Goal: Task Accomplishment & Management: Complete application form

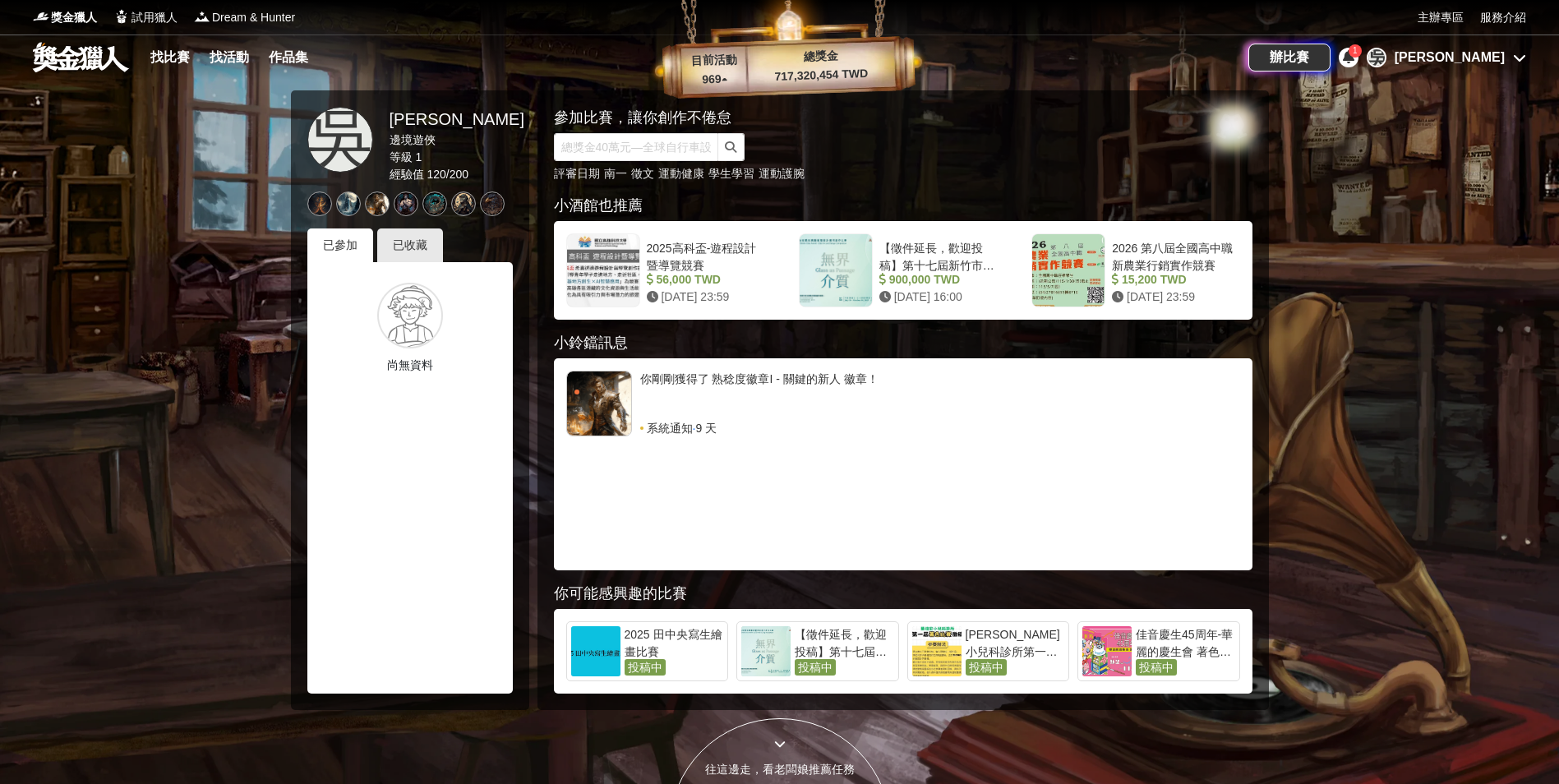
click at [170, 57] on link "找比賽" at bounding box center [170, 57] width 53 height 23
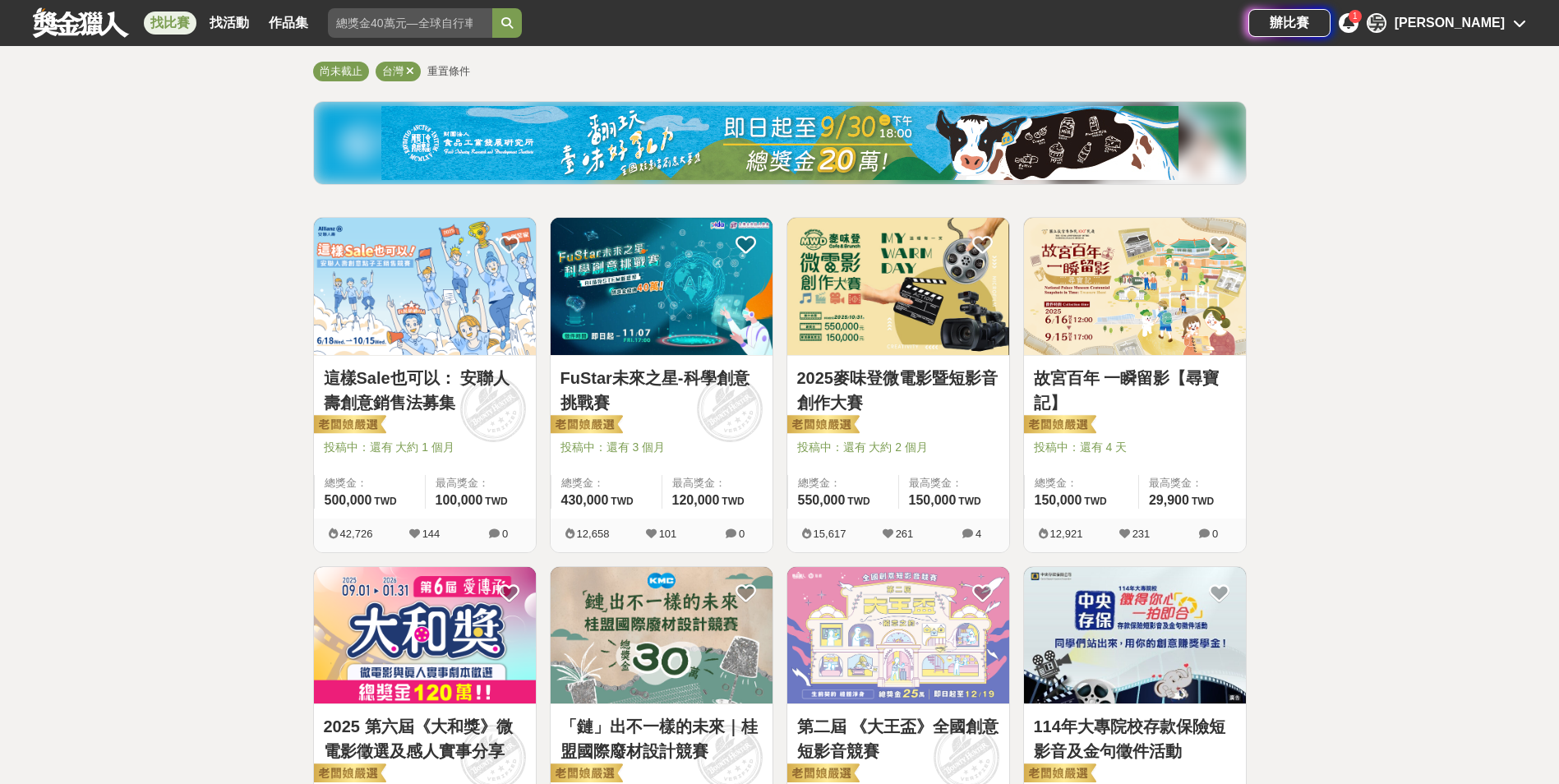
scroll to position [82, 0]
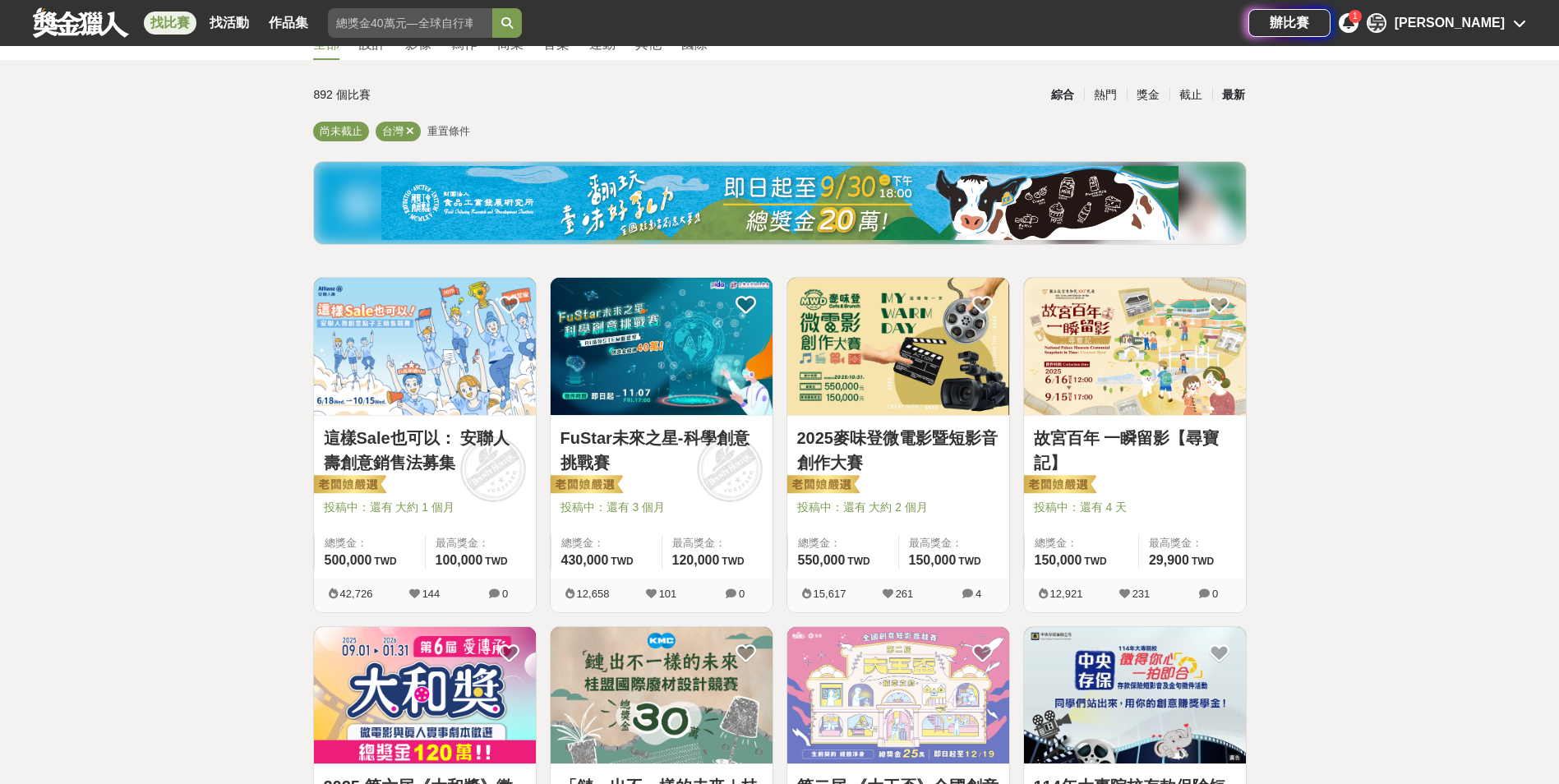
click at [1235, 100] on div "最新" at bounding box center [1233, 95] width 43 height 29
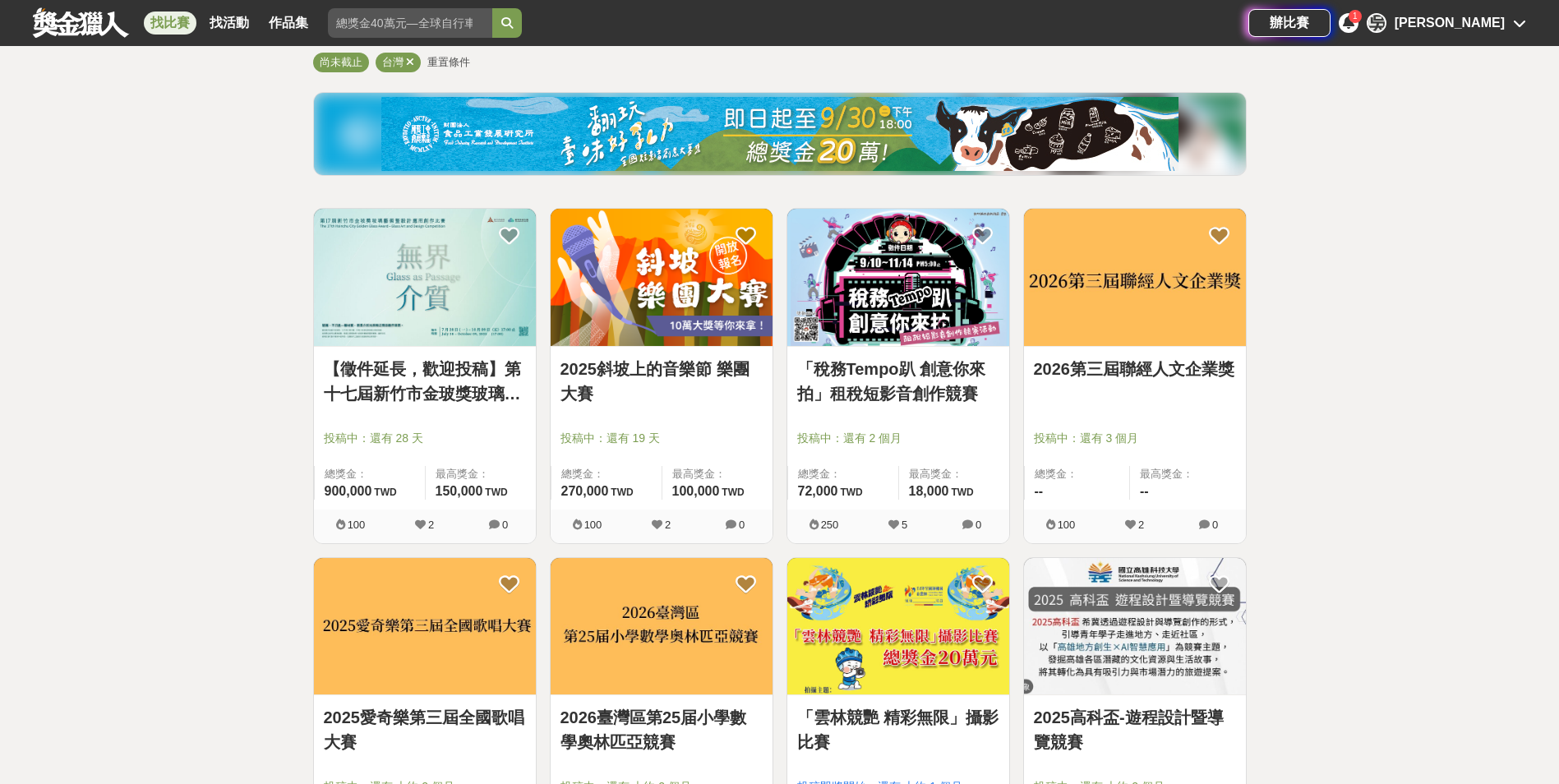
scroll to position [155, 0]
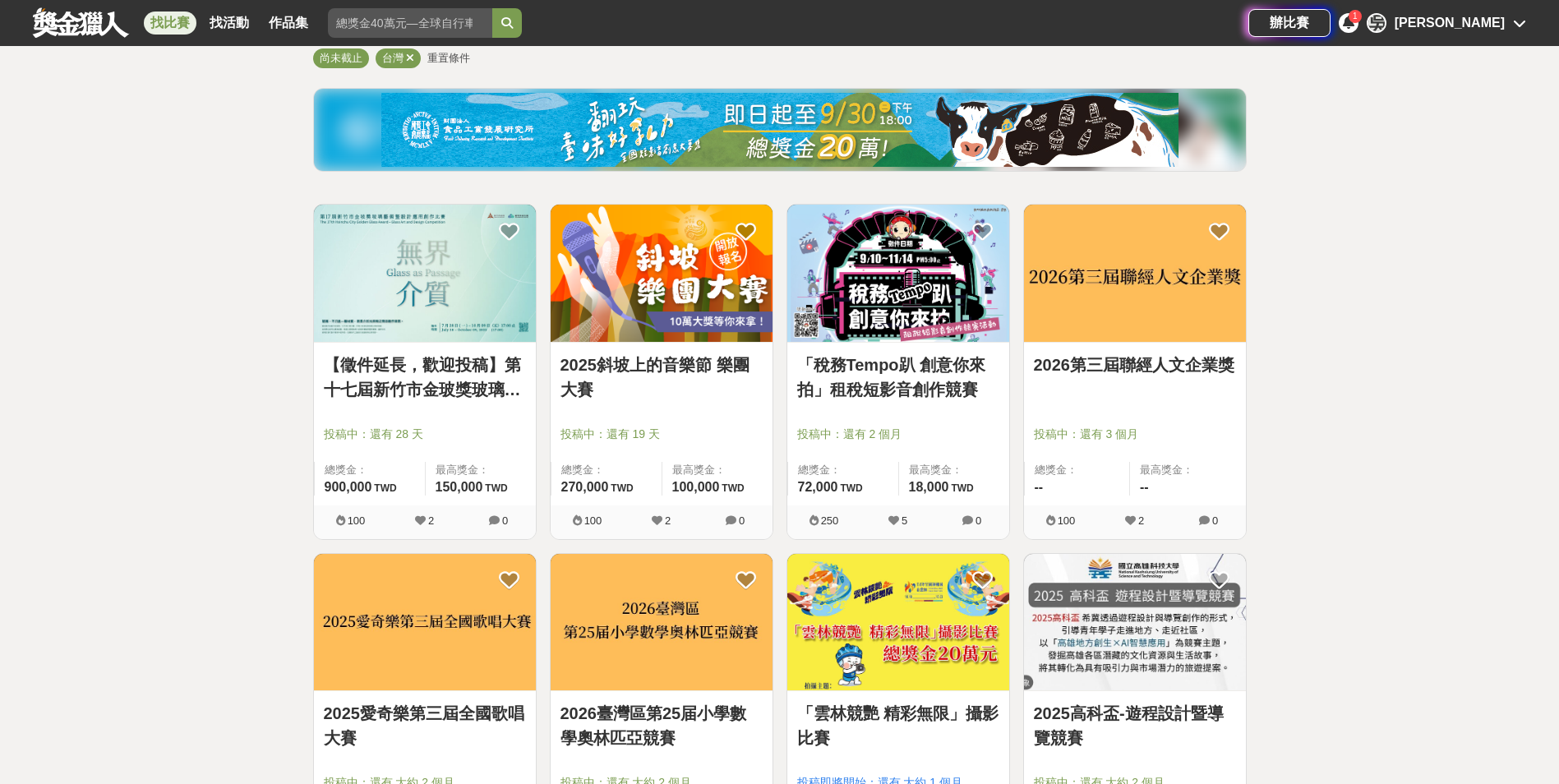
click at [441, 291] on img at bounding box center [424, 273] width 222 height 138
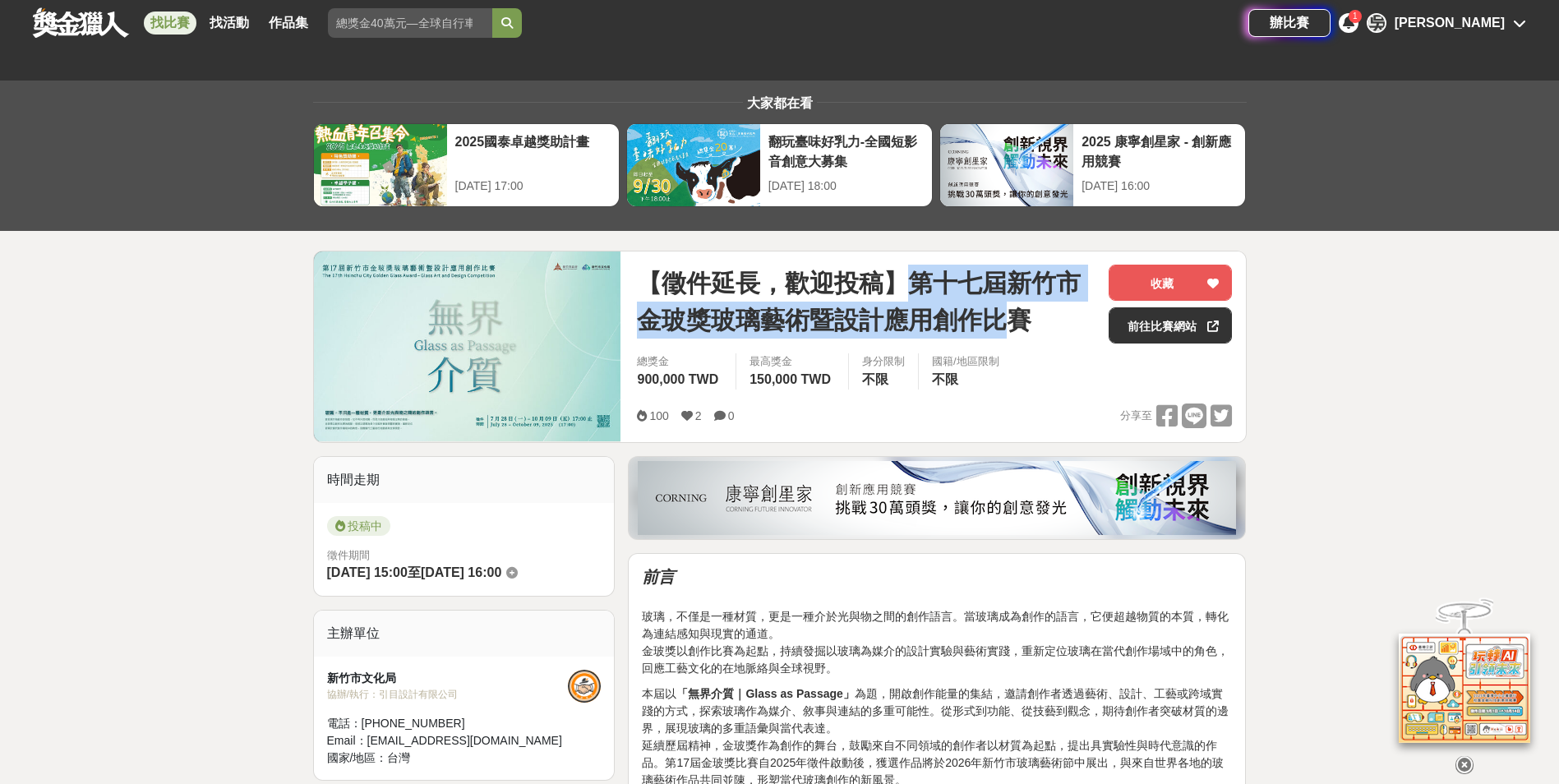
drag, startPoint x: 1014, startPoint y: 323, endPoint x: 916, endPoint y: 294, distance: 102.2
click at [916, 294] on span "【徵件延長，歡迎投稿】第十七屆新竹市金玻獎玻璃藝術暨設計應用創作比賽" at bounding box center [866, 301] width 459 height 74
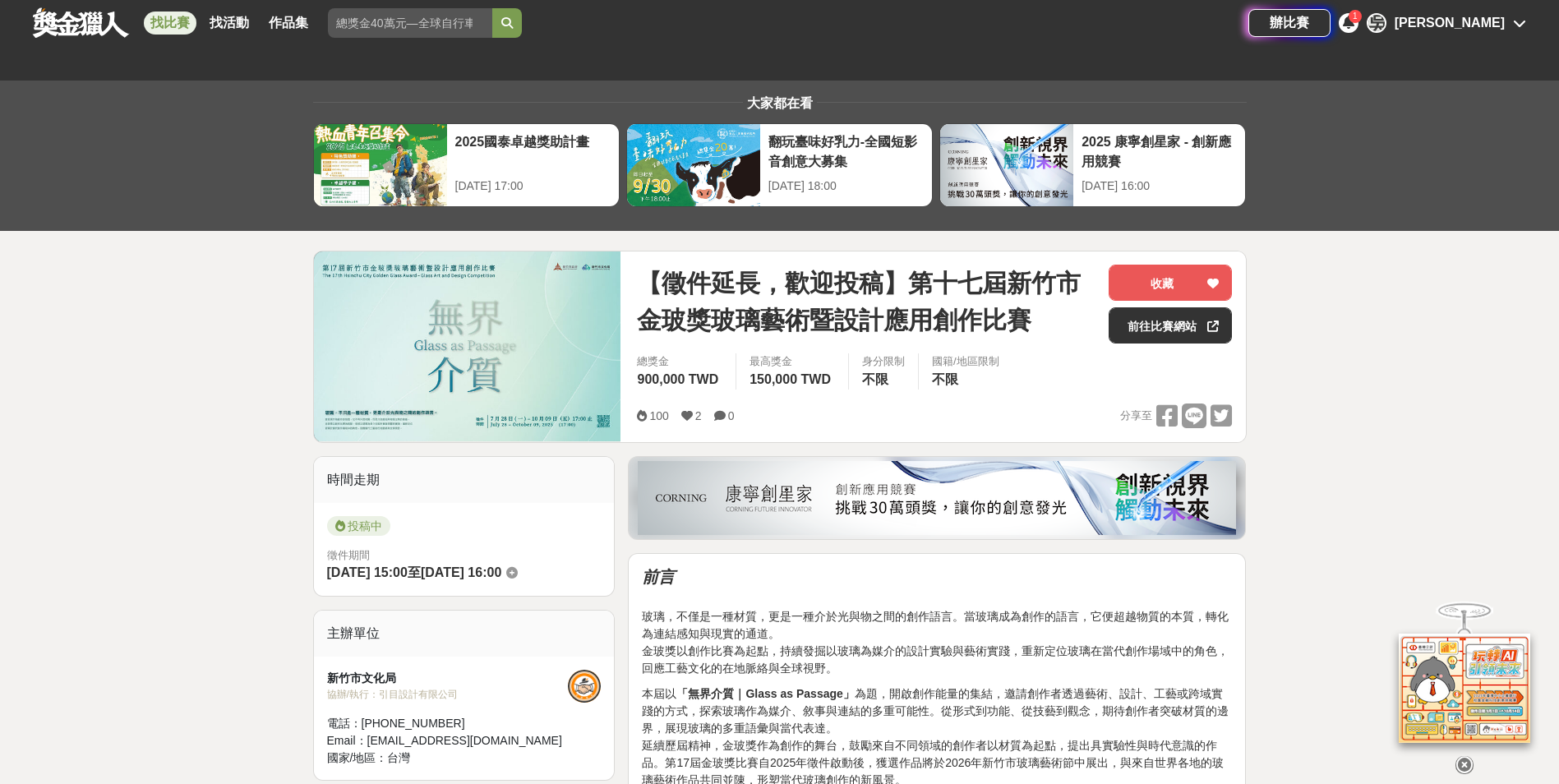
drag, startPoint x: 916, startPoint y: 294, endPoint x: 1043, endPoint y: 369, distance: 147.5
click at [1043, 369] on div "總獎金 900,000 TWD 最高獎金 150,000 TWD 身分限制 不限 國籍/地區限制 不限" at bounding box center [934, 377] width 621 height 46
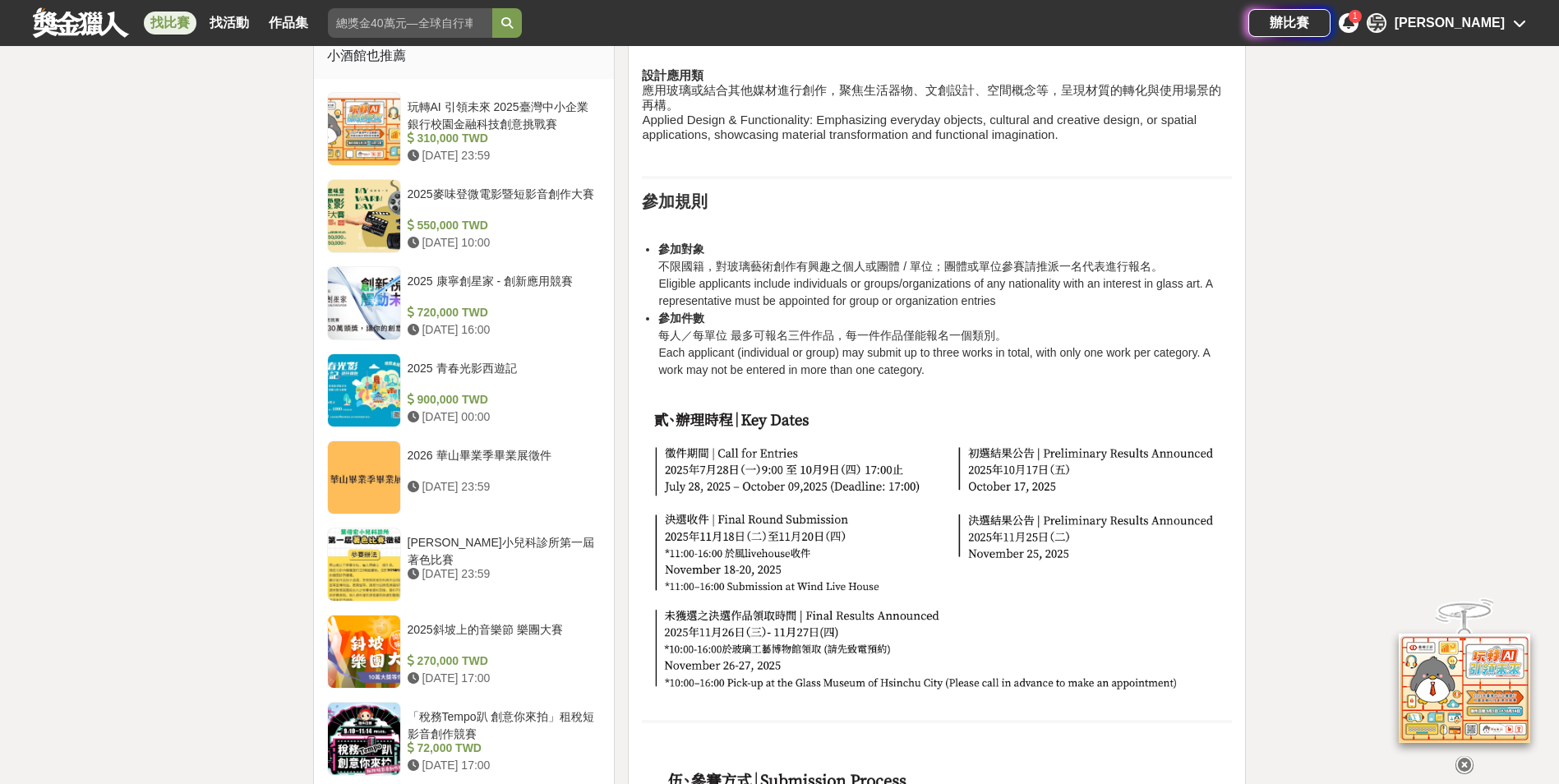
scroll to position [657, 0]
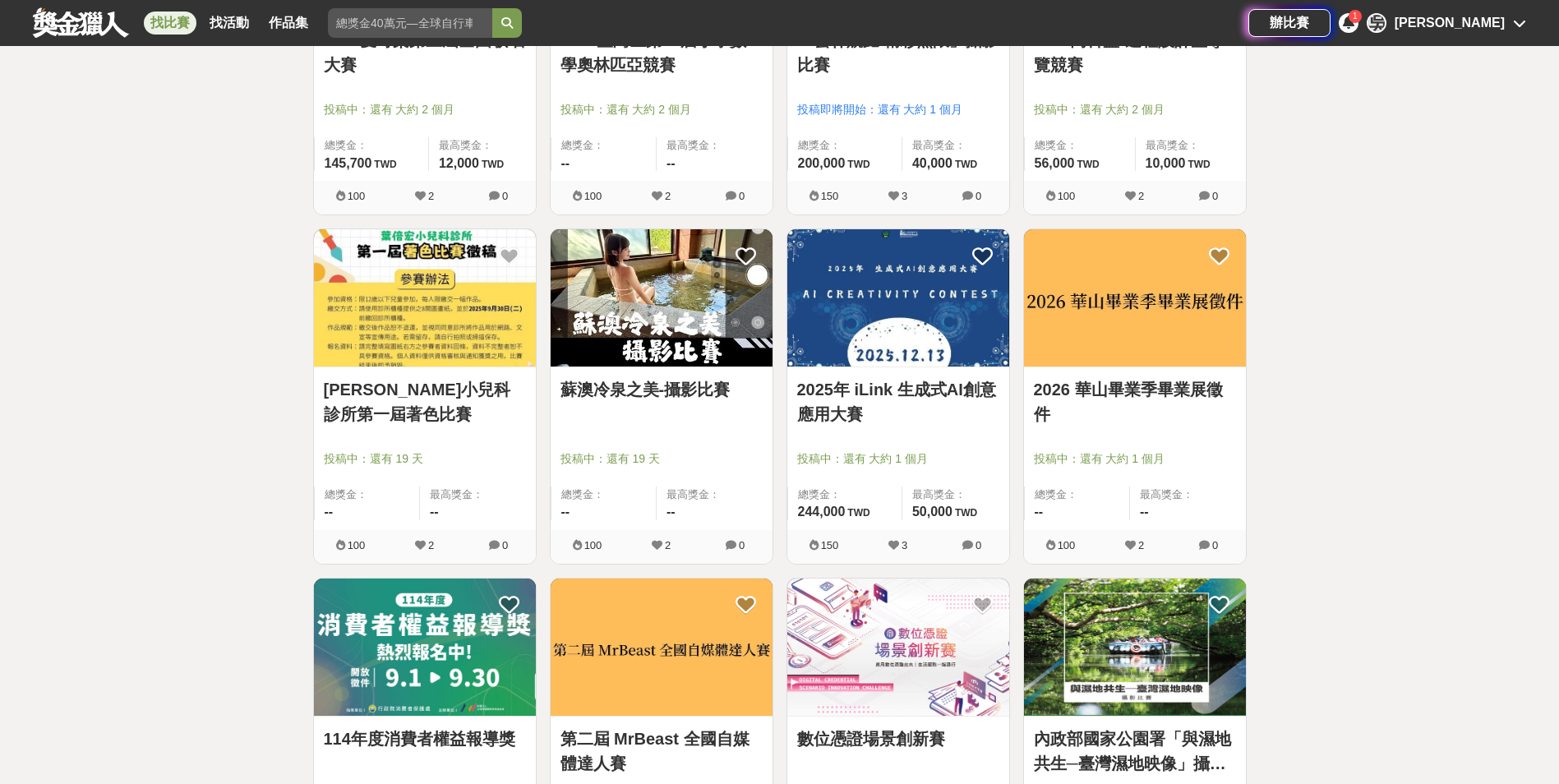
scroll to position [895, 0]
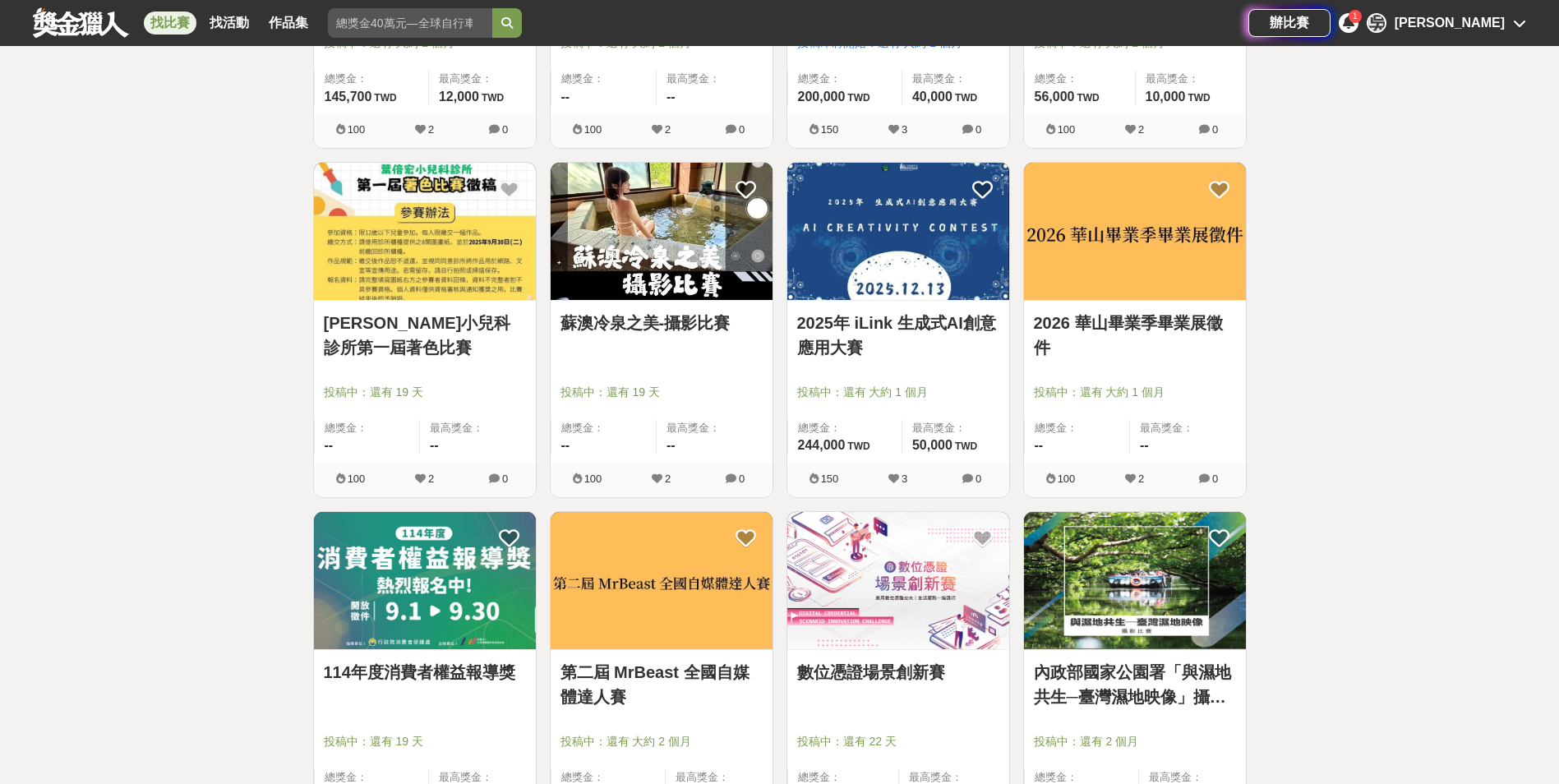
click at [945, 273] on img at bounding box center [897, 231] width 222 height 138
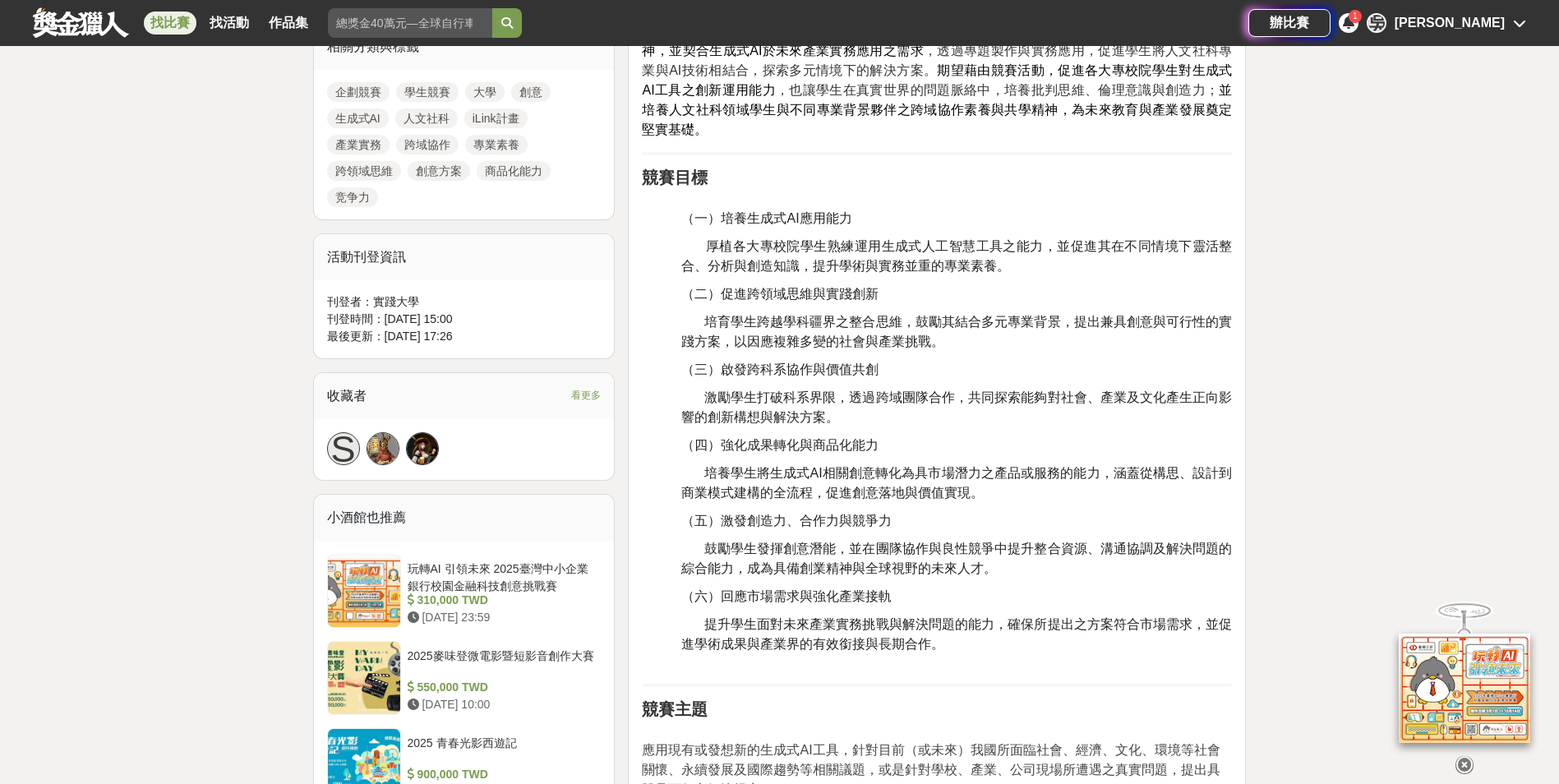
scroll to position [1233, 0]
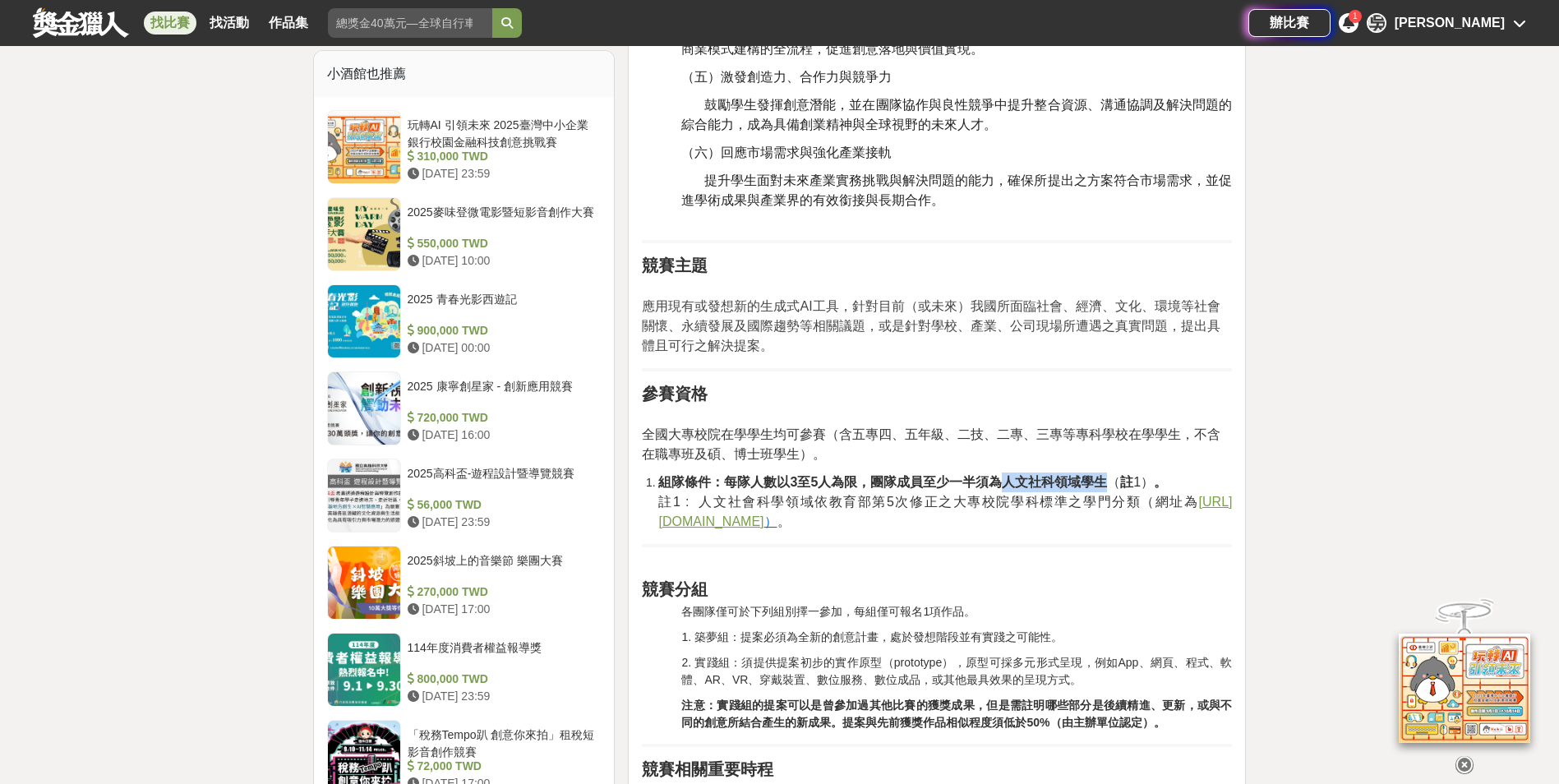
drag, startPoint x: 1006, startPoint y: 479, endPoint x: 1103, endPoint y: 479, distance: 97.0
click at [1103, 479] on strong "組隊條件：每隊人數以3至5人為限，團隊成員至少一半須為人文社科領域學生" at bounding box center [883, 481] width 449 height 14
drag, startPoint x: 1103, startPoint y: 479, endPoint x: 1064, endPoint y: 521, distance: 57.3
click at [1064, 521] on li "組隊條件：每隊人數以3至5人為限，團隊成員至少一半須為人文社科領域學生 （ 註 1） 。 註1 : 人文社會科學領域依教育部第5次修正之大專校院學科標準之學門…" at bounding box center [945, 501] width 573 height 59
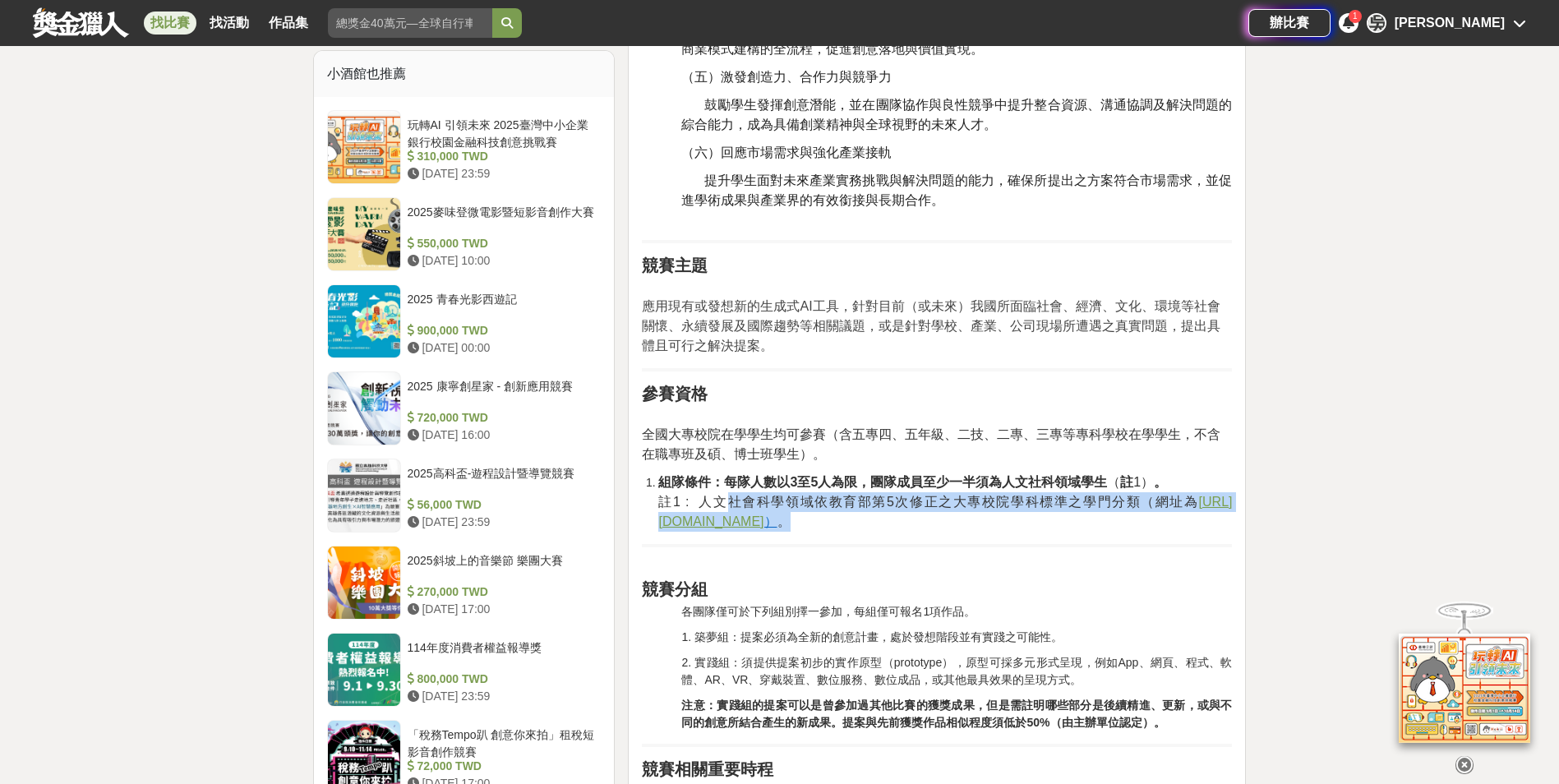
drag, startPoint x: 737, startPoint y: 503, endPoint x: 1127, endPoint y: 513, distance: 390.1
click at [1127, 513] on li "組隊條件：每隊人數以3至5人為限，團隊成員至少一半須為人文社科領域學生 （ 註 1） 。 註1 : 人文社會科學領域依教育部第5次修正之大專校院學科標準之學門…" at bounding box center [945, 501] width 573 height 59
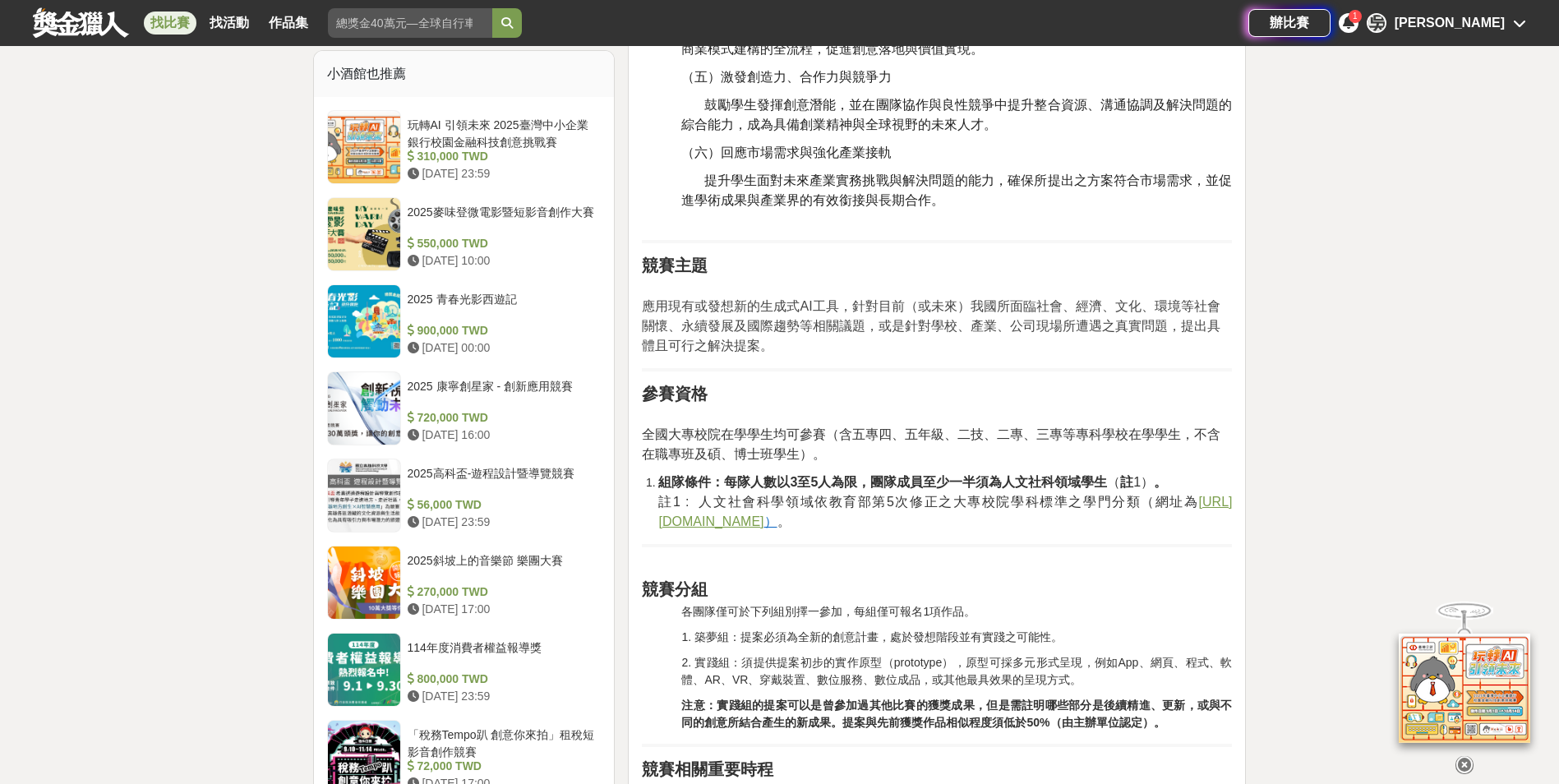
drag, startPoint x: 1127, startPoint y: 513, endPoint x: 1128, endPoint y: 538, distance: 25.0
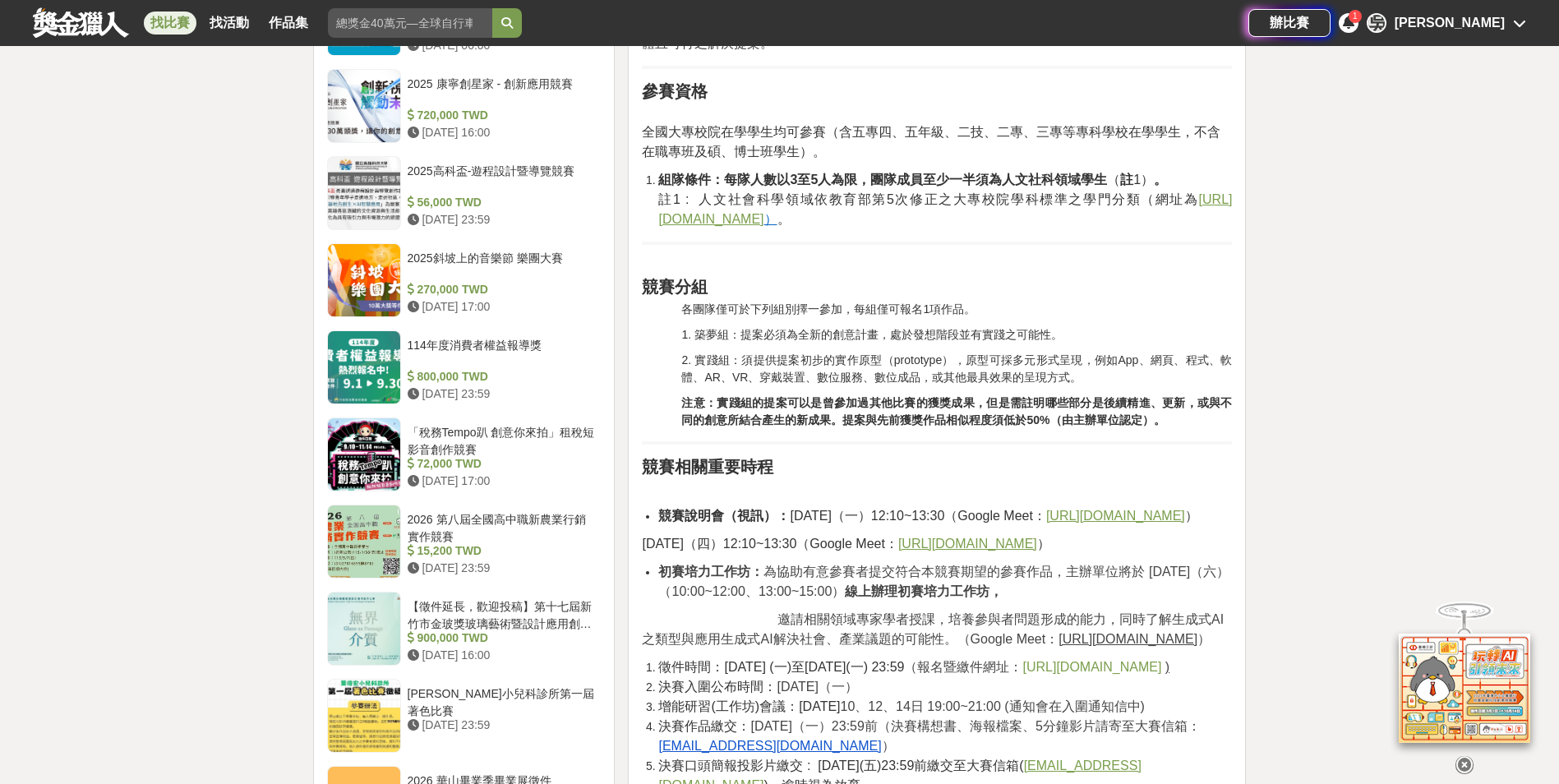
scroll to position [1562, 0]
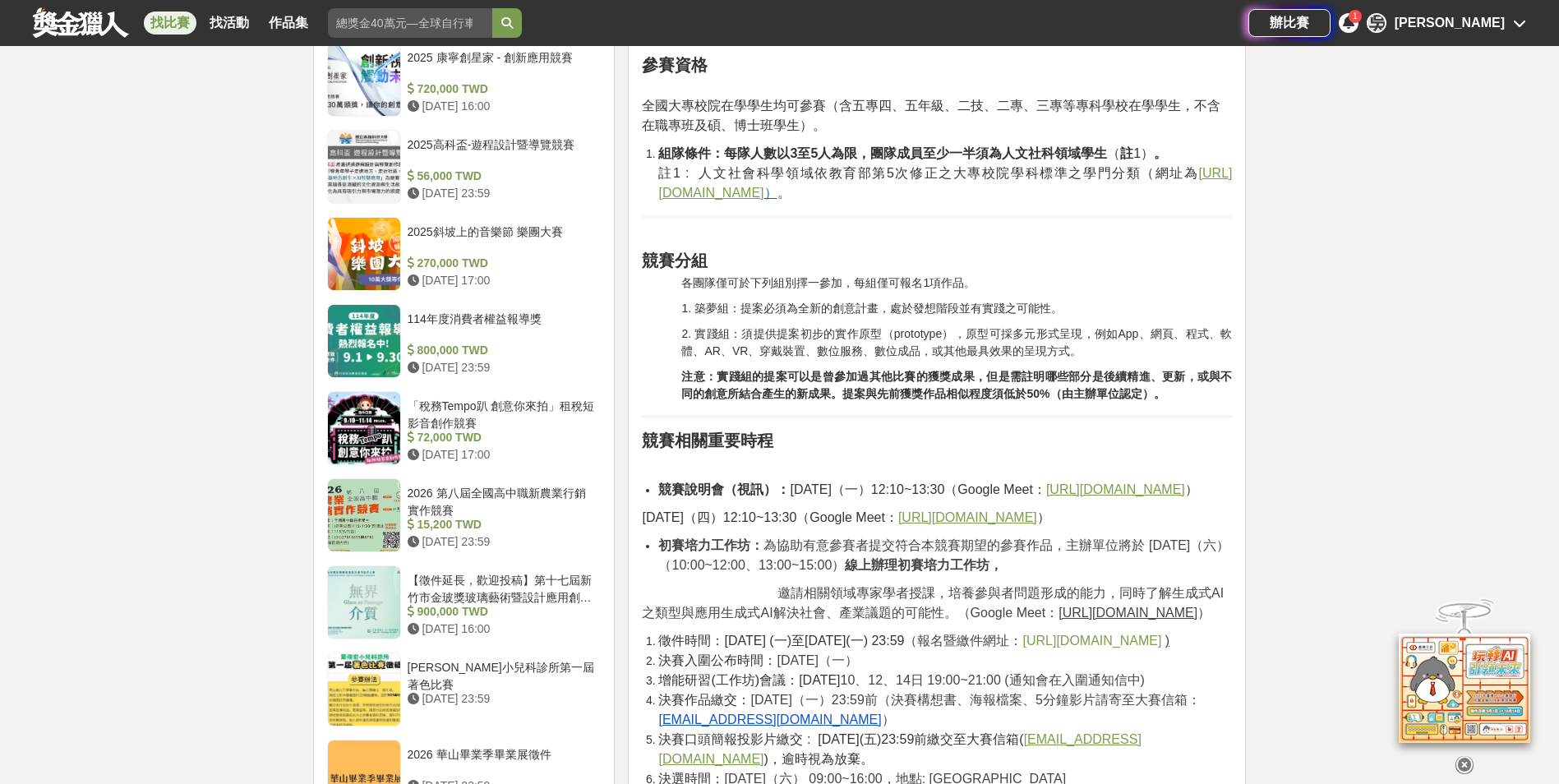
click at [790, 198] on u "https://stats.moe.gov.tw/bcode/" at bounding box center [945, 182] width 573 height 34
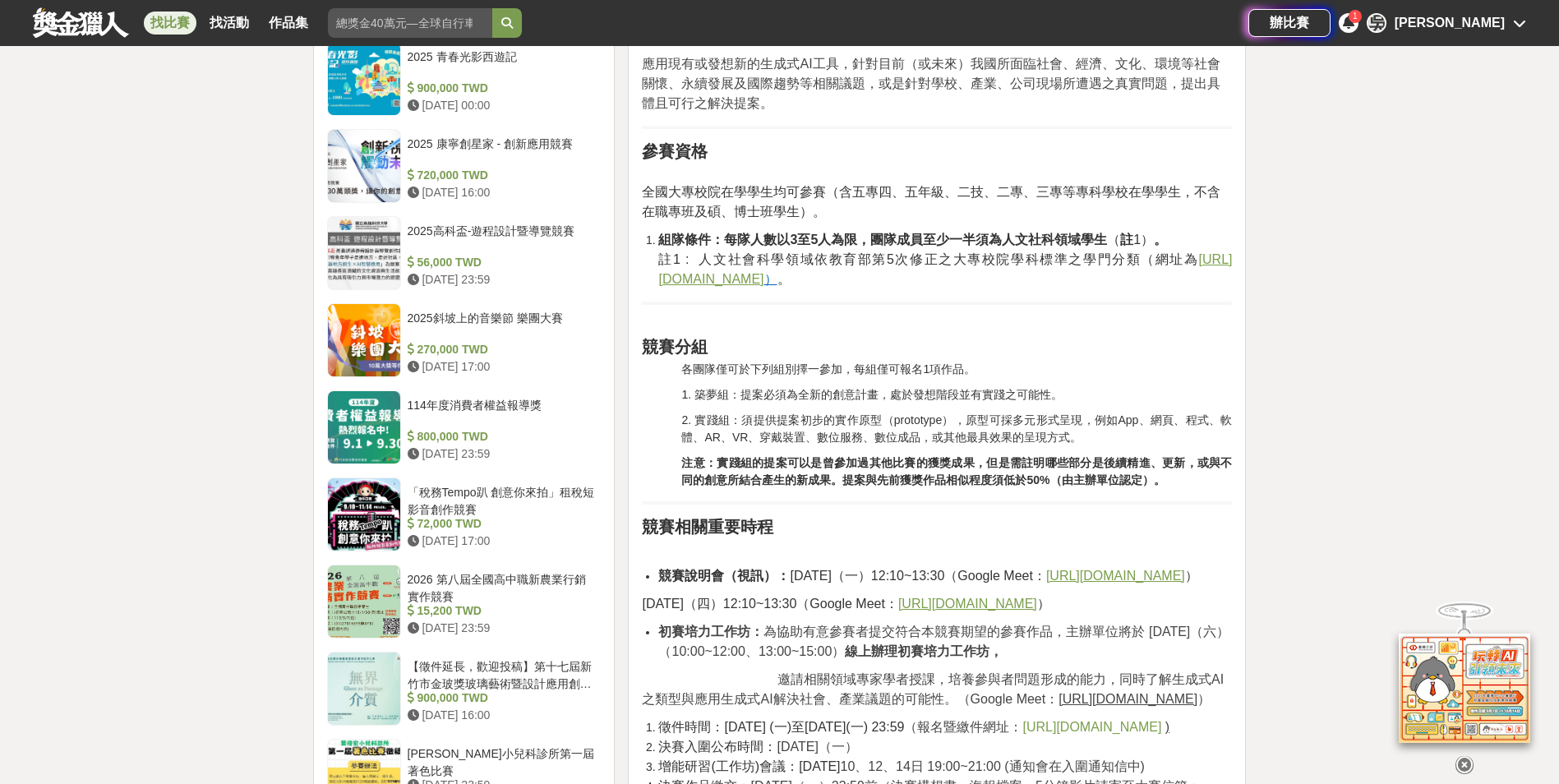
scroll to position [1479, 0]
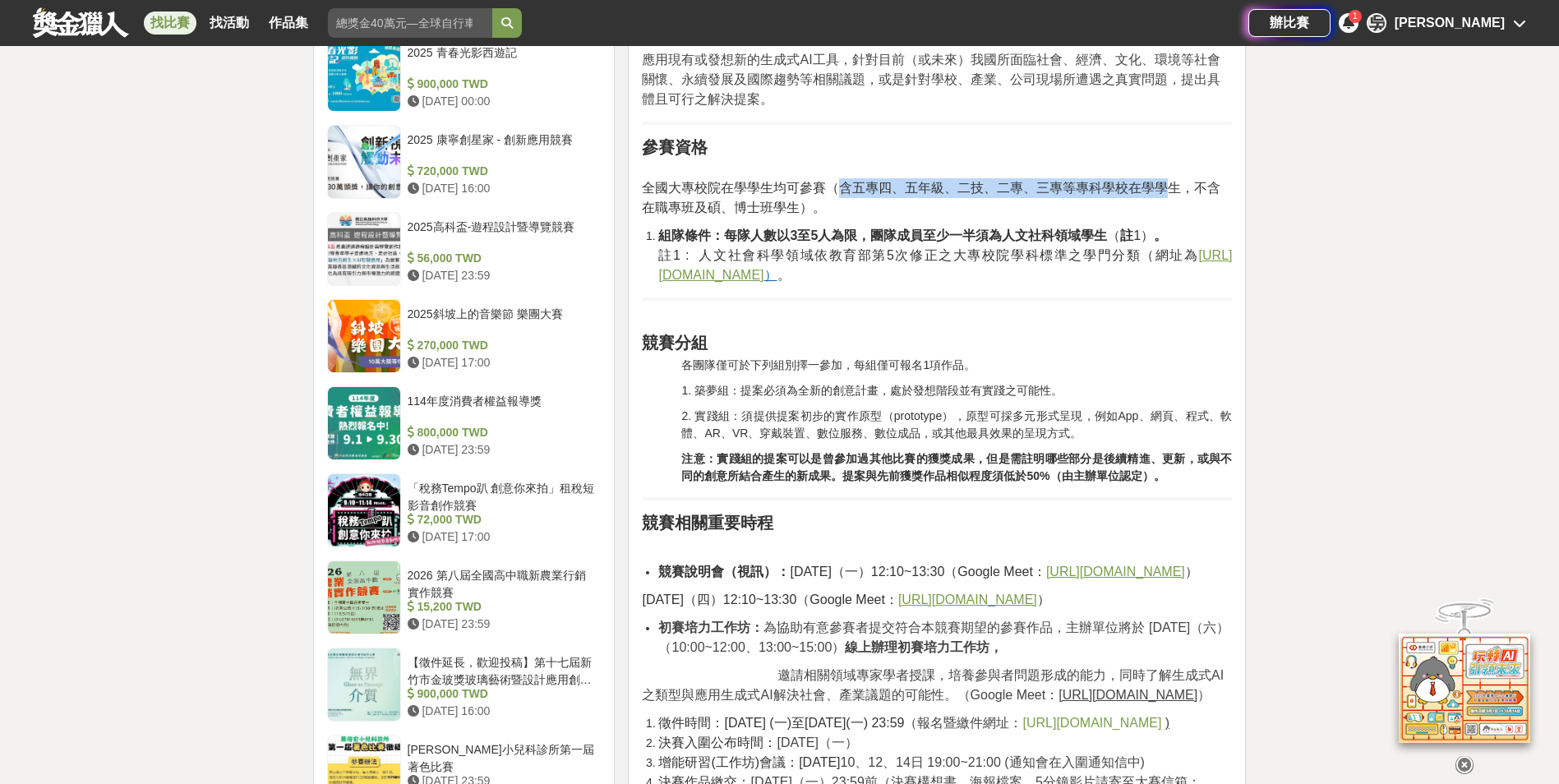
drag, startPoint x: 836, startPoint y: 189, endPoint x: 1163, endPoint y: 196, distance: 327.1
click at [1163, 196] on span "全國大專校院在學學生均可參賽（含五專四、五年級、二技、二專、三專等專科學校在學學生，不含在職專班及碩、博士班學生）。" at bounding box center [931, 197] width 579 height 34
click at [805, 203] on span "全國大專校院在學學生均可參賽（含五專四、五年級、二技、二專、三專等專科學校在學學生，不含在職專班及碩、博士班學生）。" at bounding box center [931, 197] width 579 height 34
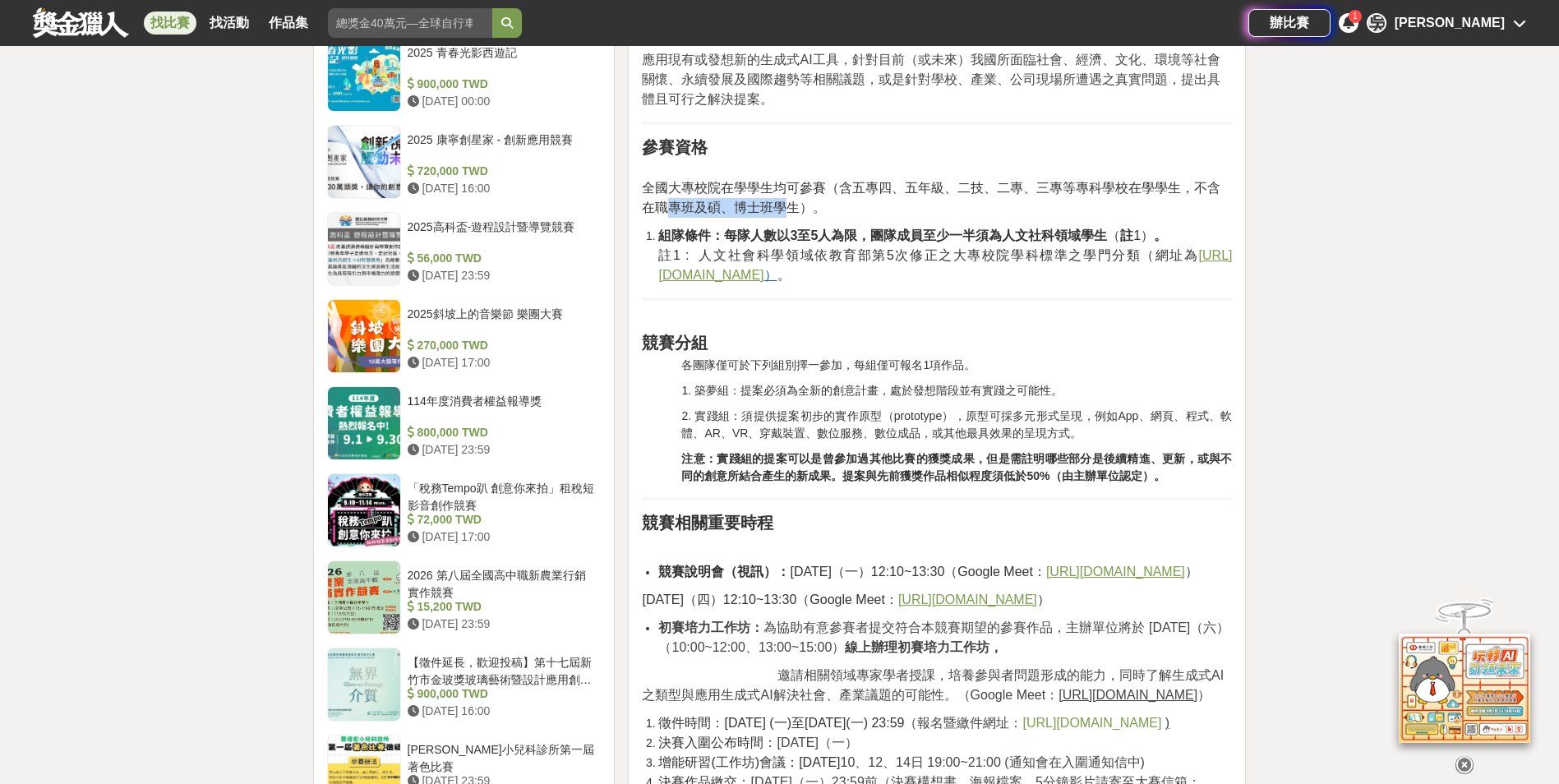
drag, startPoint x: 672, startPoint y: 205, endPoint x: 785, endPoint y: 208, distance: 113.0
click at [785, 208] on span "全國大專校院在學學生均可參賽（含五專四、五年級、二技、二專、三專等專科學校在學學生，不含在職專班及碩、博士班學生）。" at bounding box center [931, 197] width 579 height 34
drag, startPoint x: 785, startPoint y: 208, endPoint x: 936, endPoint y: 247, distance: 156.0
click at [936, 248] on span "註1 : 人文社會科學領域依教育部第5次修正之大專校院學科標準之學門分類（網址為" at bounding box center [928, 254] width 540 height 14
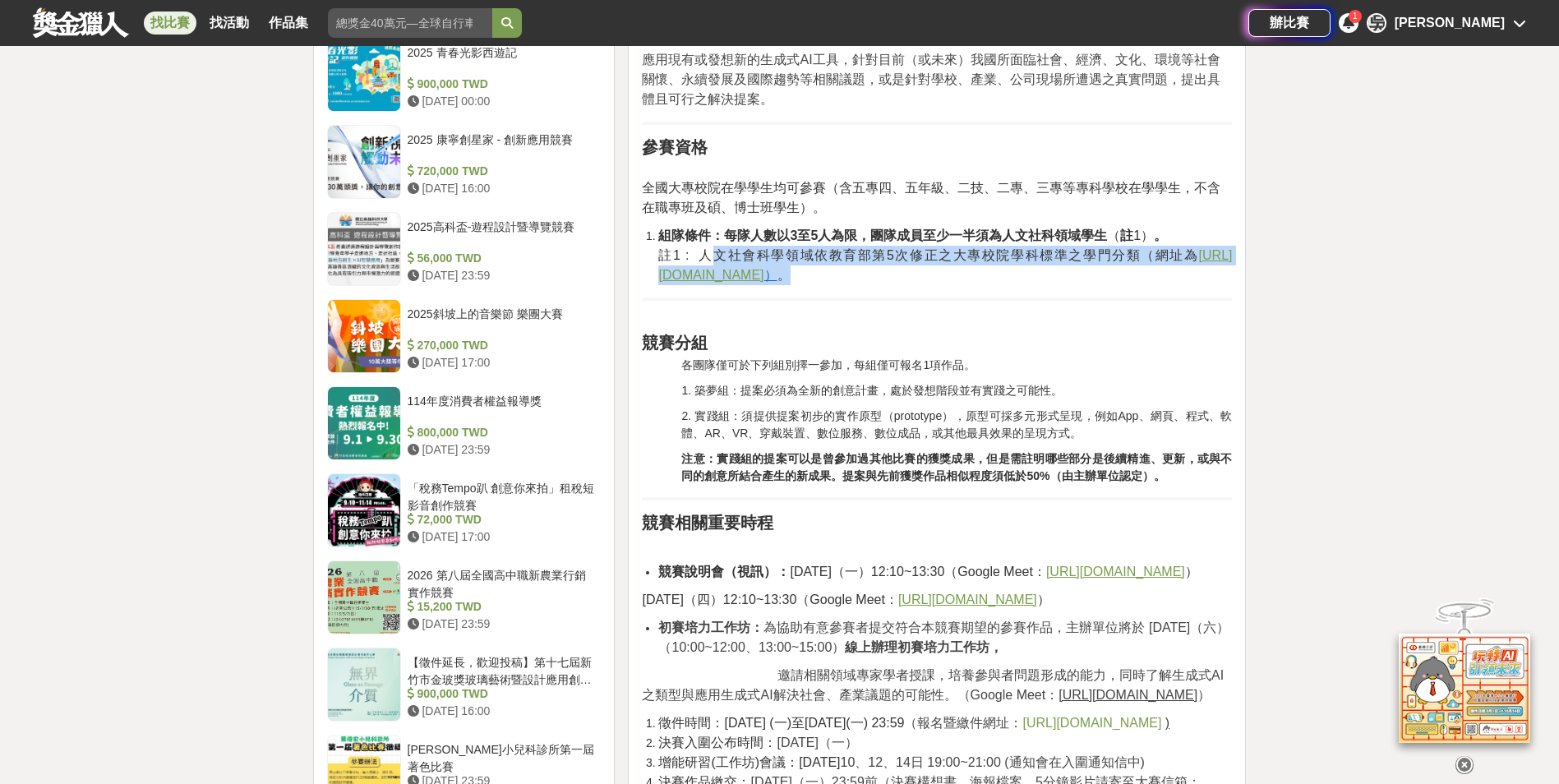
drag, startPoint x: 709, startPoint y: 253, endPoint x: 1117, endPoint y: 281, distance: 409.0
click at [1117, 281] on li "組隊條件：每隊人數以3至5人為限，團隊成員至少一半須為人文社科領域學生 （ 註 1） 。 註1 : 人文社會科學領域依教育部第5次修正之大專校院學科標準之學門…" at bounding box center [945, 255] width 573 height 59
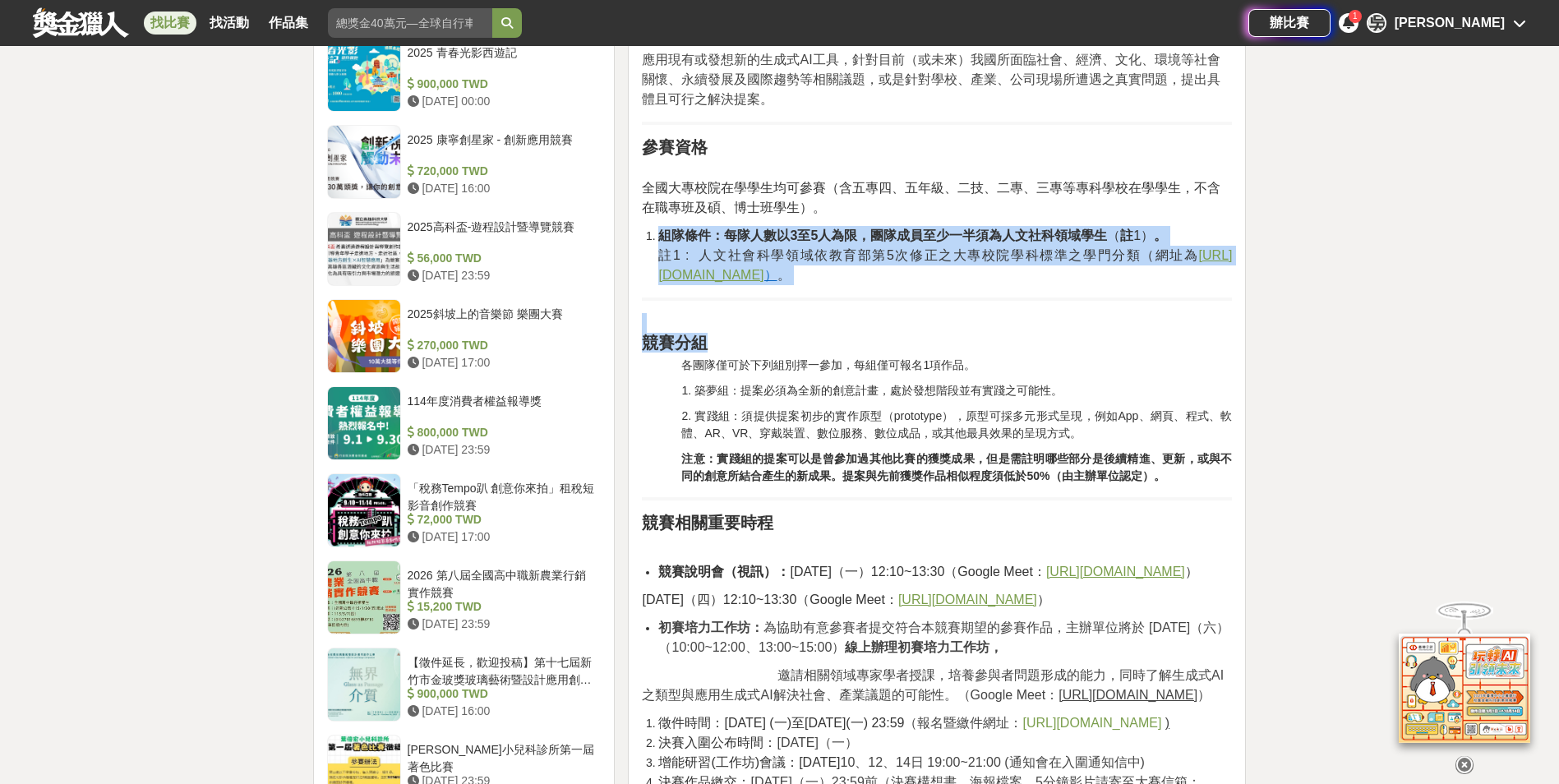
drag, startPoint x: 1117, startPoint y: 281, endPoint x: 1172, endPoint y: 346, distance: 85.1
click at [1172, 346] on h2 "競賽分組" at bounding box center [936, 332] width 590 height 39
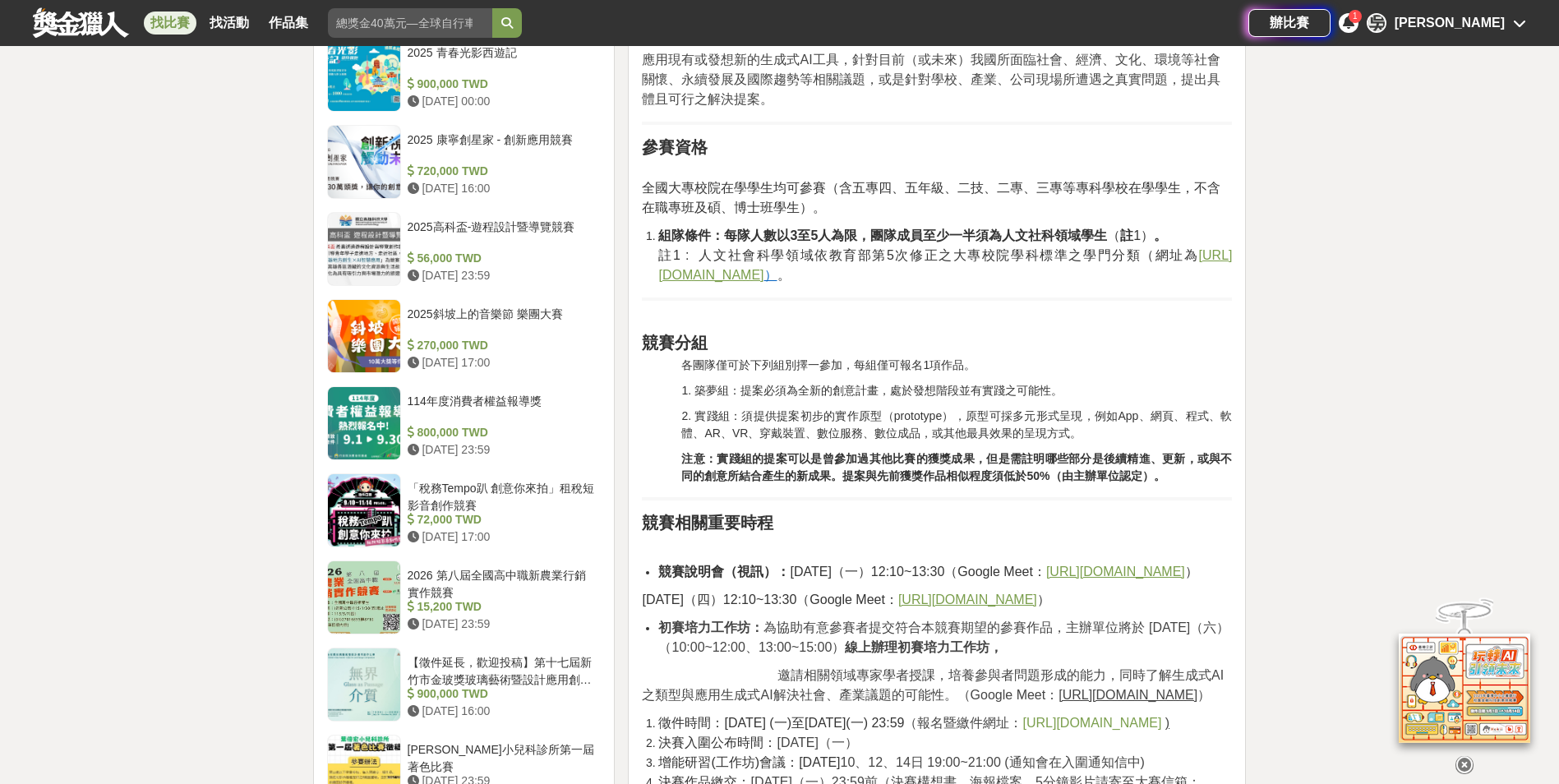
click at [1107, 370] on p "各團隊僅可於下列組別擇一參加，每組僅可報名1項作品。" at bounding box center [956, 365] width 551 height 17
drag, startPoint x: 871, startPoint y: 227, endPoint x: 903, endPoint y: 222, distance: 32.4
click at [945, 362] on span "各團隊僅可於下列組別擇一參加，每組僅可報名1項作品。" at bounding box center [828, 365] width 294 height 13
drag, startPoint x: 839, startPoint y: 363, endPoint x: 862, endPoint y: 352, distance: 25.5
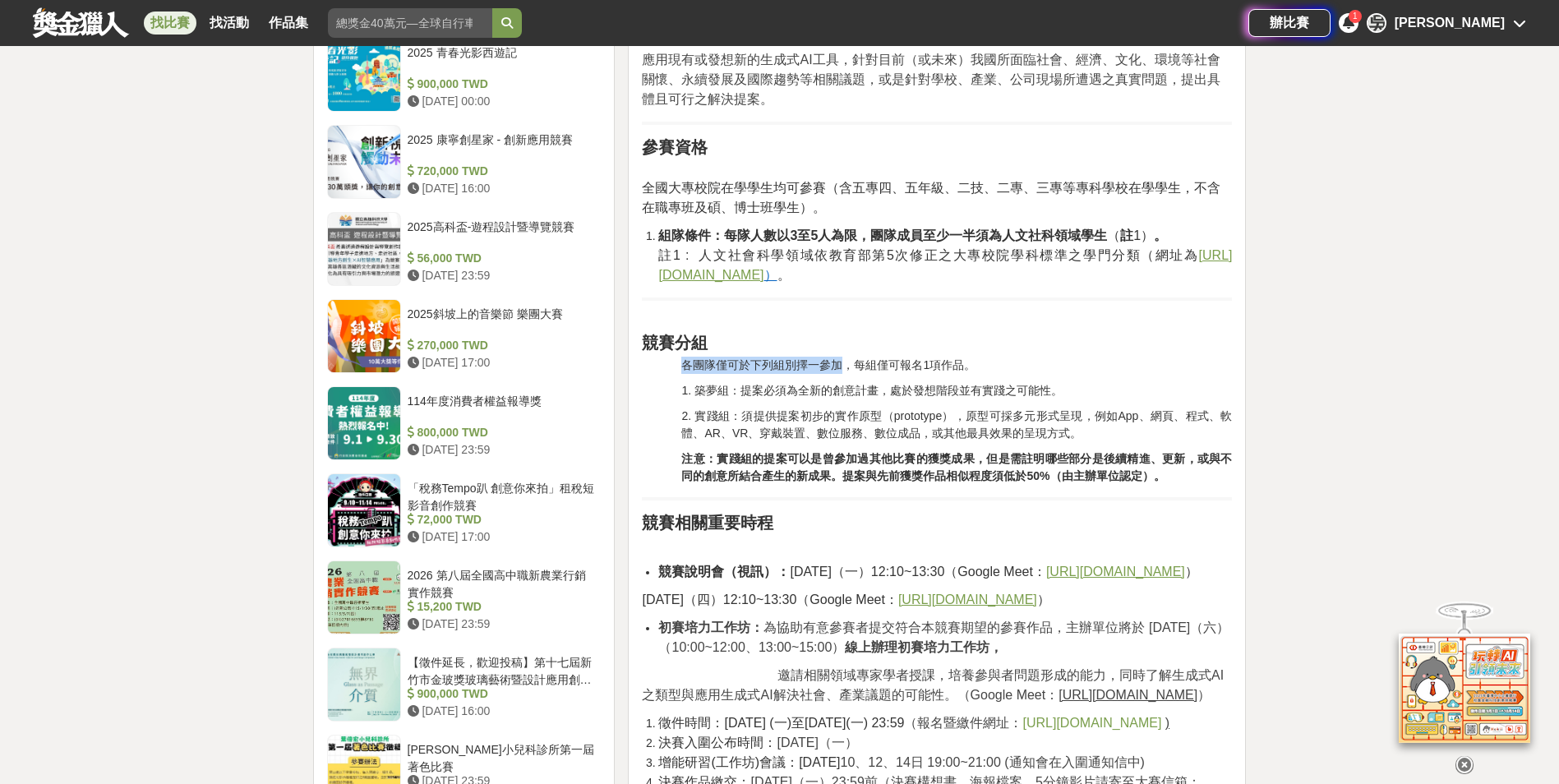
drag, startPoint x: 862, startPoint y: 352, endPoint x: 837, endPoint y: 389, distance: 44.7
click at [837, 389] on span "1. 築夢組：提案必須為全新的創意計畫，處於發想階段並有實踐之可能性。" at bounding box center [872, 390] width 381 height 13
drag, startPoint x: 767, startPoint y: 393, endPoint x: 828, endPoint y: 377, distance: 63.1
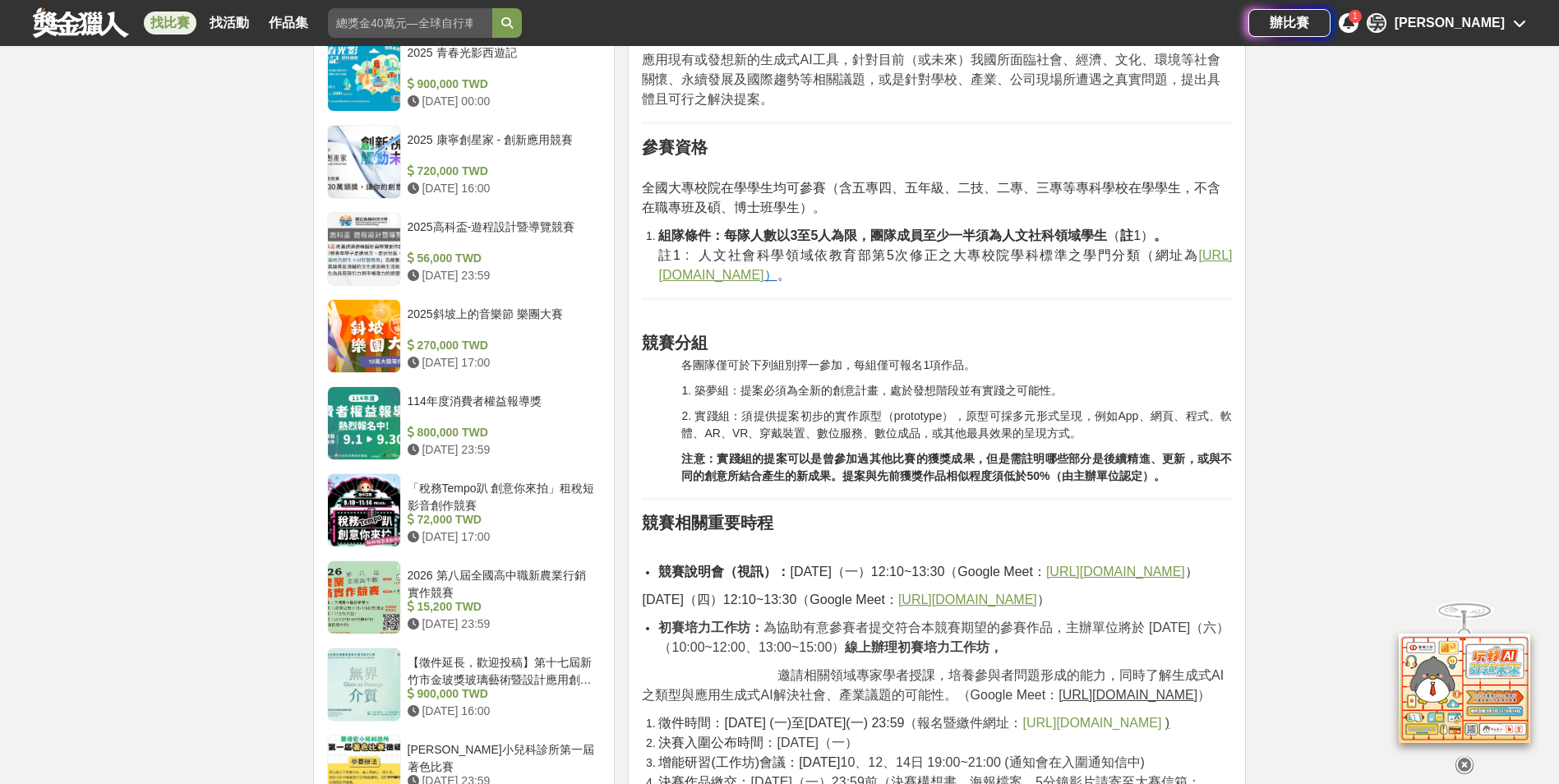
drag, startPoint x: 828, startPoint y: 377, endPoint x: 847, endPoint y: 428, distance: 54.4
click at [847, 428] on span "2. 實踐組：須提供提案初步的實作原型（prototype），原型可採多元形式呈現，例如App、網頁、程式、軟體、AR、VR、穿戴裝置、數位服務、數位成品，或…" at bounding box center [956, 424] width 551 height 30
drag, startPoint x: 701, startPoint y: 417, endPoint x: 1068, endPoint y: 428, distance: 367.2
click at [1068, 428] on span "2. 實踐組：須提供提案初步的實作原型（prototype），原型可採多元形式呈現，例如App、網頁、程式、軟體、AR、VR、穿戴裝置、數位服務、數位成品，或…" at bounding box center [956, 424] width 551 height 30
drag, startPoint x: 1068, startPoint y: 428, endPoint x: 1054, endPoint y: 484, distance: 57.7
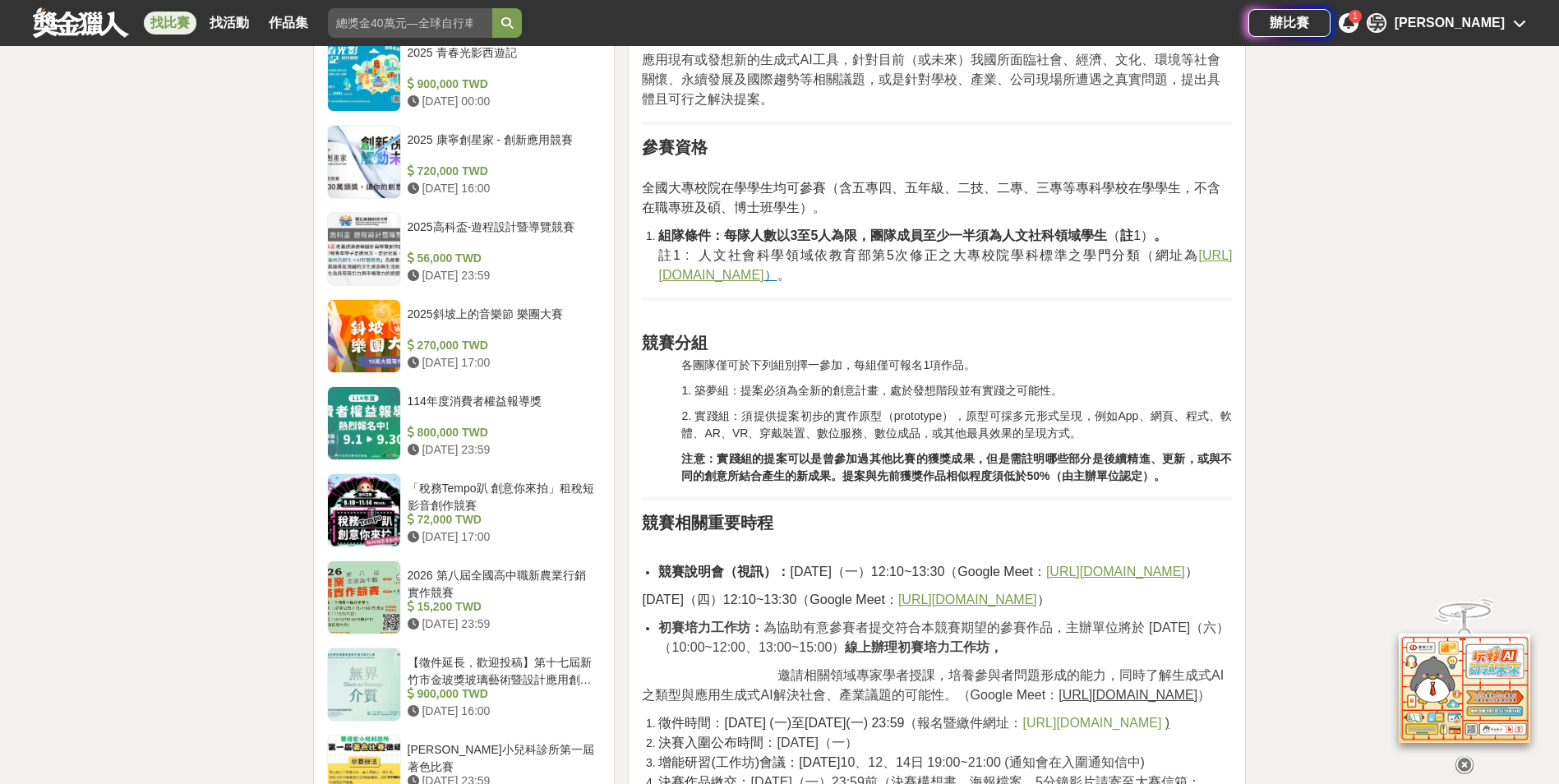
click at [1054, 484] on p "注意：實踐組的提案可以是曾參加過其他比賽的獲獎成果，但是需註明哪些部分是後續精進、更新，或與不同的創意所結合產生的新成果。提案與先前獲獎作品相似程度須低於50…" at bounding box center [956, 468] width 551 height 35
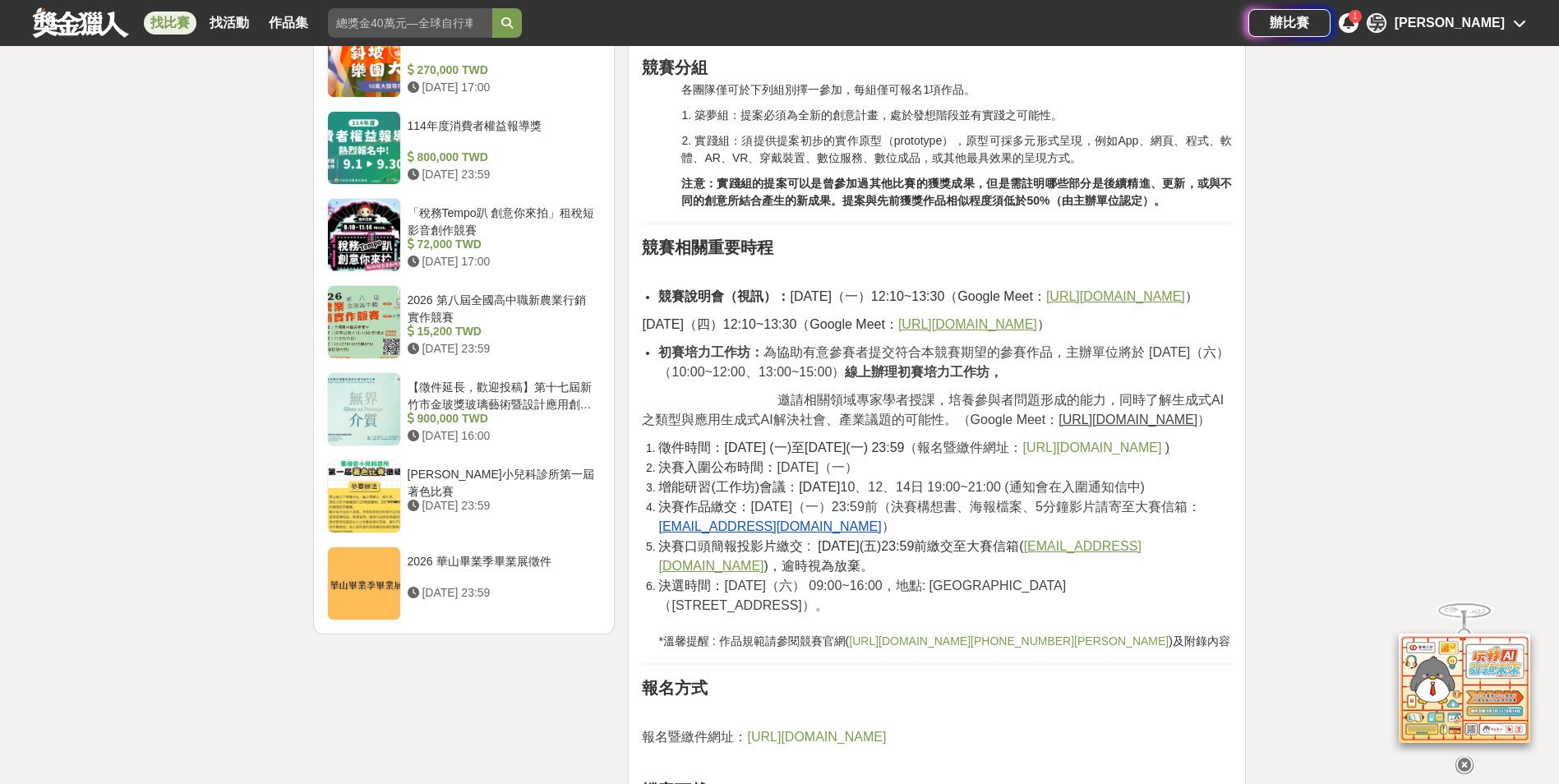
scroll to position [1808, 0]
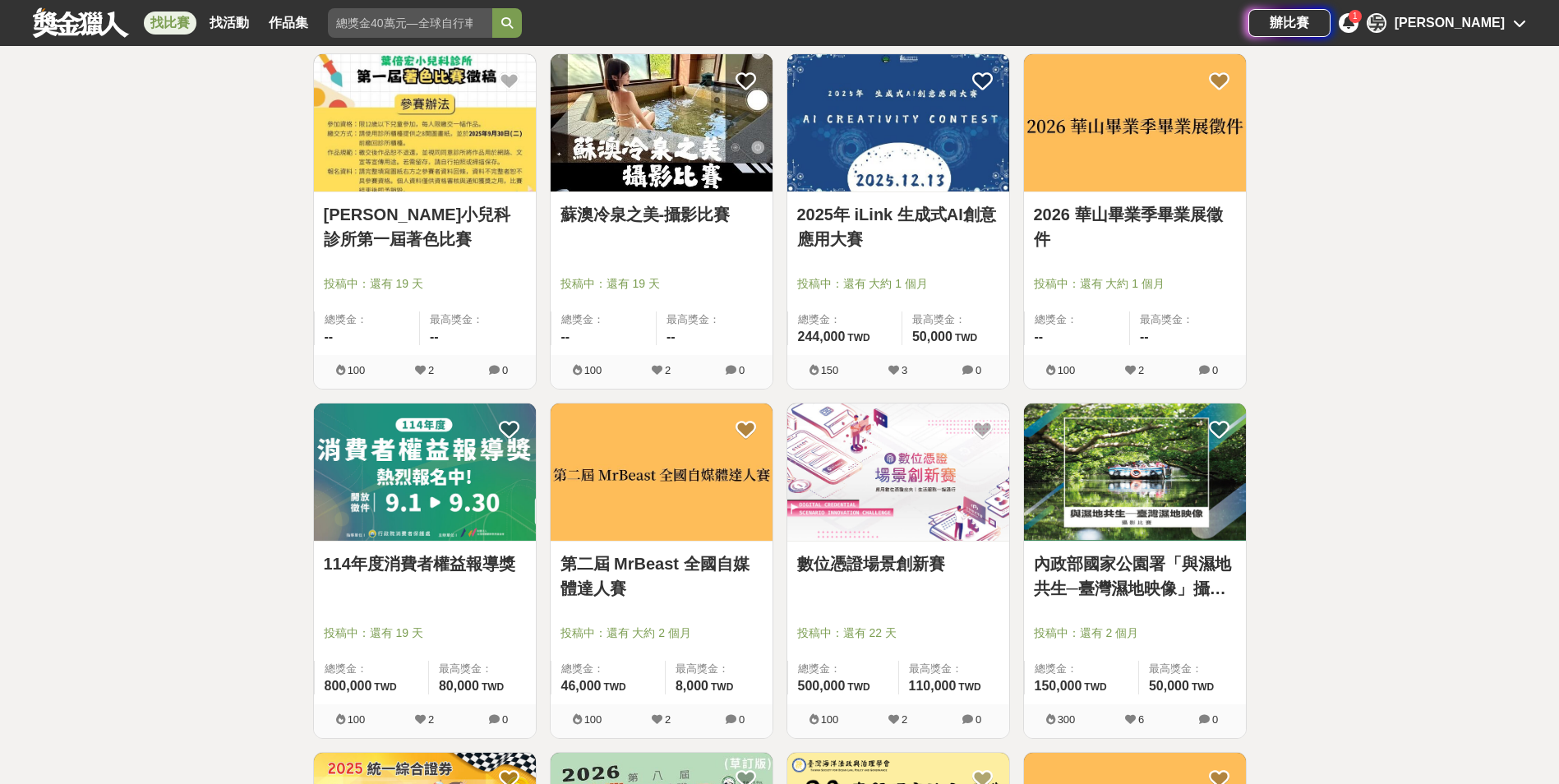
scroll to position [1059, 0]
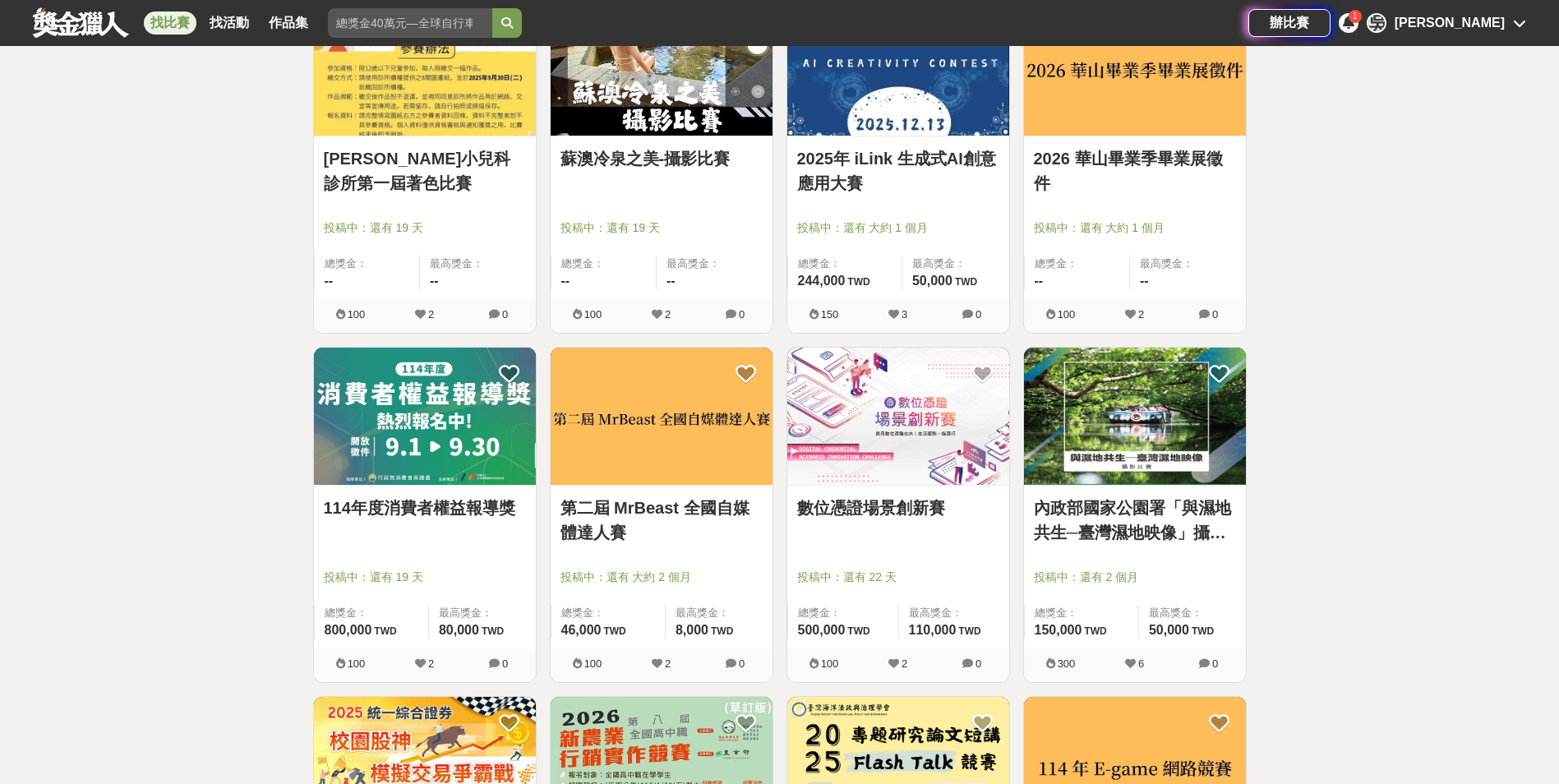
click at [426, 412] on img at bounding box center [424, 416] width 222 height 138
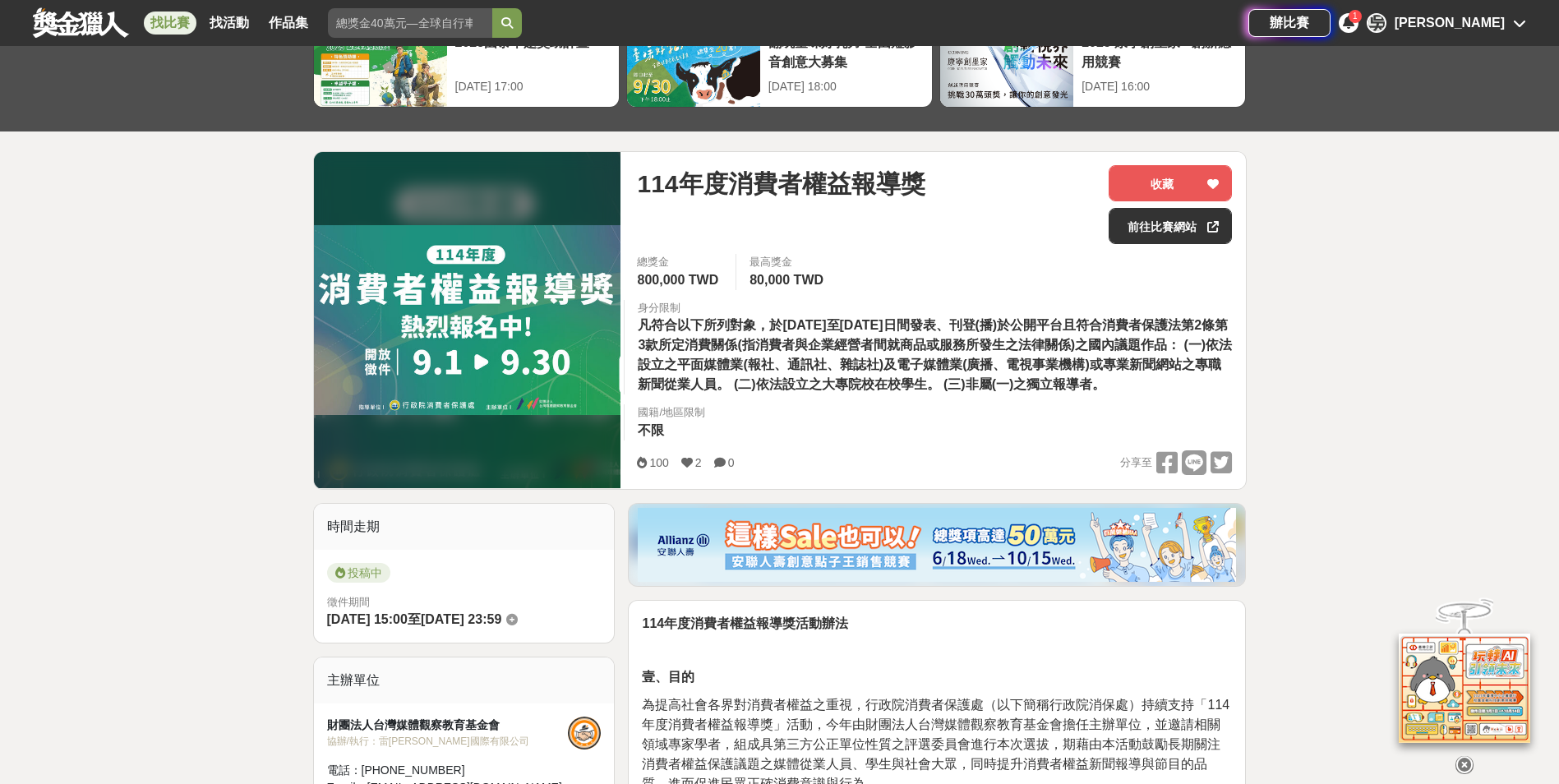
scroll to position [82, 0]
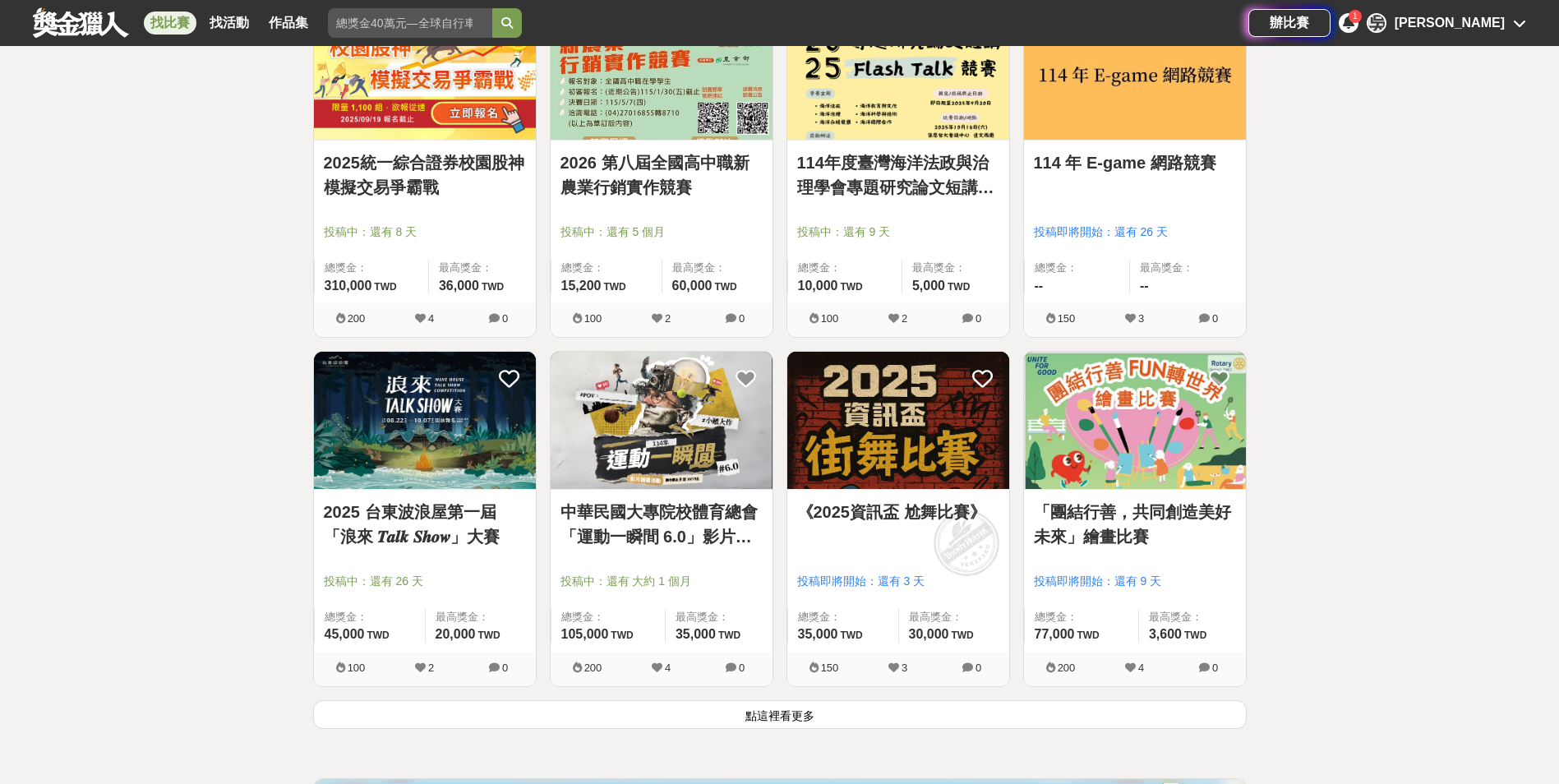
scroll to position [1799, 0]
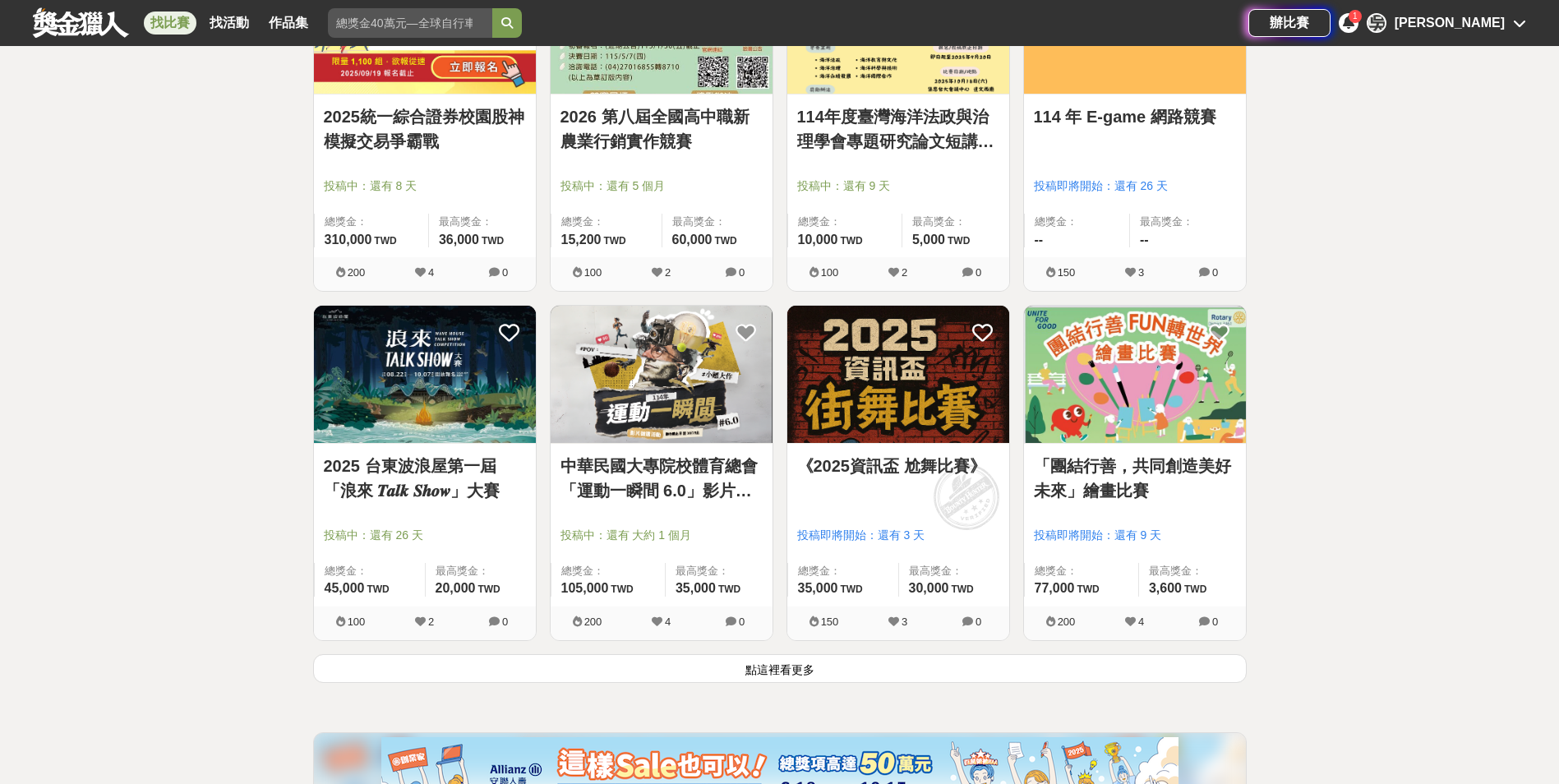
click at [1188, 412] on img at bounding box center [1134, 374] width 222 height 138
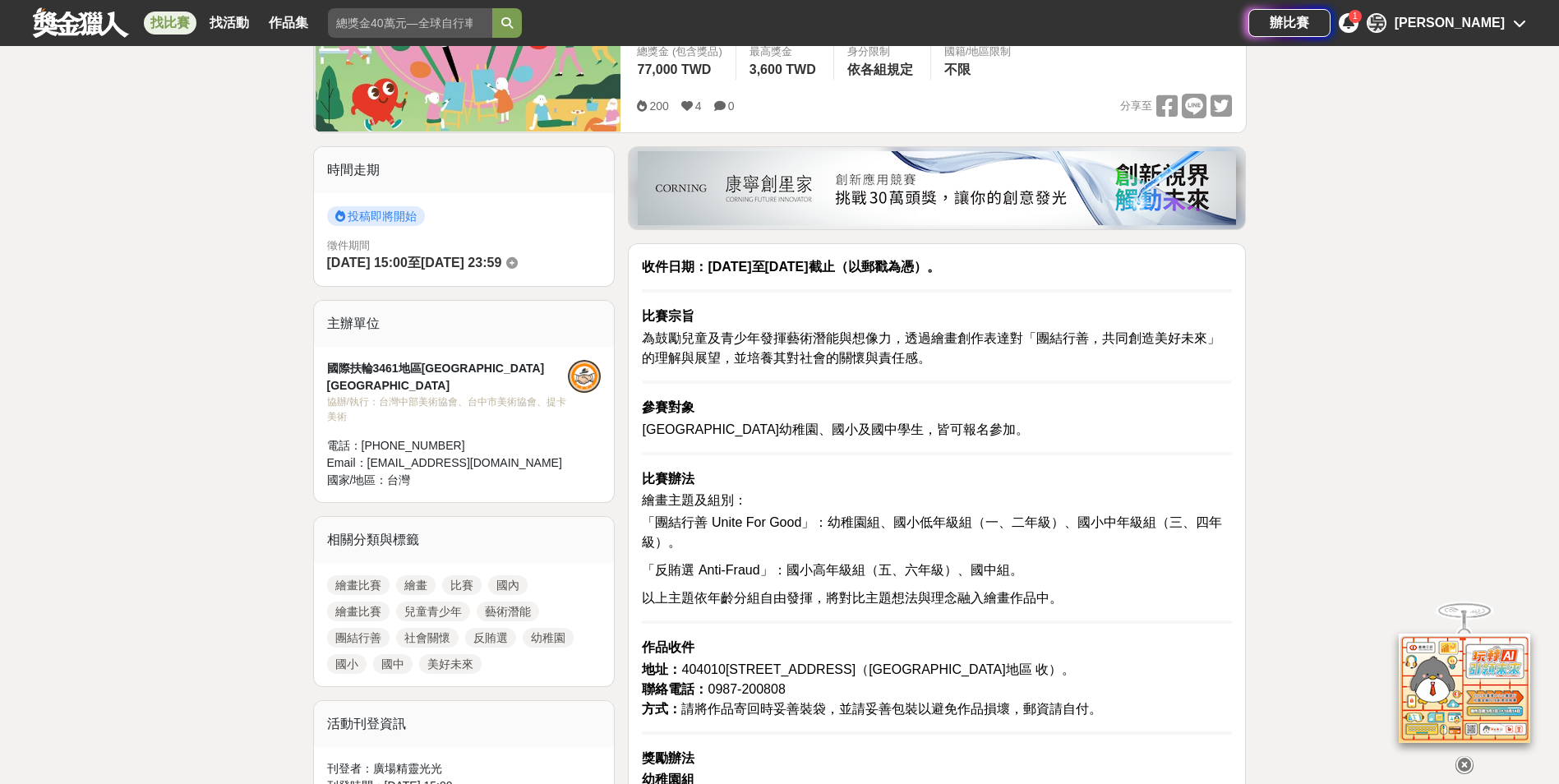
scroll to position [329, 0]
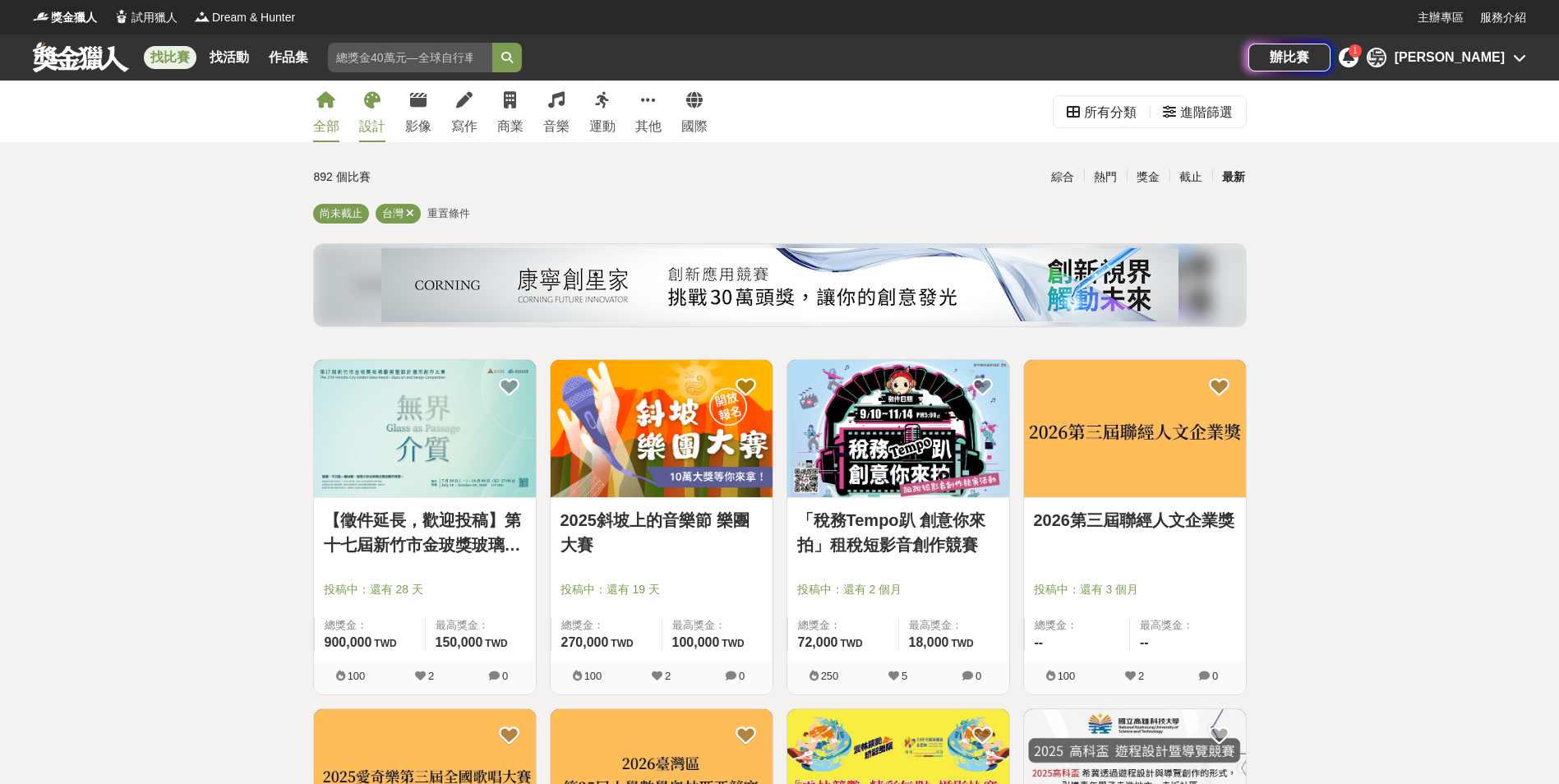
click at [362, 106] on link "設計" at bounding box center [372, 111] width 26 height 62
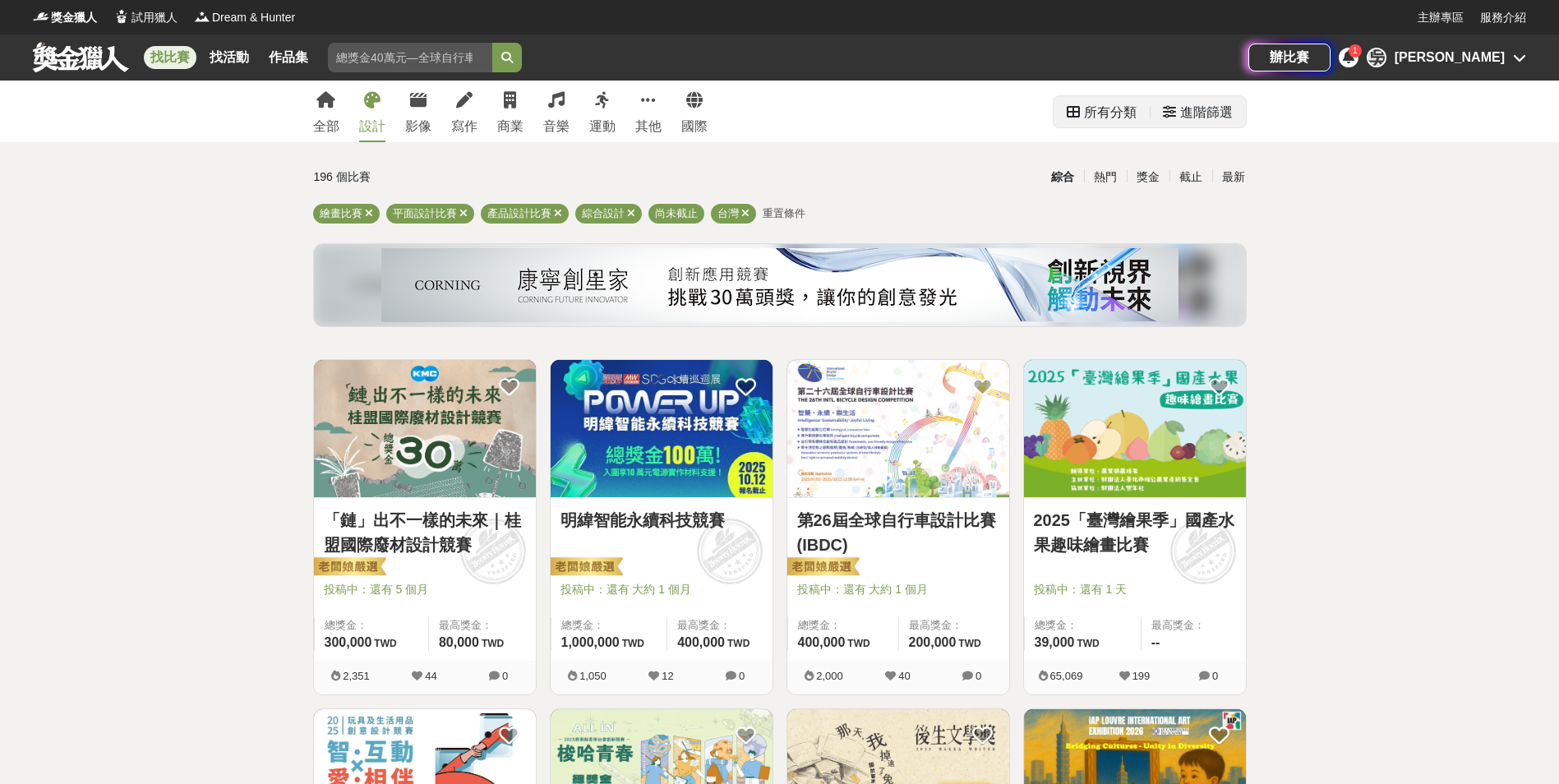
click at [1126, 112] on div "所有分類" at bounding box center [1110, 112] width 53 height 33
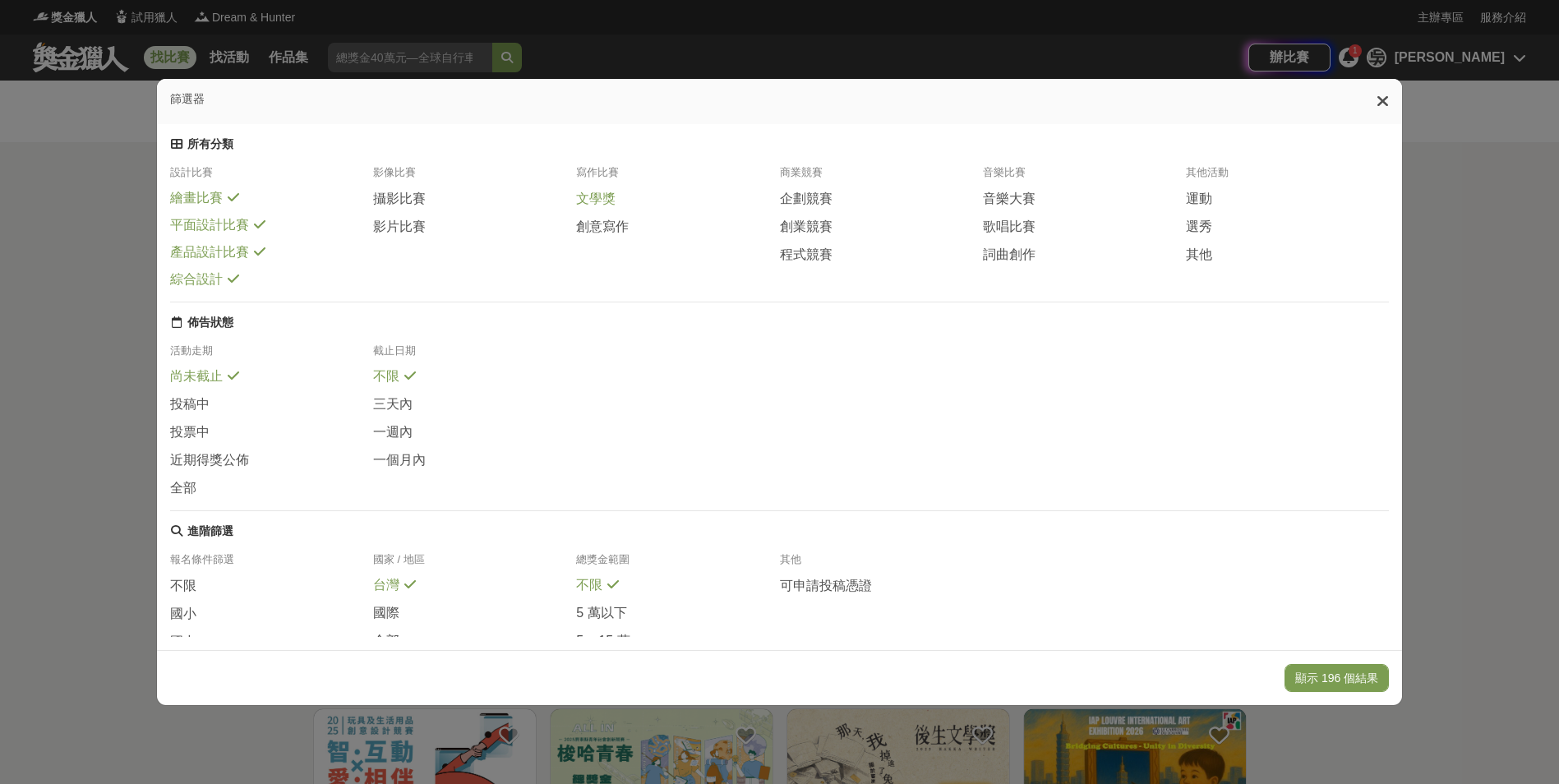
click at [593, 206] on span "文學獎" at bounding box center [595, 199] width 39 height 17
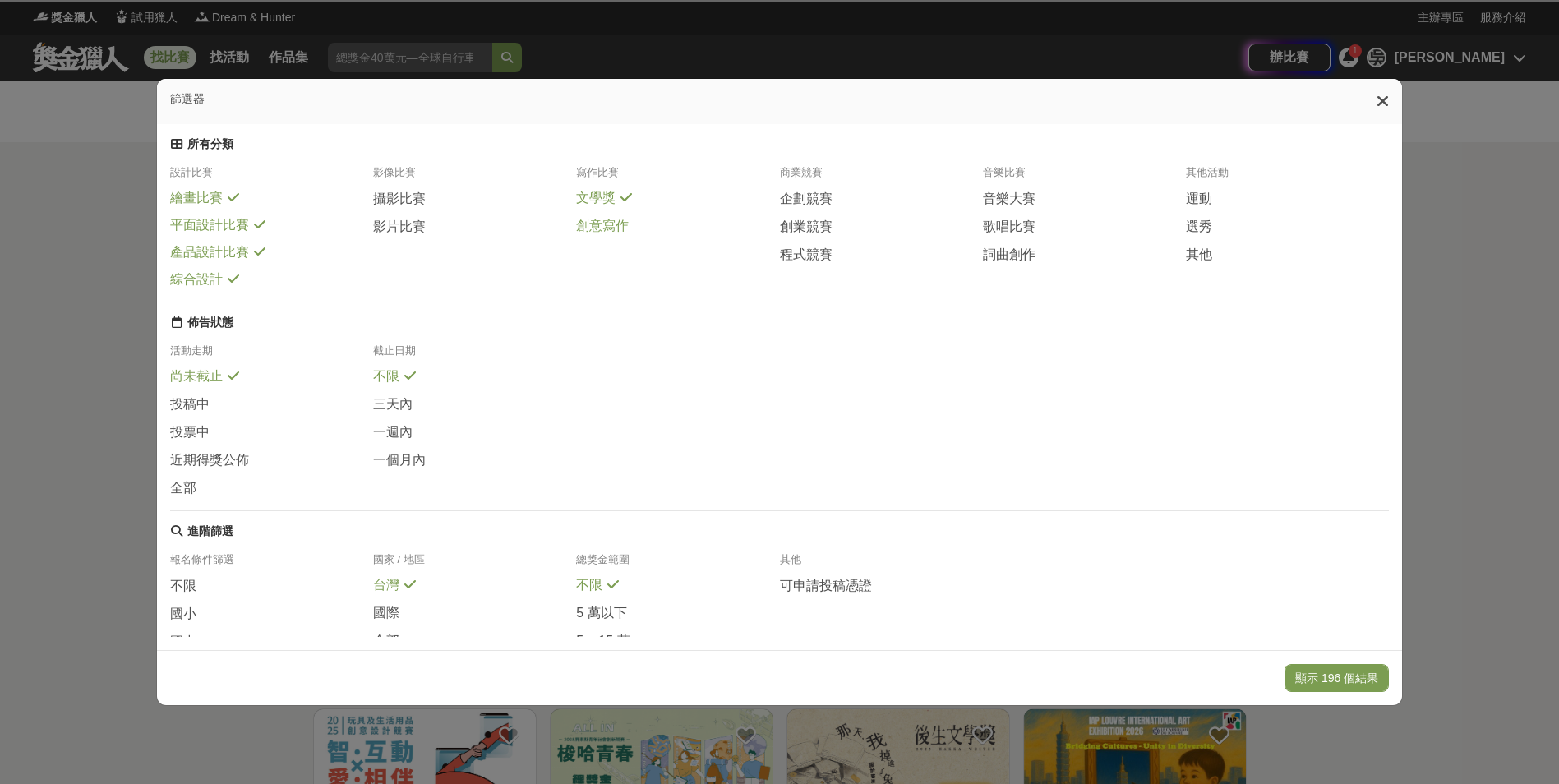
click at [599, 235] on span "創意寫作" at bounding box center [603, 226] width 53 height 17
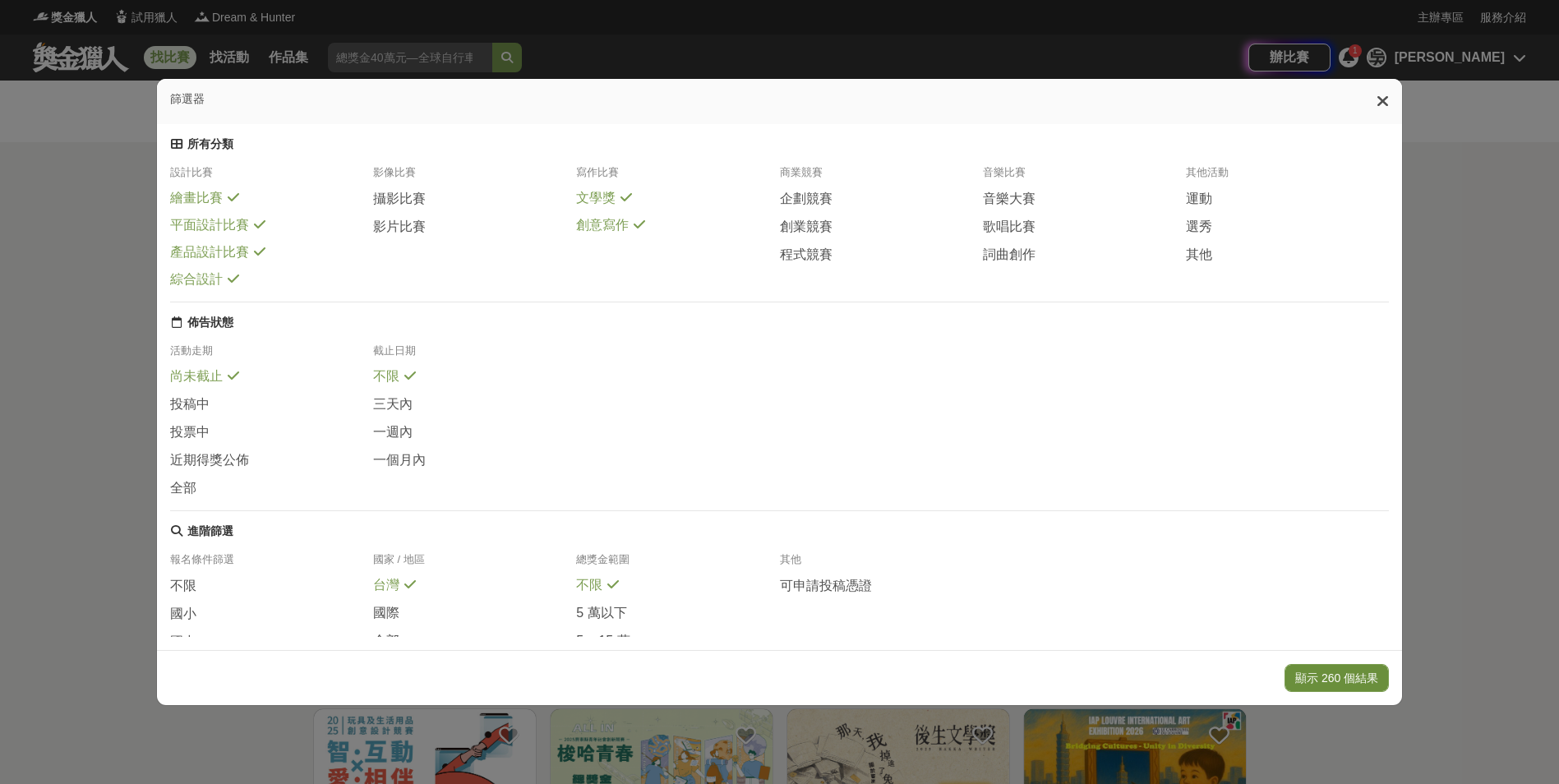
click at [1316, 678] on button "顯示 260 個結果" at bounding box center [1337, 677] width 104 height 28
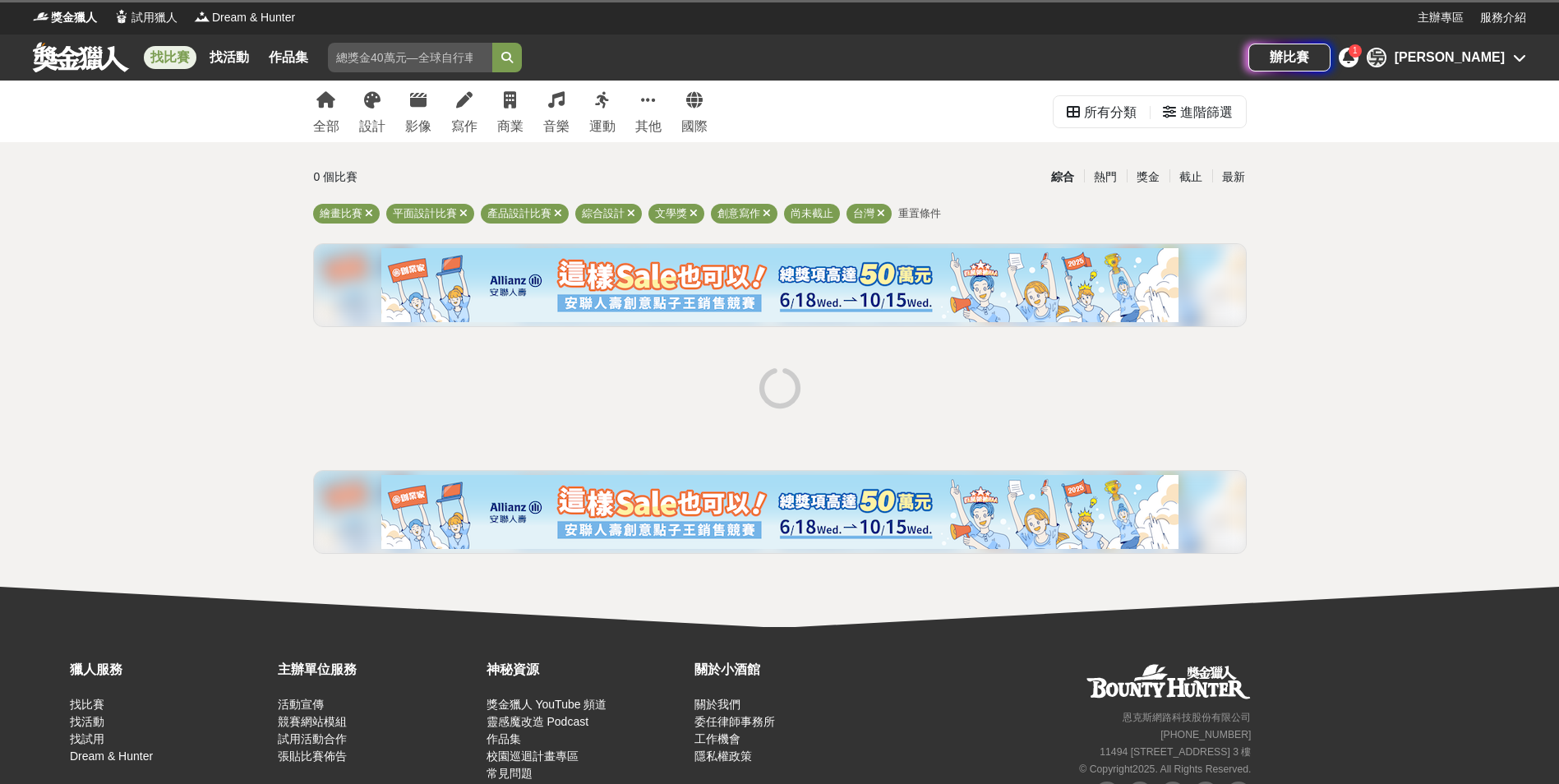
click at [1246, 181] on div "0 個比賽 綜合 熱門 獎金 截止 最新 繪畫比賽 平面設計比賽 產品設計比賽 綜合設計 文學獎 創意寫作 尚未截止 台灣 重置條件" at bounding box center [780, 364] width 960 height 404
click at [1238, 178] on div "最新" at bounding box center [1233, 177] width 43 height 29
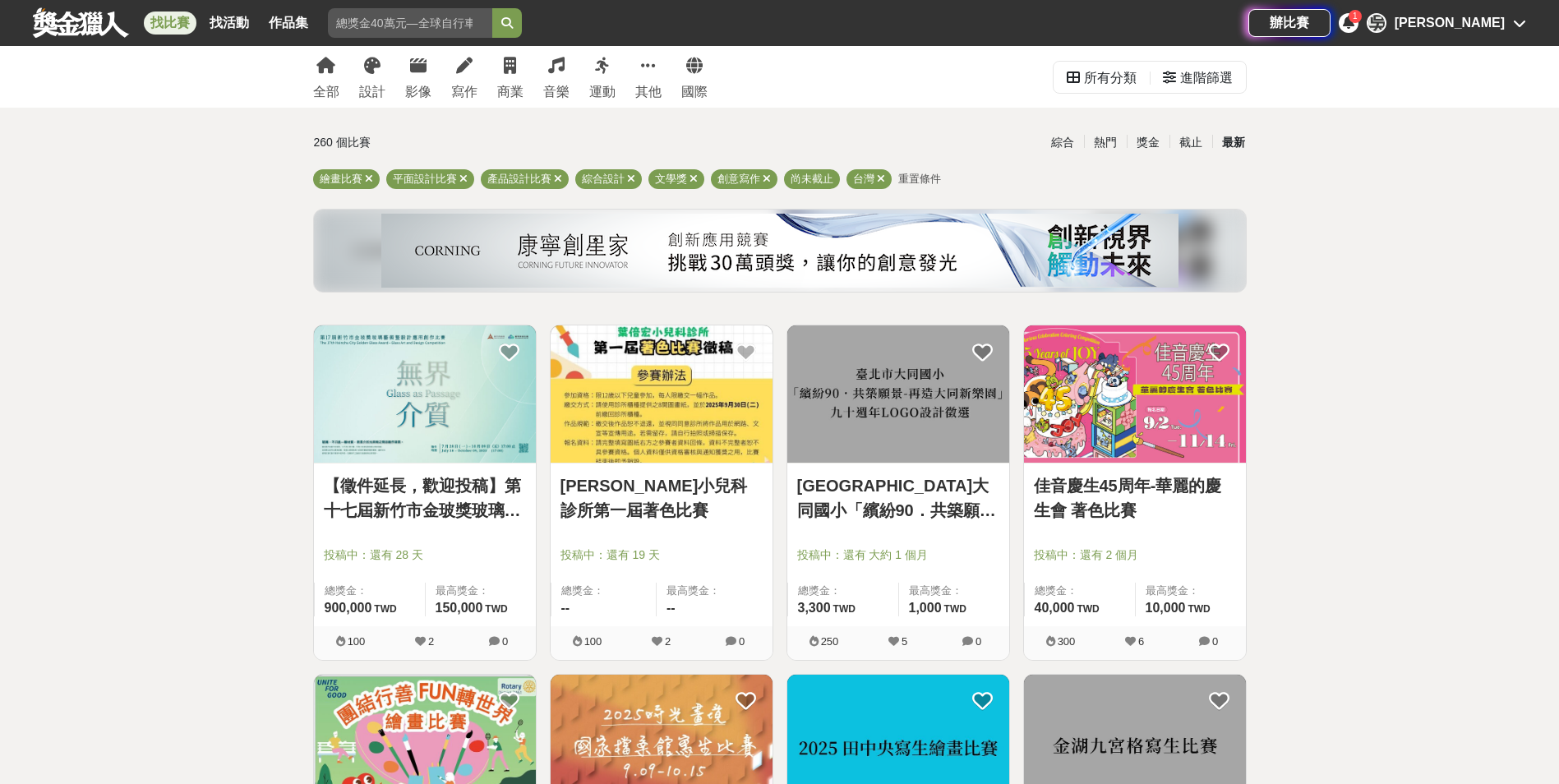
scroll to position [82, 0]
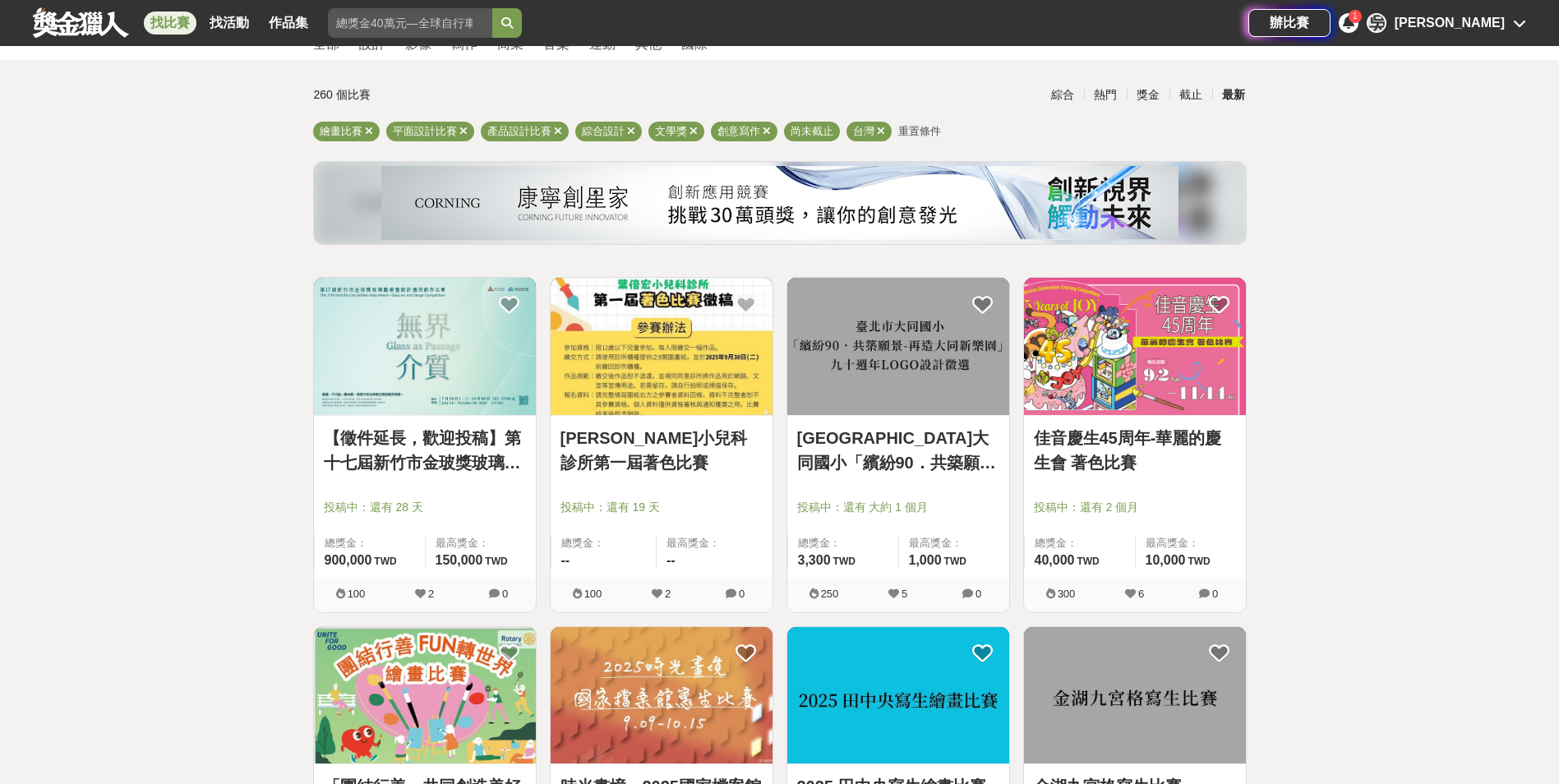
click at [1160, 375] on img at bounding box center [1134, 346] width 222 height 138
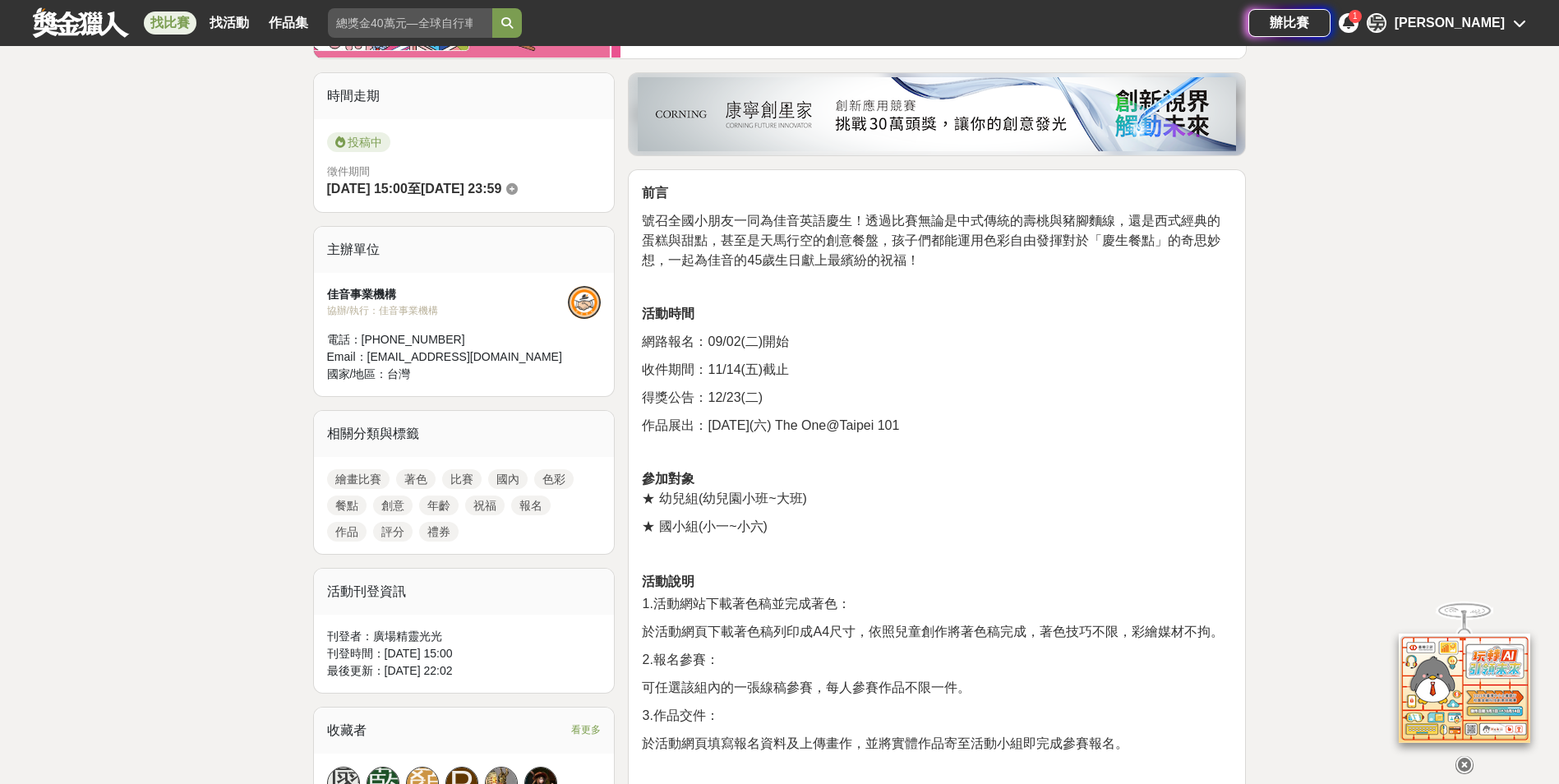
scroll to position [411, 0]
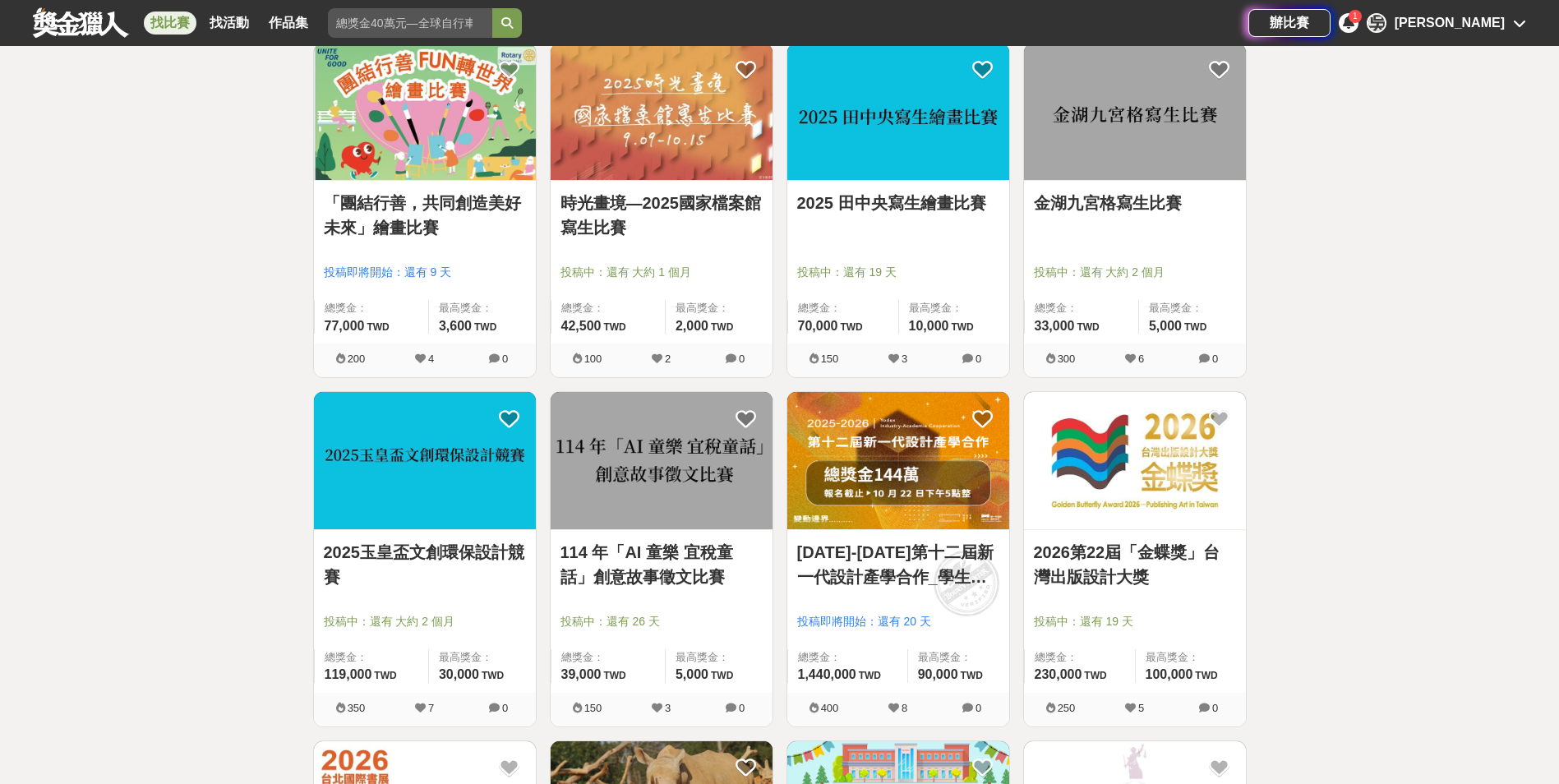
scroll to position [657, 0]
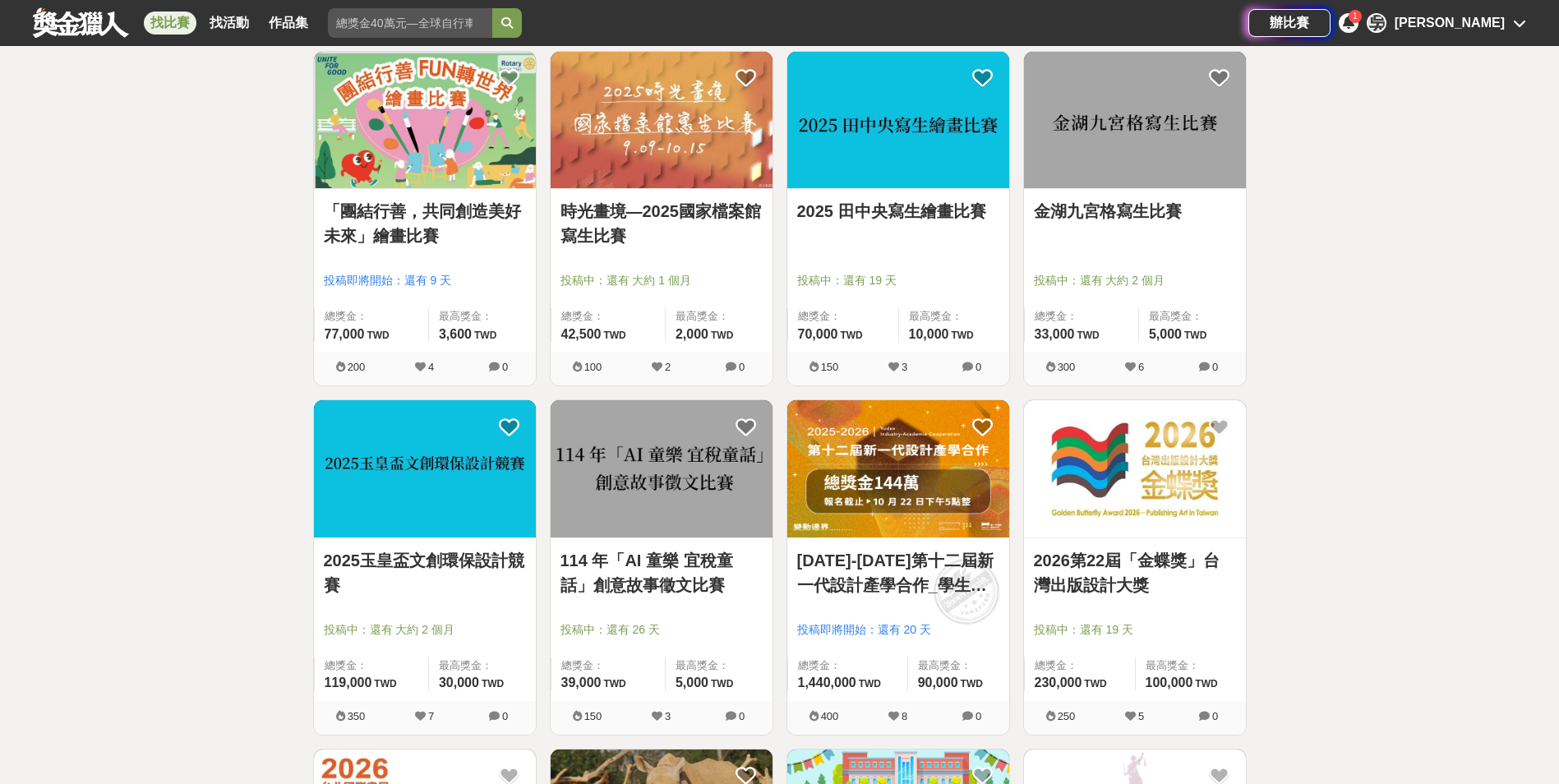
click at [924, 140] on img at bounding box center [897, 120] width 222 height 138
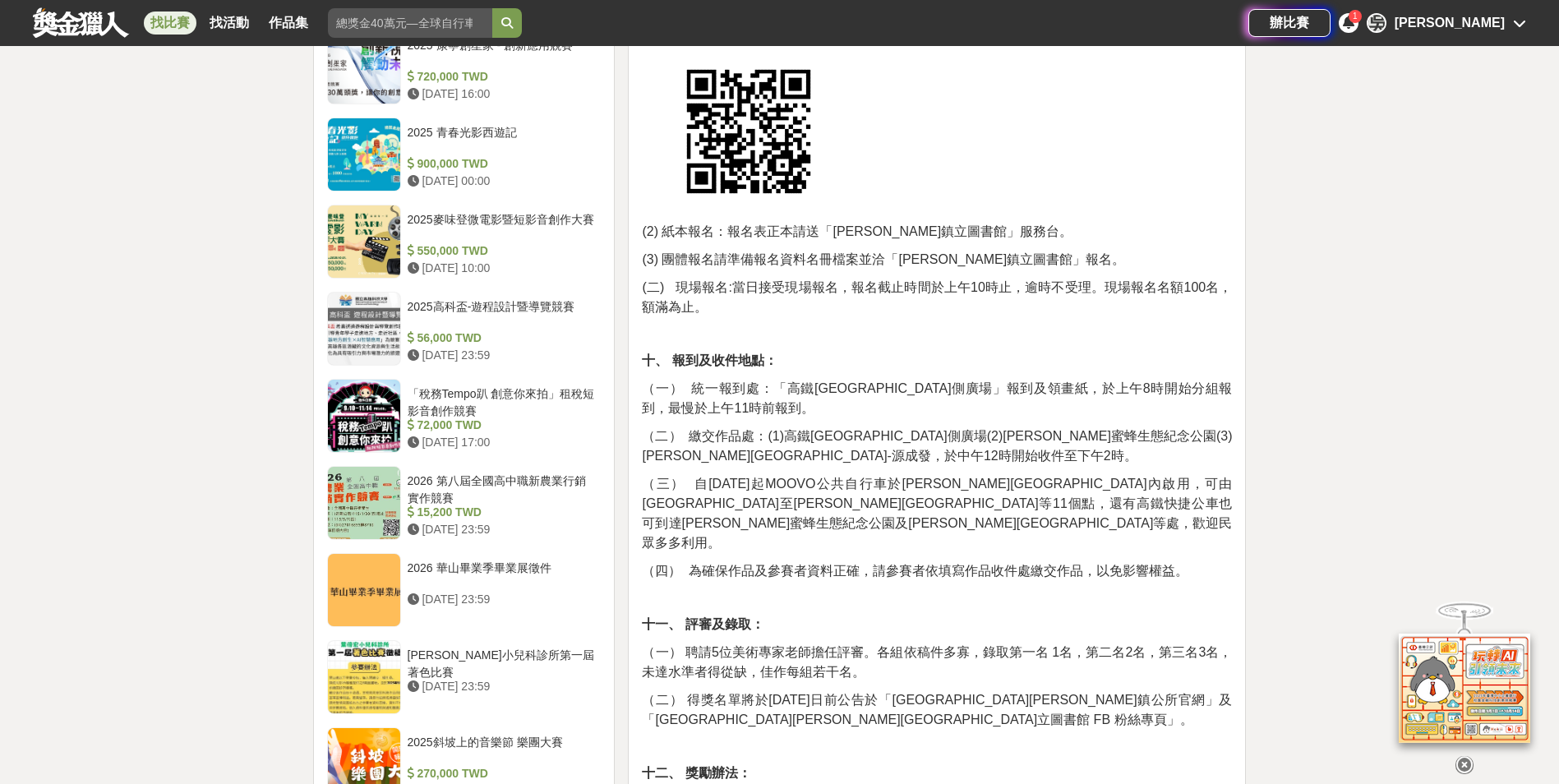
scroll to position [1479, 0]
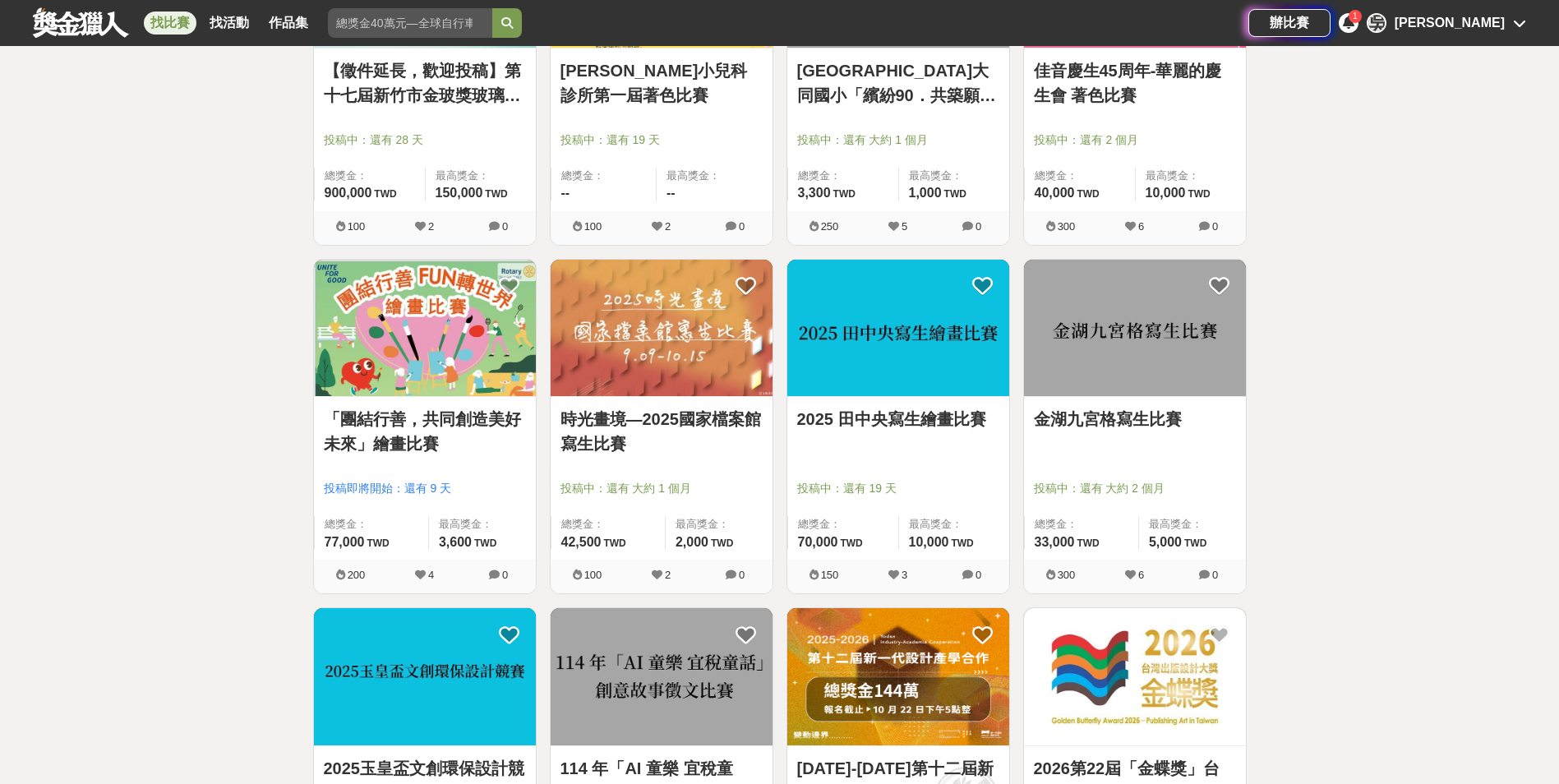
scroll to position [493, 0]
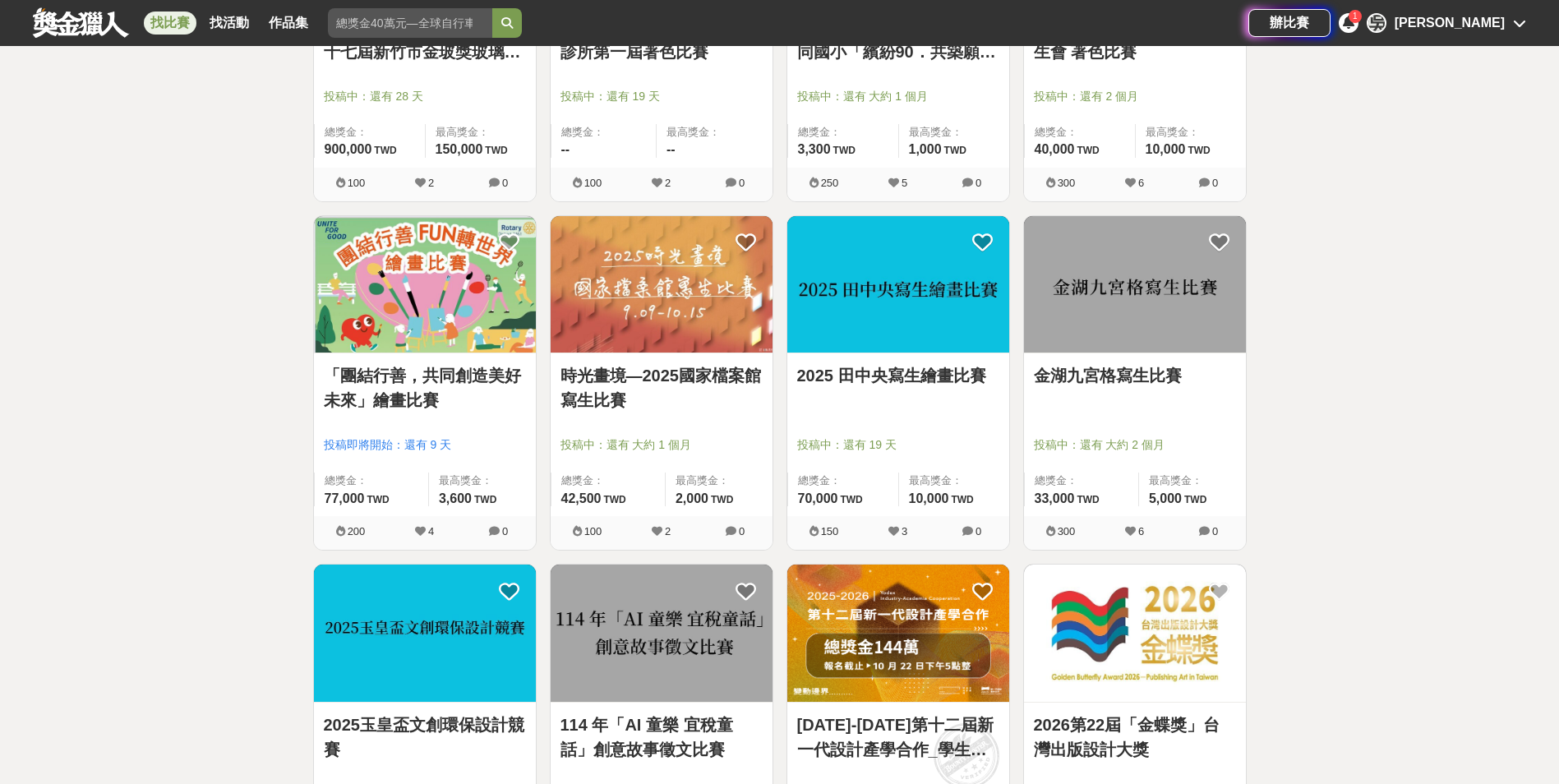
click at [732, 323] on img at bounding box center [661, 284] width 222 height 138
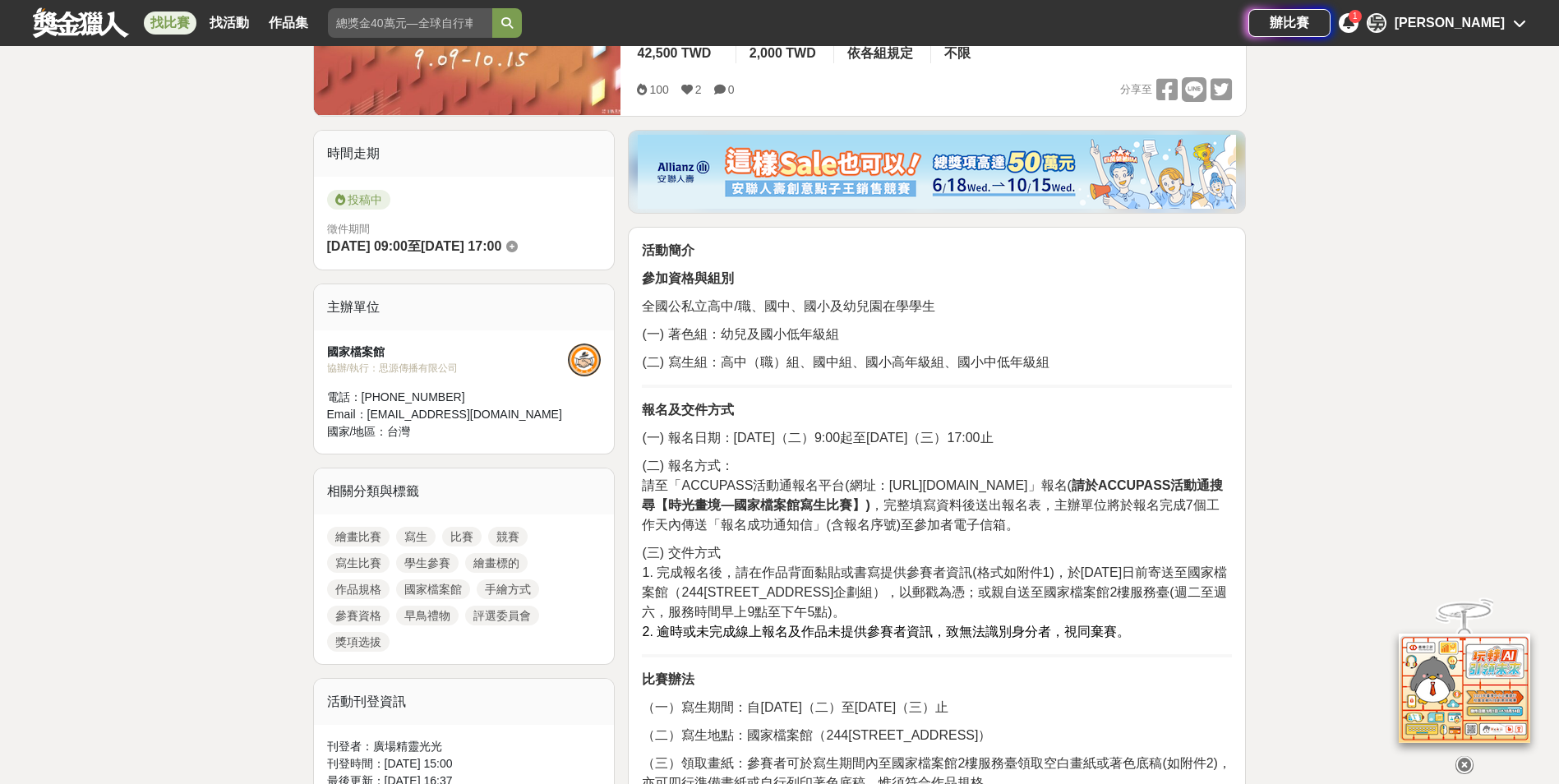
scroll to position [329, 0]
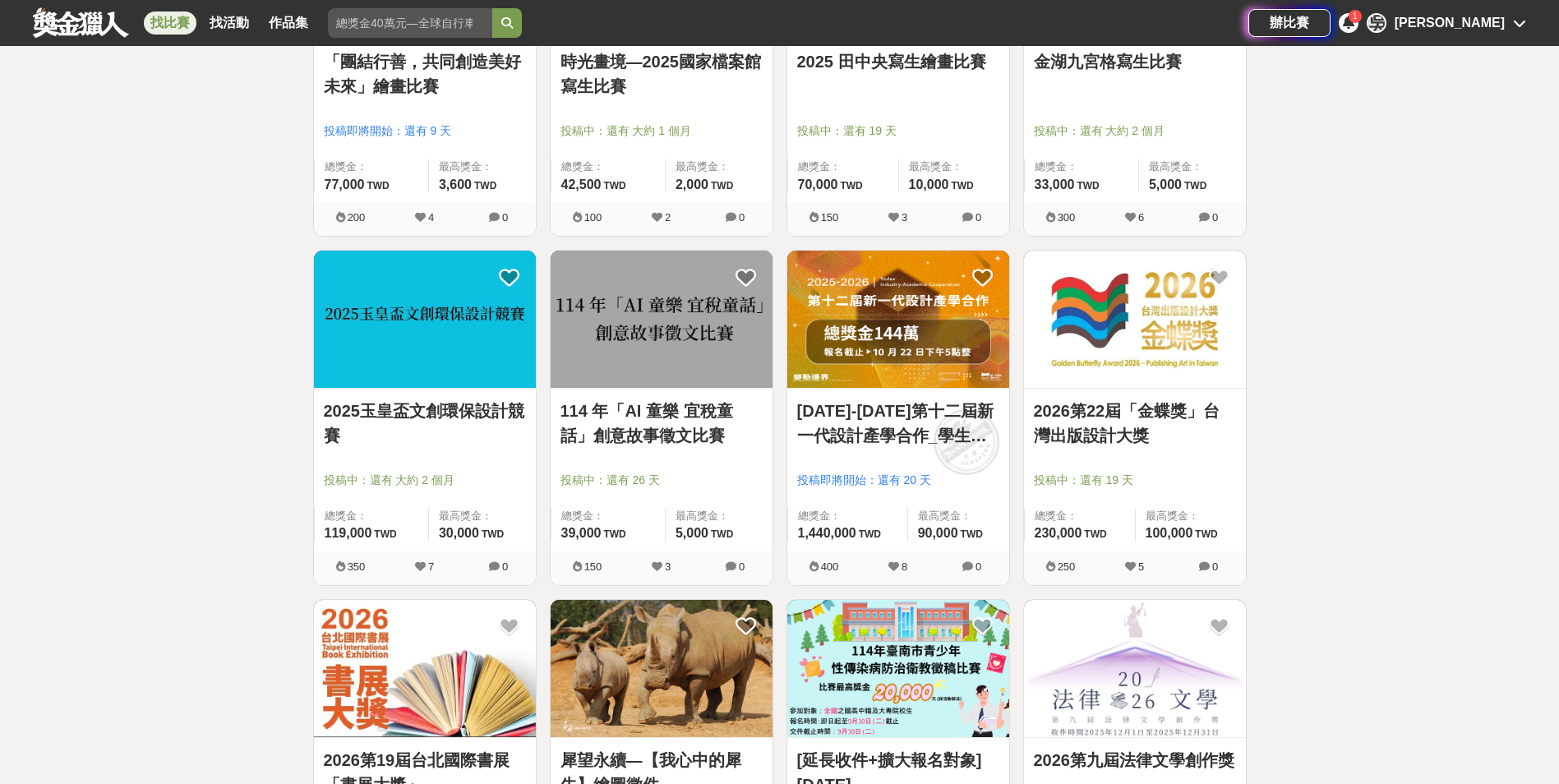
scroll to position [821, 0]
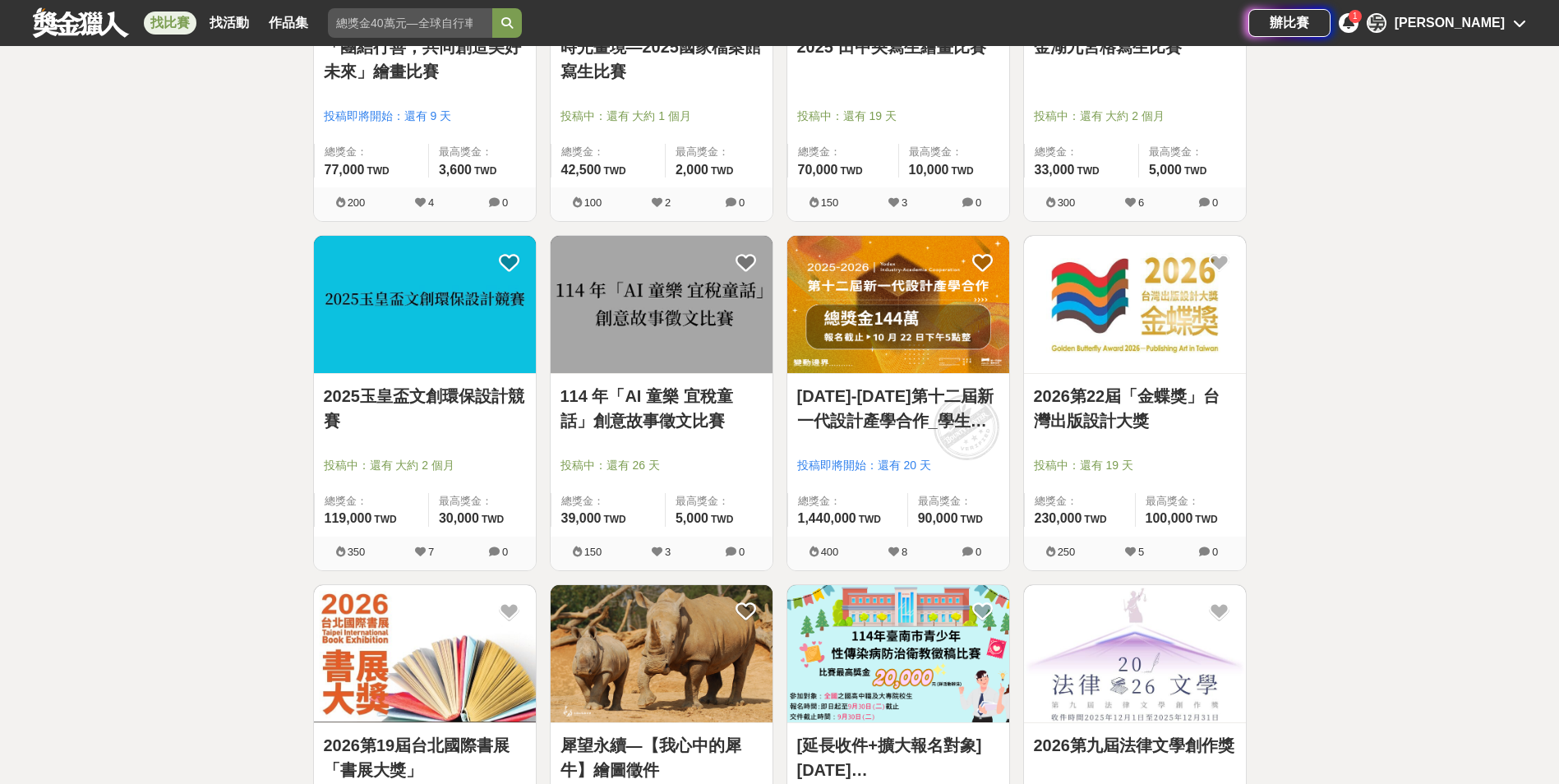
click at [935, 329] on img at bounding box center [897, 304] width 222 height 138
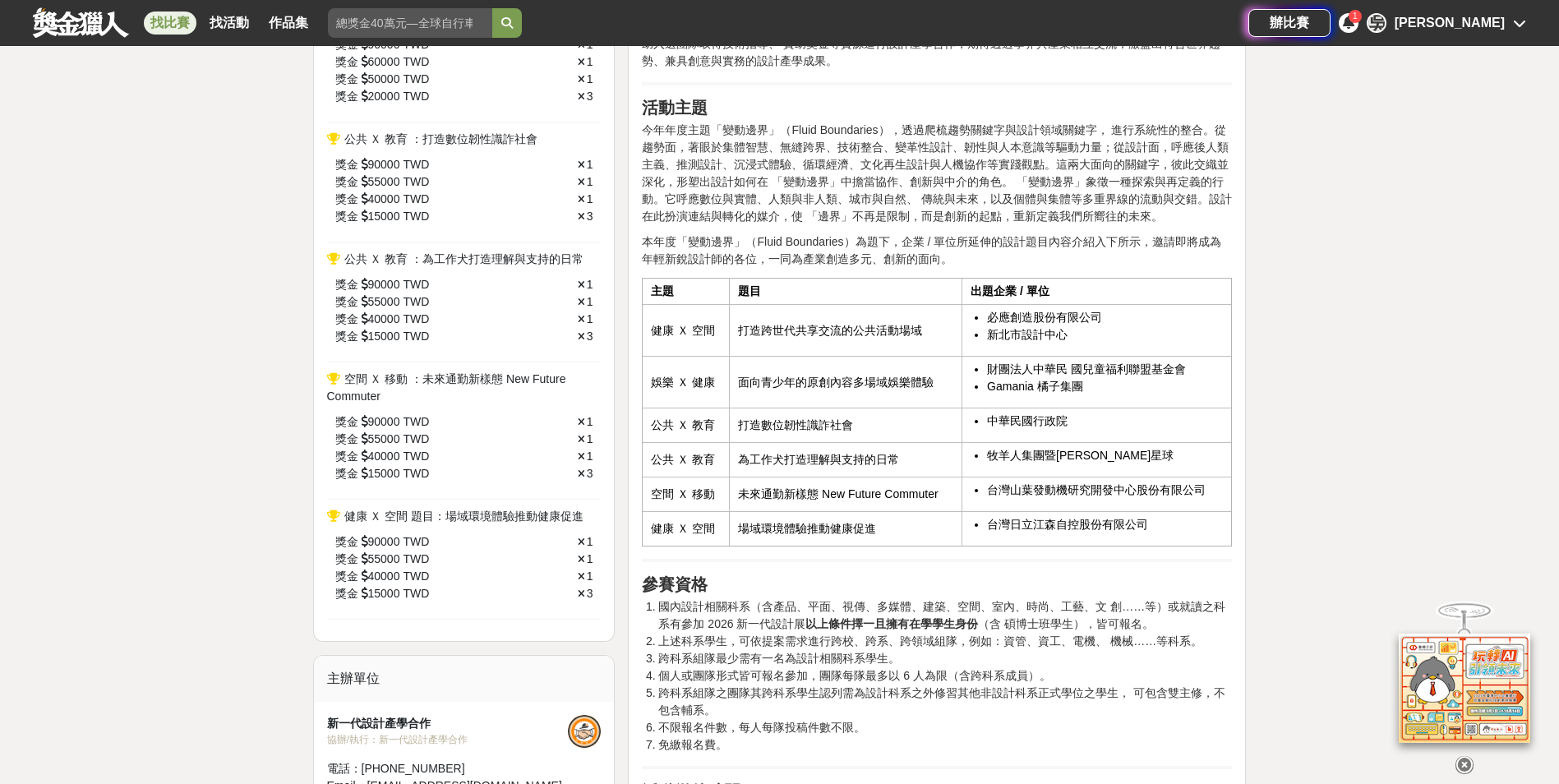
scroll to position [821, 0]
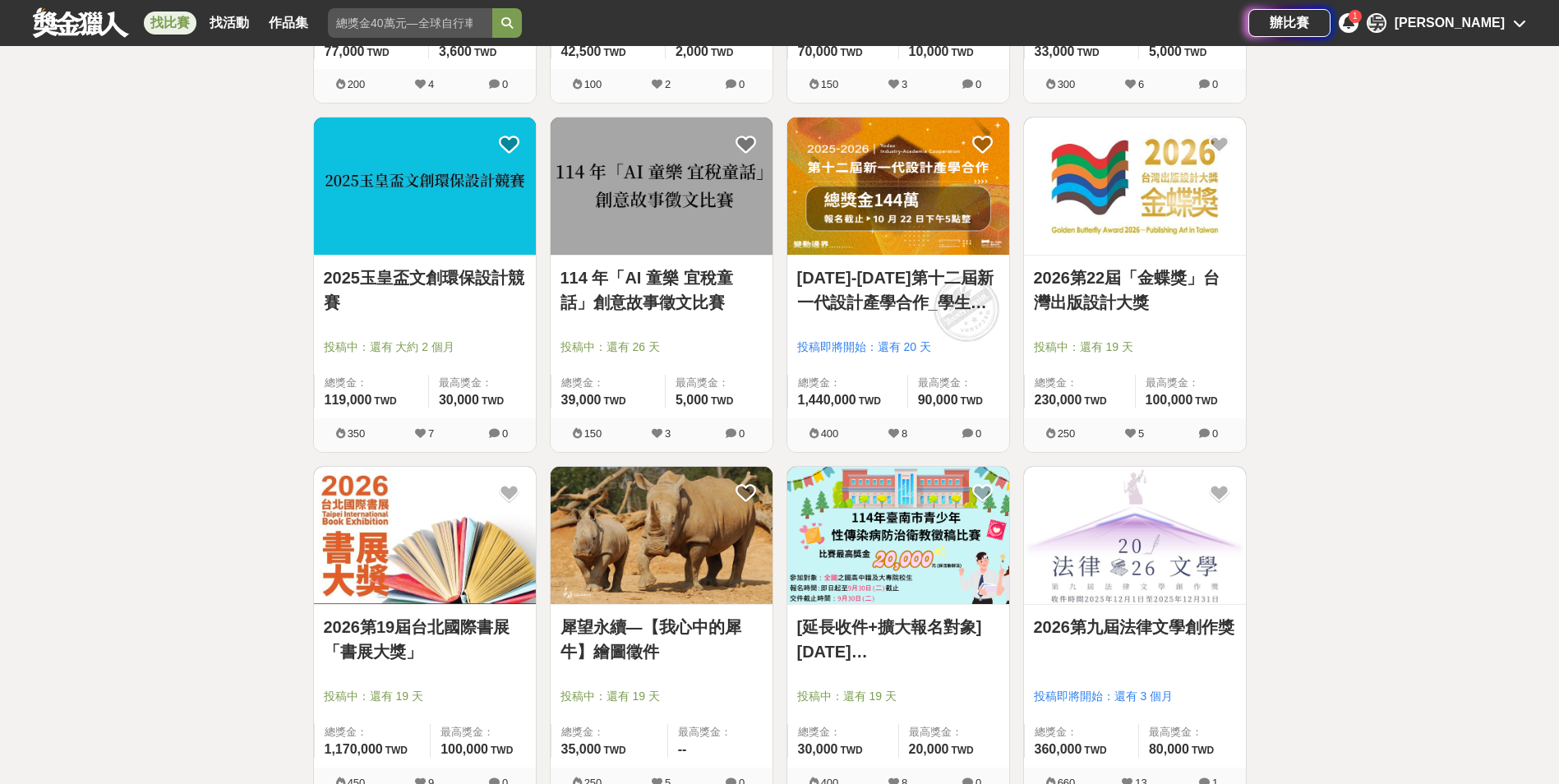
scroll to position [986, 0]
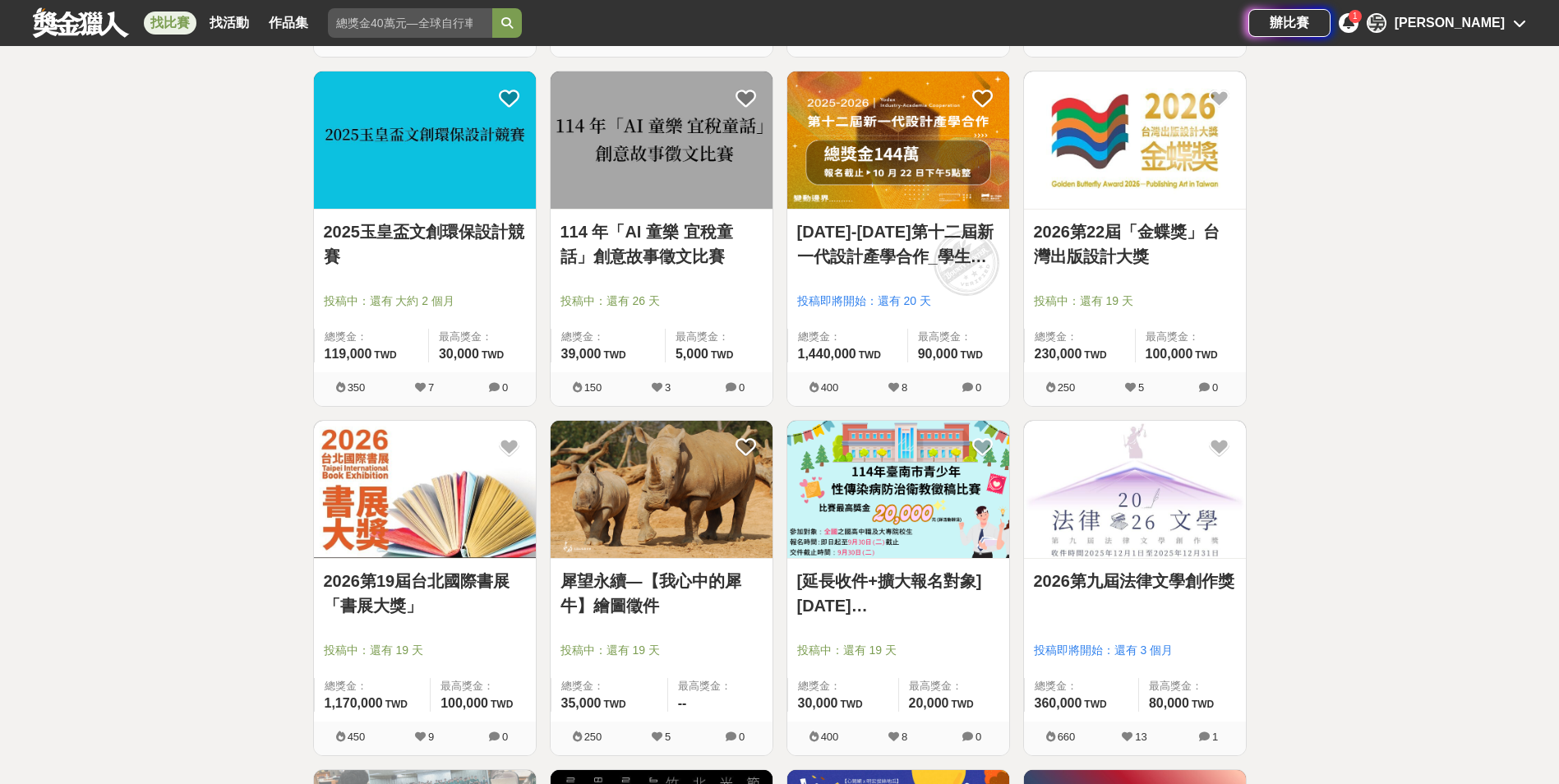
click at [697, 514] on img at bounding box center [661, 489] width 222 height 138
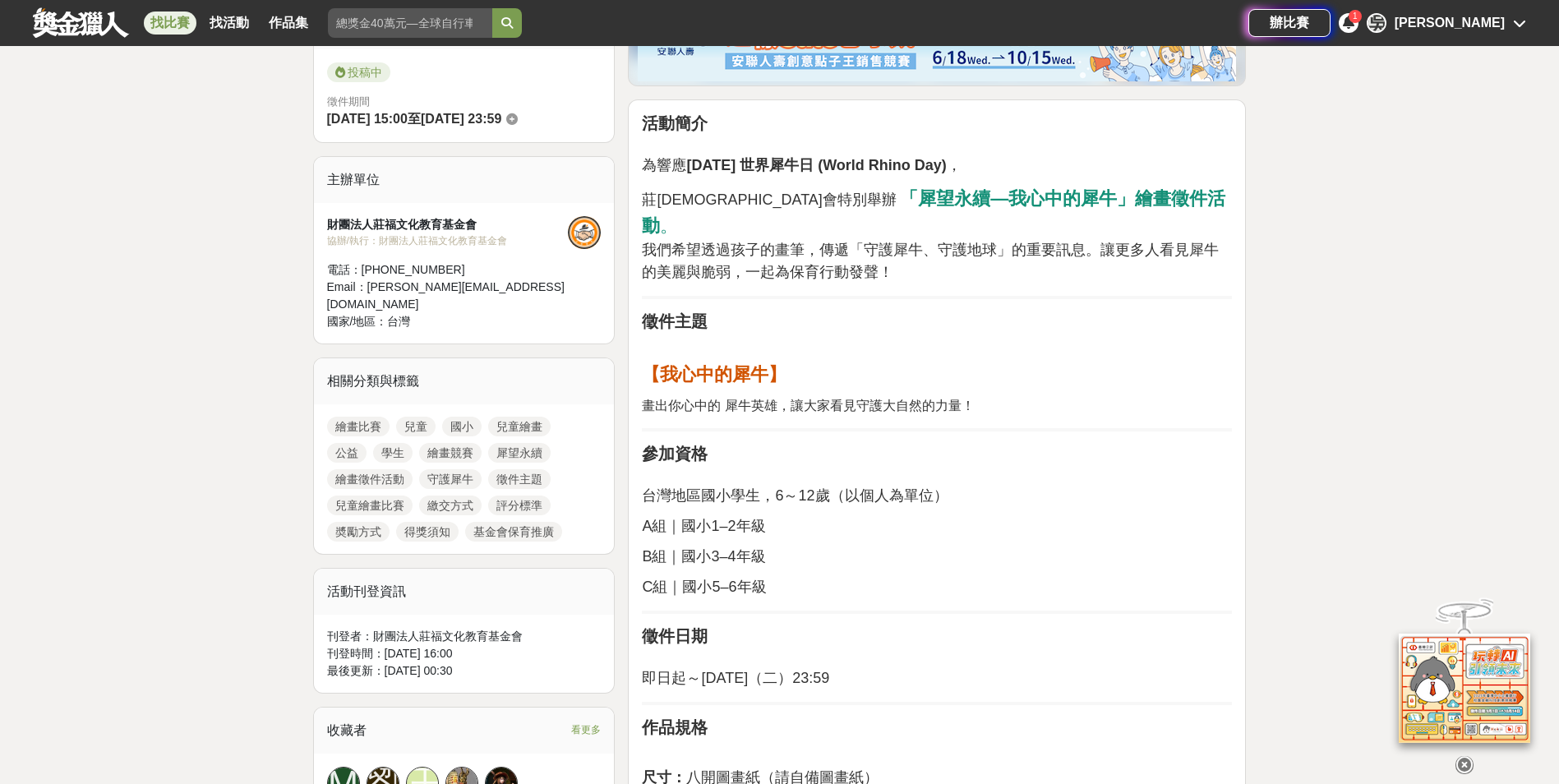
scroll to position [493, 0]
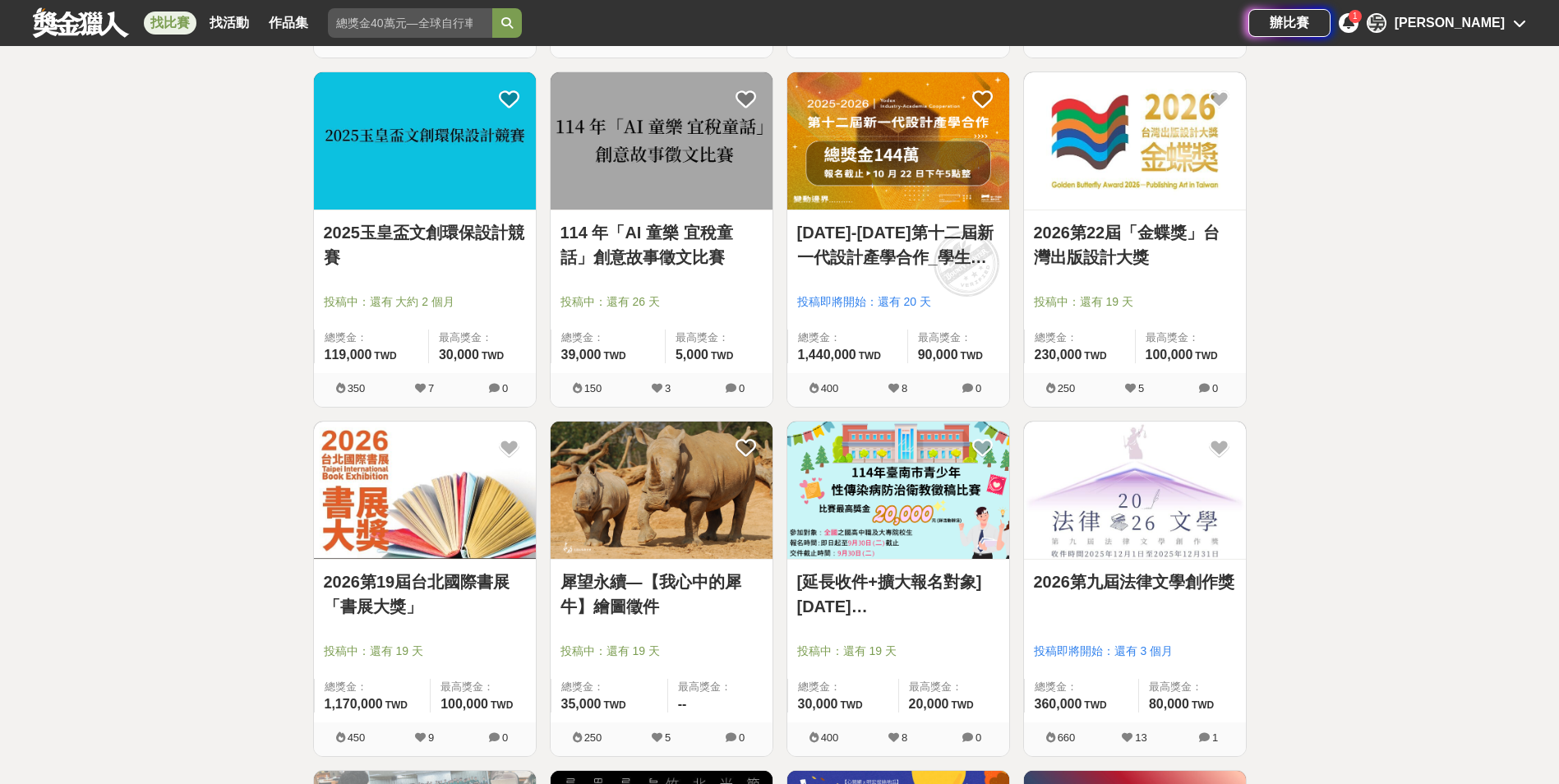
scroll to position [986, 0]
click at [1001, 540] on img at bounding box center [897, 489] width 222 height 138
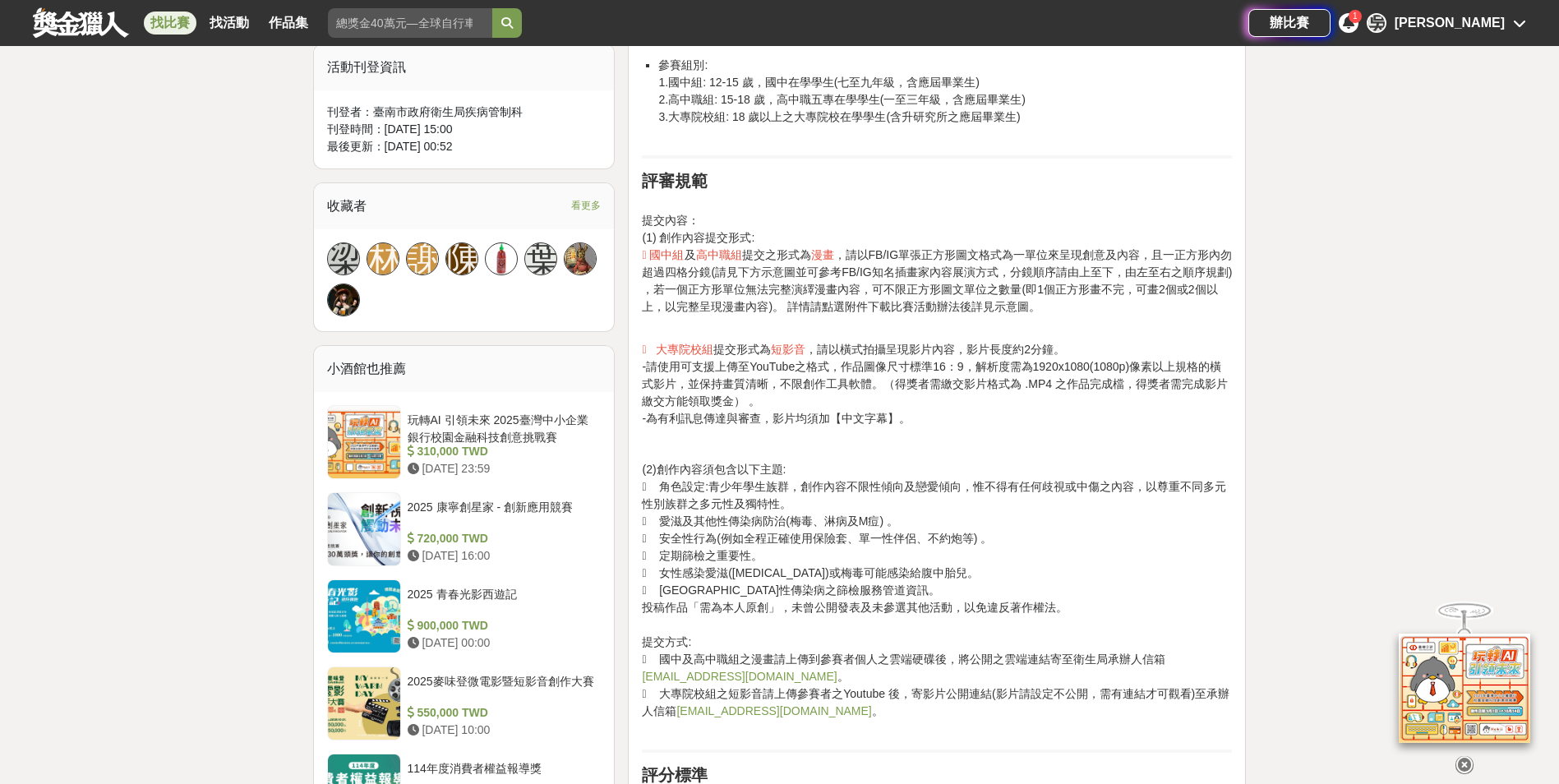
scroll to position [1068, 0]
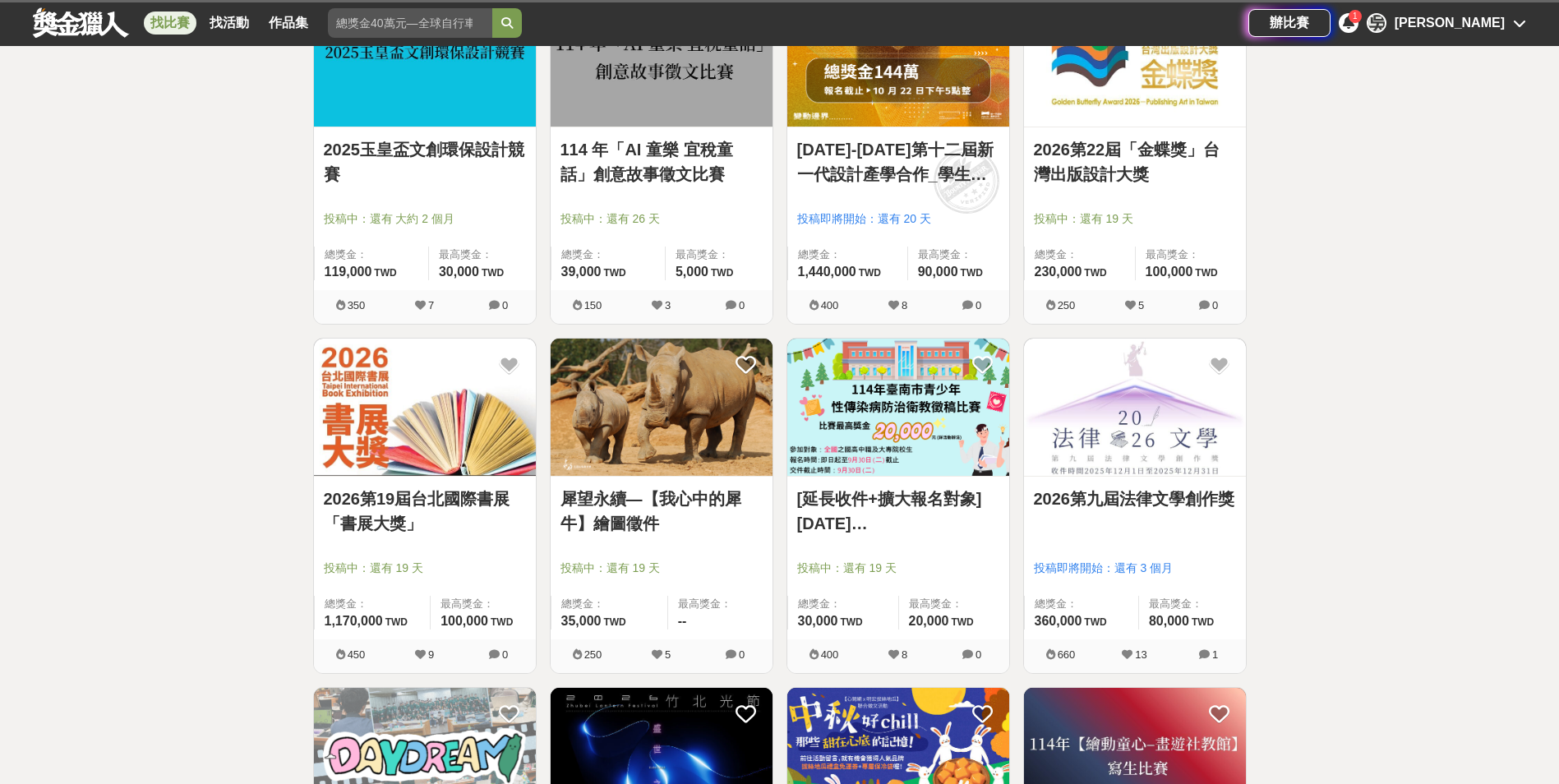
scroll to position [986, 0]
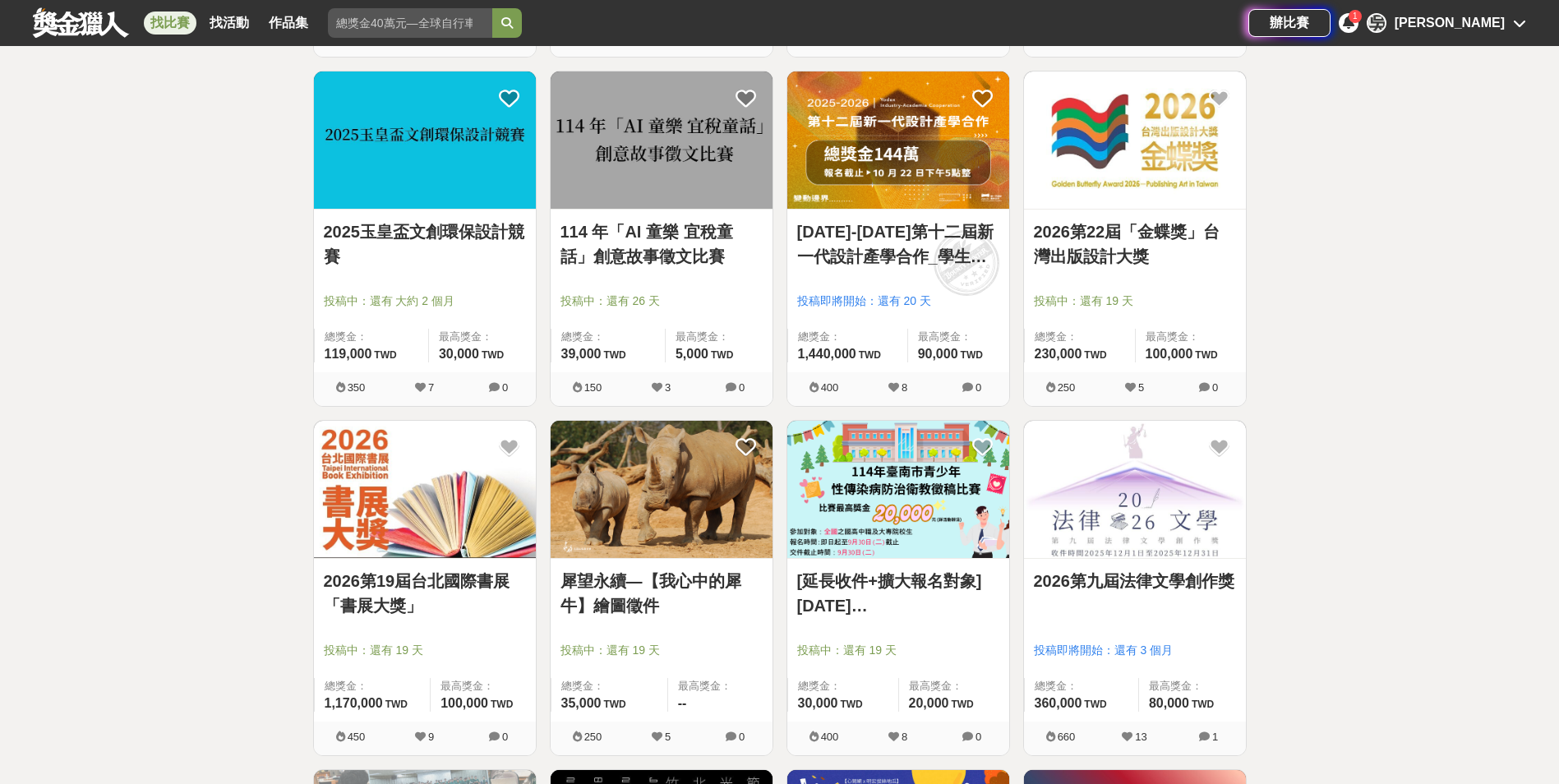
click at [1208, 496] on img at bounding box center [1134, 489] width 222 height 138
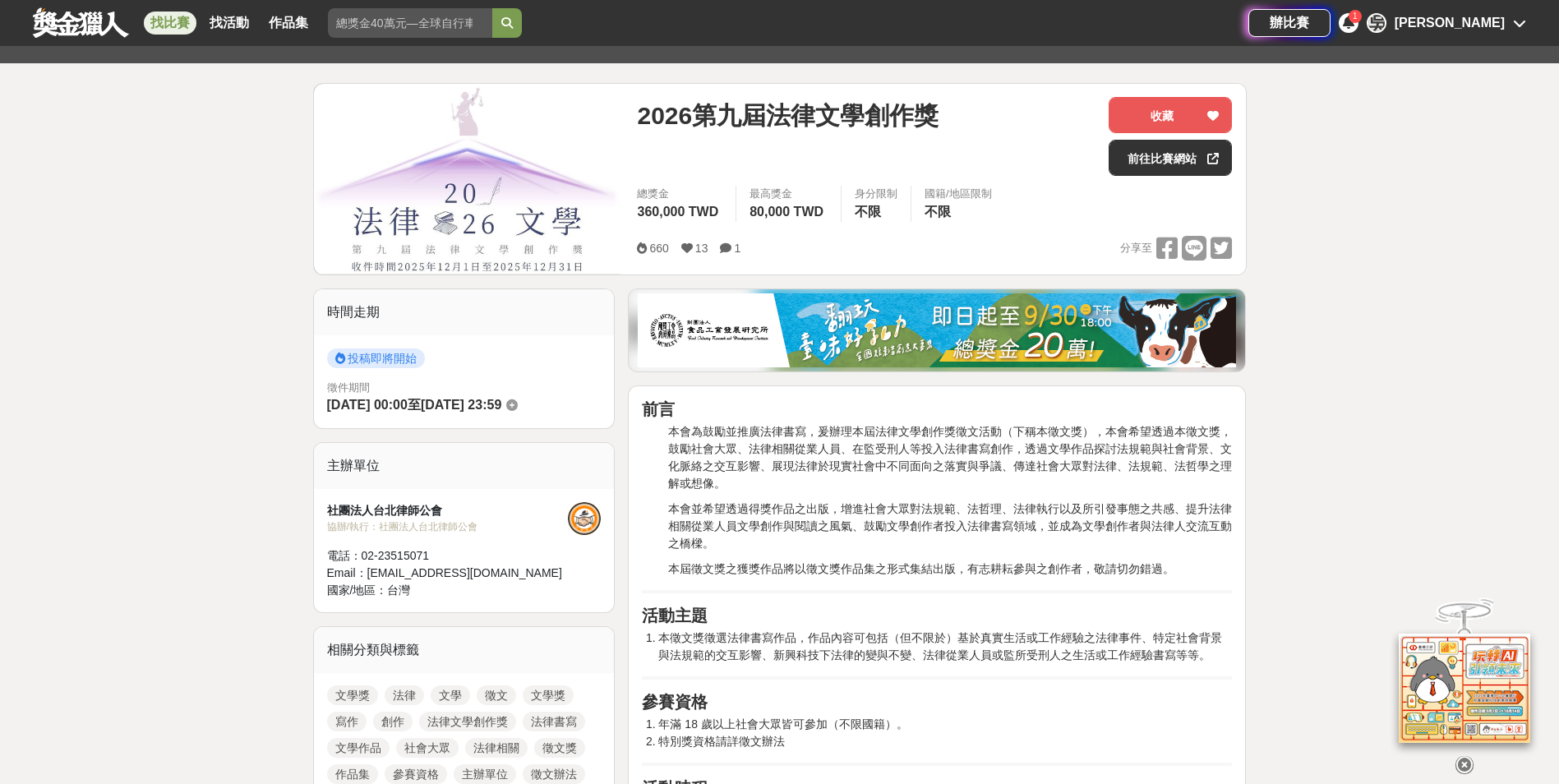
scroll to position [164, 0]
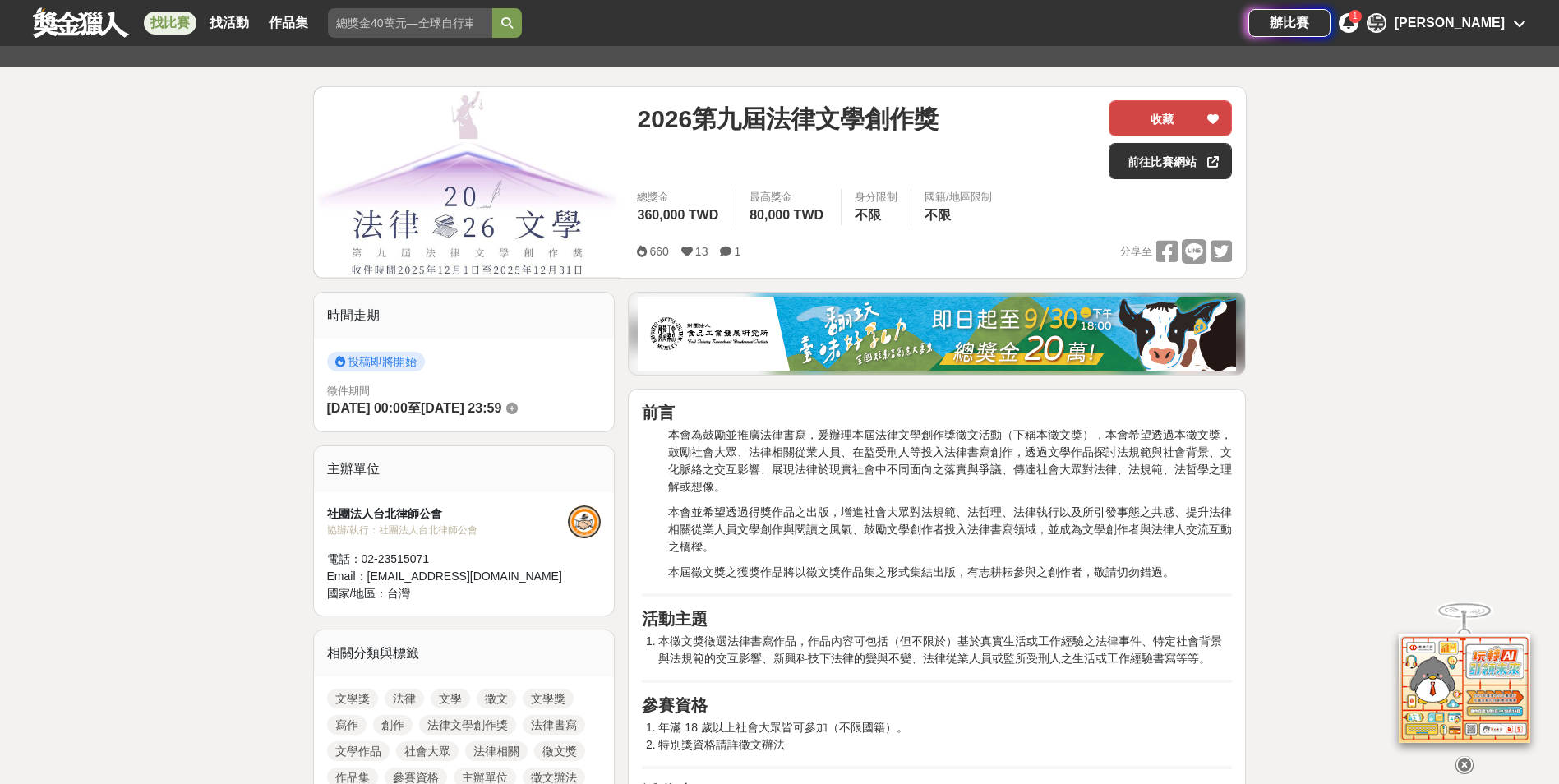
click at [1180, 112] on button "收藏" at bounding box center [1170, 119] width 123 height 36
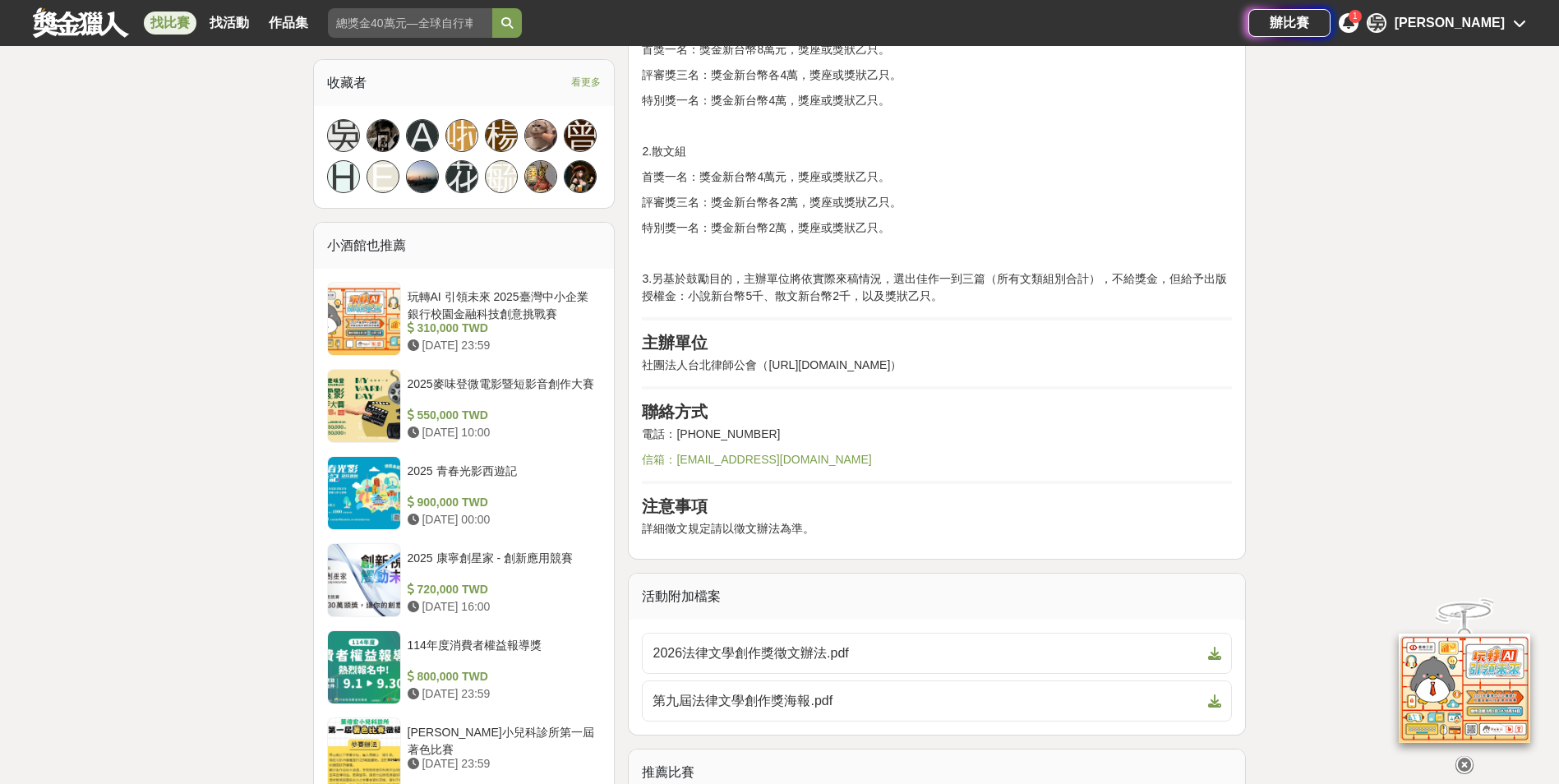
scroll to position [1397, 0]
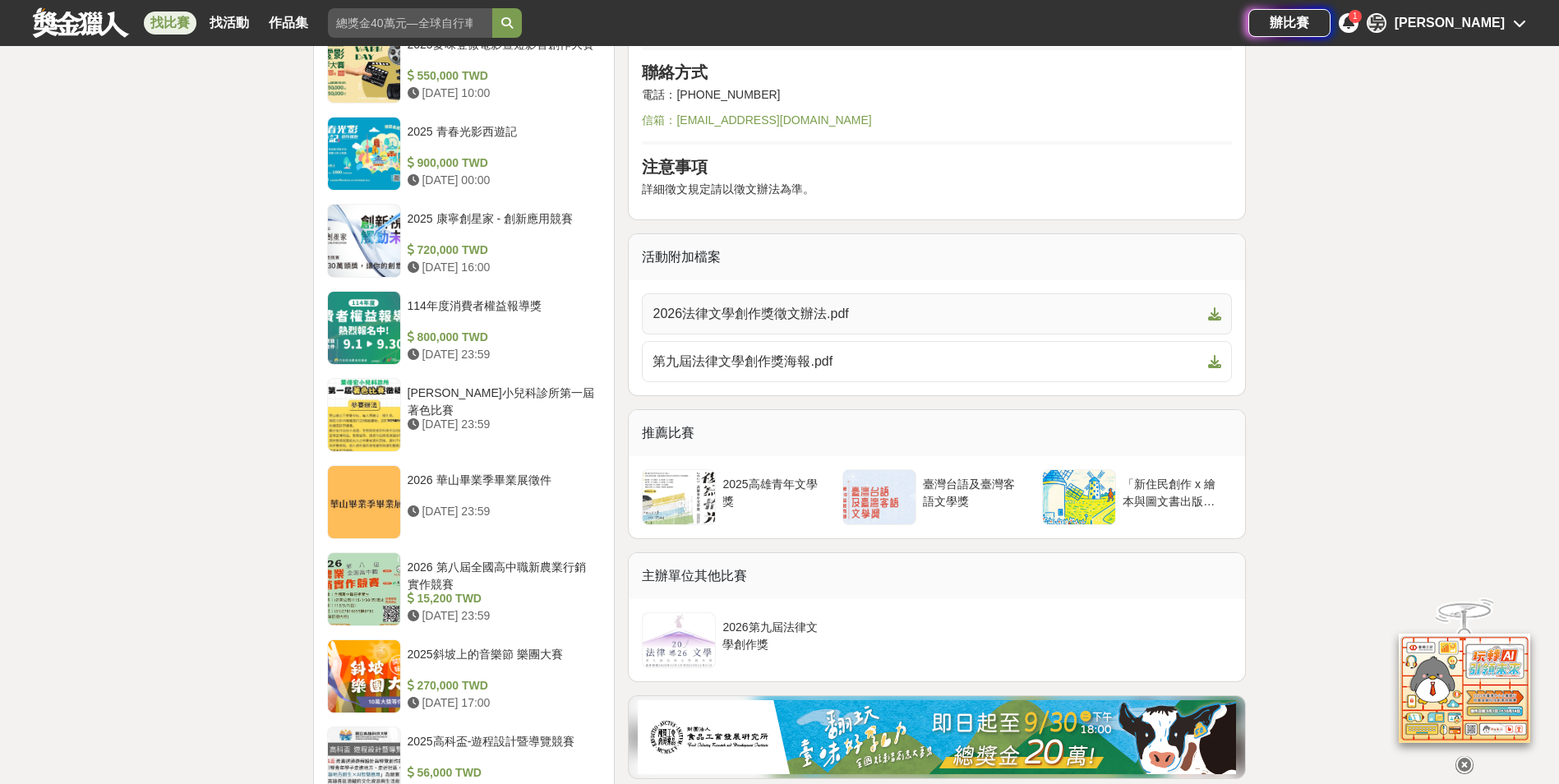
click at [945, 304] on span "2026法律文學創作獎徵文辦法.pdf" at bounding box center [927, 314] width 549 height 20
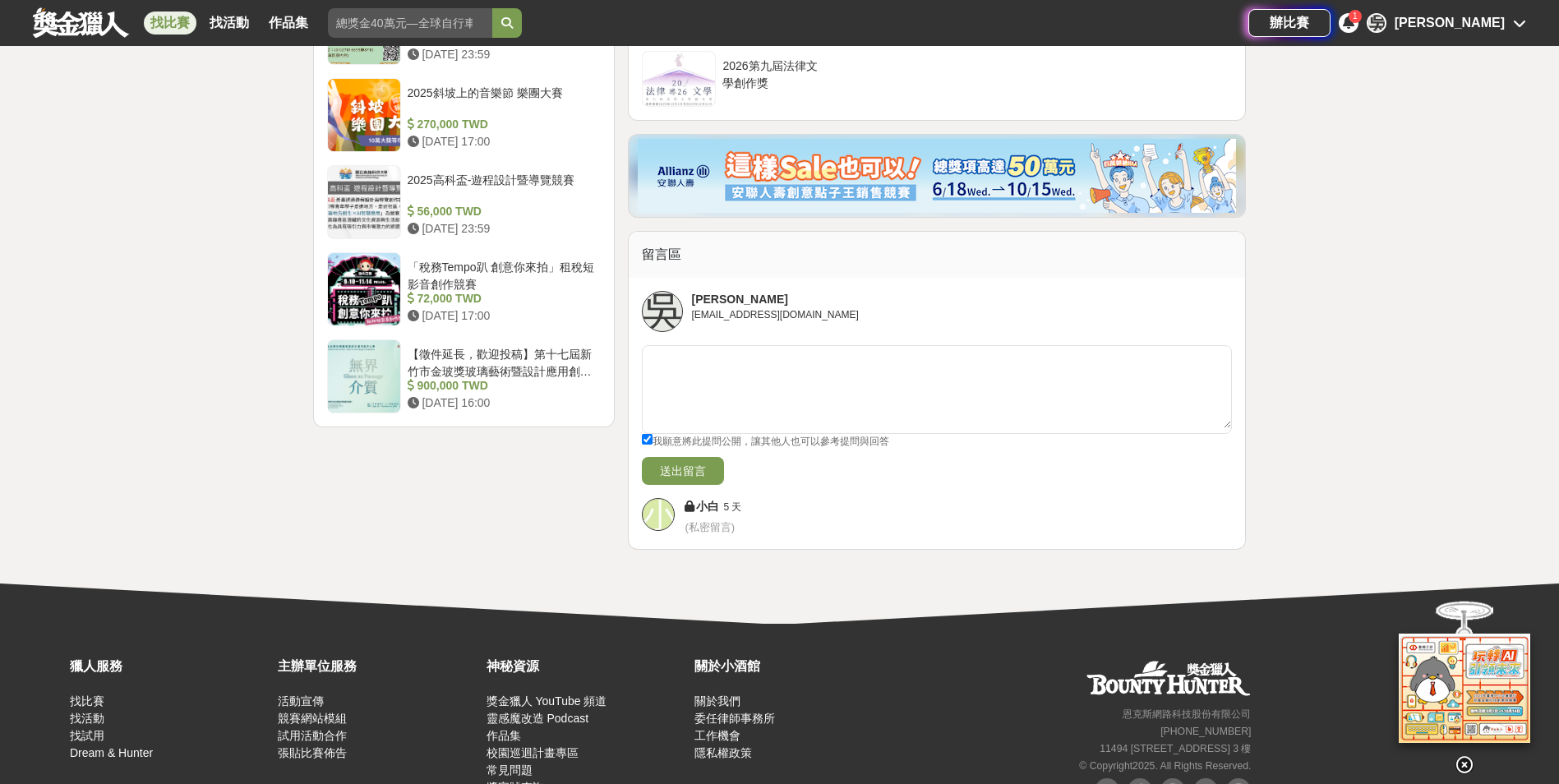
scroll to position [2027, 0]
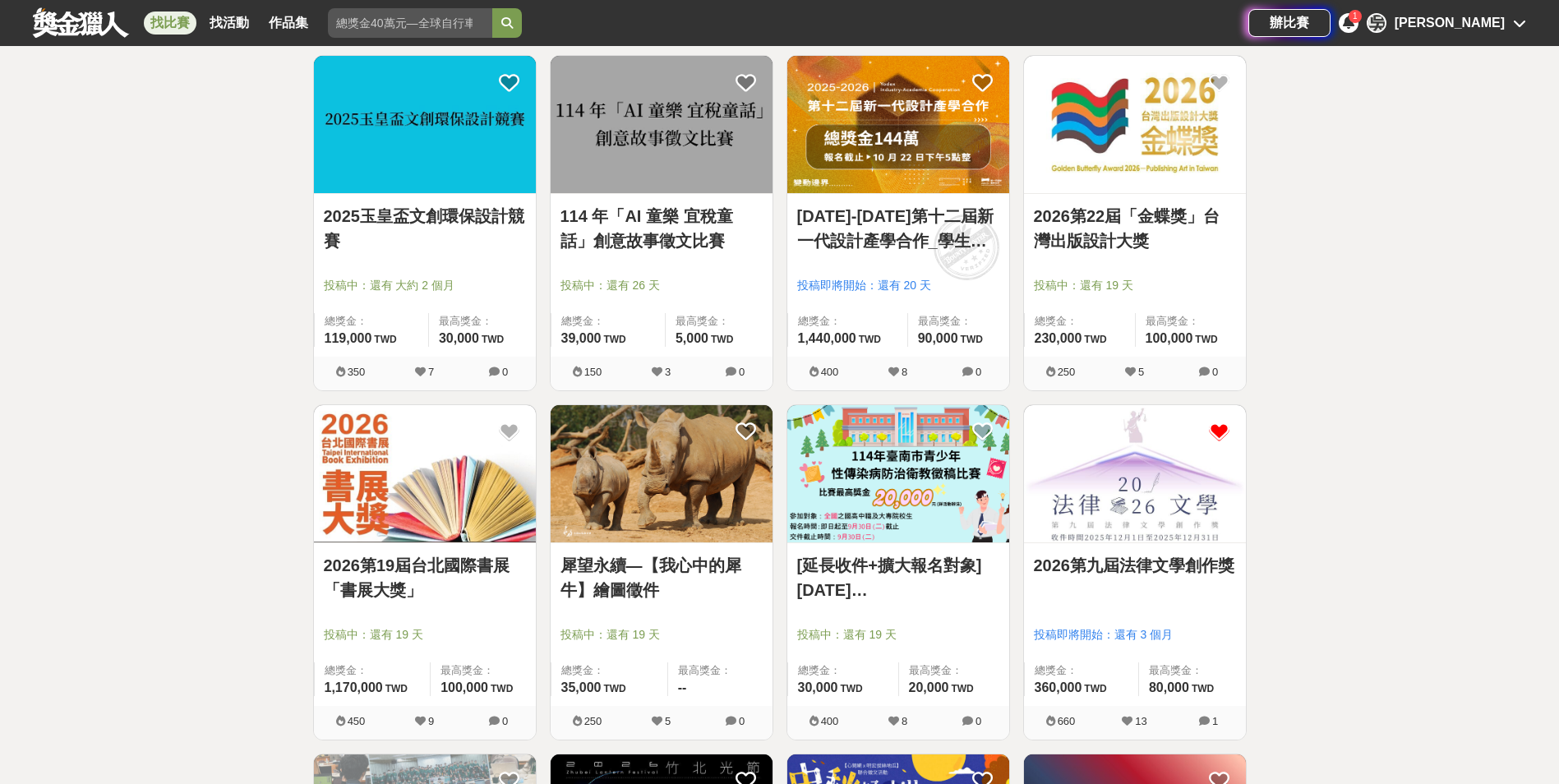
scroll to position [986, 0]
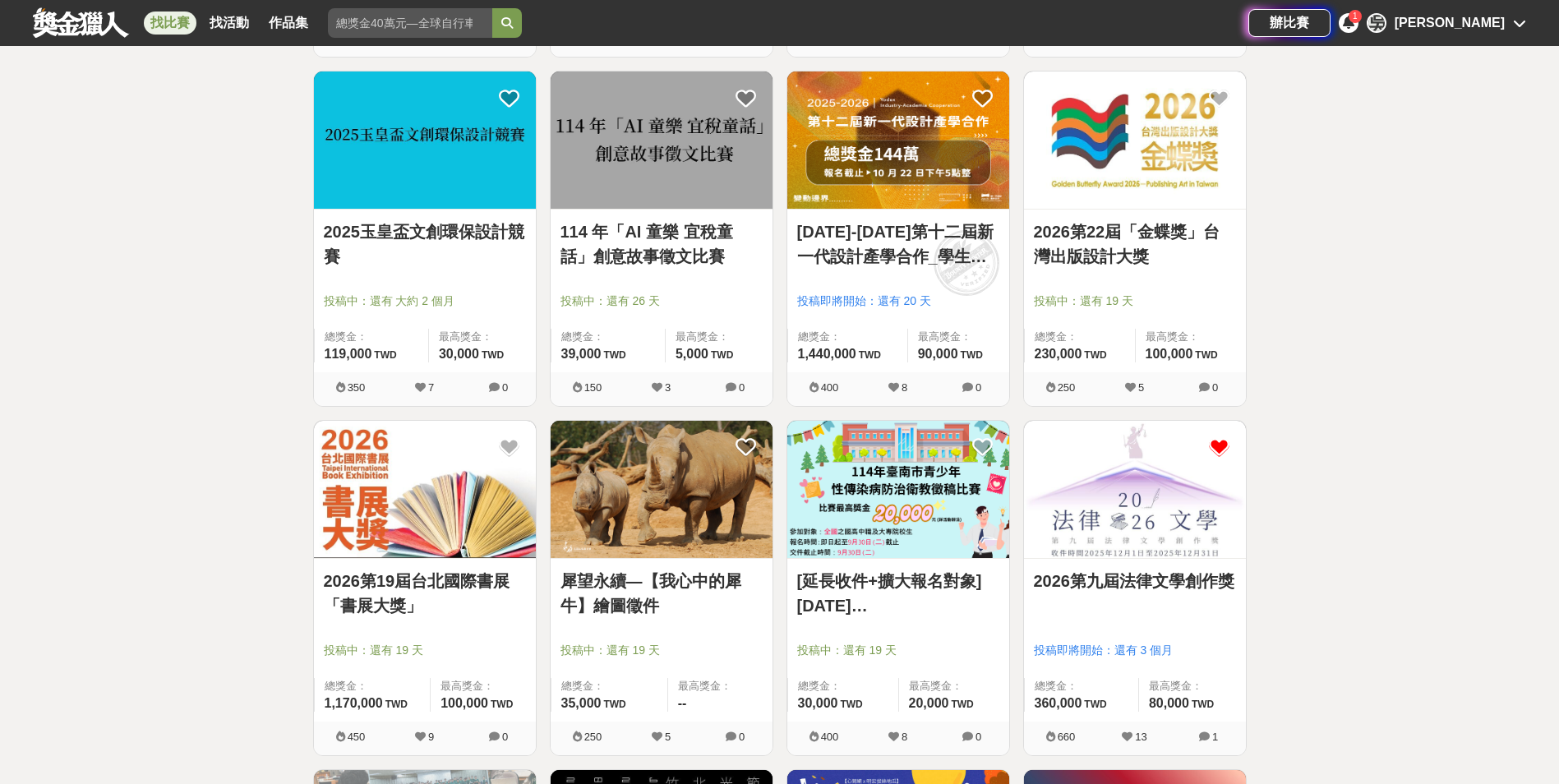
click at [1195, 183] on img at bounding box center [1134, 139] width 222 height 138
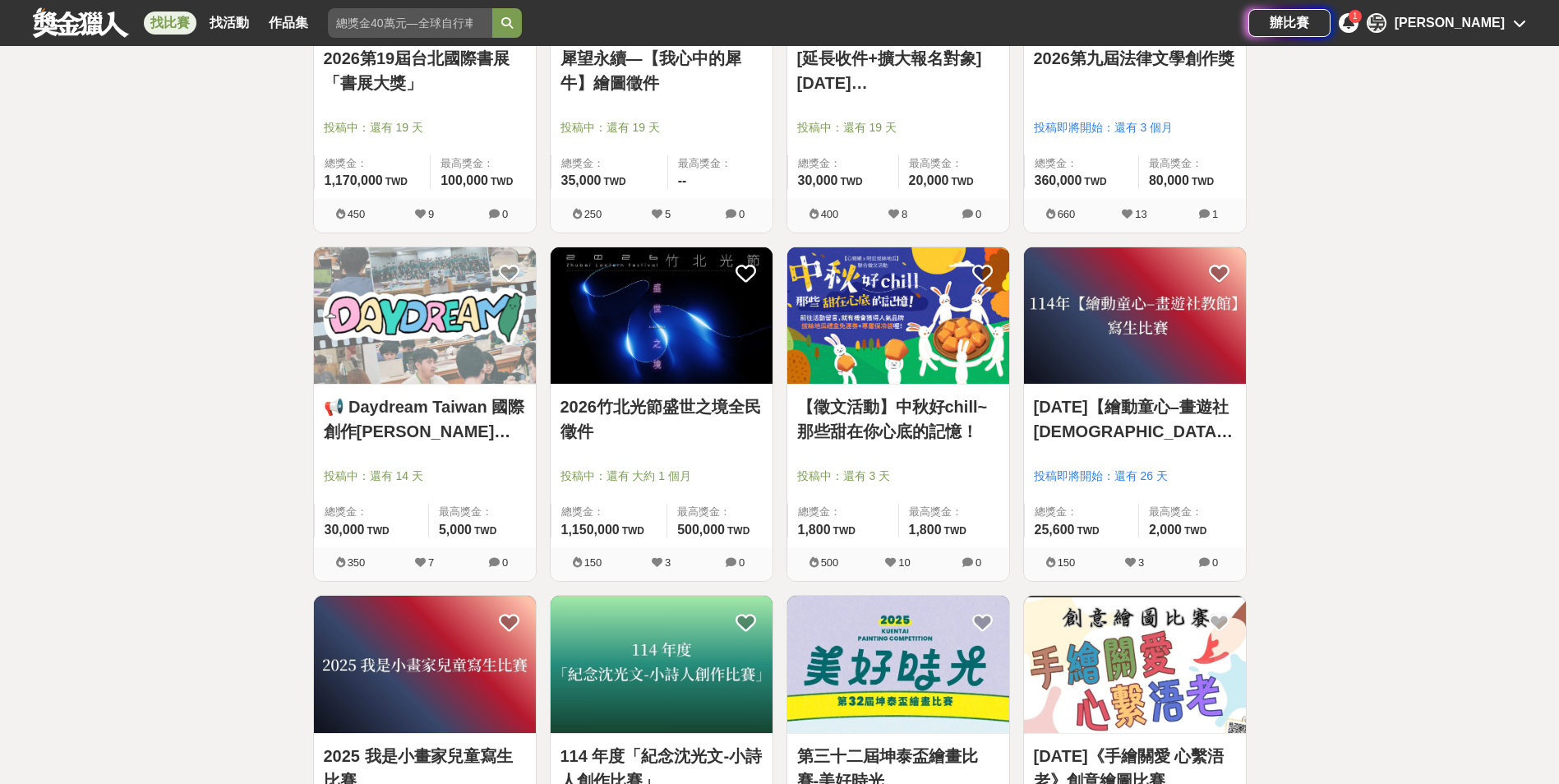
scroll to position [1562, 0]
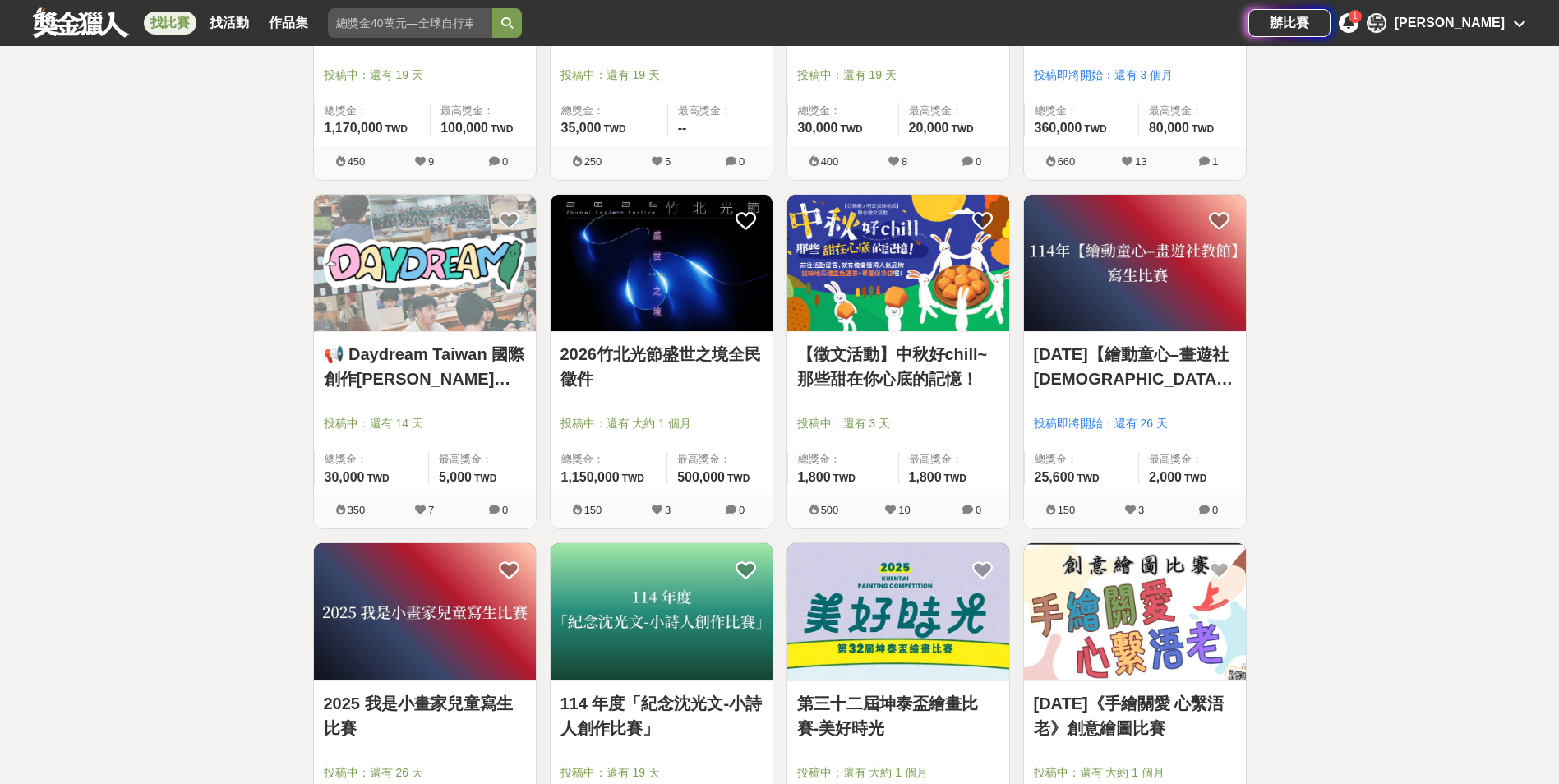
click at [697, 311] on img at bounding box center [661, 263] width 222 height 138
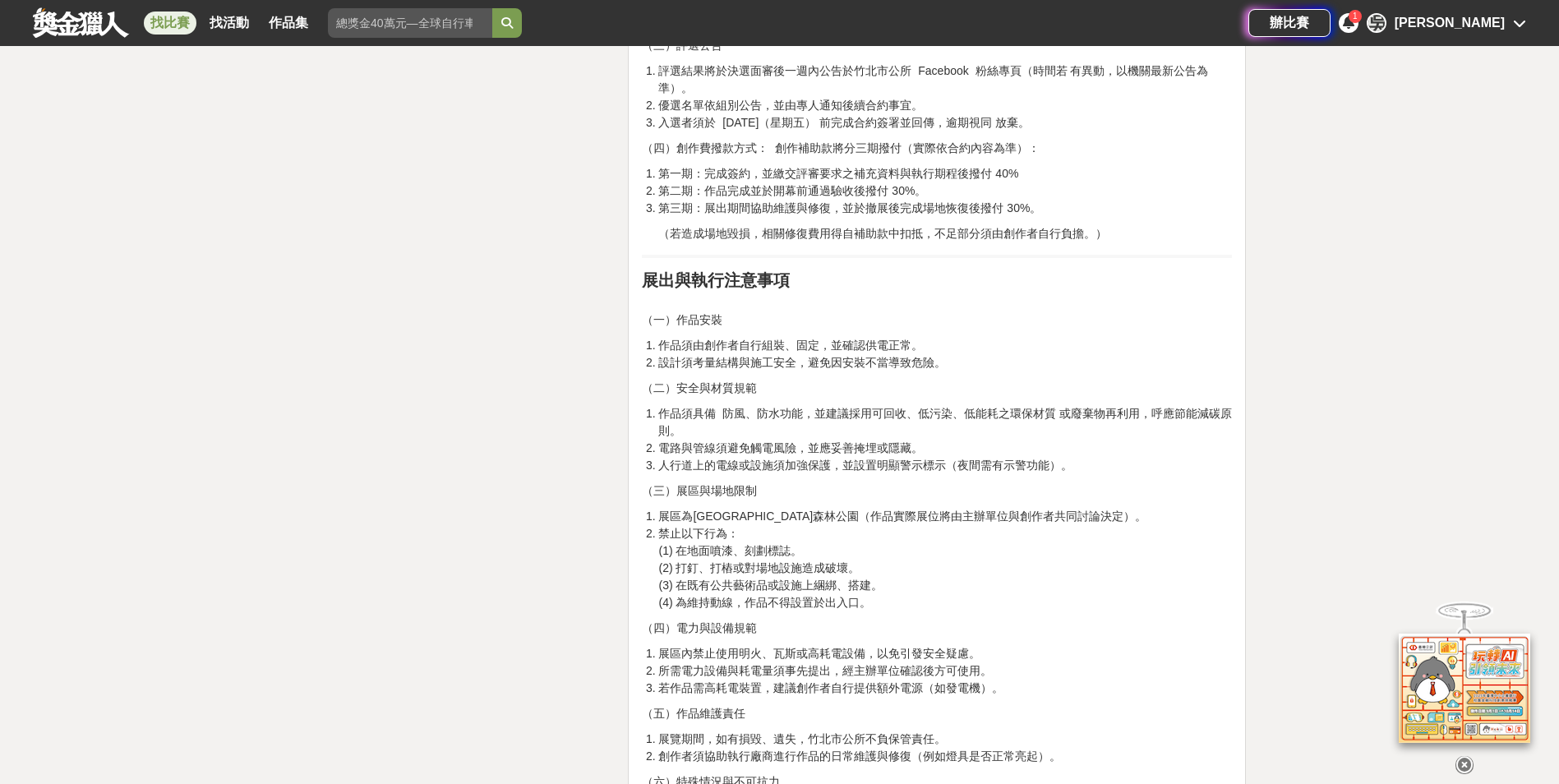
scroll to position [2465, 0]
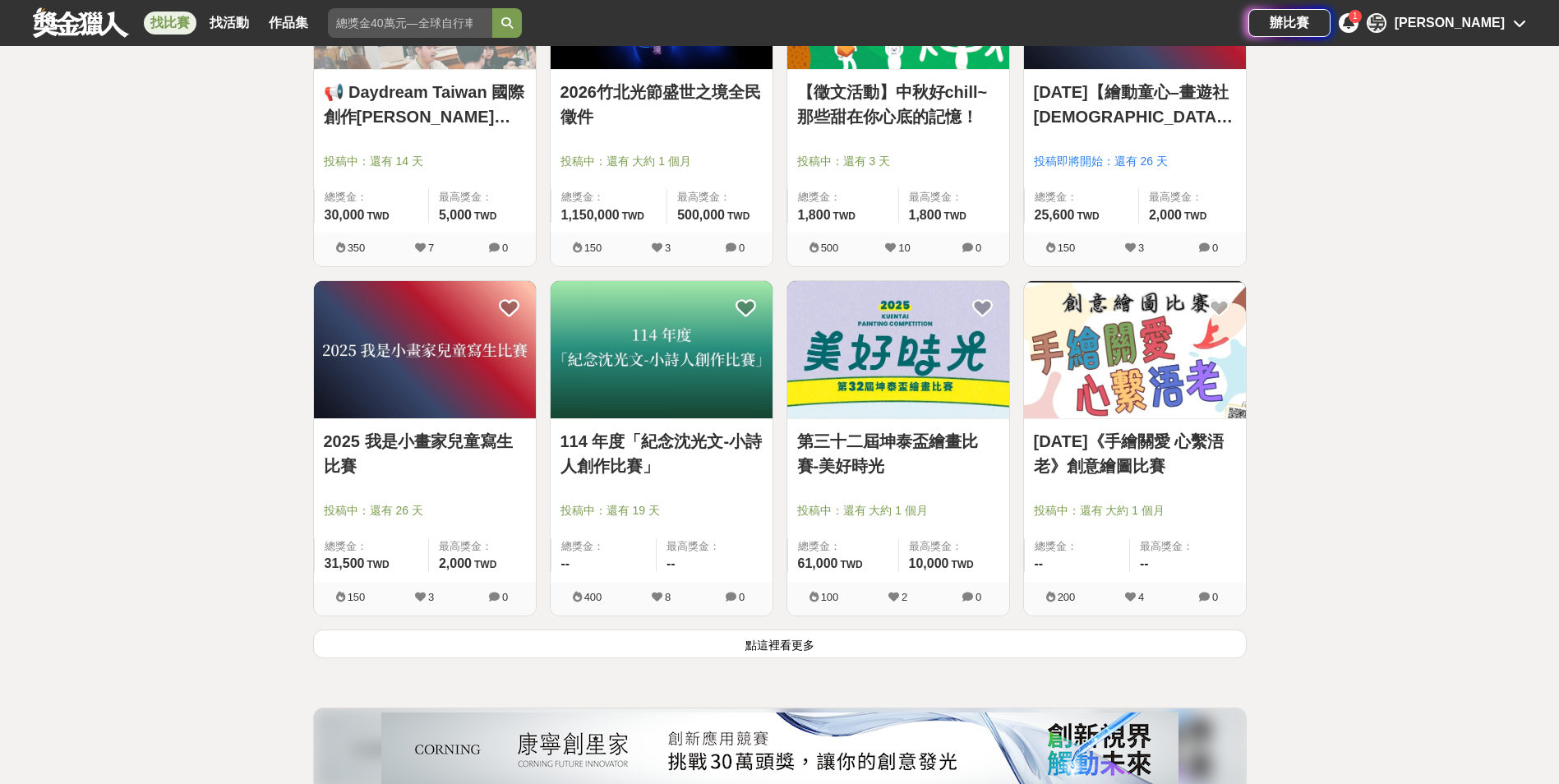
scroll to position [1890, 0]
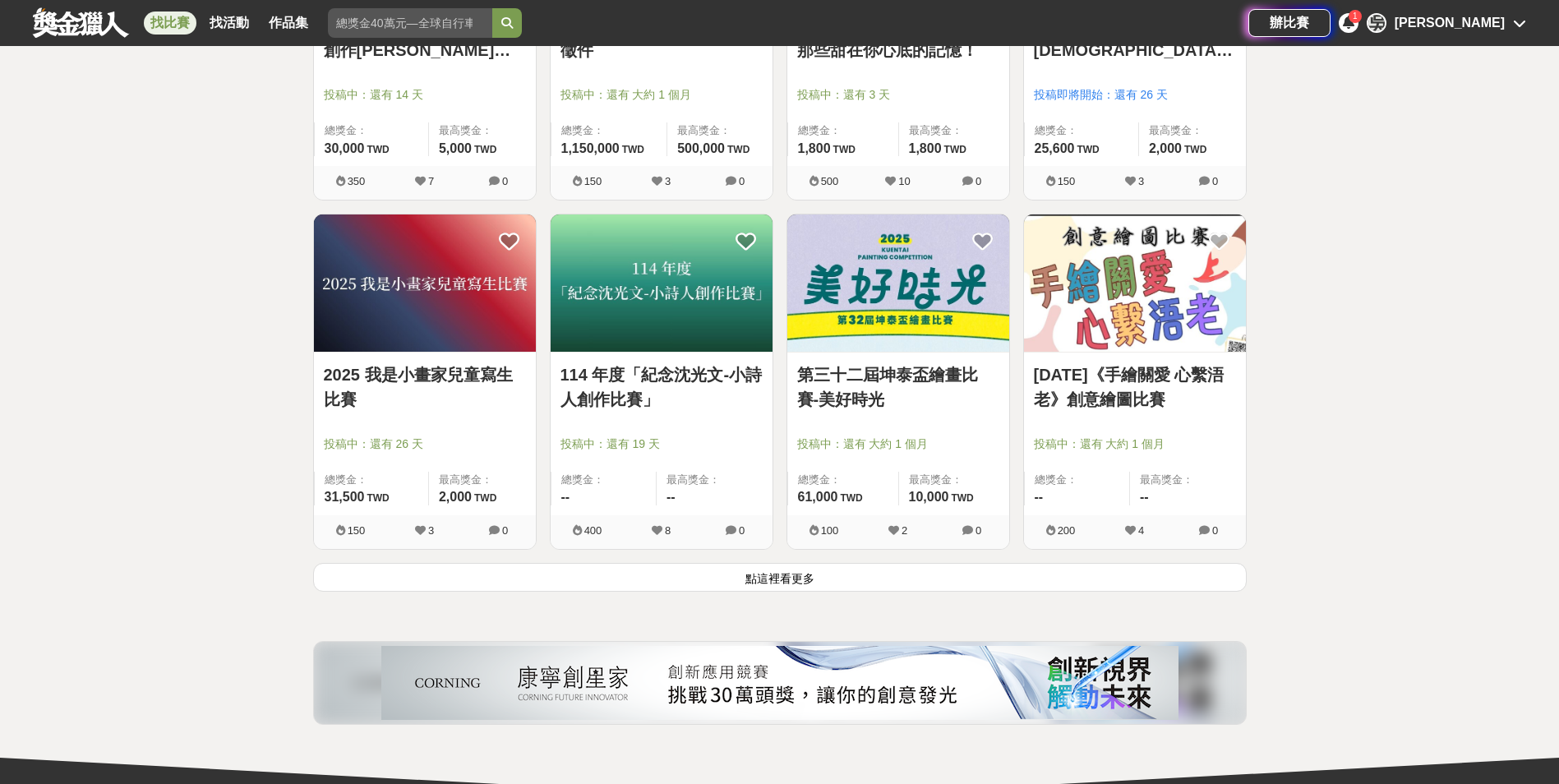
click at [954, 303] on img at bounding box center [897, 283] width 222 height 138
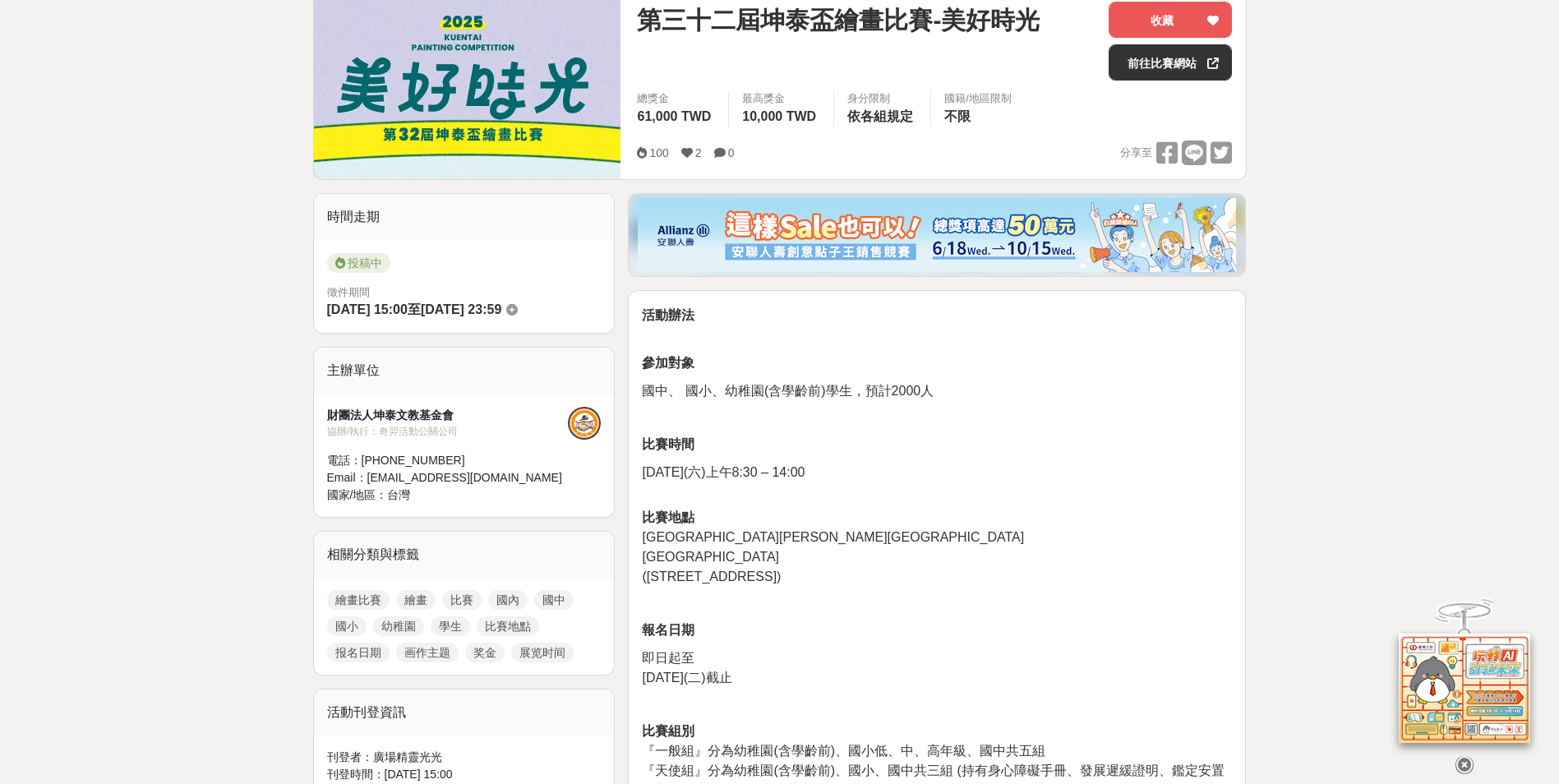
scroll to position [329, 0]
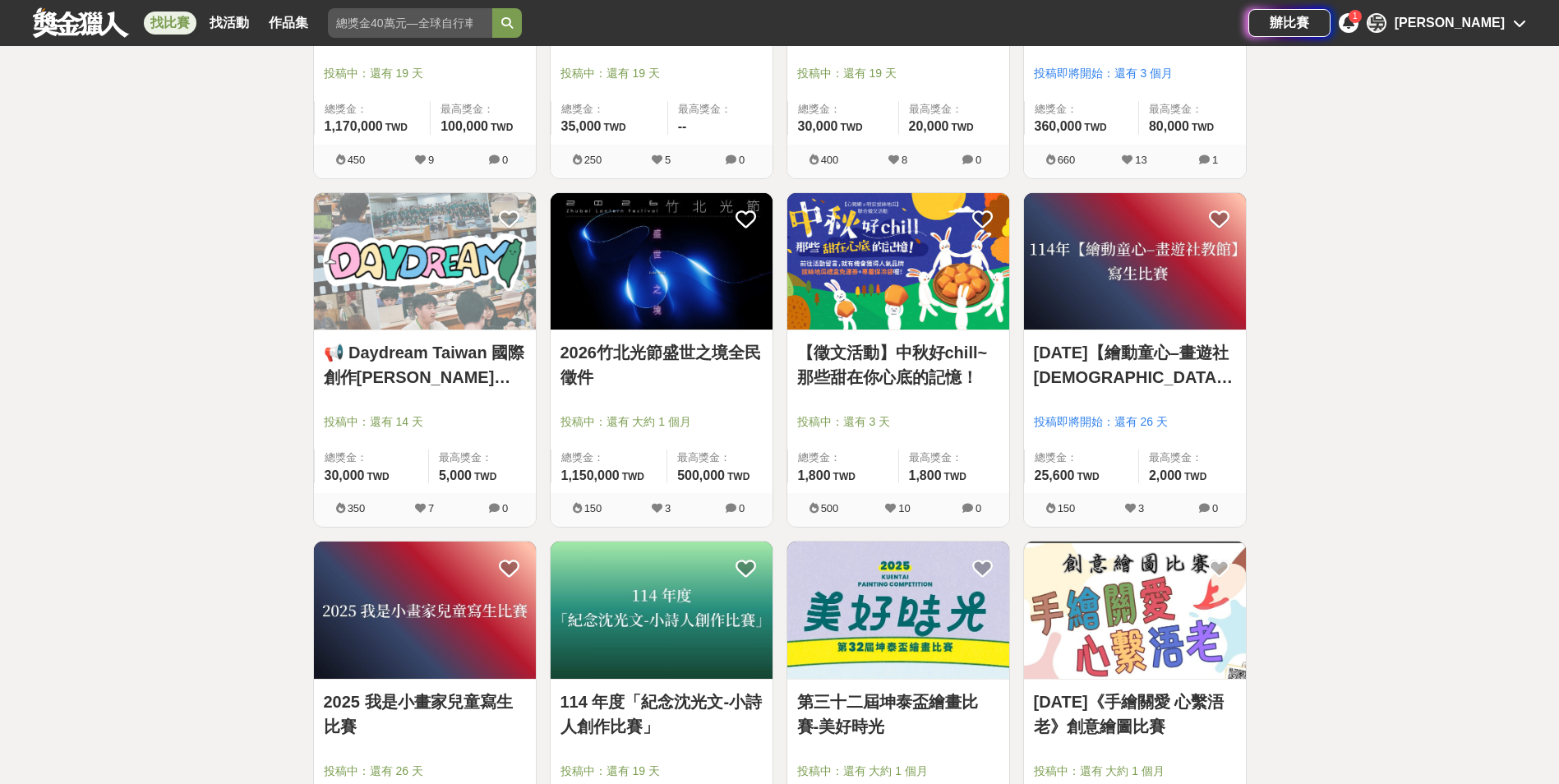
scroll to position [1562, 0]
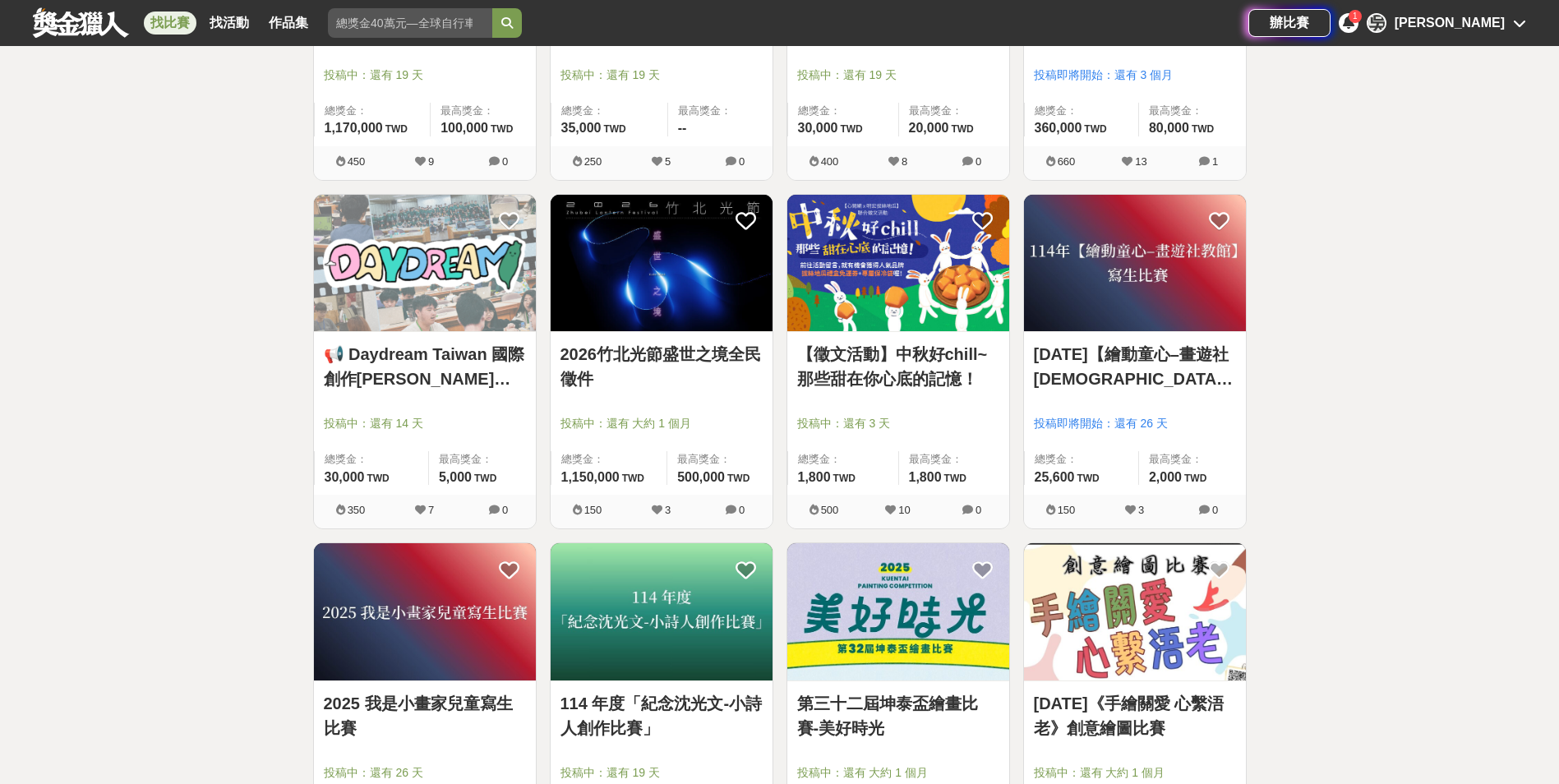
click at [871, 262] on img at bounding box center [897, 263] width 222 height 138
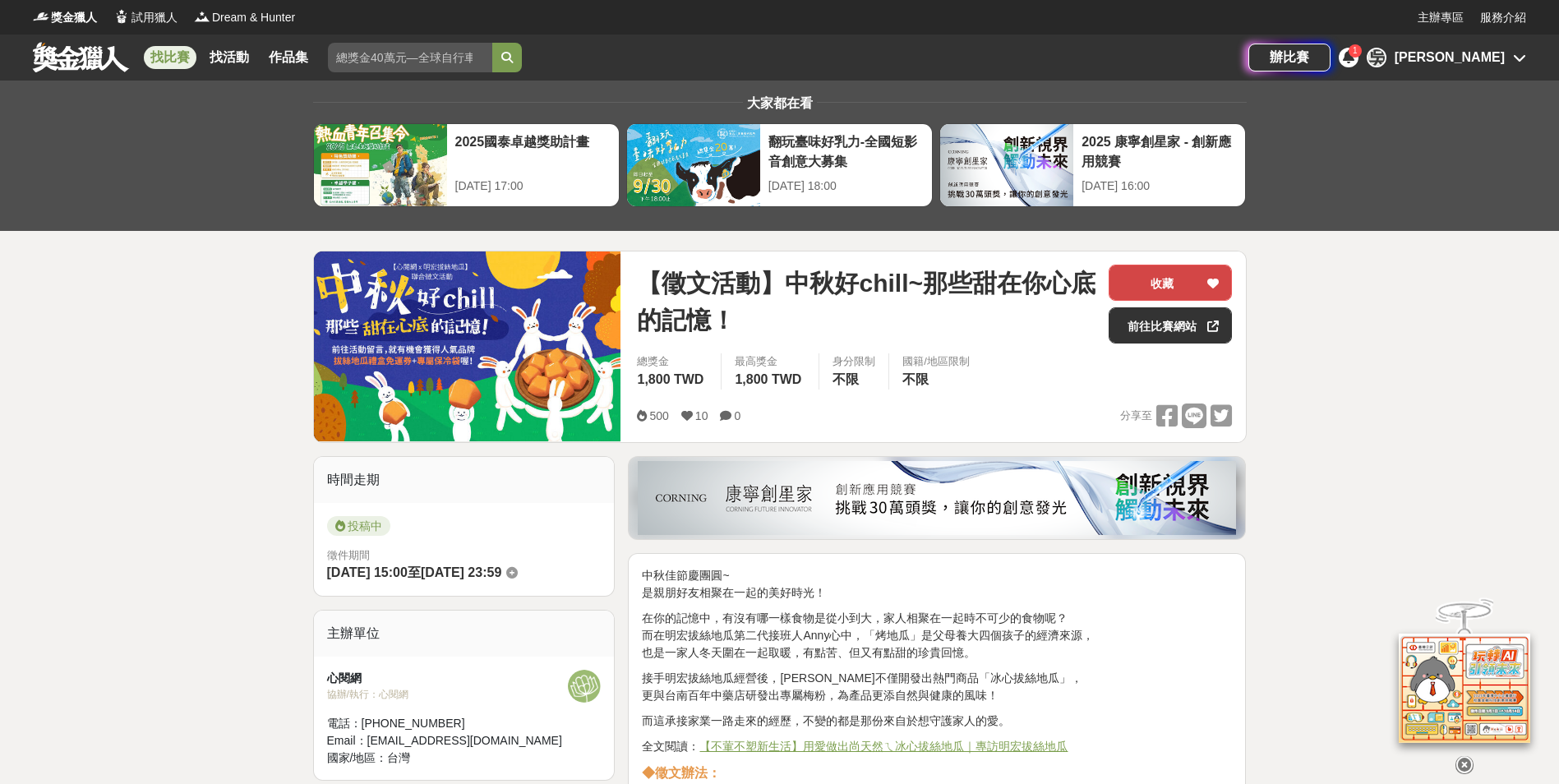
click at [1174, 278] on button "收藏" at bounding box center [1170, 283] width 123 height 36
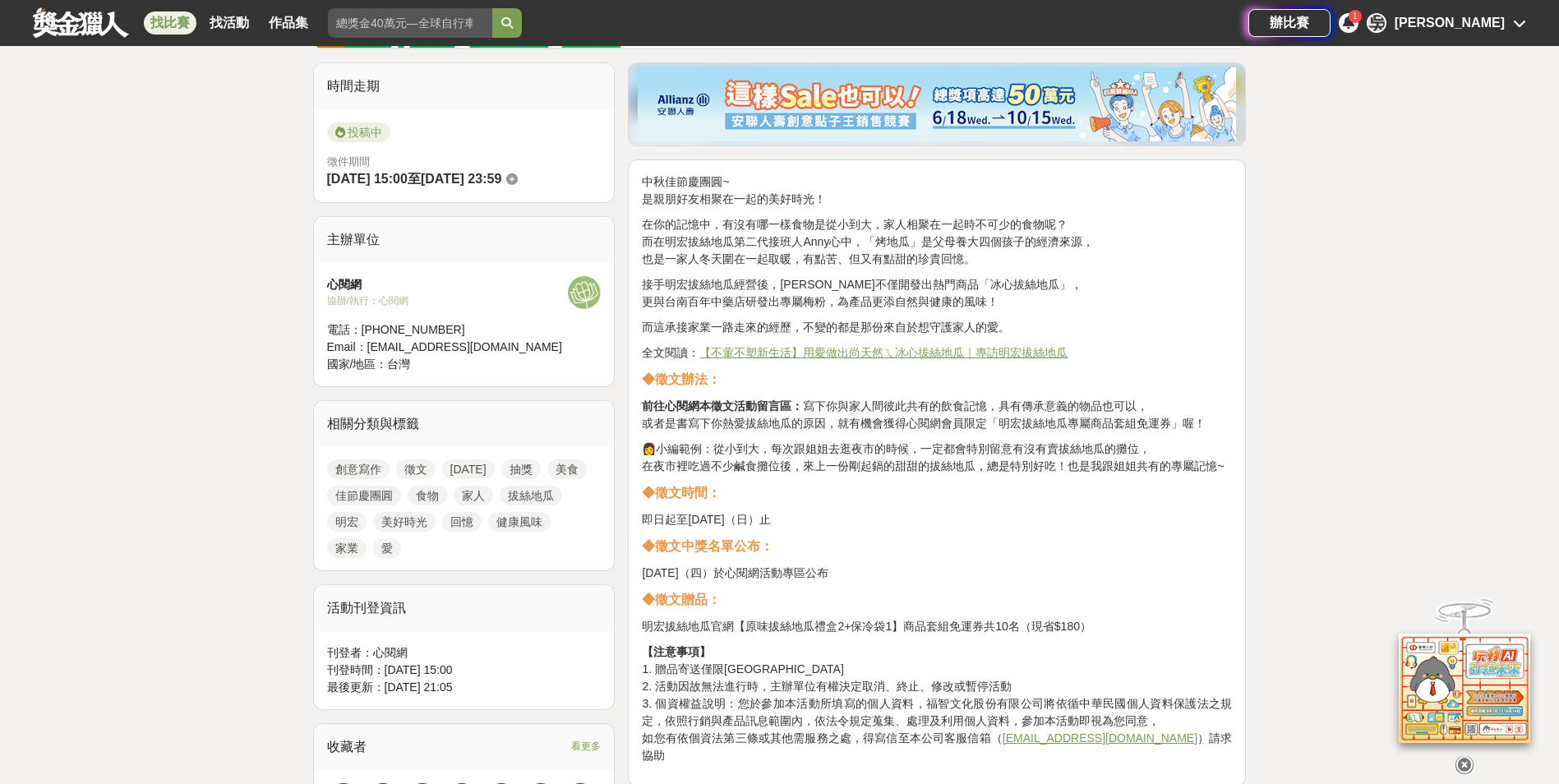
scroll to position [493, 0]
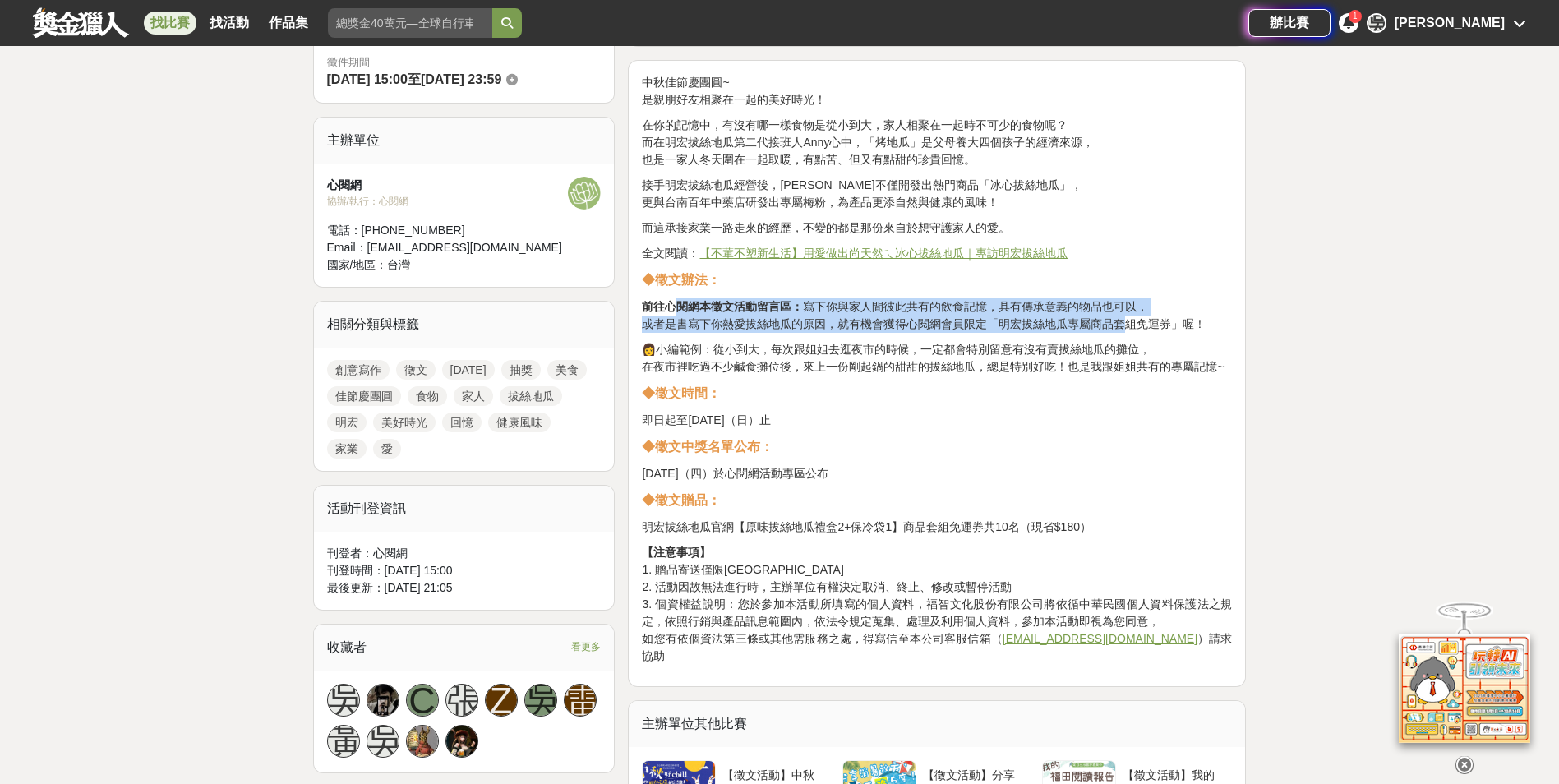
drag, startPoint x: 671, startPoint y: 305, endPoint x: 1128, endPoint y: 326, distance: 457.5
click at [1128, 326] on p "前往心閱網本徵文活動留言區： 寫下你與家人間彼此共有的飲食記憶，具有傳承意義的物品也可以， 或者是書寫下你熱愛拔絲地瓜的原因，就有機會獲得心閱網會員限定「明宏…" at bounding box center [936, 315] width 590 height 35
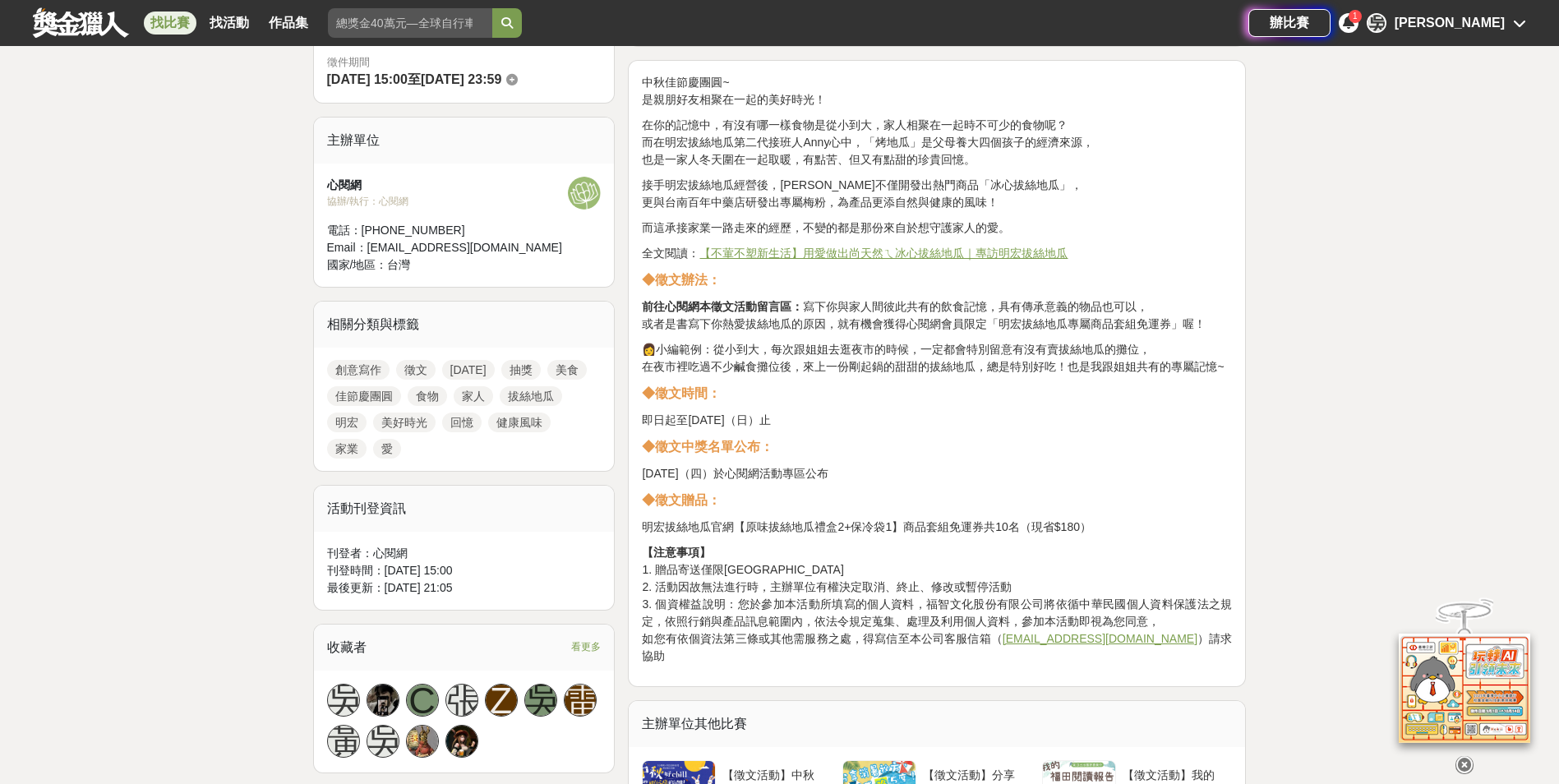
drag, startPoint x: 1128, startPoint y: 326, endPoint x: 1129, endPoint y: 397, distance: 71.0
click at [1129, 397] on p "◆徵文時間：" at bounding box center [936, 394] width 590 height 20
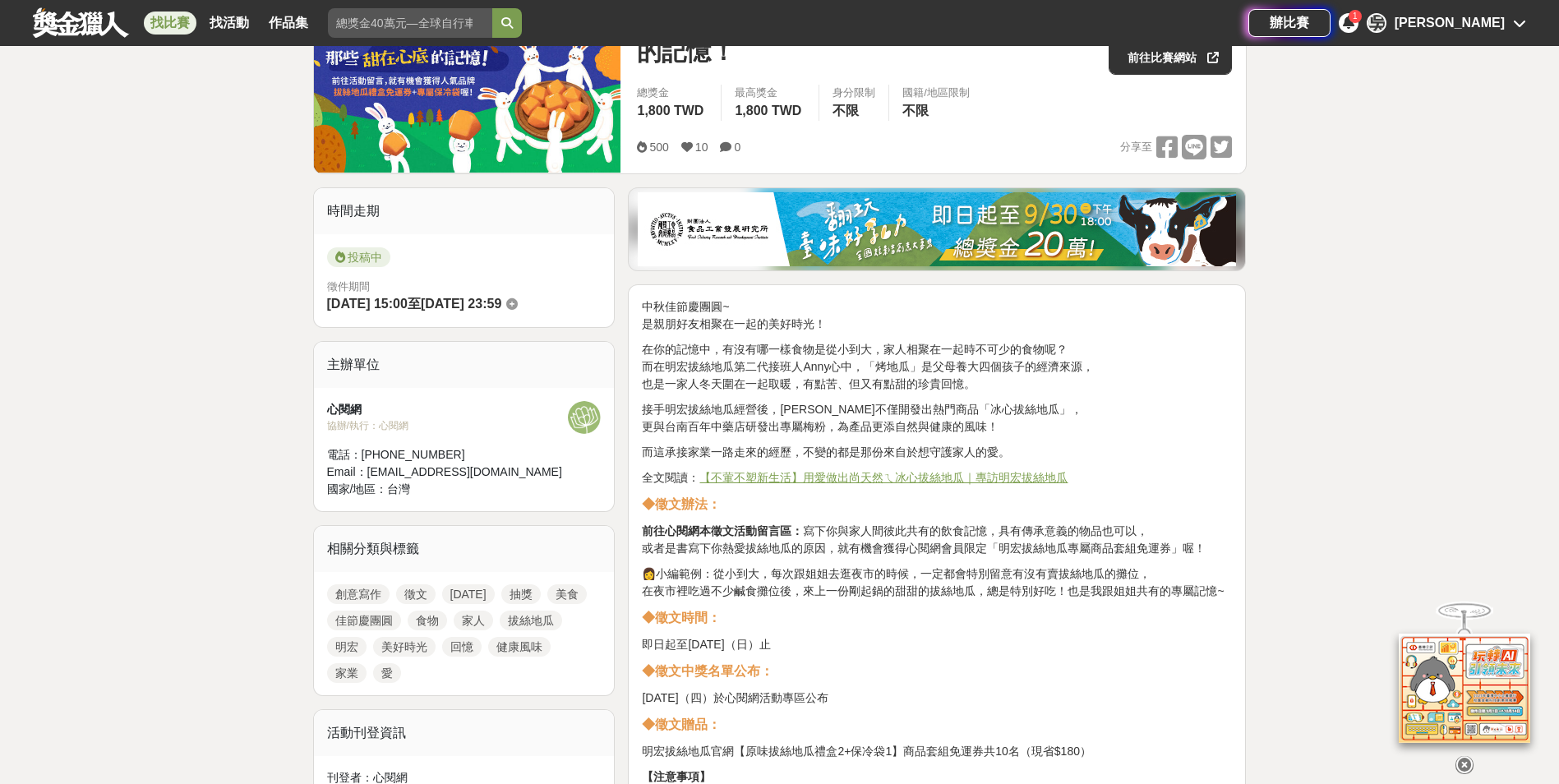
scroll to position [329, 0]
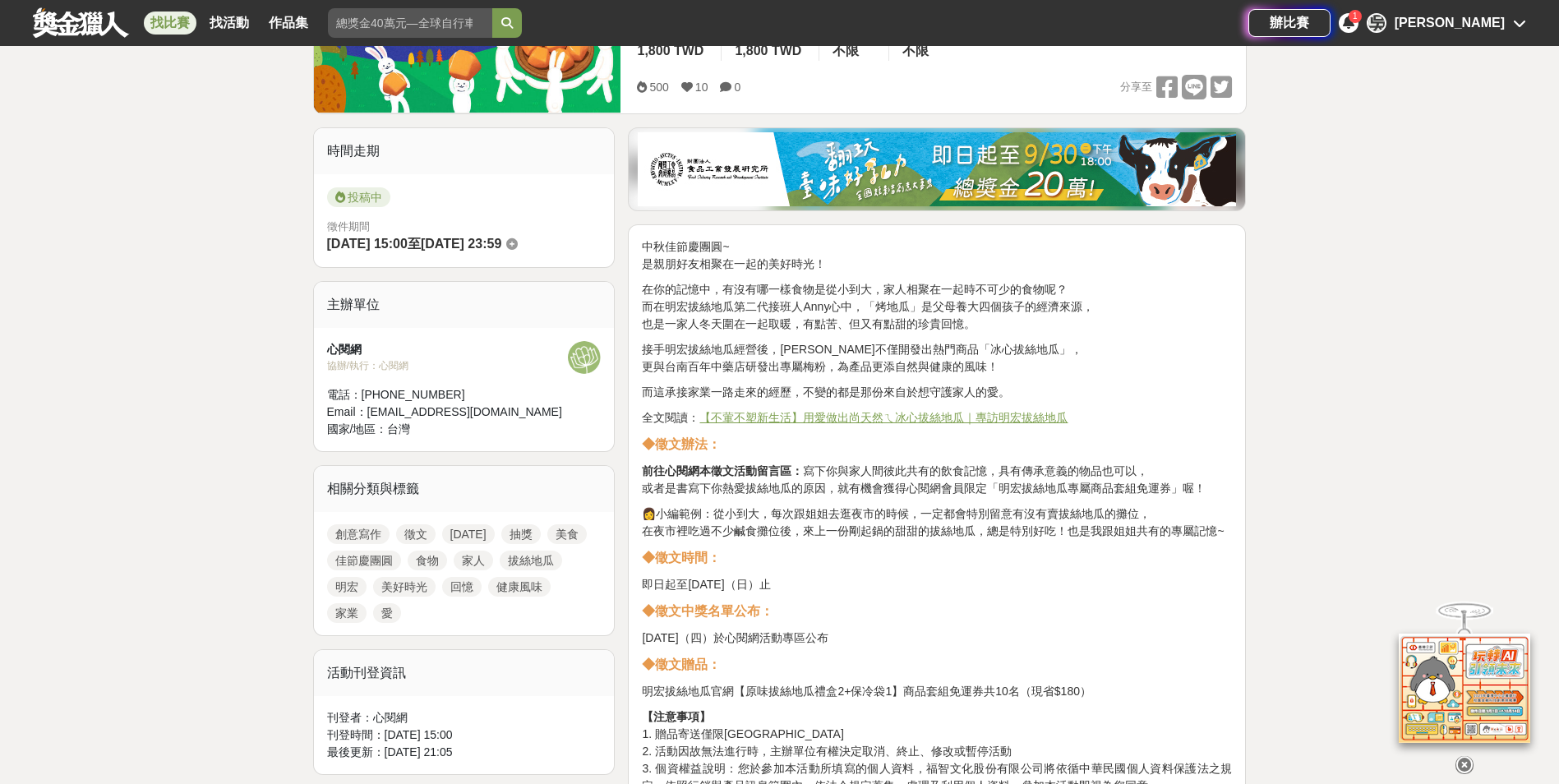
click at [1023, 415] on u "【不葷不塑新生活】用愛做出尚天然ㄟ冰心拔絲地瓜｜專訪明宏拔絲地瓜" at bounding box center [883, 418] width 368 height 13
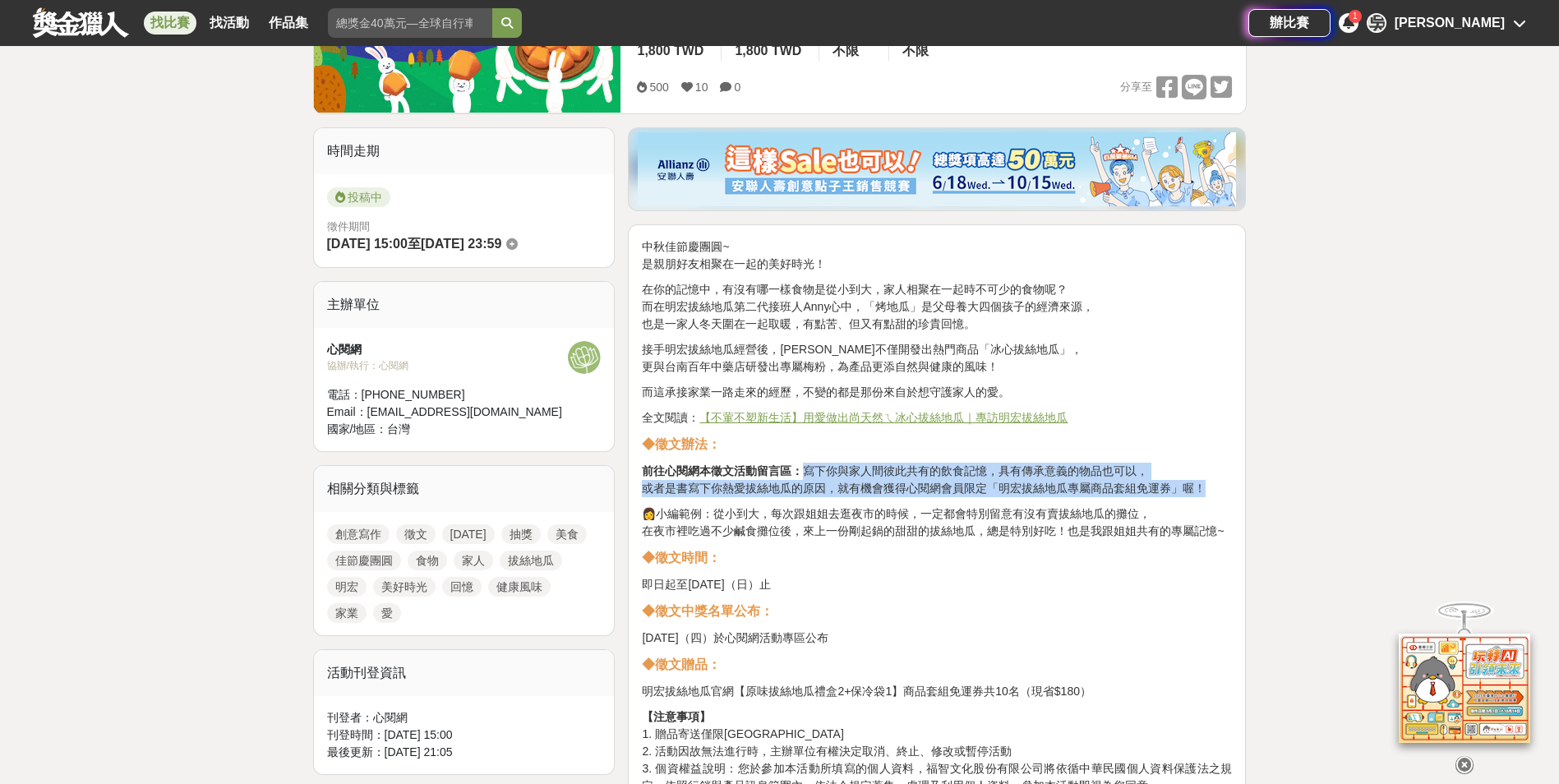
drag, startPoint x: 806, startPoint y: 468, endPoint x: 1227, endPoint y: 495, distance: 421.9
click at [1227, 495] on p "前往心閱網本徵文活動留言區： 寫下你與家人間彼此共有的飲食記憶，具有傳承意義的物品也可以， 或者是書寫下你熱愛拔絲地瓜的原因，就有機會獲得心閱網會員限定「明宏…" at bounding box center [936, 480] width 590 height 35
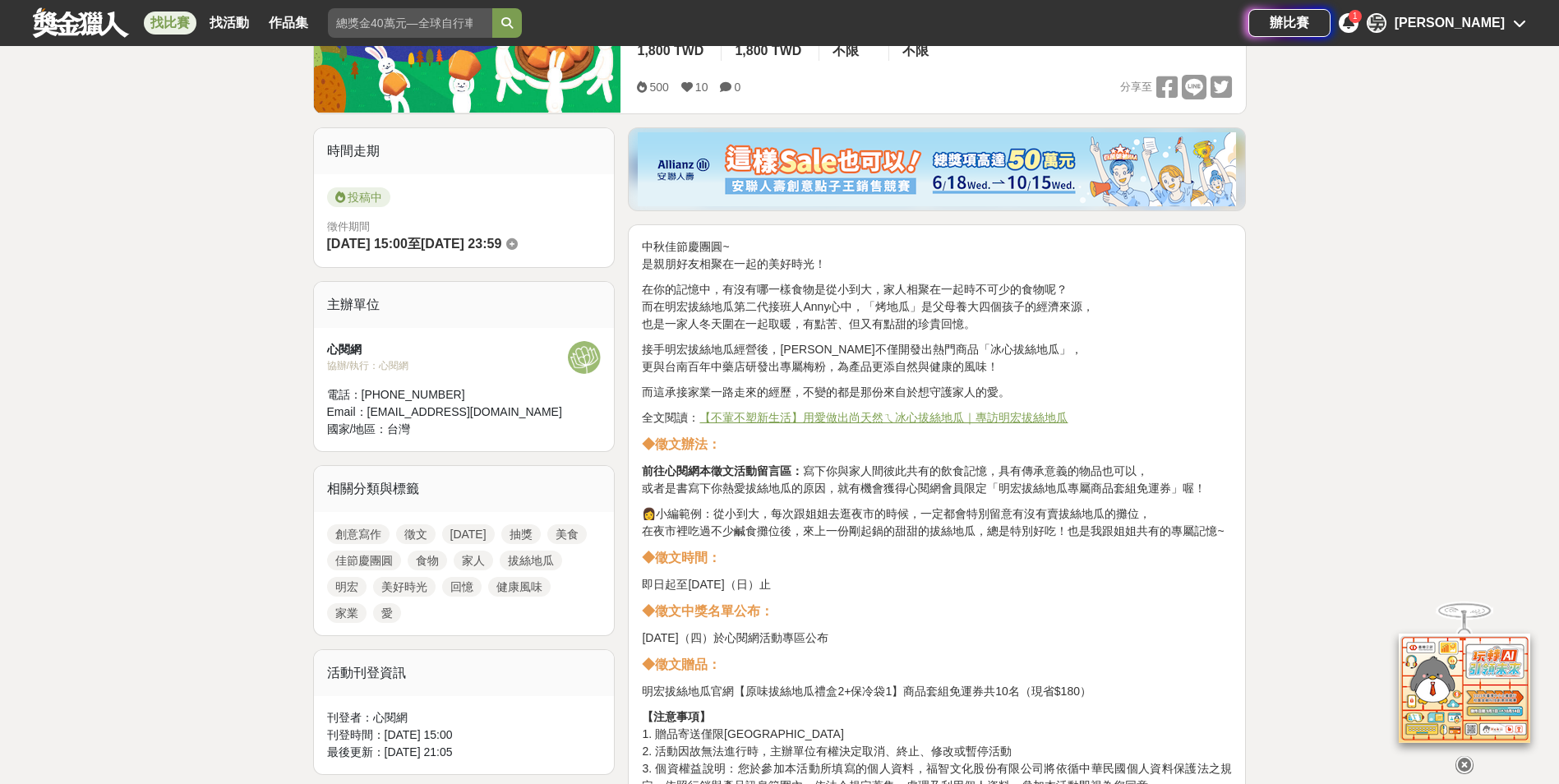
drag, startPoint x: 1227, startPoint y: 495, endPoint x: 1318, endPoint y: 513, distance: 92.8
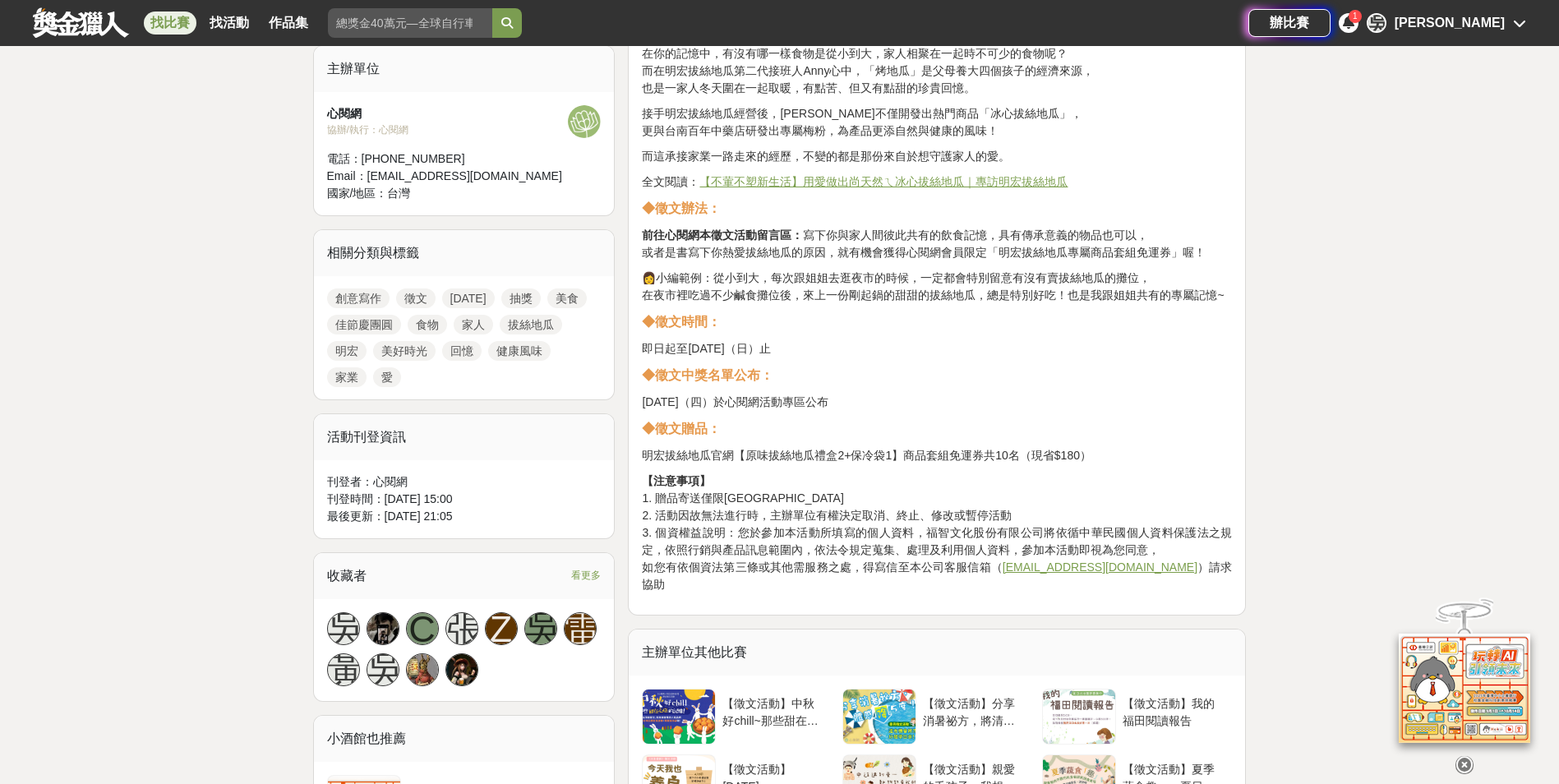
scroll to position [657, 0]
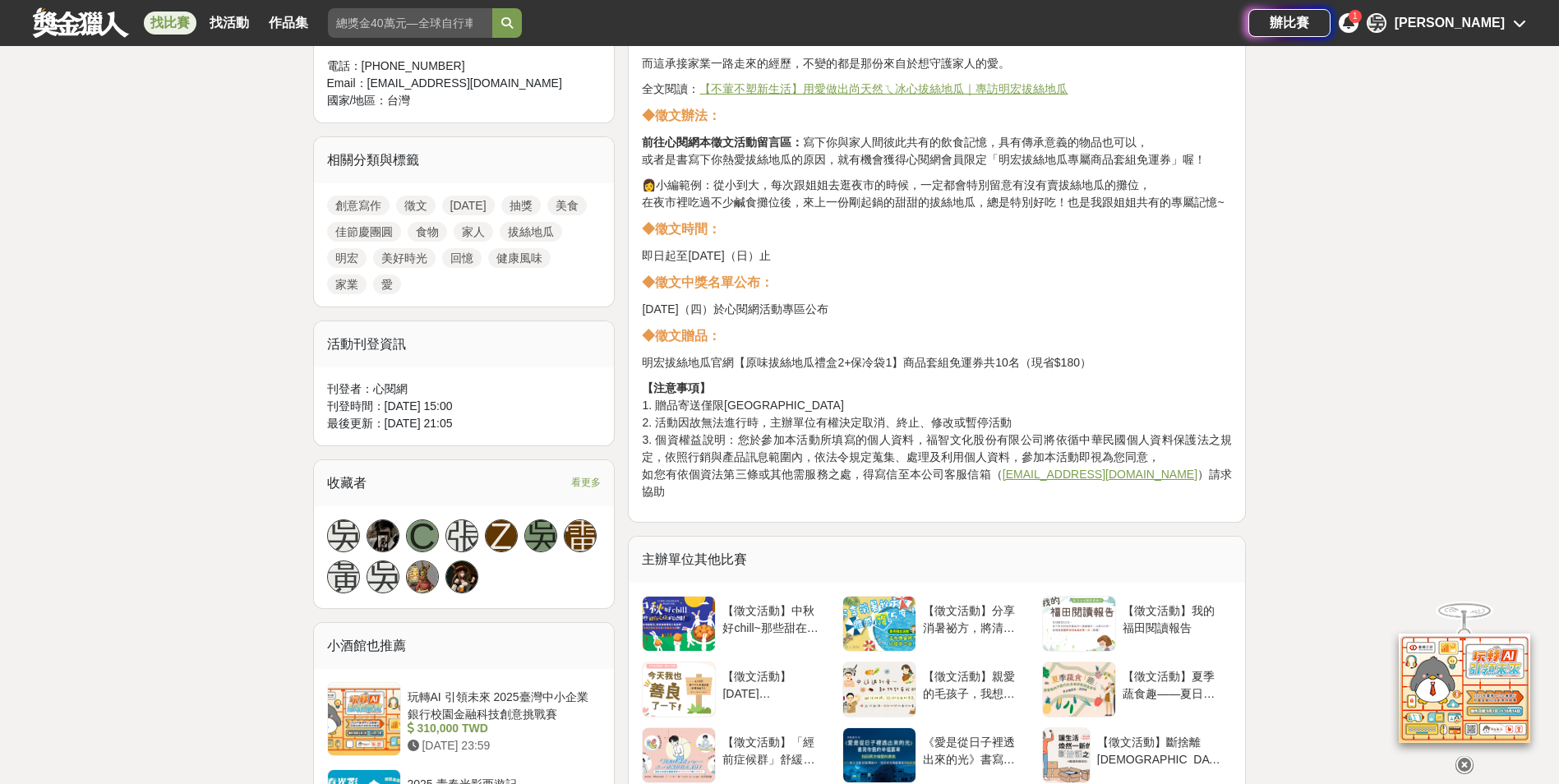
drag, startPoint x: 643, startPoint y: 259, endPoint x: 762, endPoint y: 263, distance: 119.1
click at [762, 263] on p "即日起至2025.09.14（日）止" at bounding box center [936, 255] width 590 height 17
drag, startPoint x: 762, startPoint y: 263, endPoint x: 736, endPoint y: 341, distance: 82.2
click at [747, 334] on p "◆徵文贈品：" at bounding box center [936, 336] width 590 height 20
drag, startPoint x: 633, startPoint y: 358, endPoint x: 865, endPoint y: 354, distance: 232.0
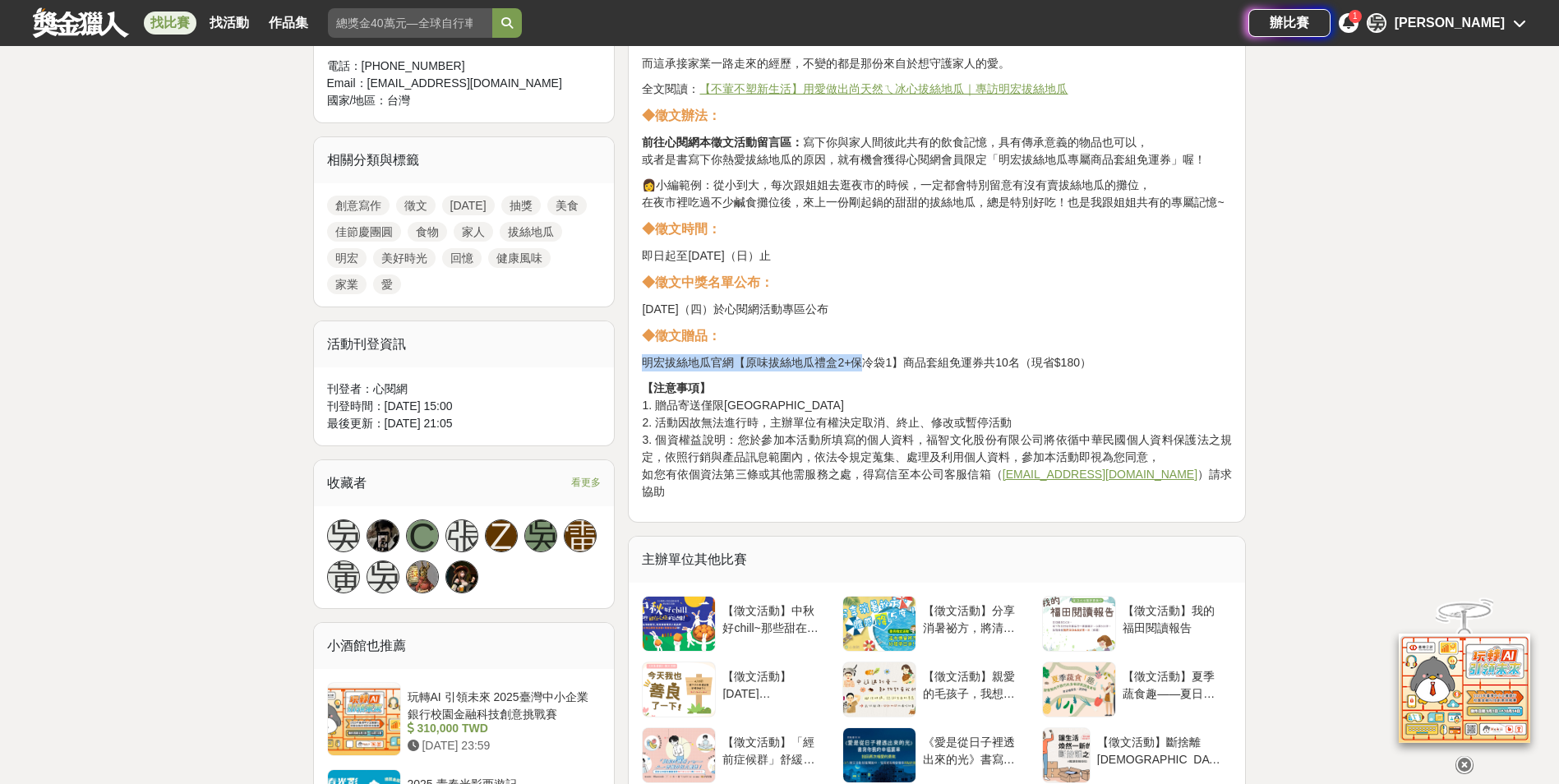
click at [865, 354] on div "中秋佳節慶團圓~ 是親朋好友相聚在一起的美好時光！ 在你的記憶中，有沒有哪一樣食物是從小到大，家人相聚在一起時不可少的食物呢？ 而在明宏拔絲地瓜第二代接班人A…" at bounding box center [937, 210] width 618 height 627
drag, startPoint x: 865, startPoint y: 354, endPoint x: 780, endPoint y: 386, distance: 90.8
click at [780, 386] on p "【注意事項】 1. 贈品寄送僅限台澎金馬地區 2. 活動因故無法進行時，主辦單位有權決定取消、終止、修改或暫停活動 3. 個資權益說明：您於參加本活動所填寫的…" at bounding box center [936, 439] width 590 height 120
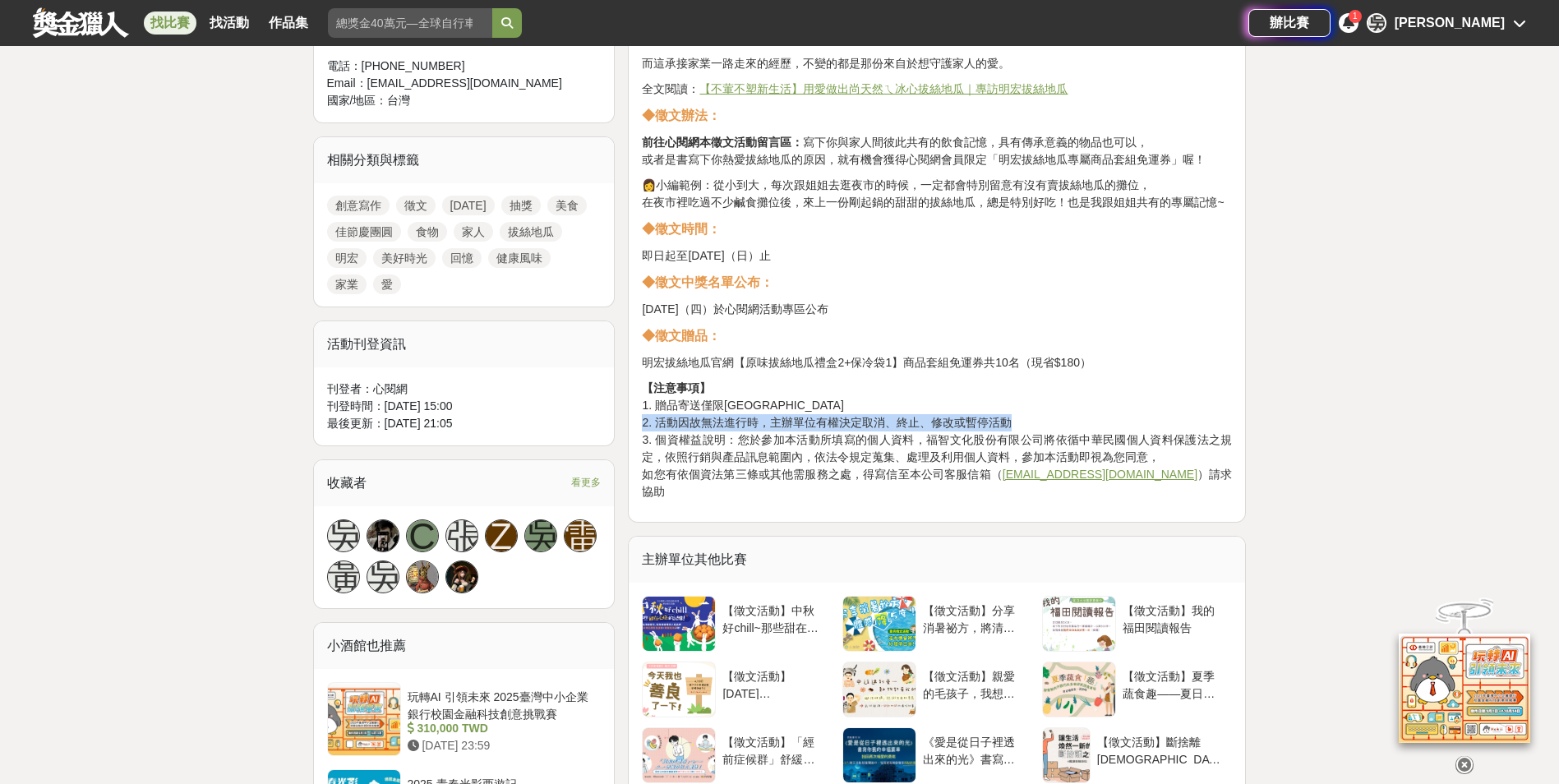
drag, startPoint x: 645, startPoint y: 421, endPoint x: 1019, endPoint y: 421, distance: 374.0
click at [1019, 421] on p "【注意事項】 1. 贈品寄送僅限台澎金馬地區 2. 活動因故無法進行時，主辦單位有權決定取消、終止、修改或暫停活動 3. 個資權益說明：您於參加本活動所填寫的…" at bounding box center [936, 439] width 590 height 120
drag, startPoint x: 1019, startPoint y: 421, endPoint x: 944, endPoint y: 454, distance: 81.9
click at [960, 455] on p "【注意事項】 1. 贈品寄送僅限台澎金馬地區 2. 活動因故無法進行時，主辦單位有權決定取消、終止、修改或暫停活動 3. 個資權益說明：您於參加本活動所填寫的…" at bounding box center [936, 439] width 590 height 120
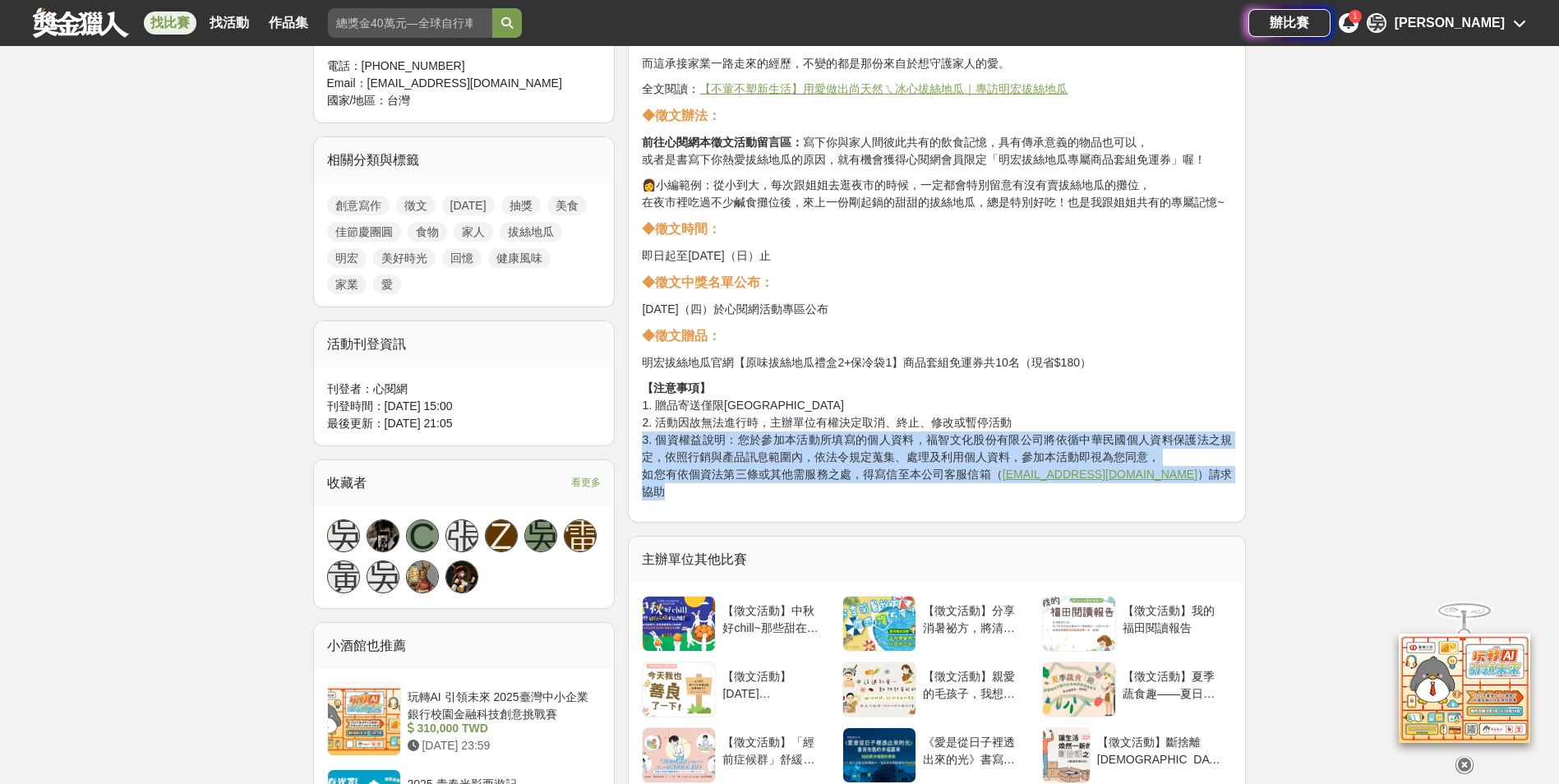
drag, startPoint x: 642, startPoint y: 444, endPoint x: 1208, endPoint y: 470, distance: 566.6
click at [1208, 470] on p "【注意事項】 1. 贈品寄送僅限台澎金馬地區 2. 活動因故無法進行時，主辦單位有權決定取消、終止、修改或暫停活動 3. 個資權益說明：您於參加本活動所填寫的…" at bounding box center [936, 439] width 590 height 120
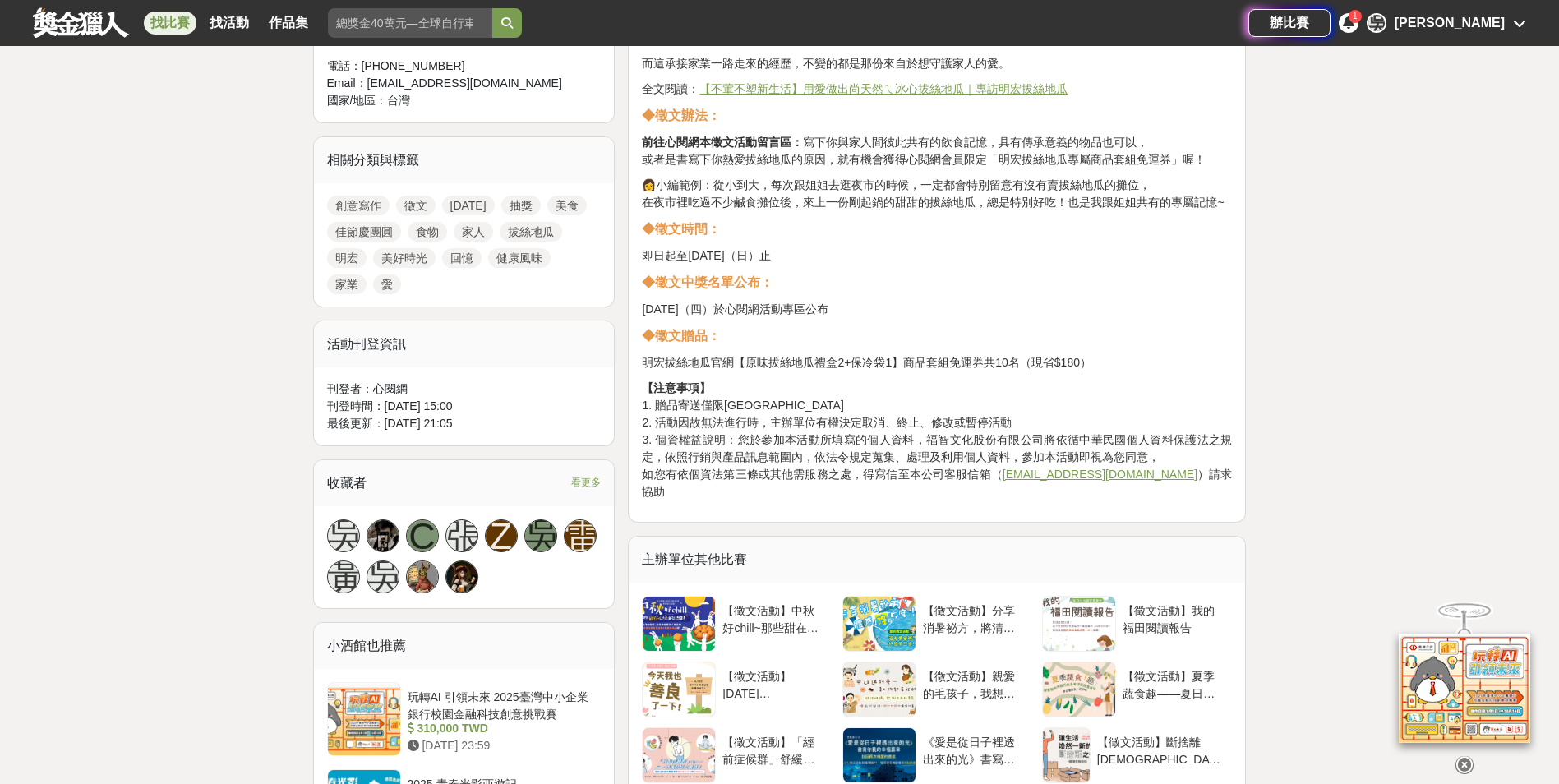
drag, startPoint x: 1208, startPoint y: 470, endPoint x: 1282, endPoint y: 531, distance: 95.9
click at [1282, 531] on div "大家都在看 2025國泰卓越獎助計畫 2025-09-26 17:00 2025 康寧創星家 - 創新應用競賽 2025-10-17 16:00 翻玩臺味好乳…" at bounding box center [780, 612] width 1559 height 2378
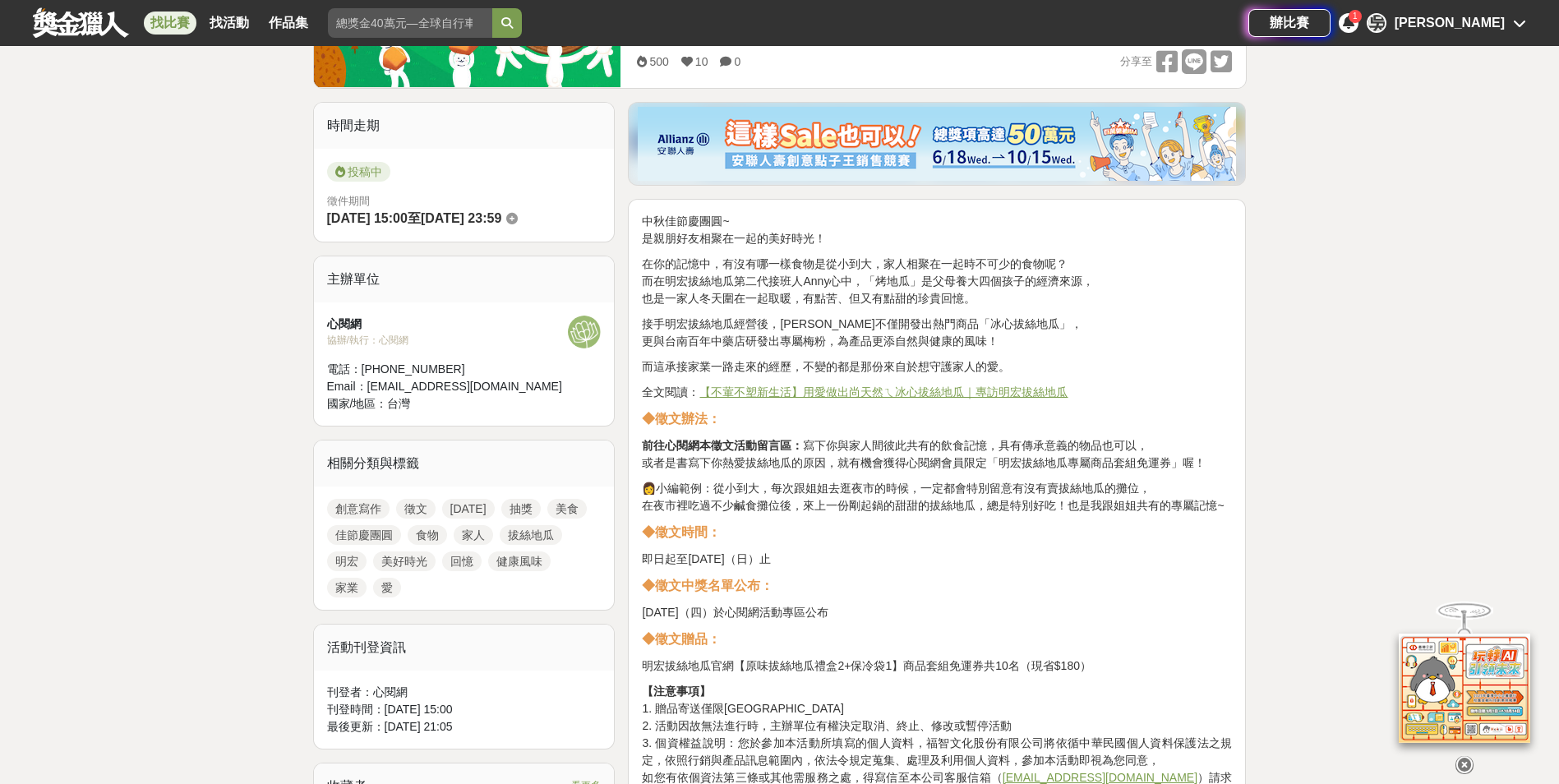
scroll to position [411, 0]
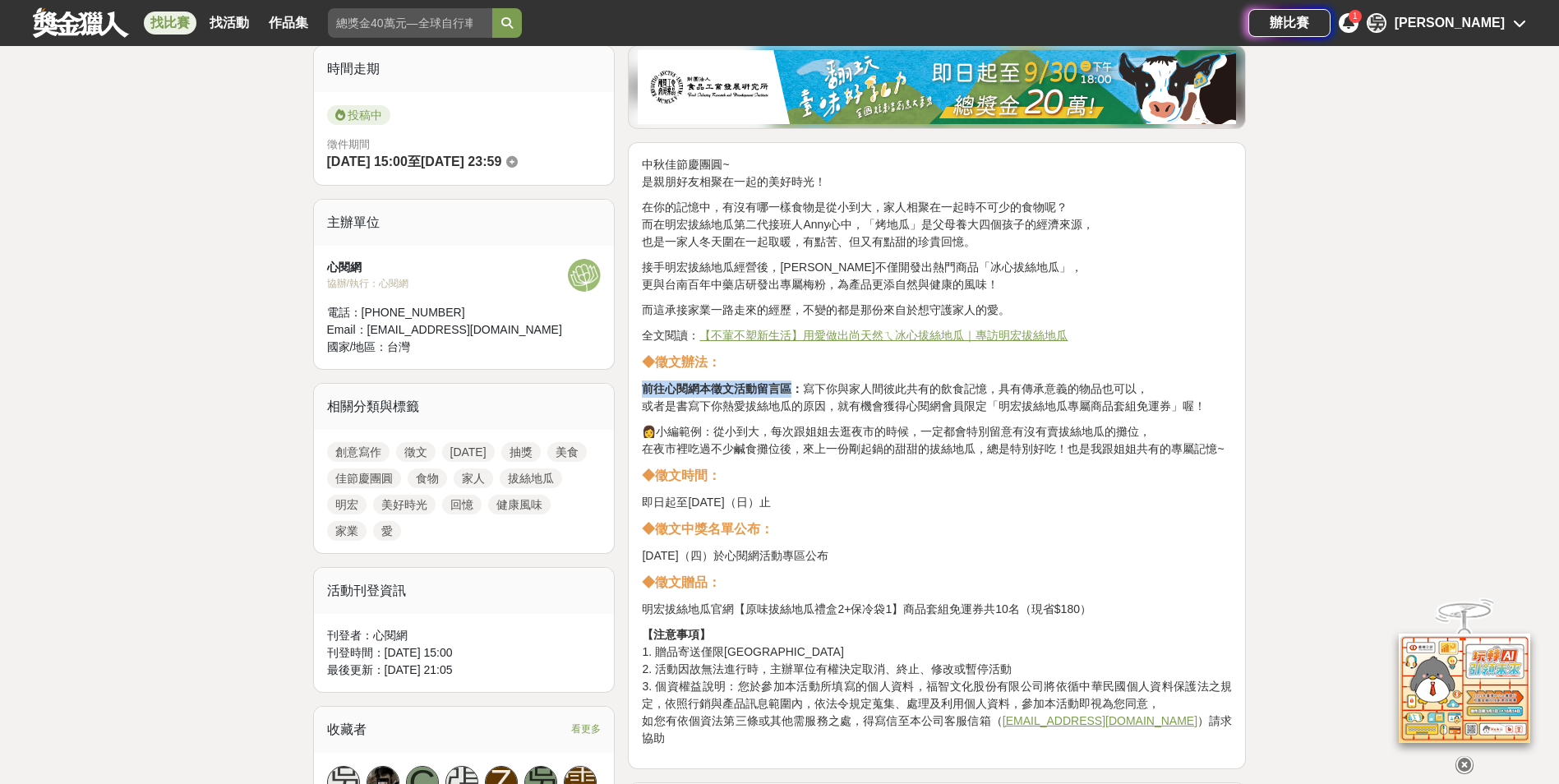
drag, startPoint x: 644, startPoint y: 388, endPoint x: 789, endPoint y: 393, distance: 145.1
click at [789, 393] on strong "前往心閱網本徵文活動留言區：" at bounding box center [722, 388] width 161 height 13
drag, startPoint x: 789, startPoint y: 393, endPoint x: 829, endPoint y: 419, distance: 47.7
click at [829, 420] on div "中秋佳節慶團圓~ 是親朋好友相聚在一起的美好時光！ 在你的記憶中，有沒有哪一樣食物是從小到大，家人相聚在一起時不可少的食物呢？ 而在明宏拔絲地瓜第二代接班人A…" at bounding box center [936, 451] width 590 height 591
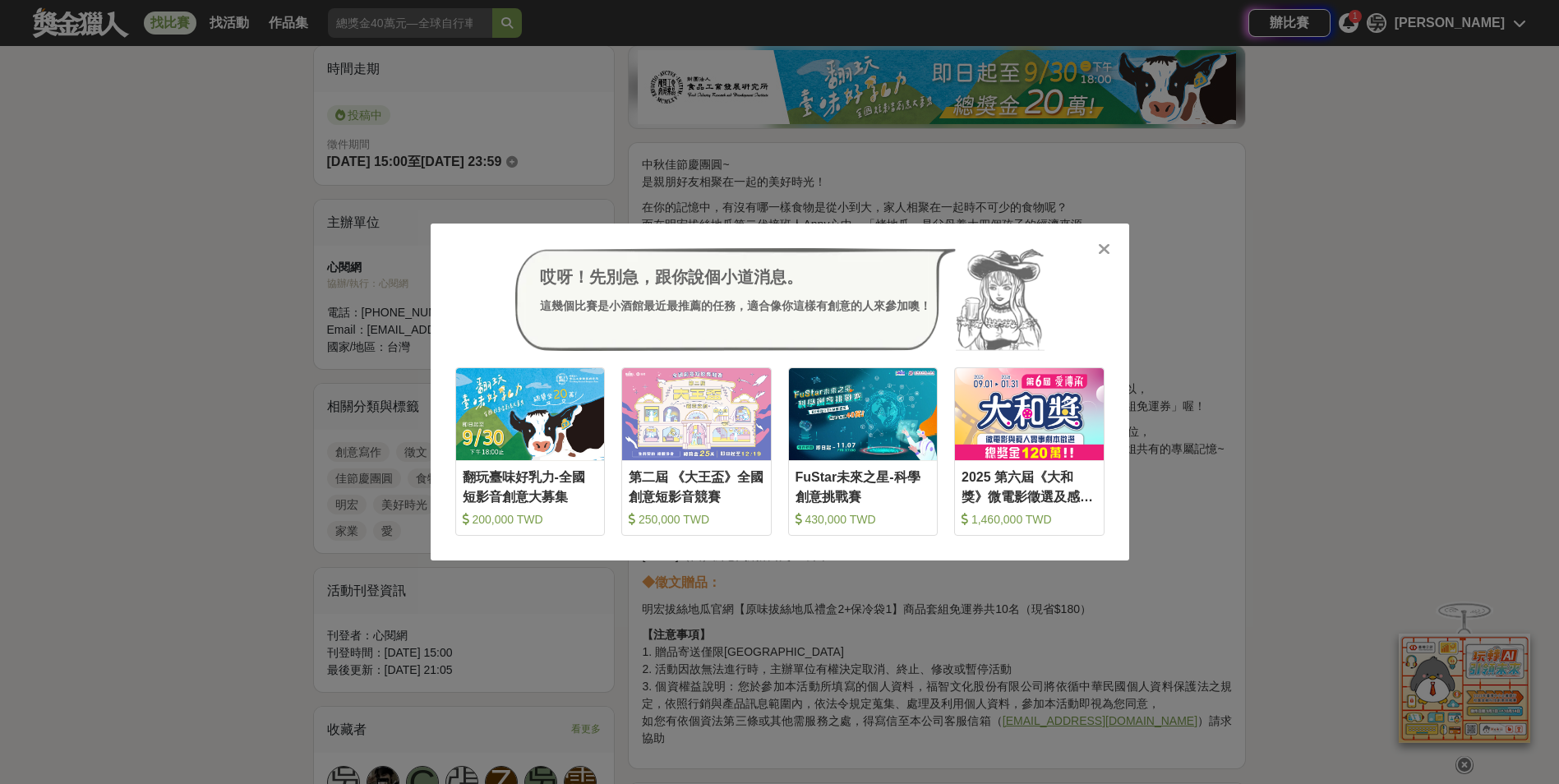
click at [1107, 248] on icon at bounding box center [1104, 249] width 13 height 16
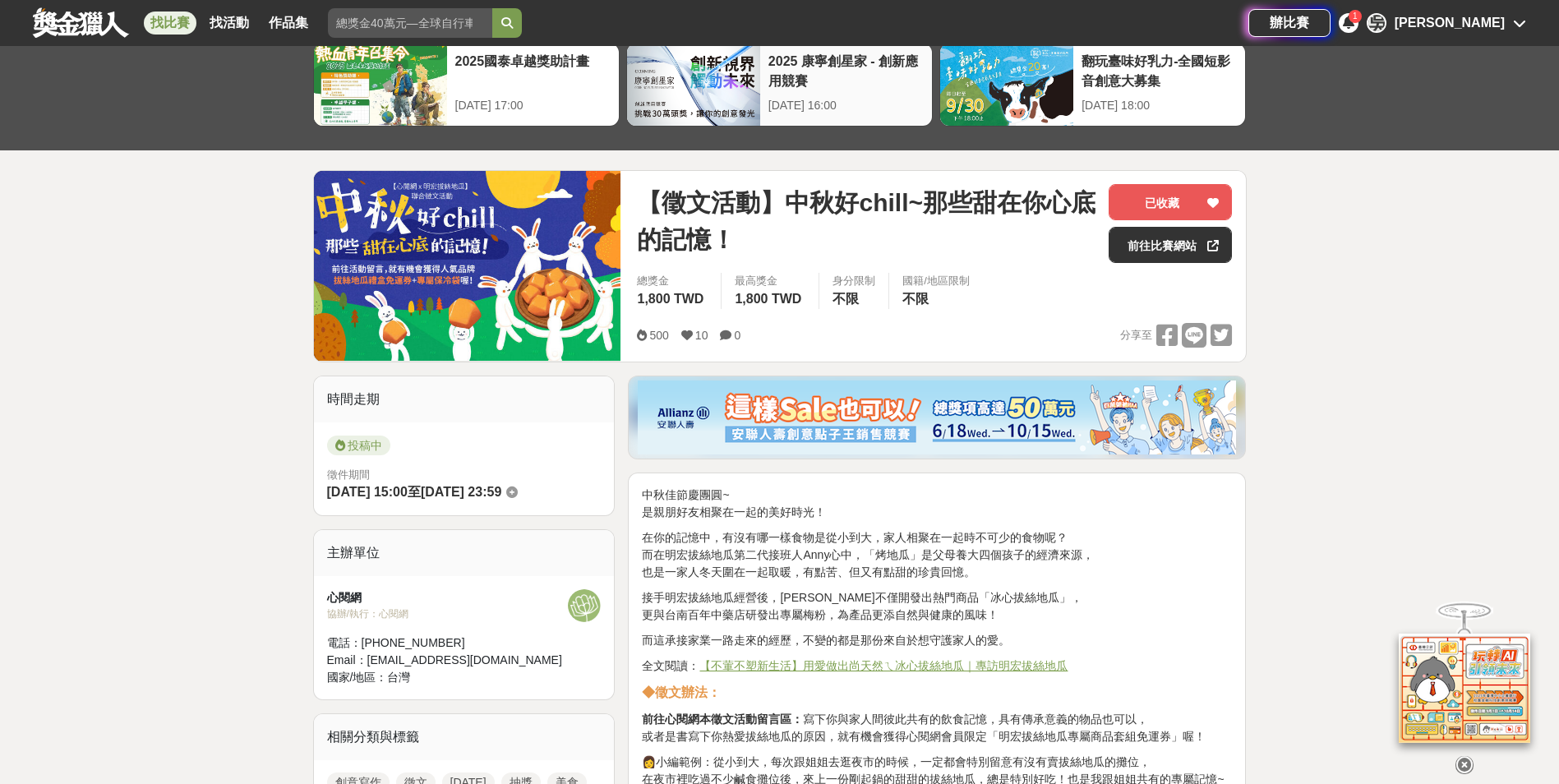
scroll to position [0, 0]
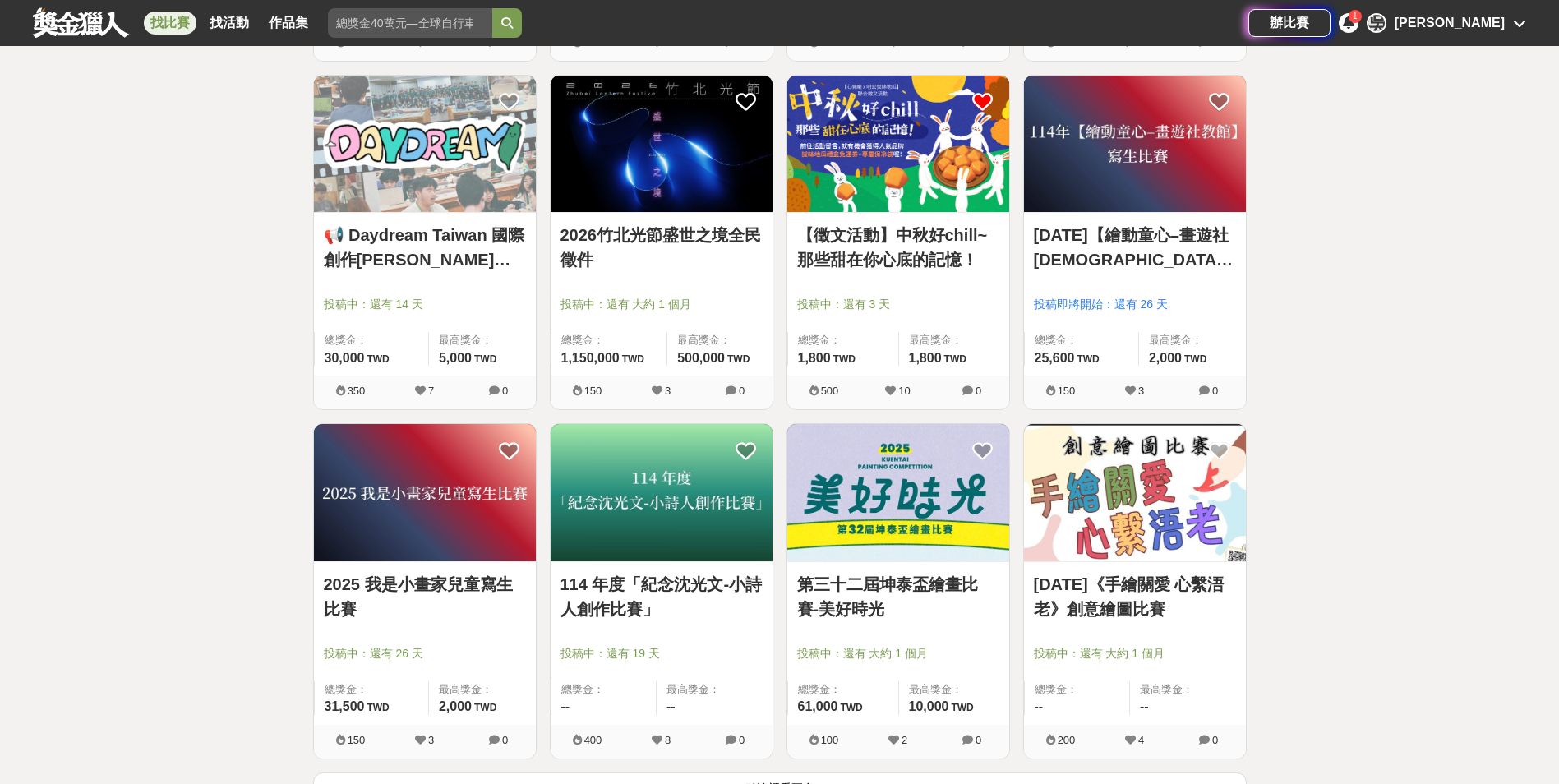
scroll to position [1726, 0]
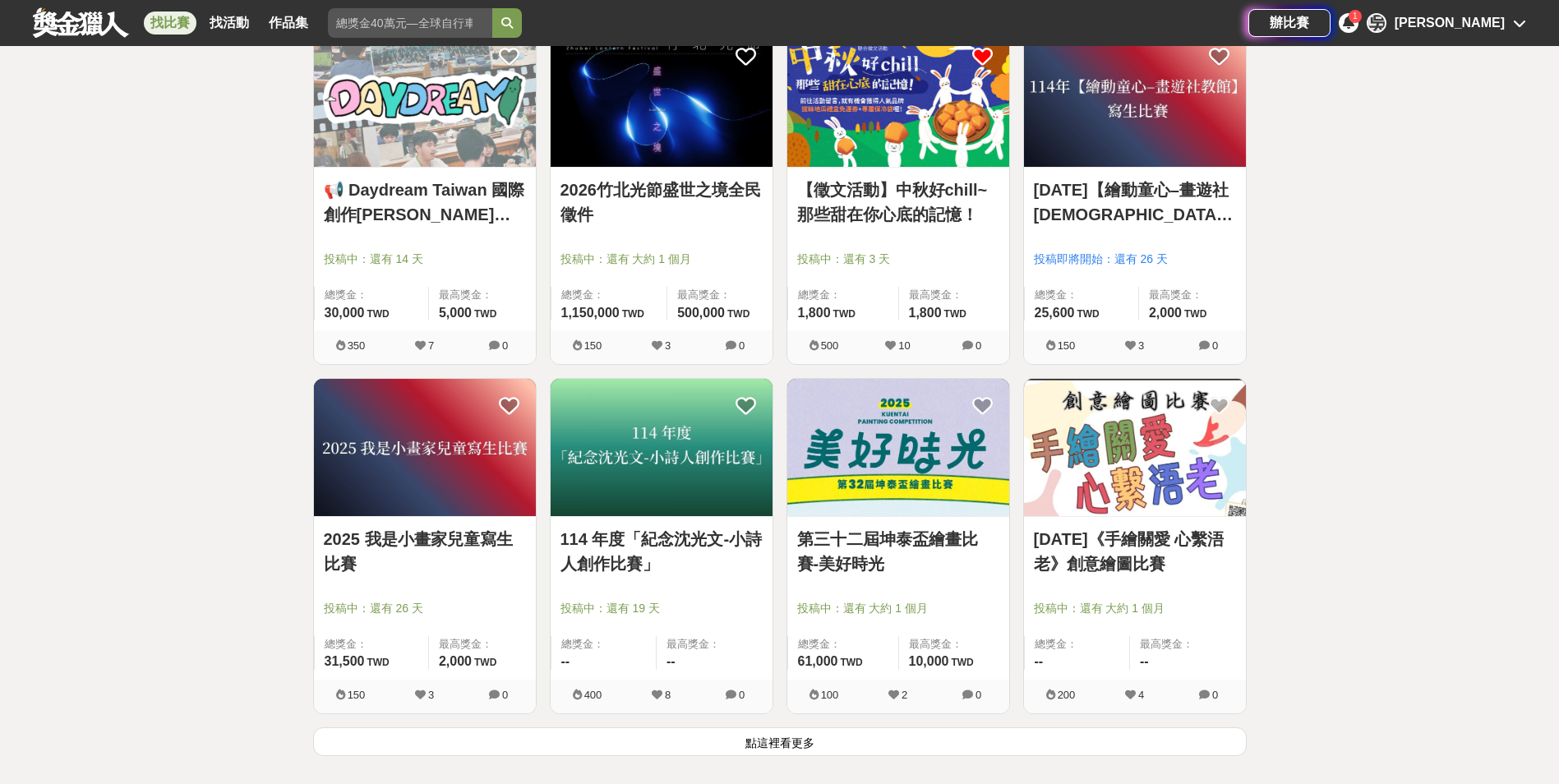
click at [852, 730] on button "點這裡看更多" at bounding box center [780, 742] width 934 height 29
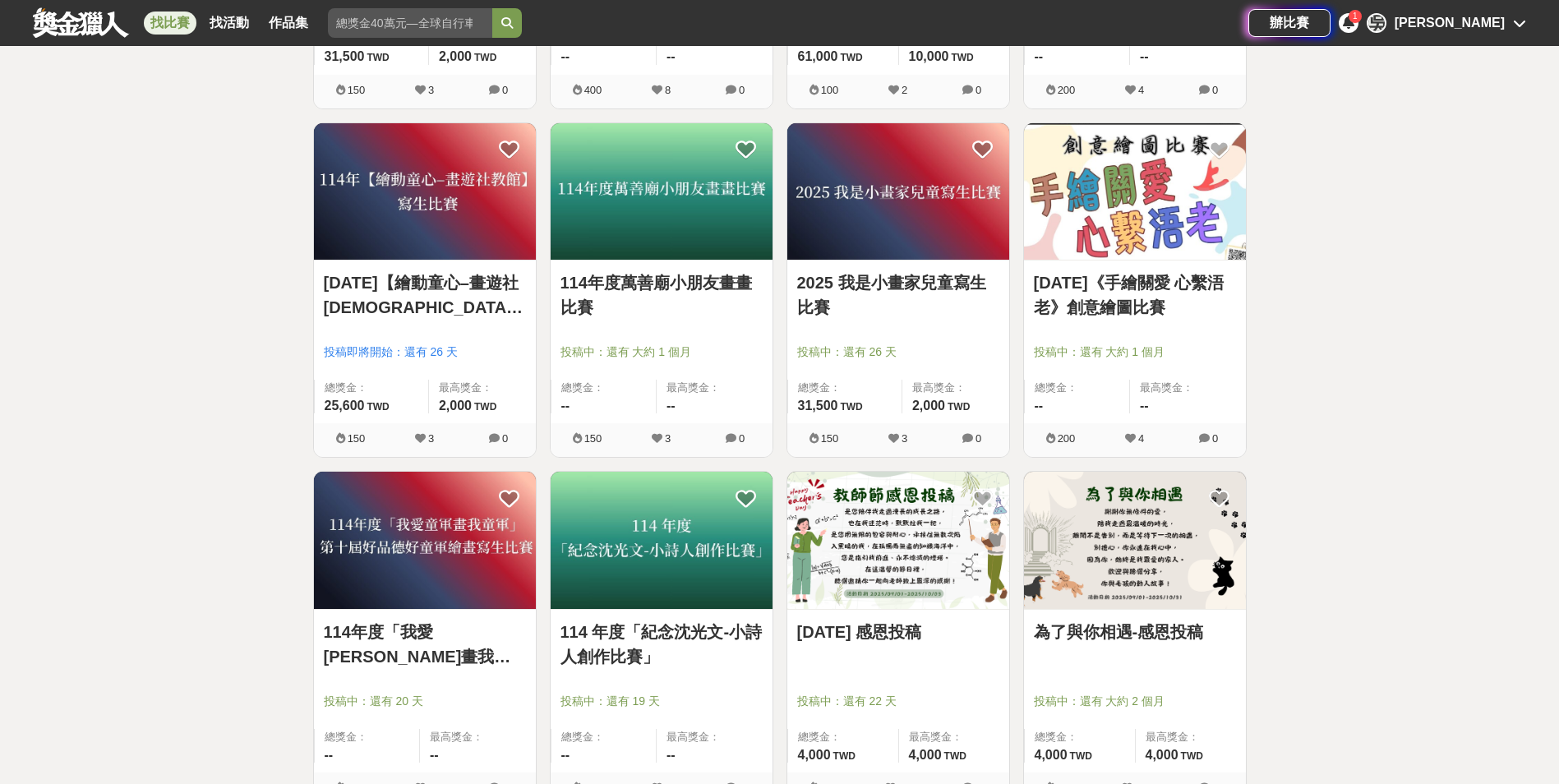
scroll to position [2383, 0]
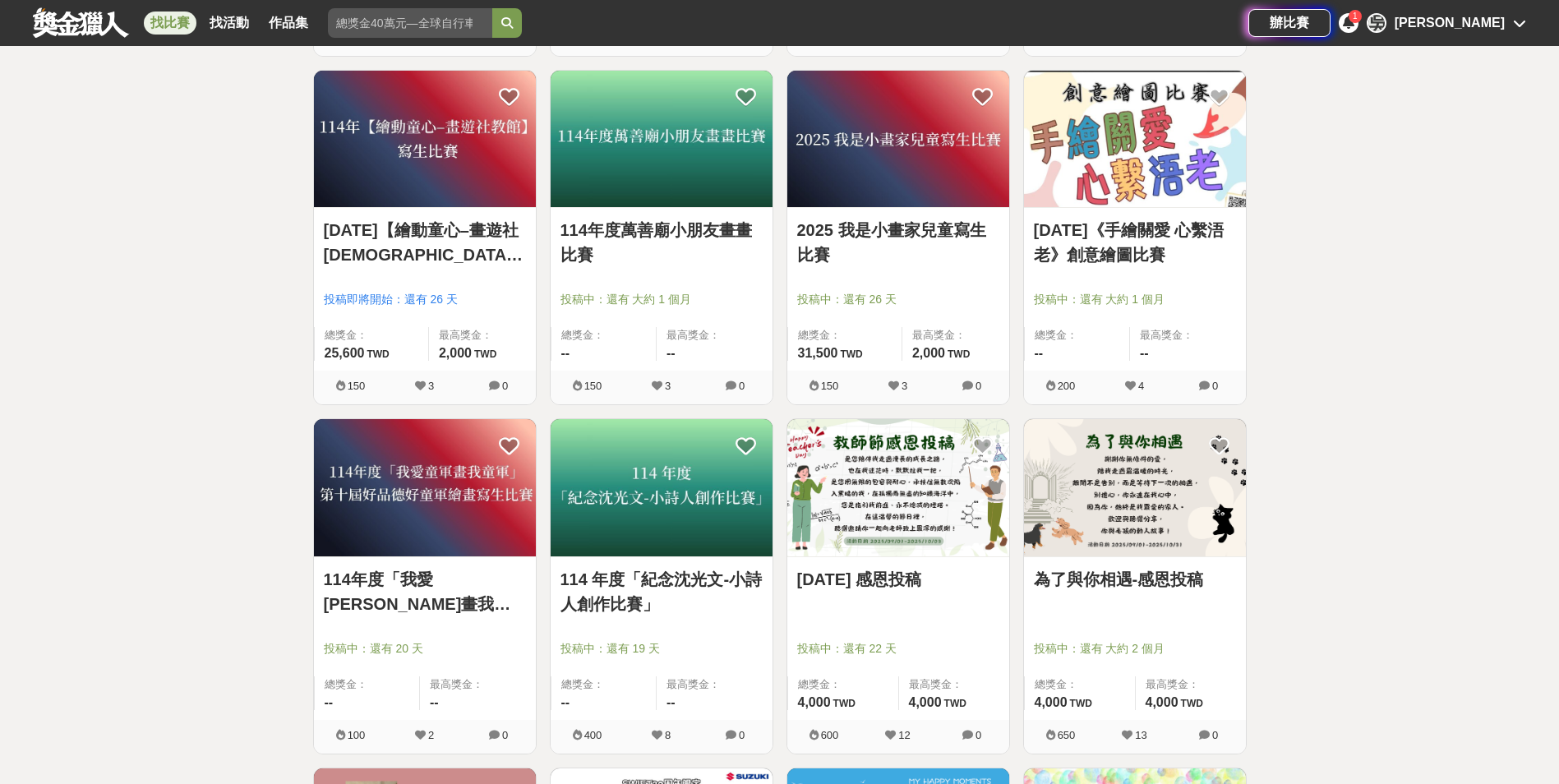
click at [912, 502] on img at bounding box center [897, 488] width 222 height 138
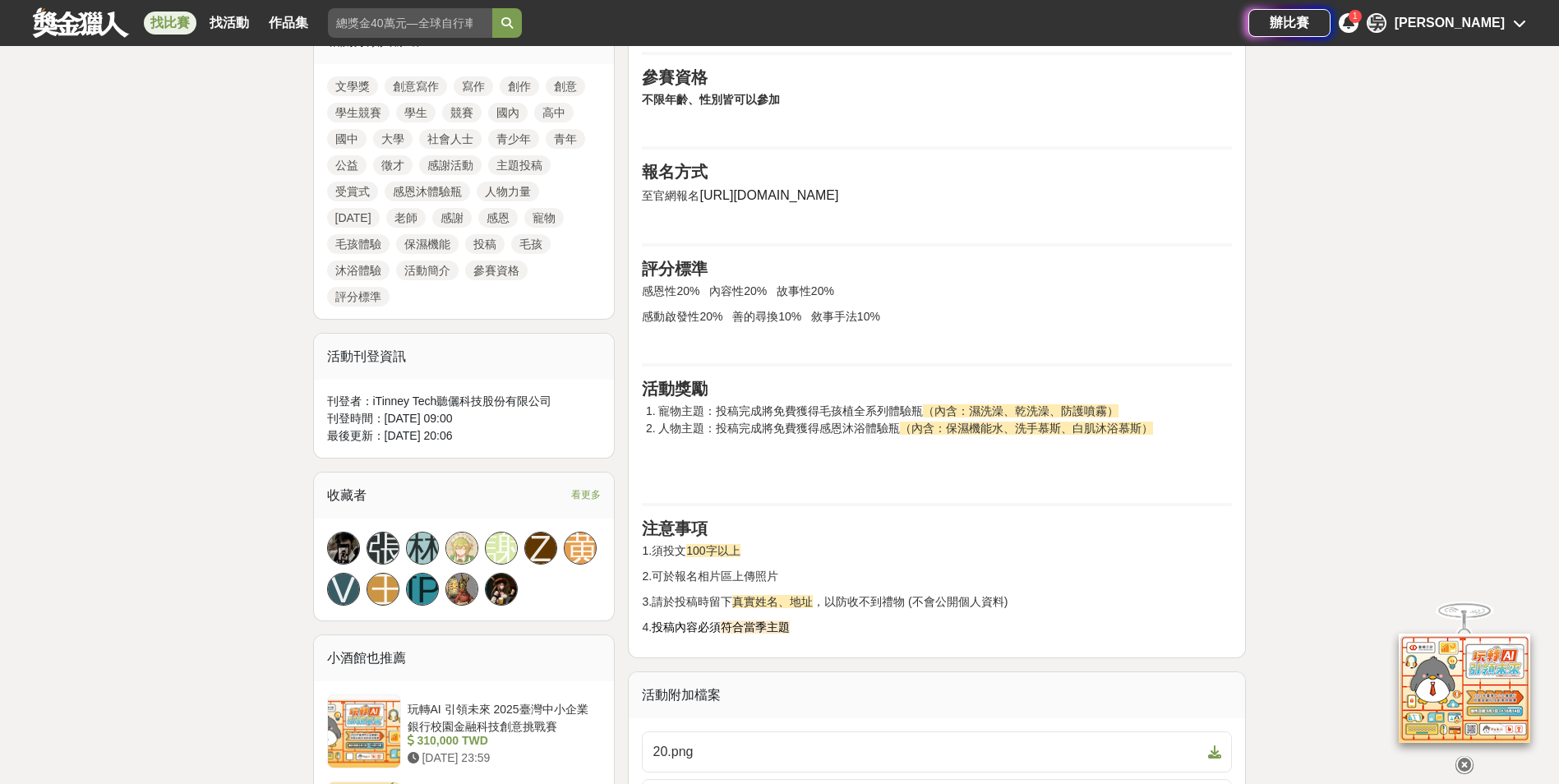
scroll to position [986, 0]
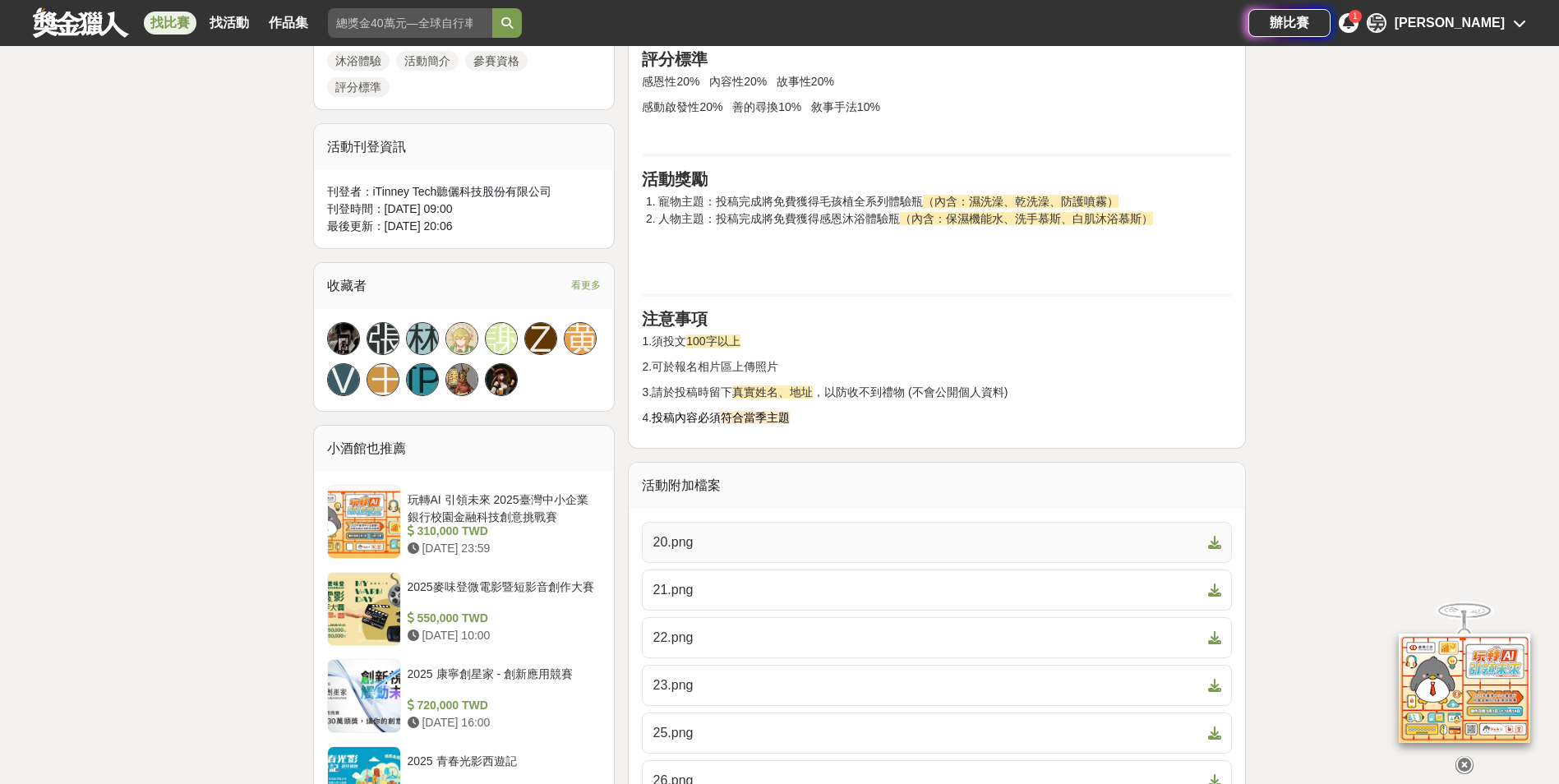
click at [945, 537] on span "20.png" at bounding box center [927, 542] width 549 height 20
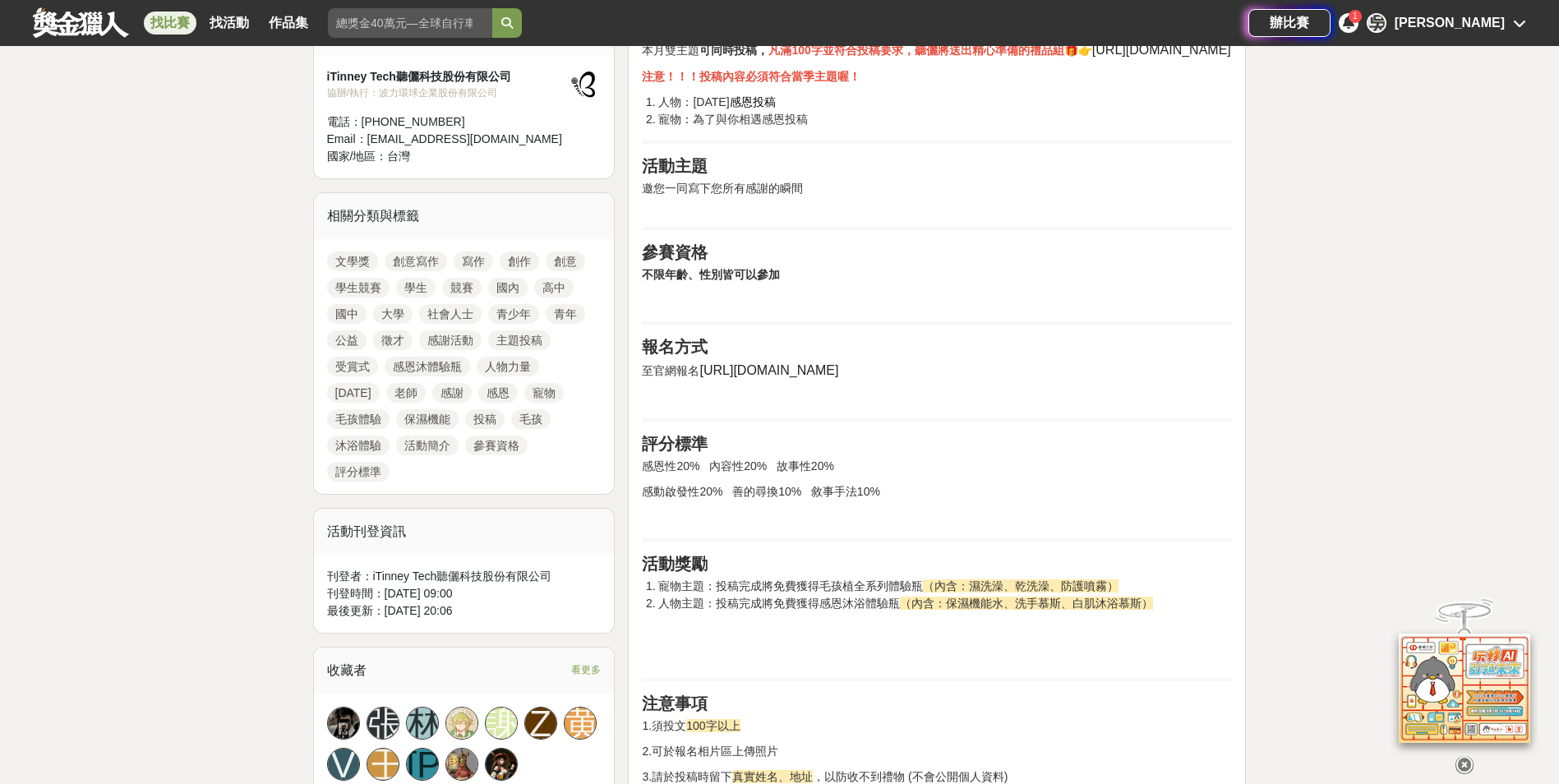
scroll to position [575, 0]
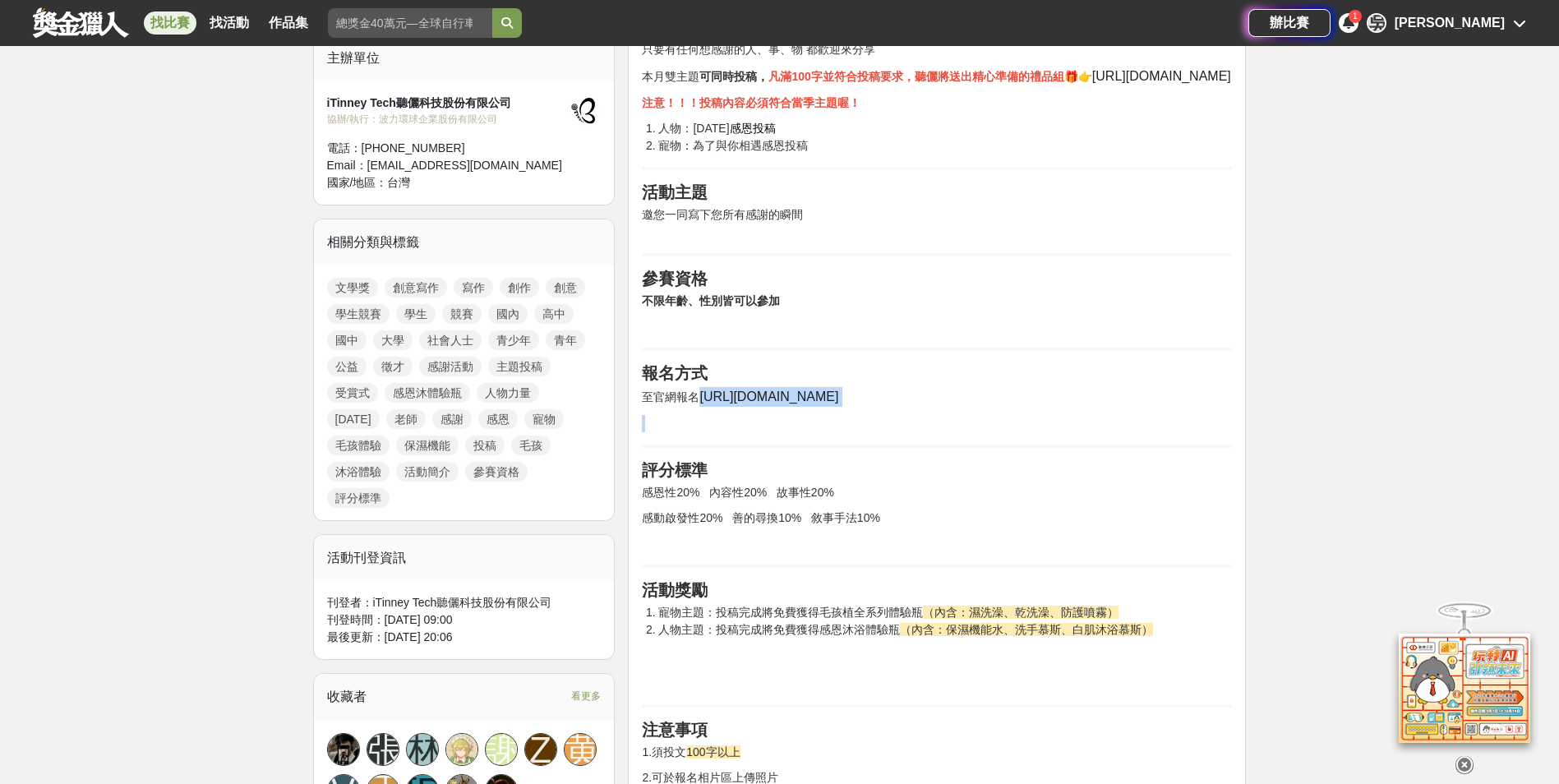
drag, startPoint x: 699, startPoint y: 394, endPoint x: 928, endPoint y: 407, distance: 229.4
click at [928, 407] on div "活動簡介 聽儷邀請所有人 大聲說出感謝！ 只要有任何想感謝的人、事、物 都歡迎來分享 本月雙主題 可同時投稿， 凡滿100字並符合投稿要求，聽儷將送出精心準備…" at bounding box center [936, 414] width 590 height 845
drag, startPoint x: 928, startPoint y: 407, endPoint x: 815, endPoint y: 414, distance: 113.2
click at [845, 428] on p at bounding box center [936, 423] width 590 height 17
drag, startPoint x: 711, startPoint y: 416, endPoint x: 711, endPoint y: 405, distance: 11.0
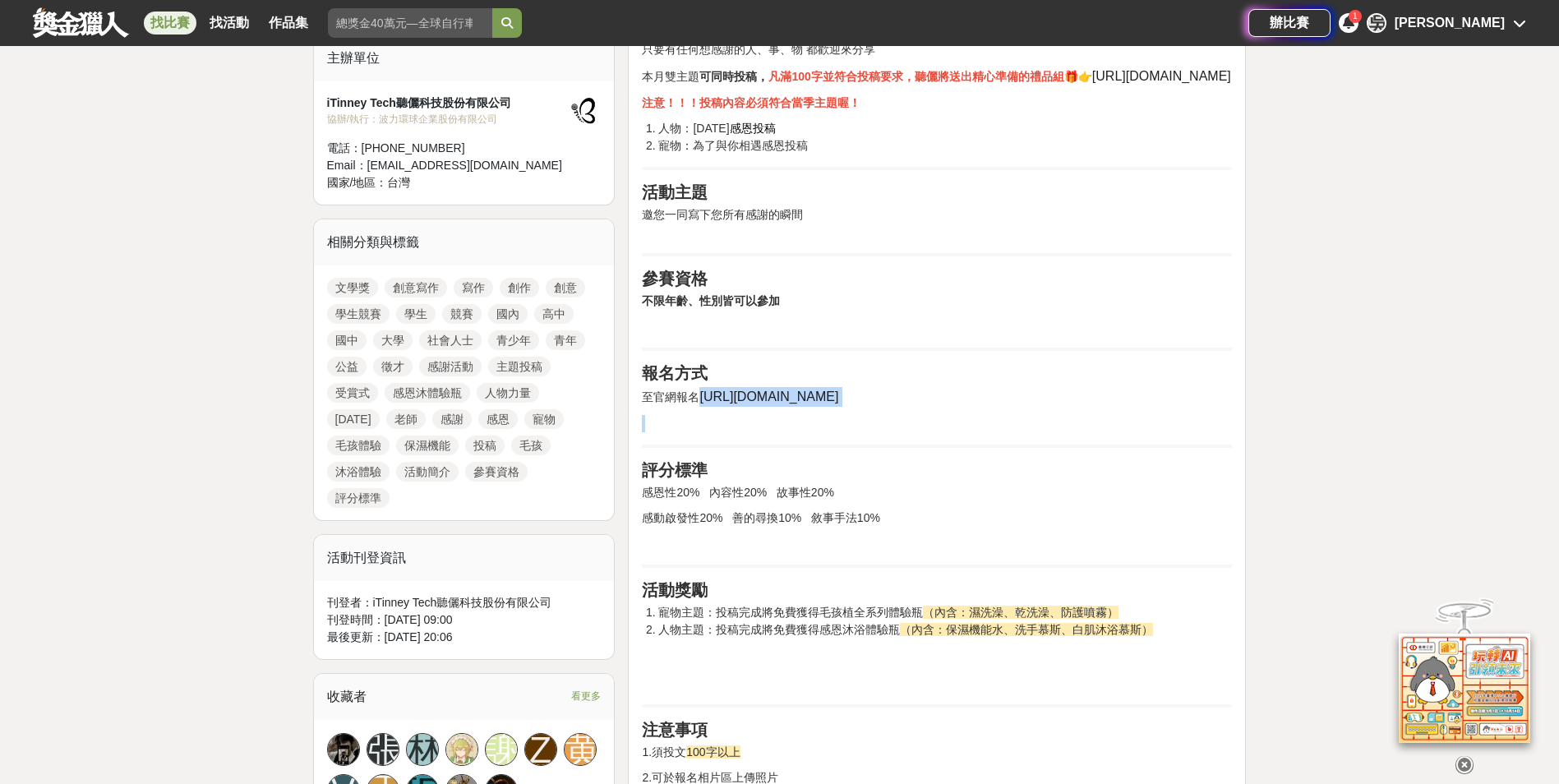
click at [710, 415] on p at bounding box center [936, 423] width 590 height 17
click at [705, 403] on span "https://bit.ly/4aO9ohD" at bounding box center [769, 396] width 139 height 14
click at [750, 375] on h2 "報名方式" at bounding box center [936, 373] width 590 height 20
drag, startPoint x: 697, startPoint y: 396, endPoint x: 828, endPoint y: 387, distance: 131.3
click at [828, 387] on p "至官網報名 https://bit.ly/4aO9ohD" at bounding box center [936, 397] width 590 height 20
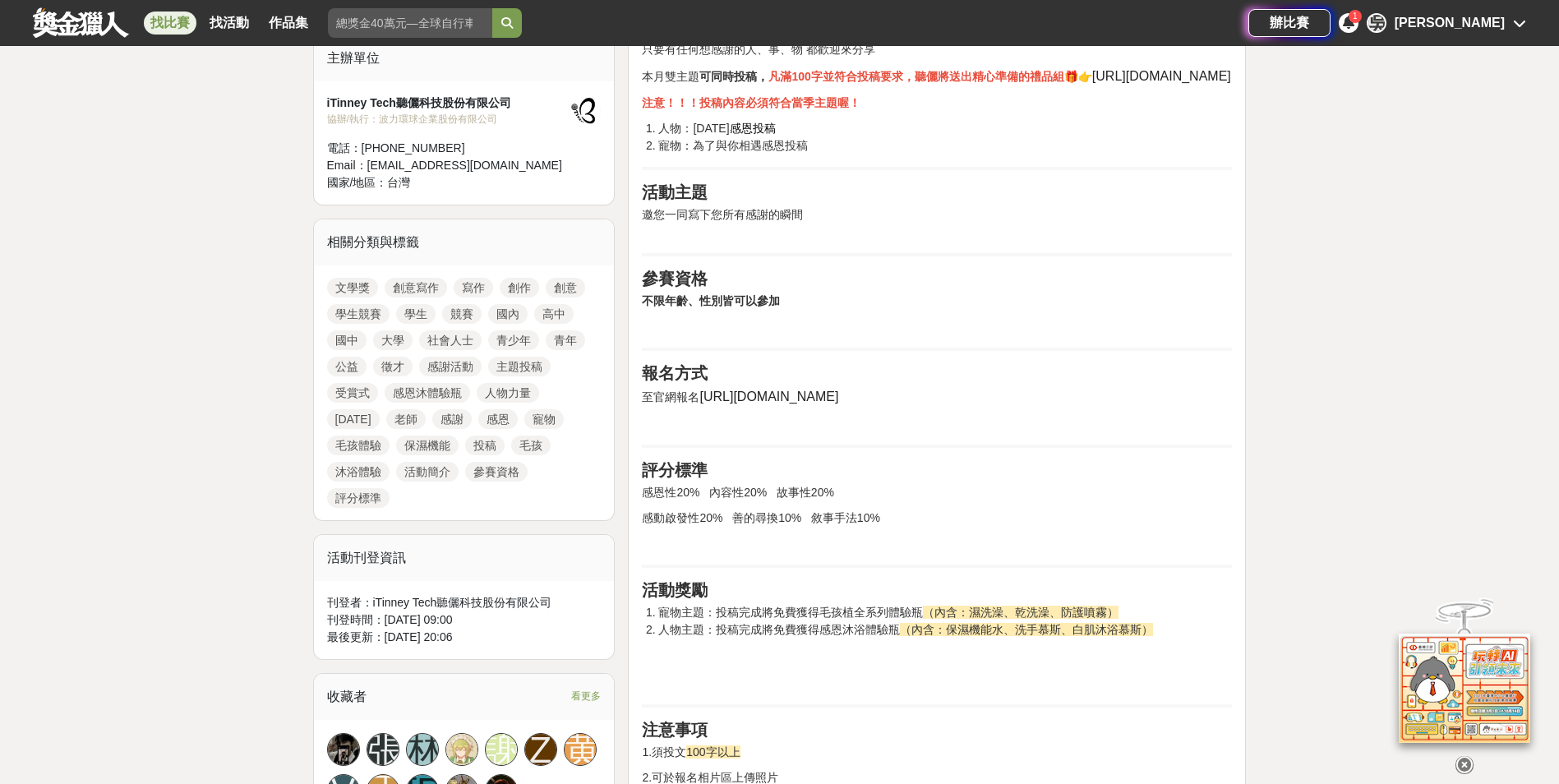
copy span "https://bit.ly/4aO9ohD"
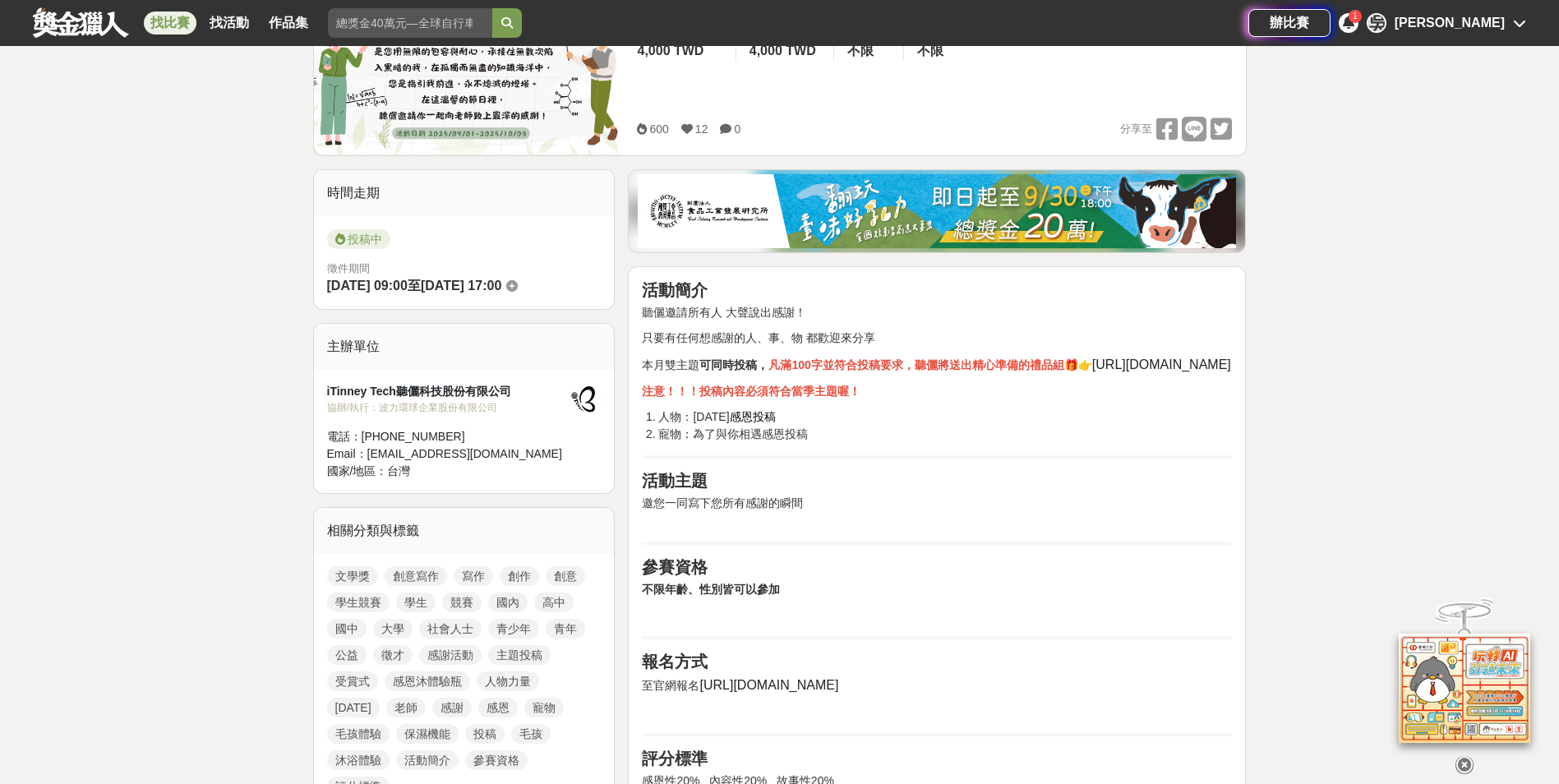
scroll to position [246, 0]
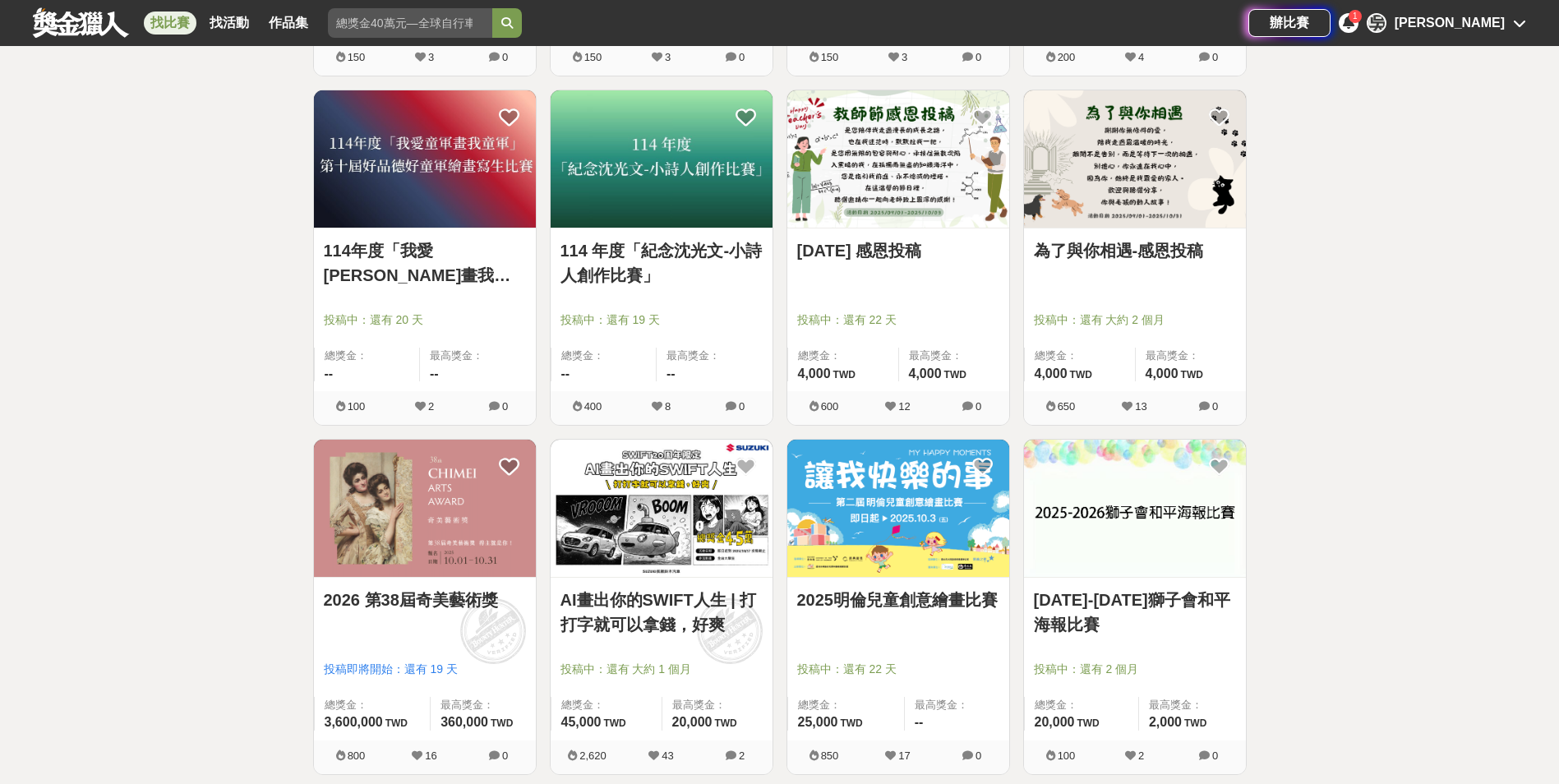
scroll to position [2794, 0]
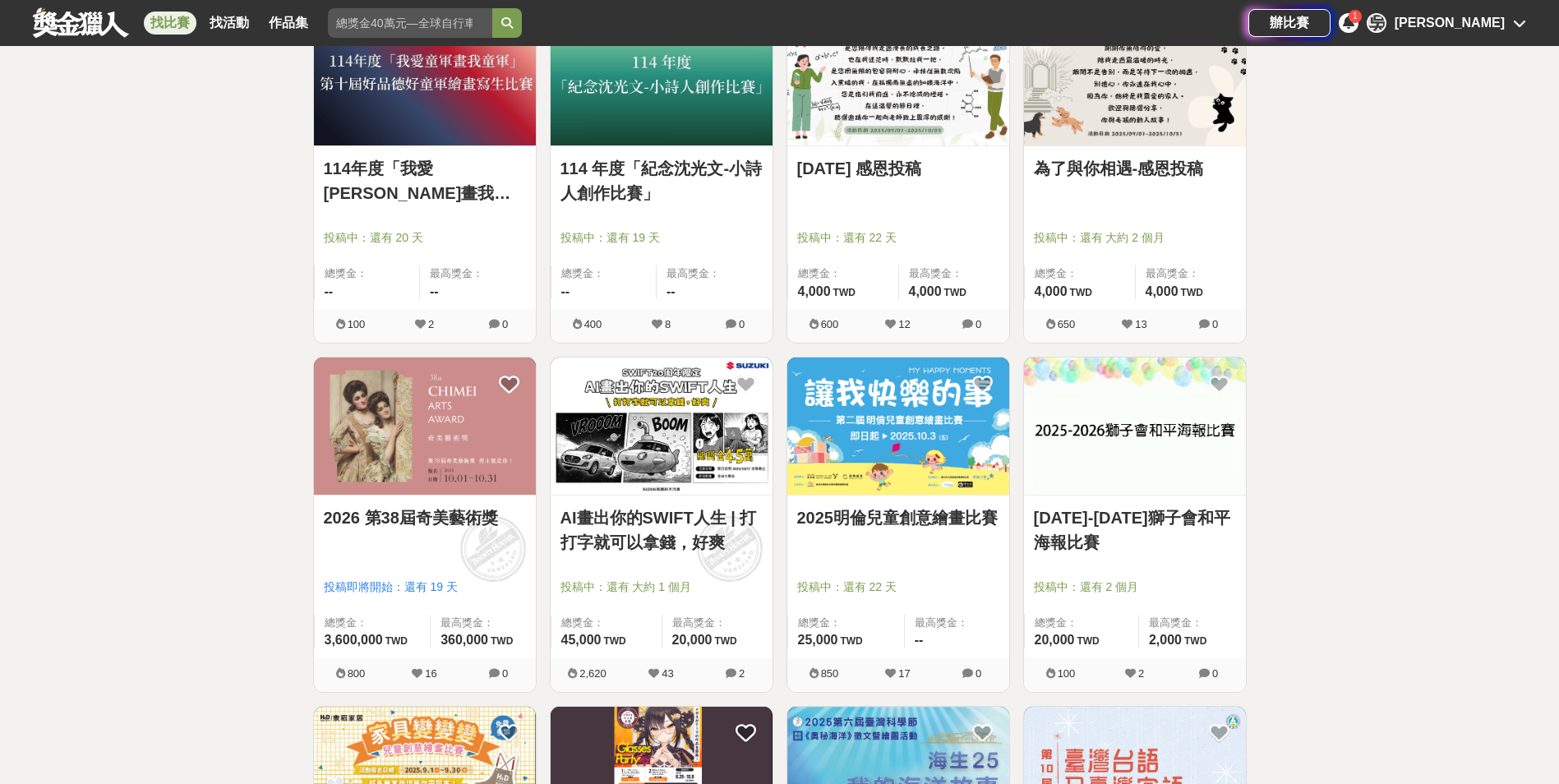
click at [1135, 465] on img at bounding box center [1134, 426] width 222 height 138
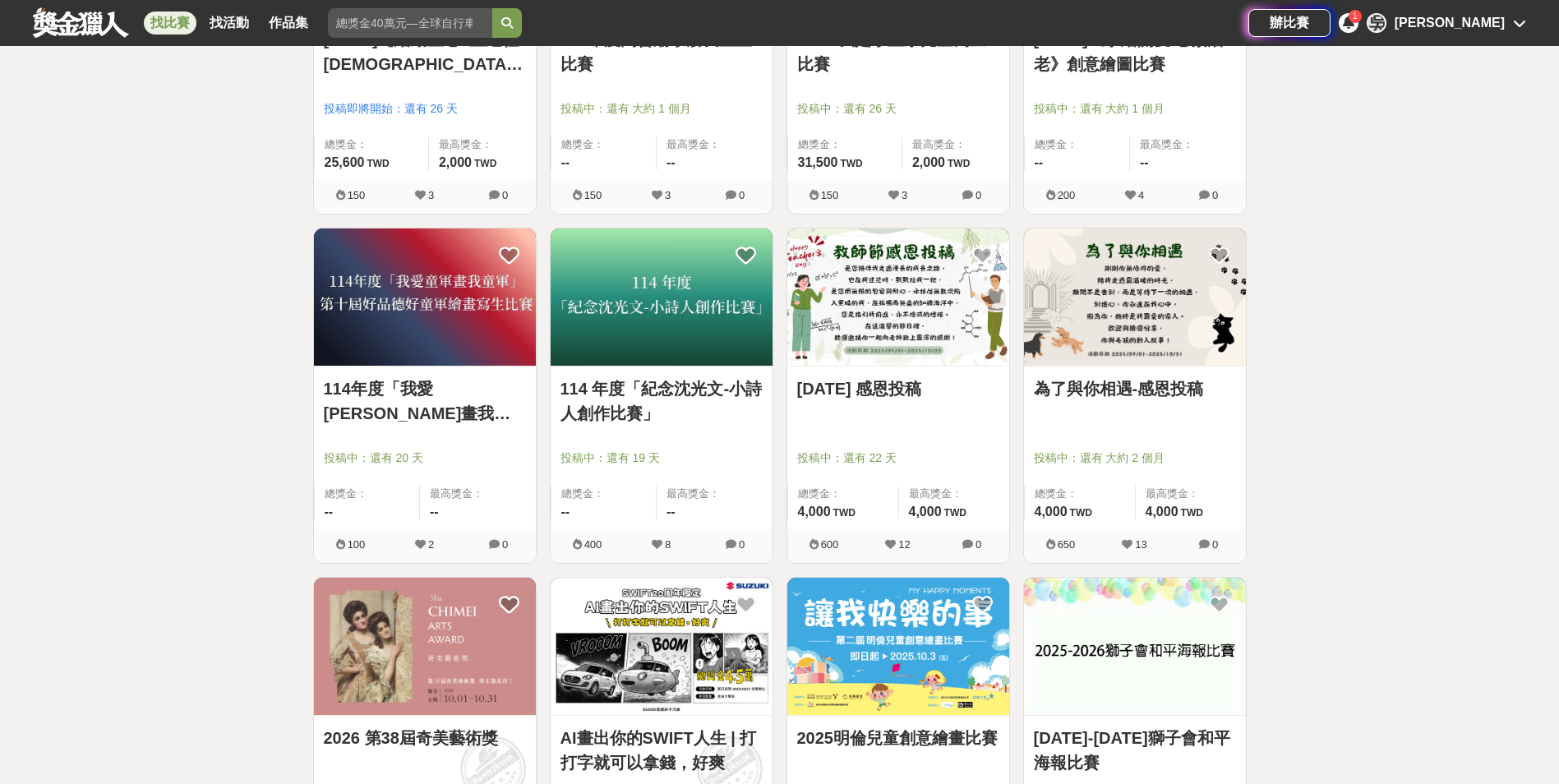
scroll to position [2794, 0]
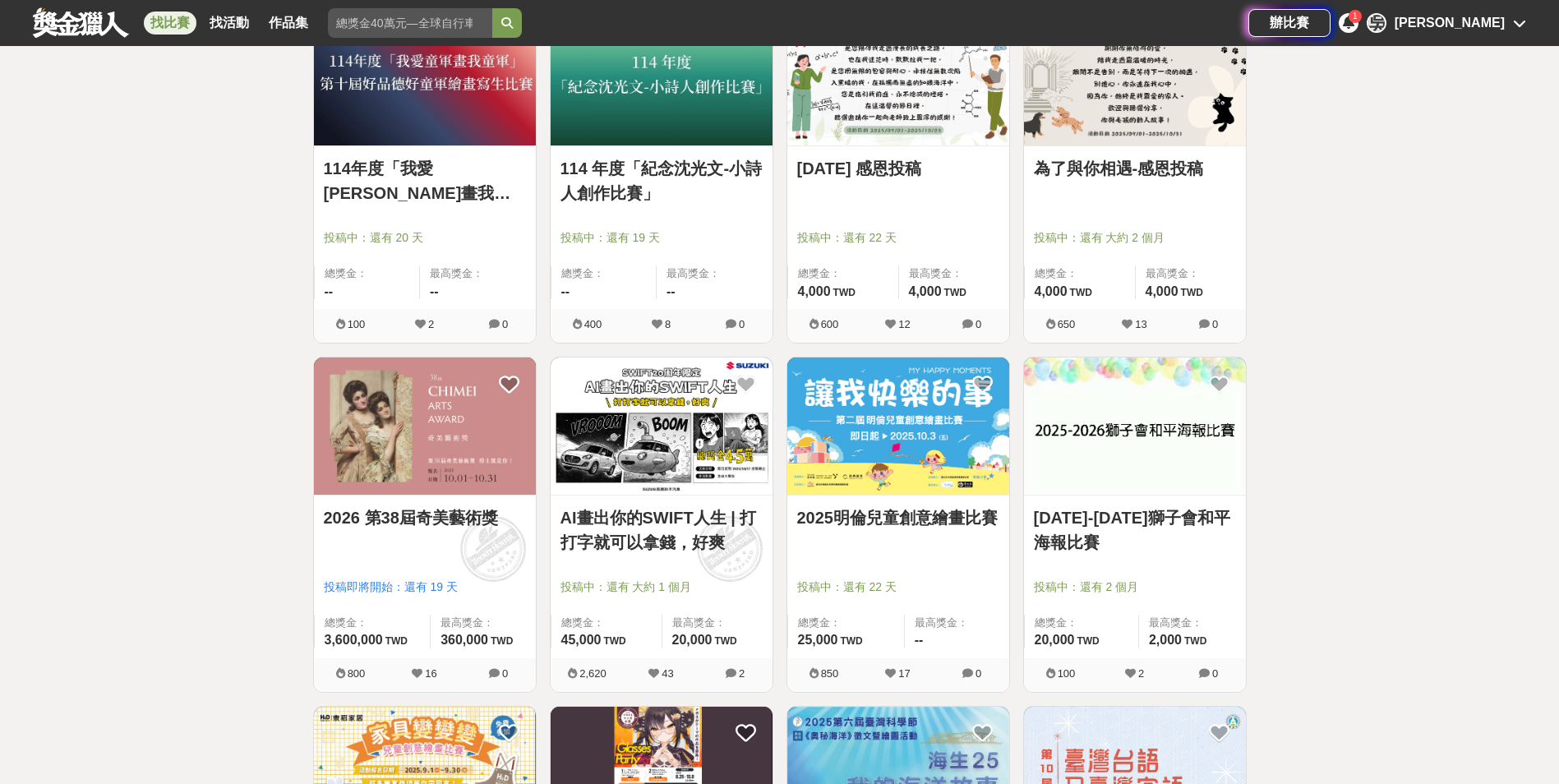
click at [666, 445] on img at bounding box center [661, 426] width 222 height 138
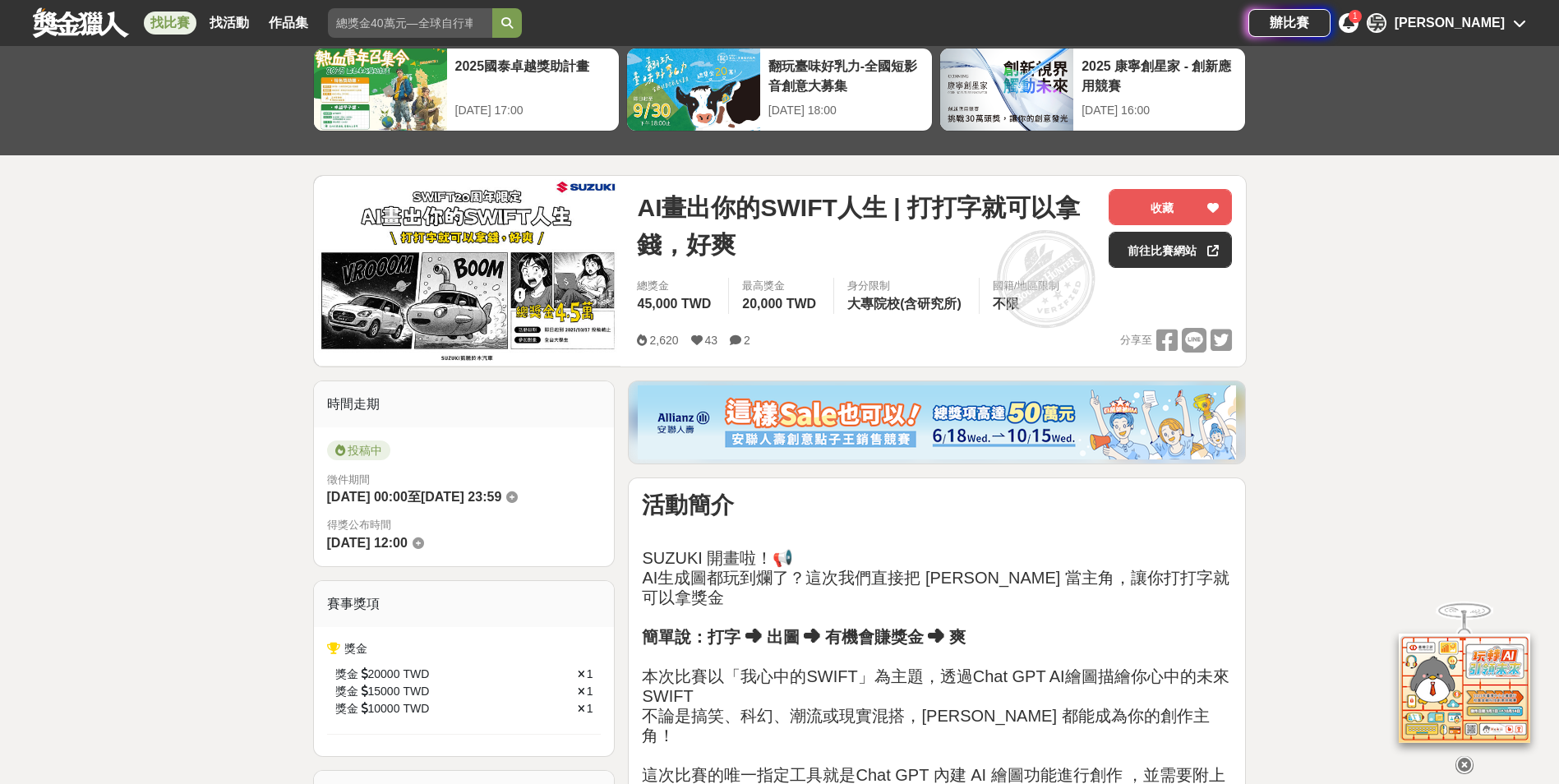
scroll to position [82, 0]
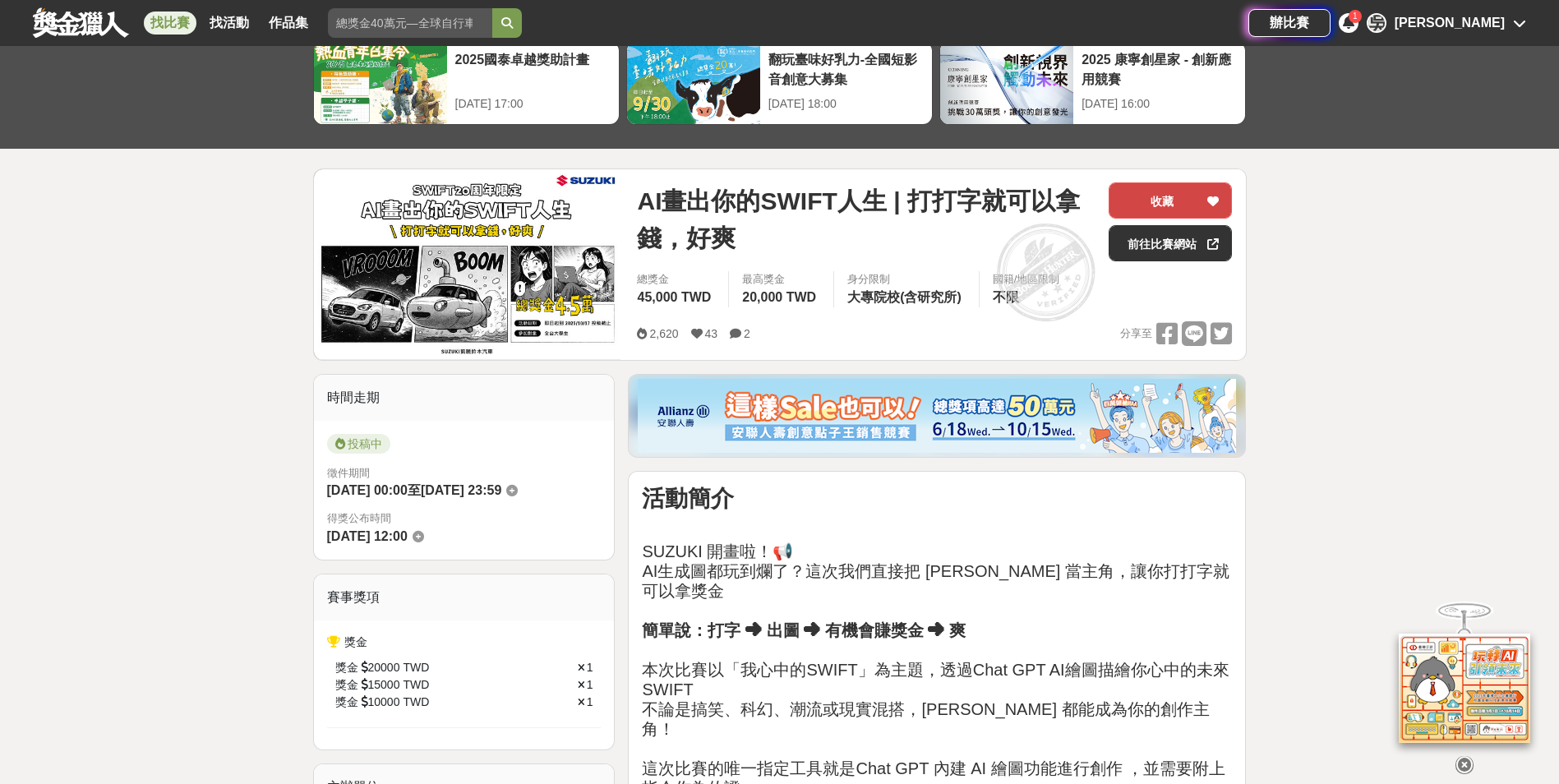
click at [1175, 188] on button "收藏" at bounding box center [1170, 201] width 123 height 36
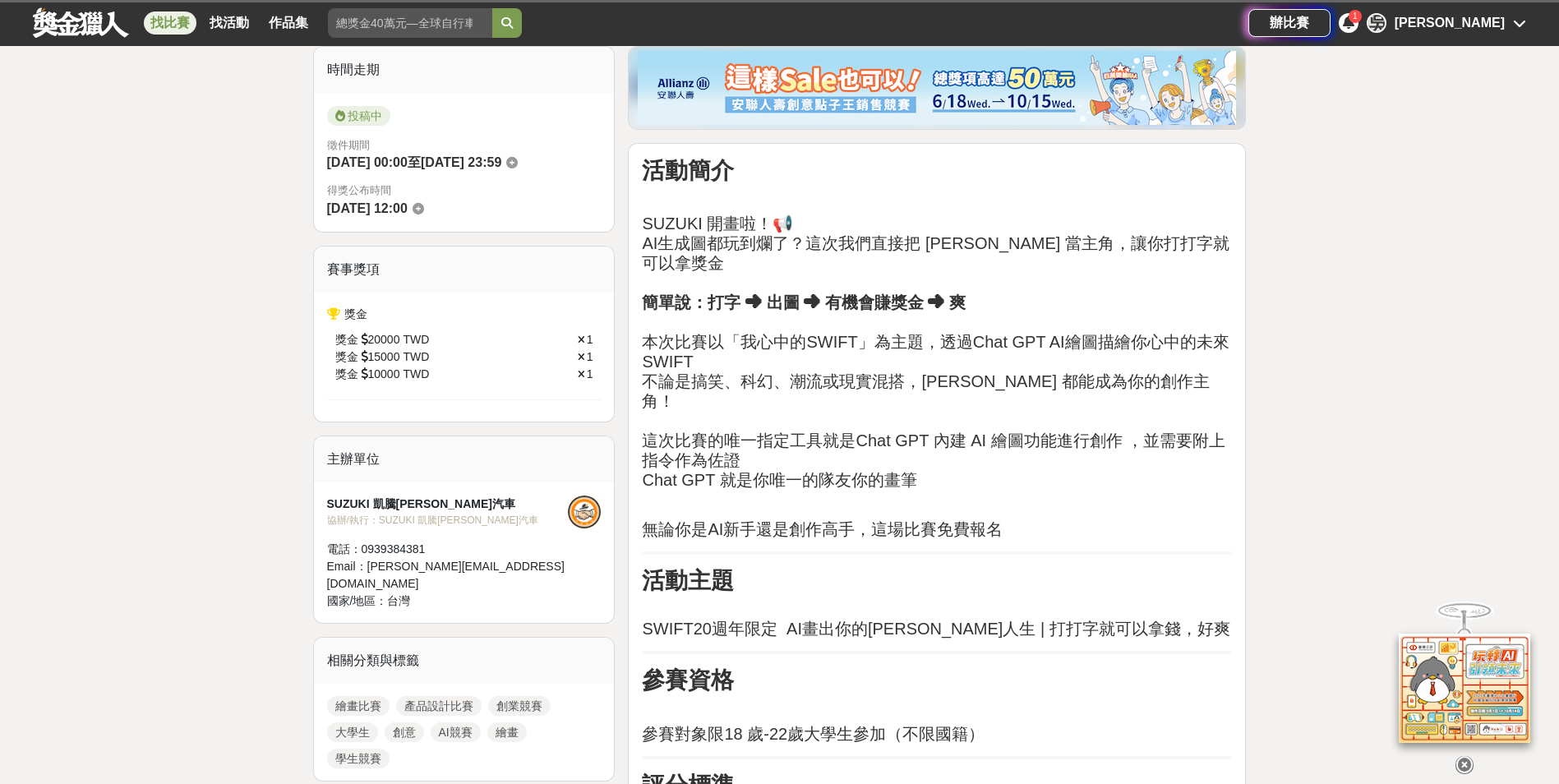
scroll to position [411, 0]
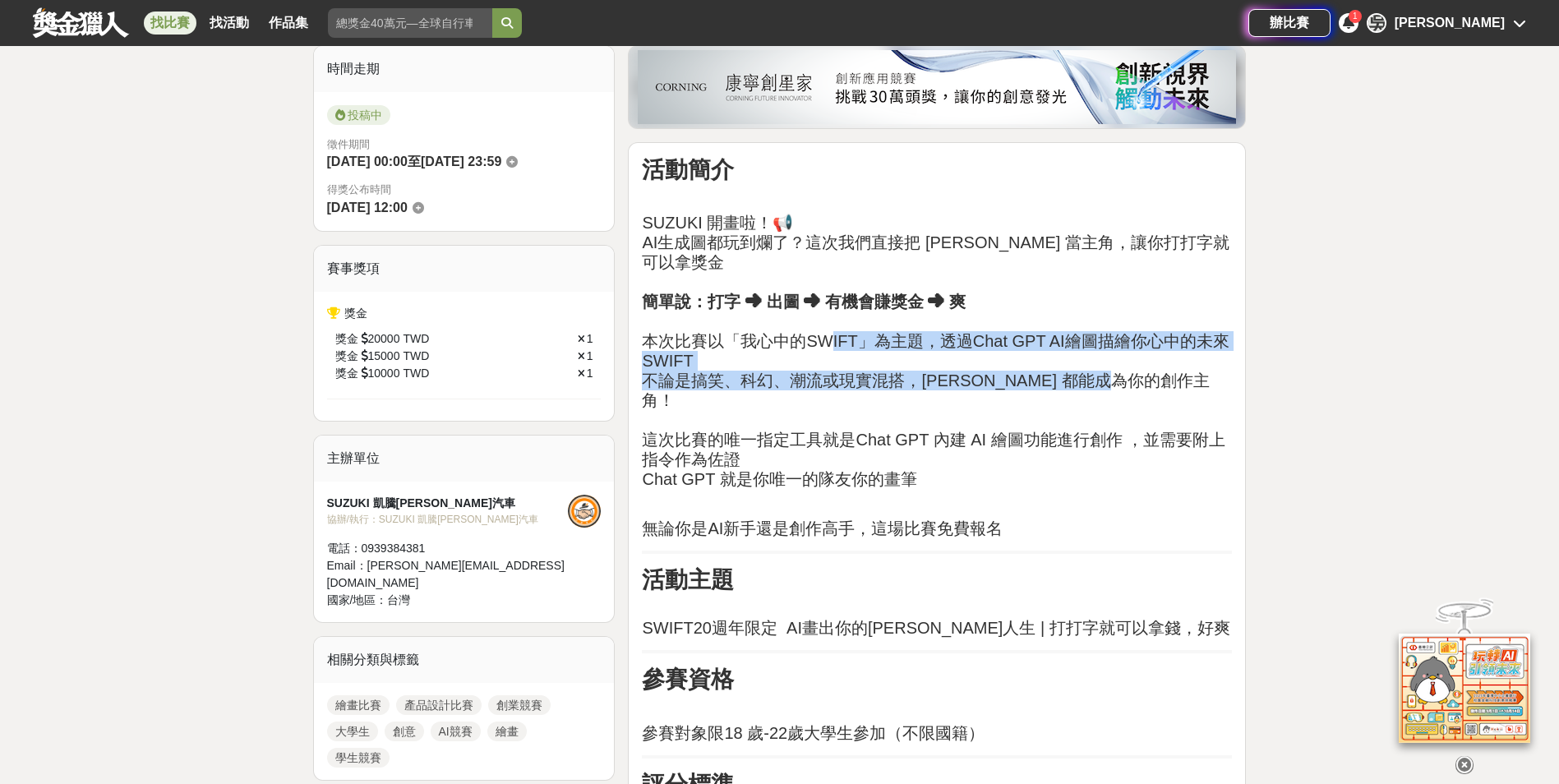
drag, startPoint x: 830, startPoint y: 319, endPoint x: 1158, endPoint y: 353, distance: 329.8
click at [1158, 353] on h2 "SUZUKI 開畫啦！📢 AI生成圖都玩到爛了？這次我們直接把 SWIFT 當主角，讓你打打字就可以拿獎金 簡單說：打字 ➜ 出圖 ➜ 有機會賺獎金 ➜ 爽 …" at bounding box center [936, 350] width 590 height 276
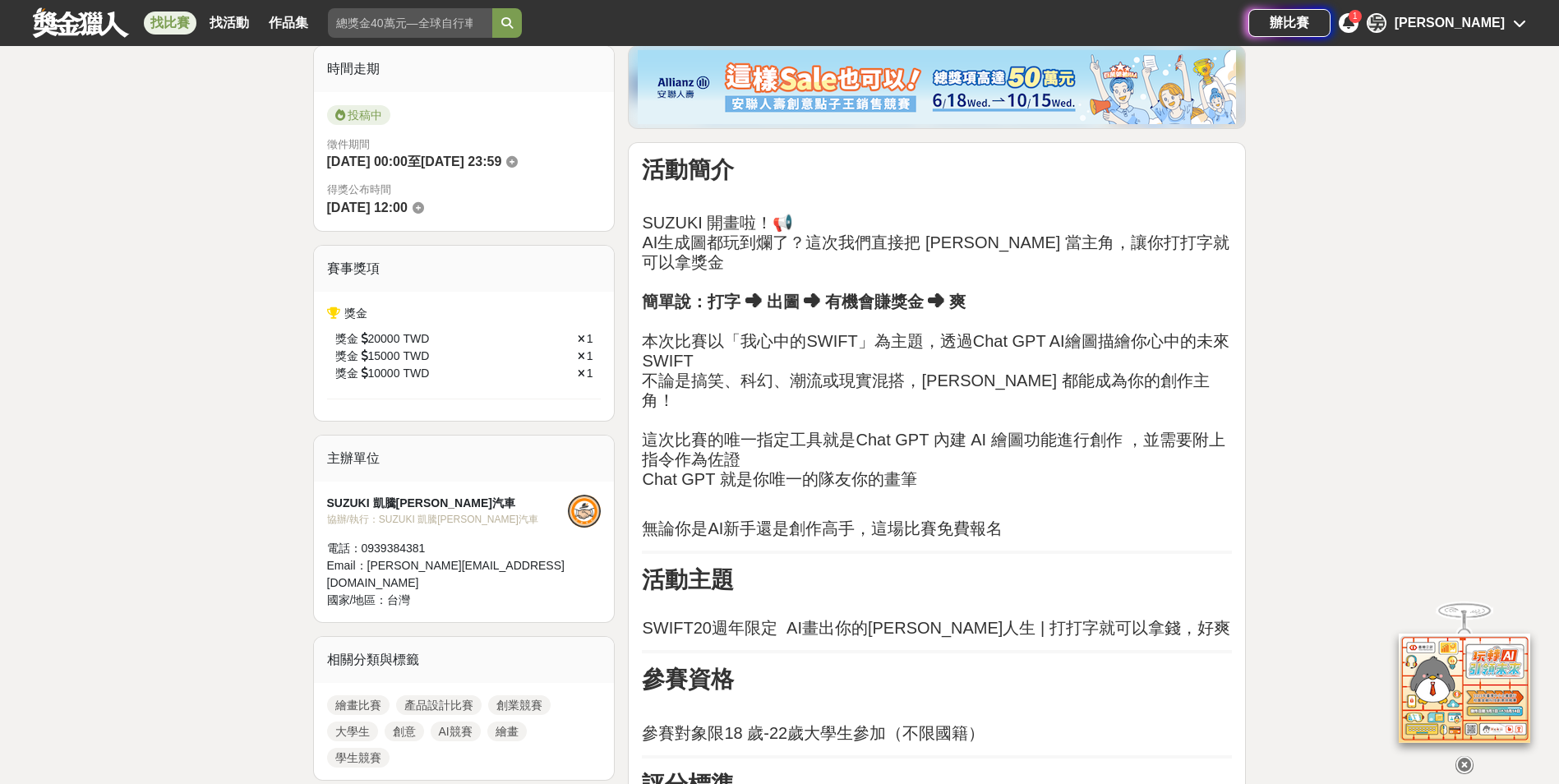
drag, startPoint x: 1158, startPoint y: 353, endPoint x: 1170, endPoint y: 468, distance: 115.6
click at [1170, 493] on p at bounding box center [936, 501] width 590 height 17
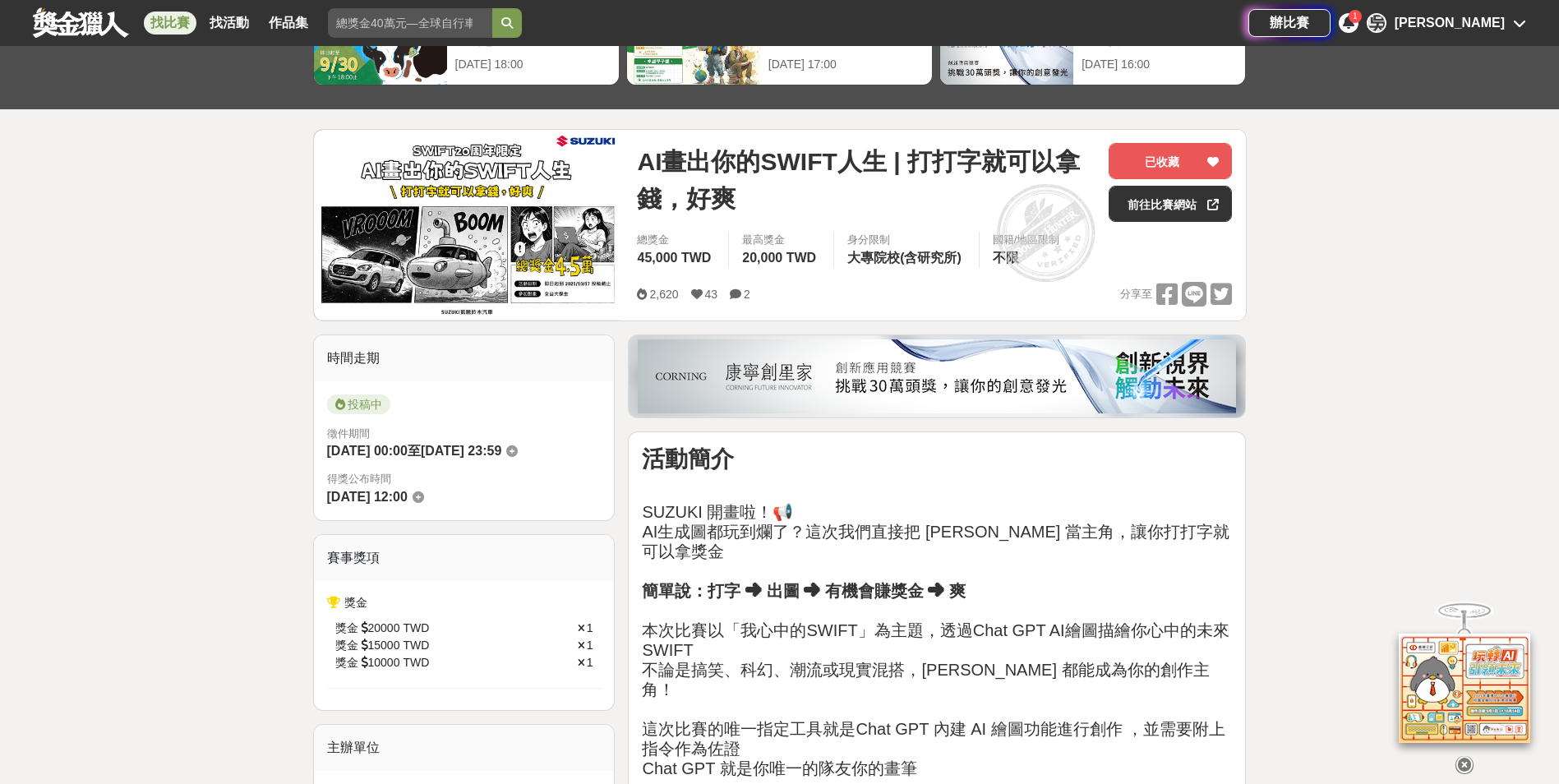
scroll to position [82, 0]
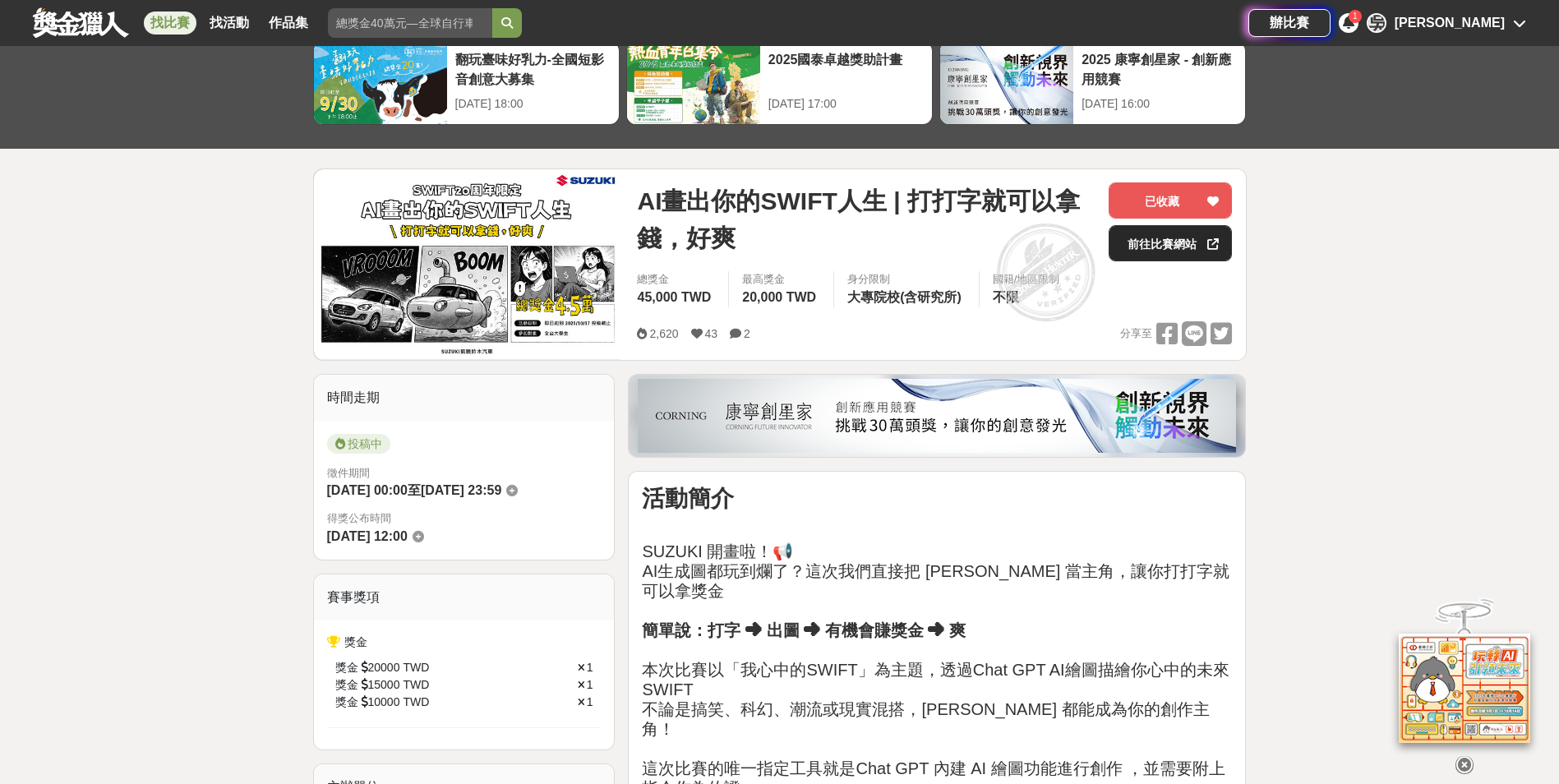
click at [1212, 252] on div at bounding box center [1213, 243] width 16 height 35
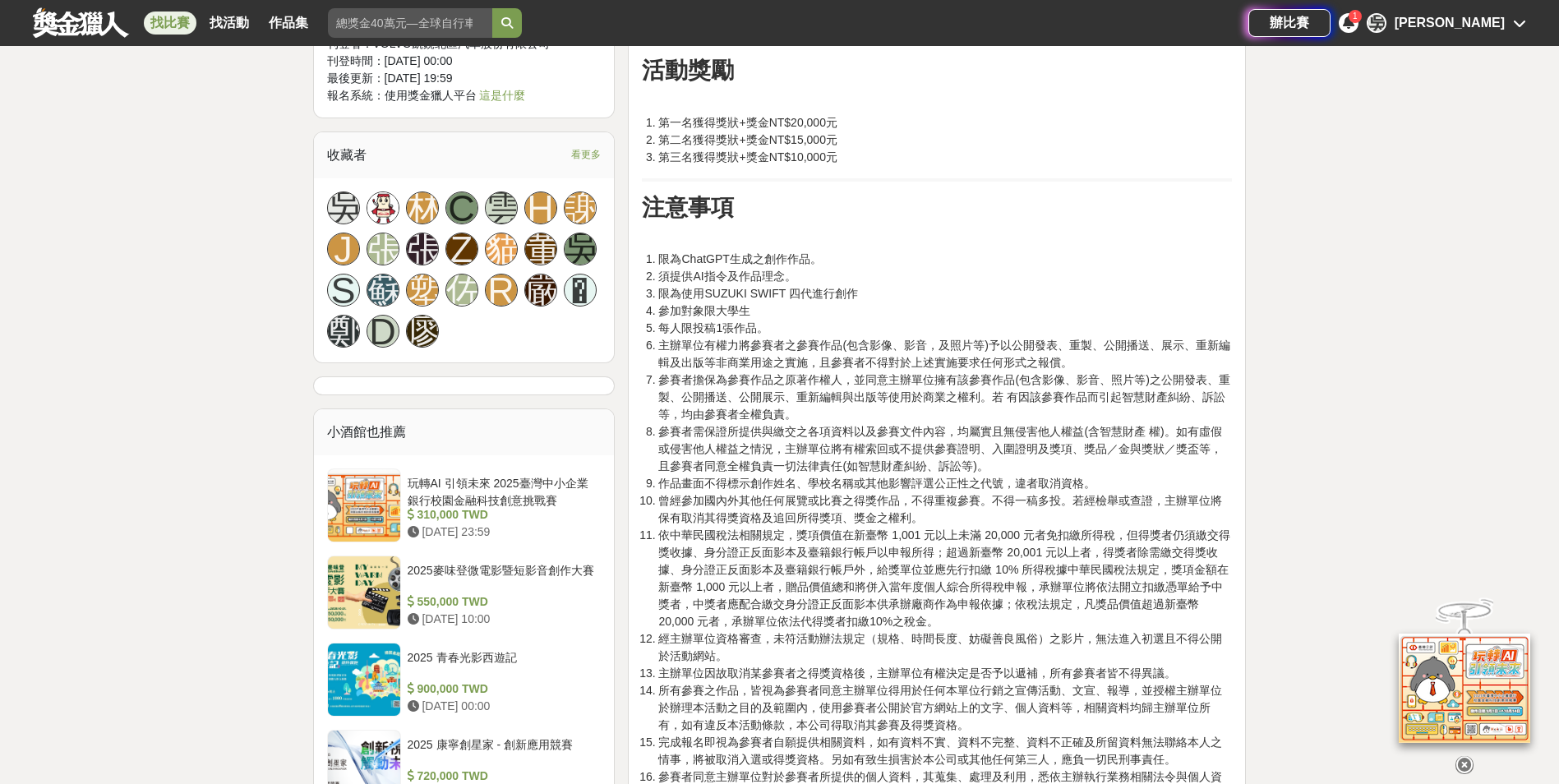
scroll to position [1397, 0]
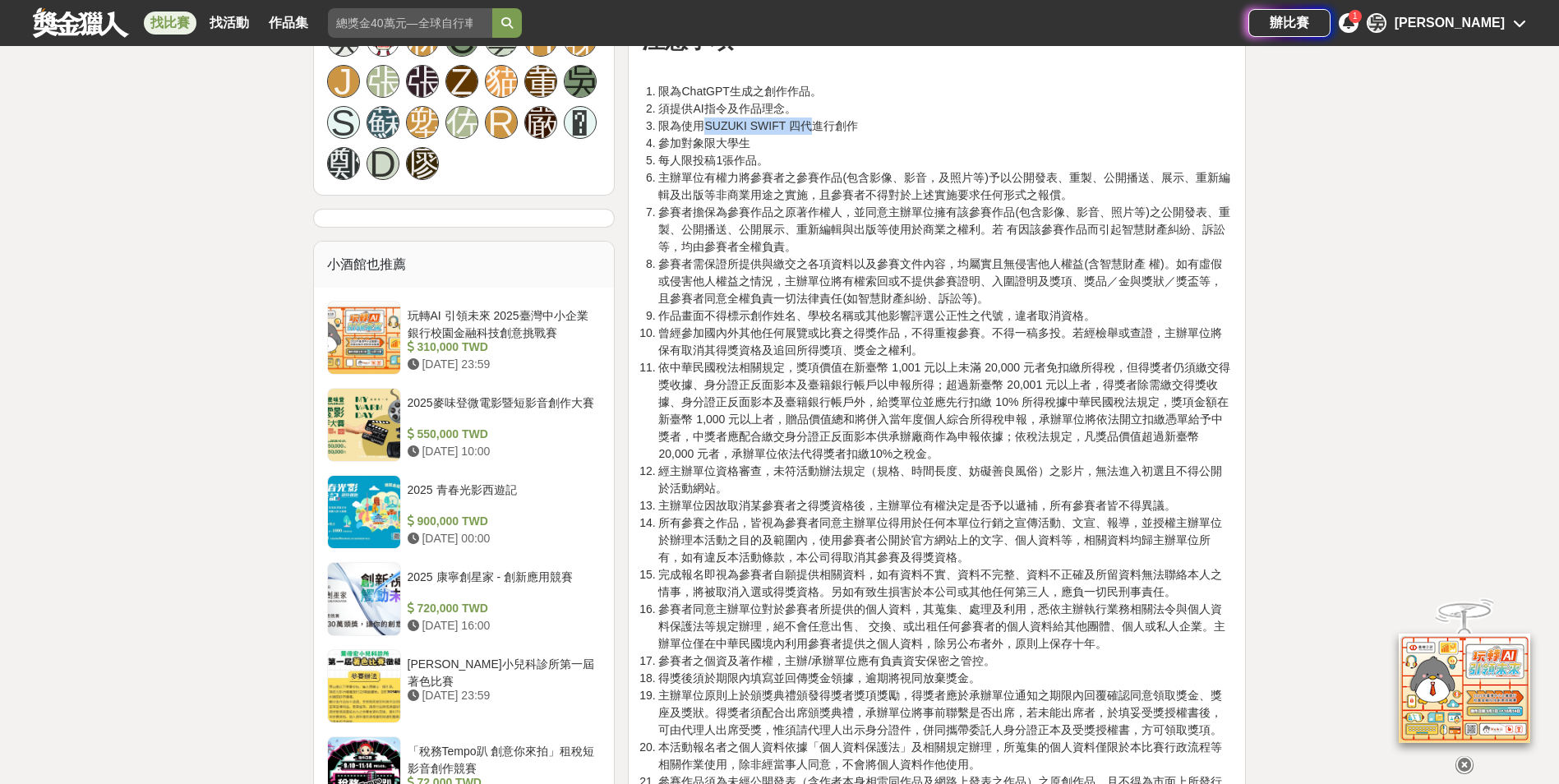
drag, startPoint x: 805, startPoint y: 82, endPoint x: 707, endPoint y: 82, distance: 98.0
click at [707, 118] on li "限為使用SUZUKI SWIFT 四代進行創作" at bounding box center [945, 126] width 573 height 17
copy li "SUZUKI SWIFT 四代"
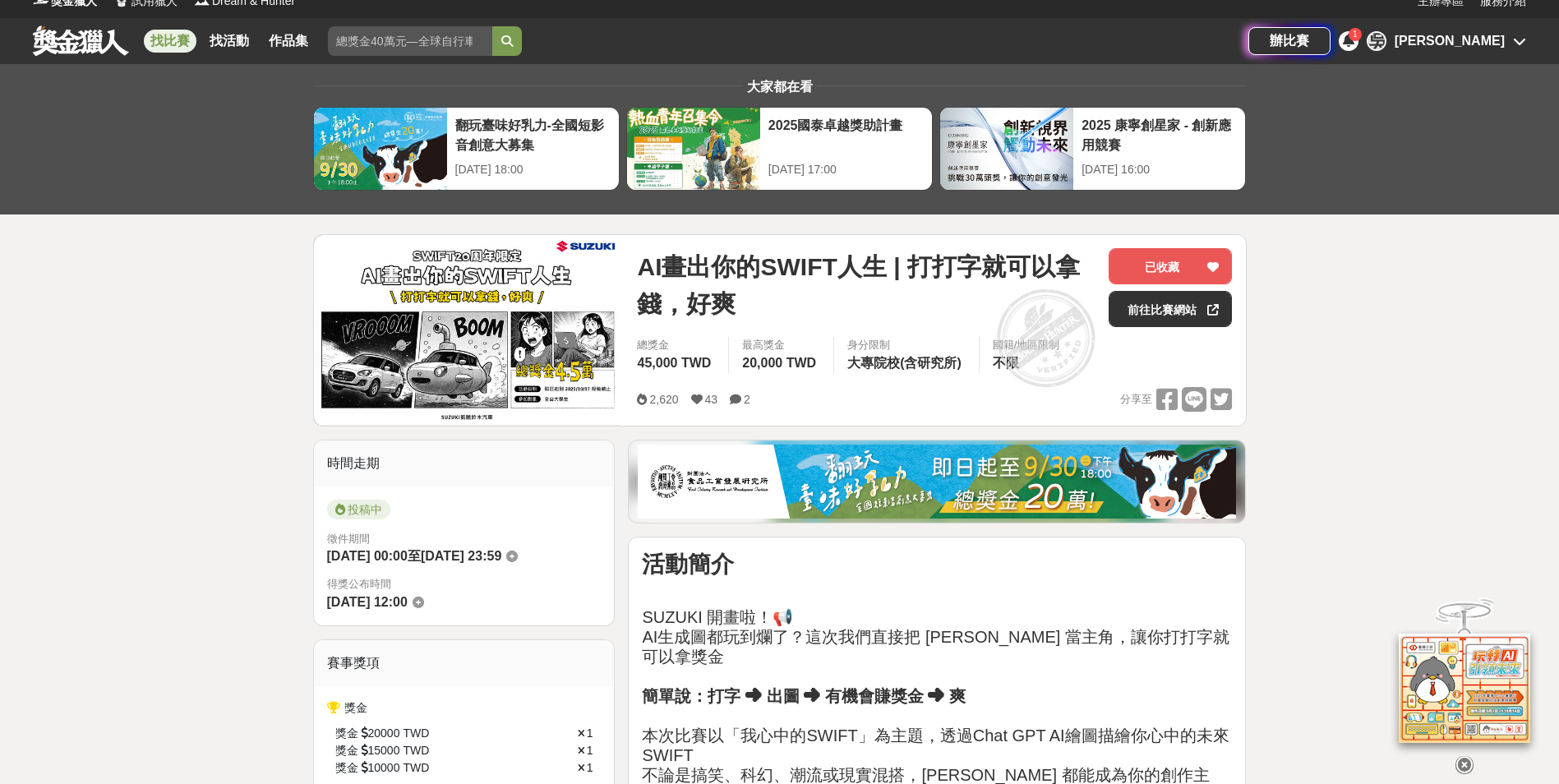
scroll to position [0, 0]
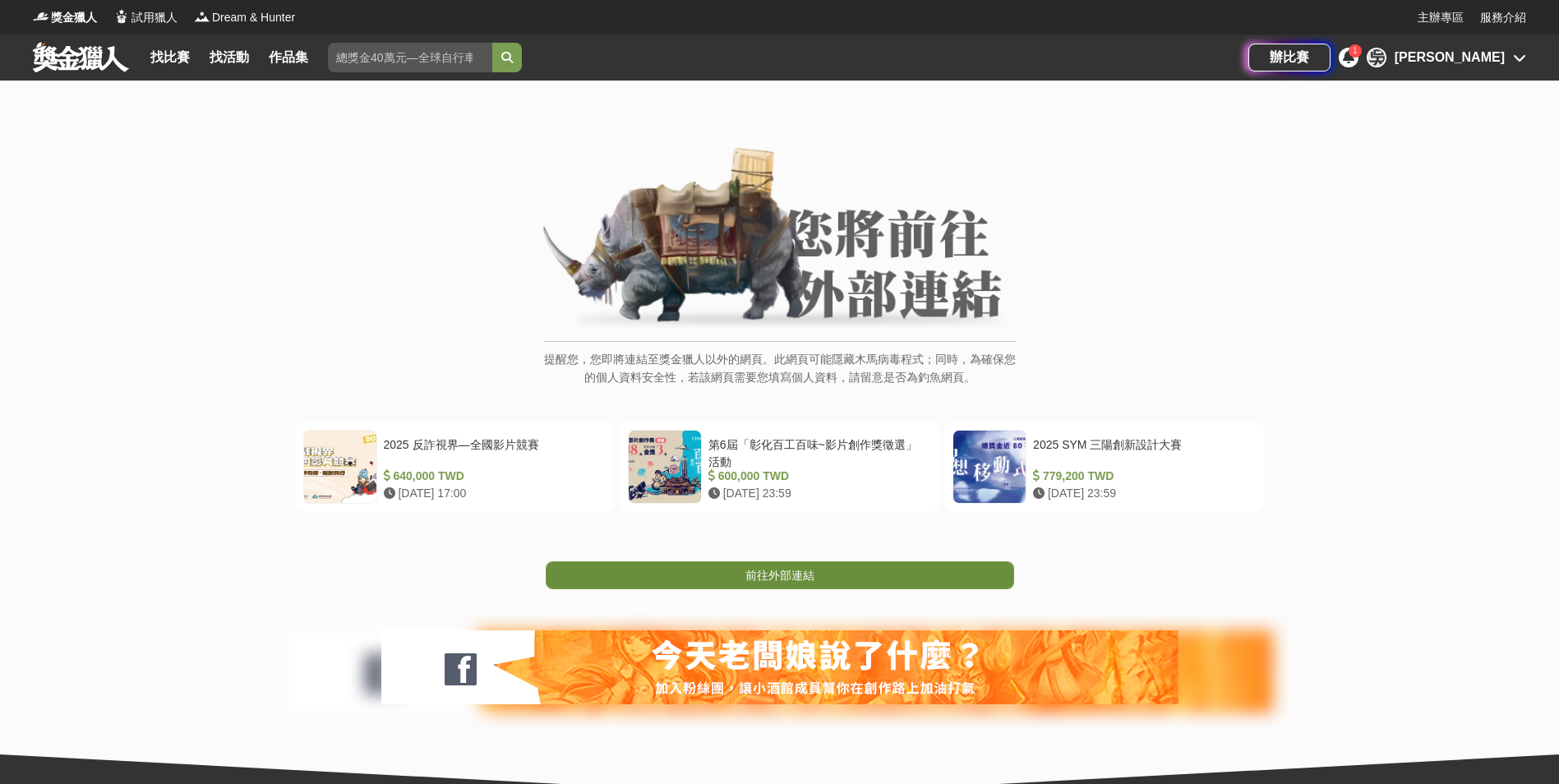
click at [777, 569] on span "前往外部連結" at bounding box center [780, 575] width 69 height 13
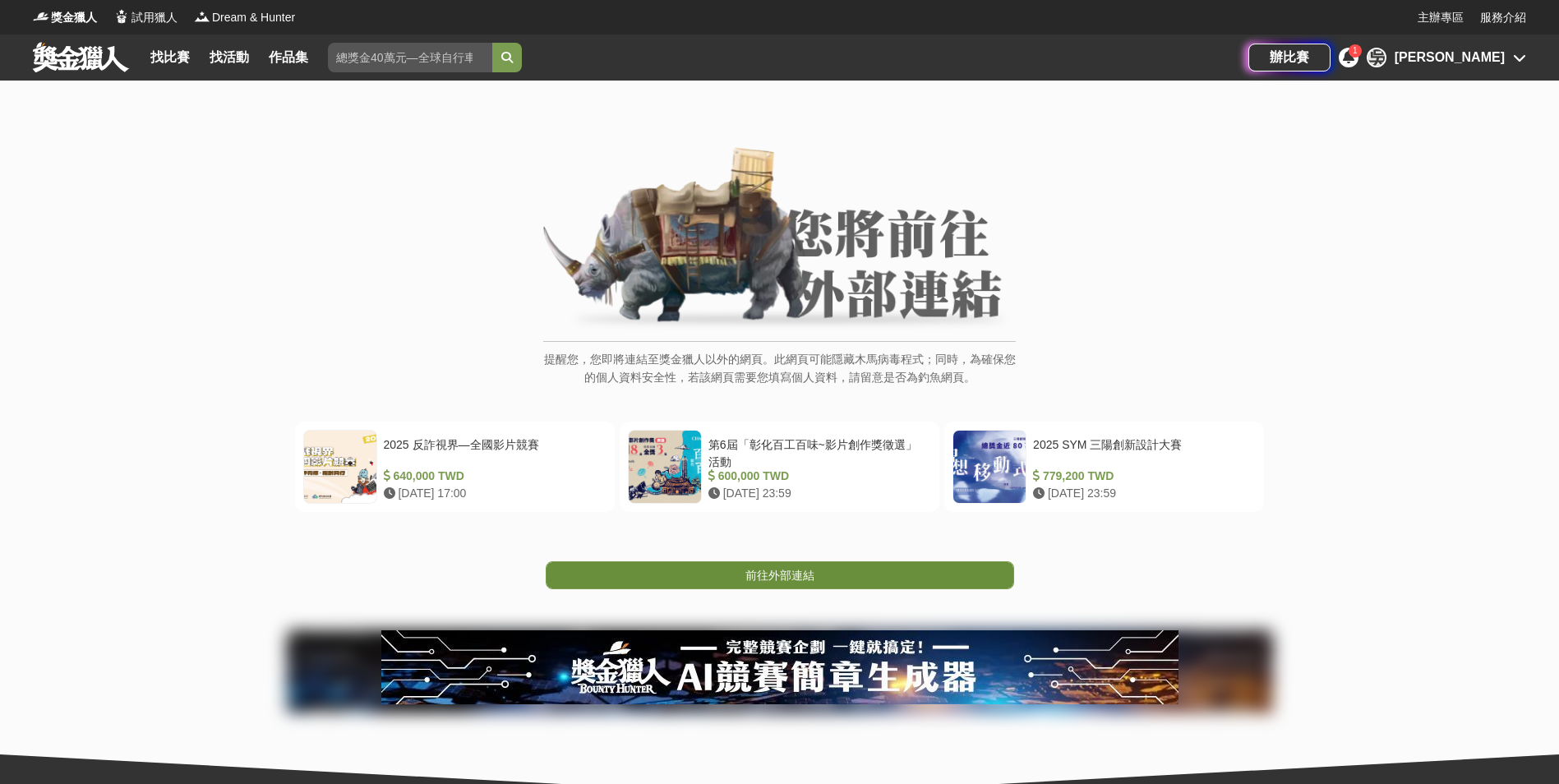
click at [803, 573] on span "前往外部連結" at bounding box center [780, 575] width 69 height 13
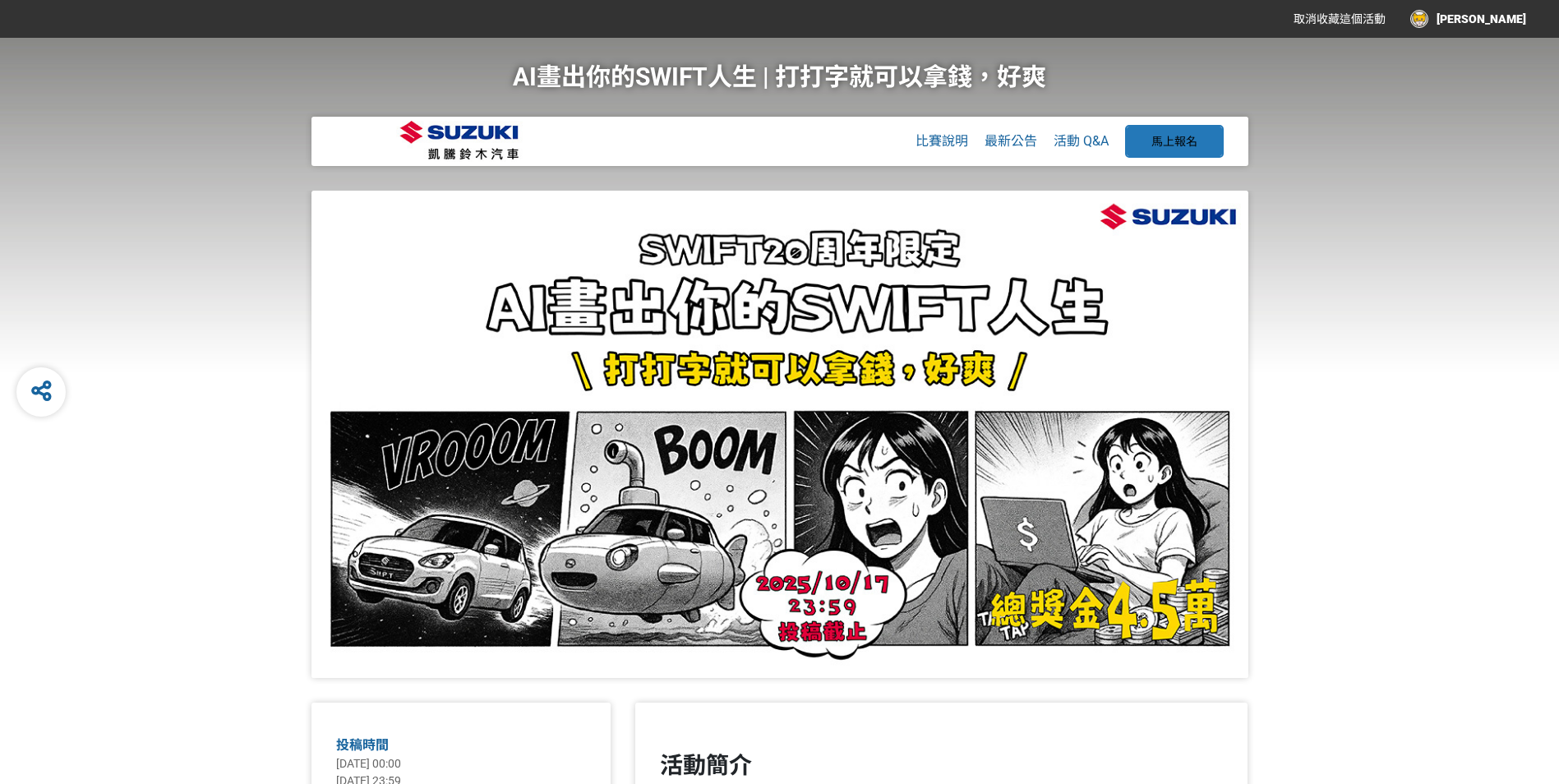
click at [1196, 137] on button "馬上報名" at bounding box center [1174, 141] width 98 height 33
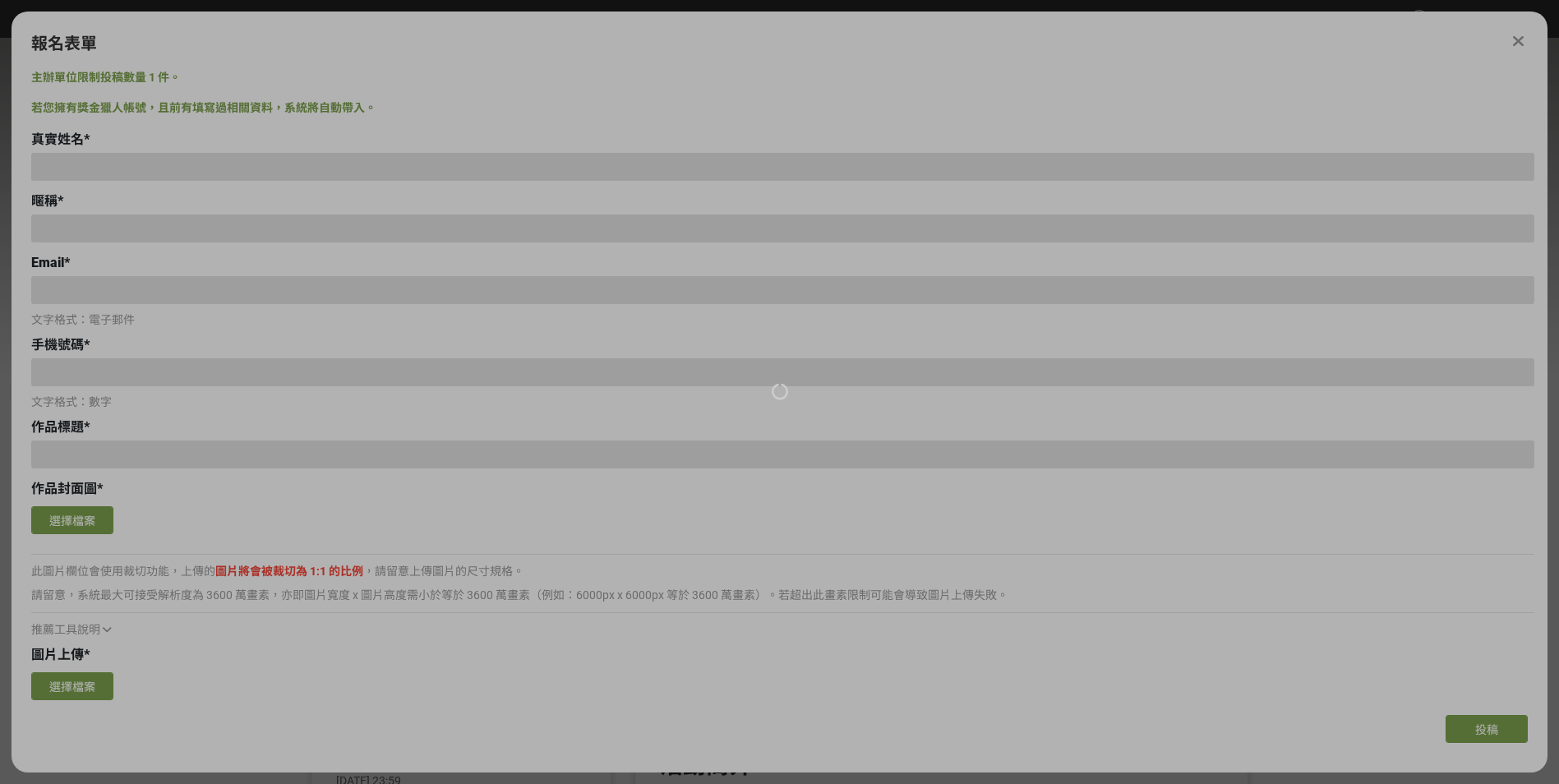
type input "[PERSON_NAME]"
type input "[EMAIL_ADDRESS][DOMAIN_NAME]"
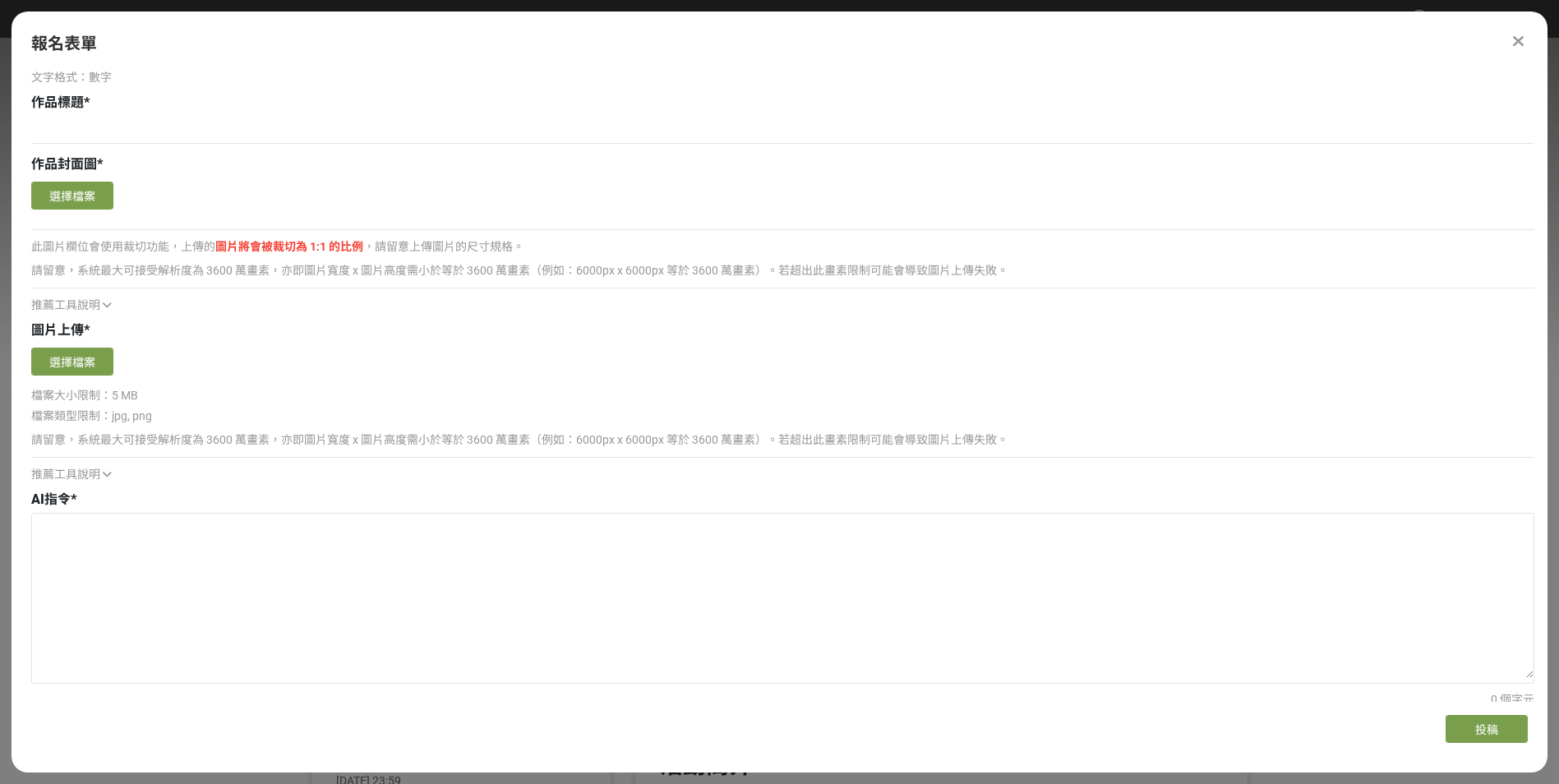
scroll to position [329, 0]
click at [92, 365] on button "選擇檔案" at bounding box center [72, 357] width 82 height 28
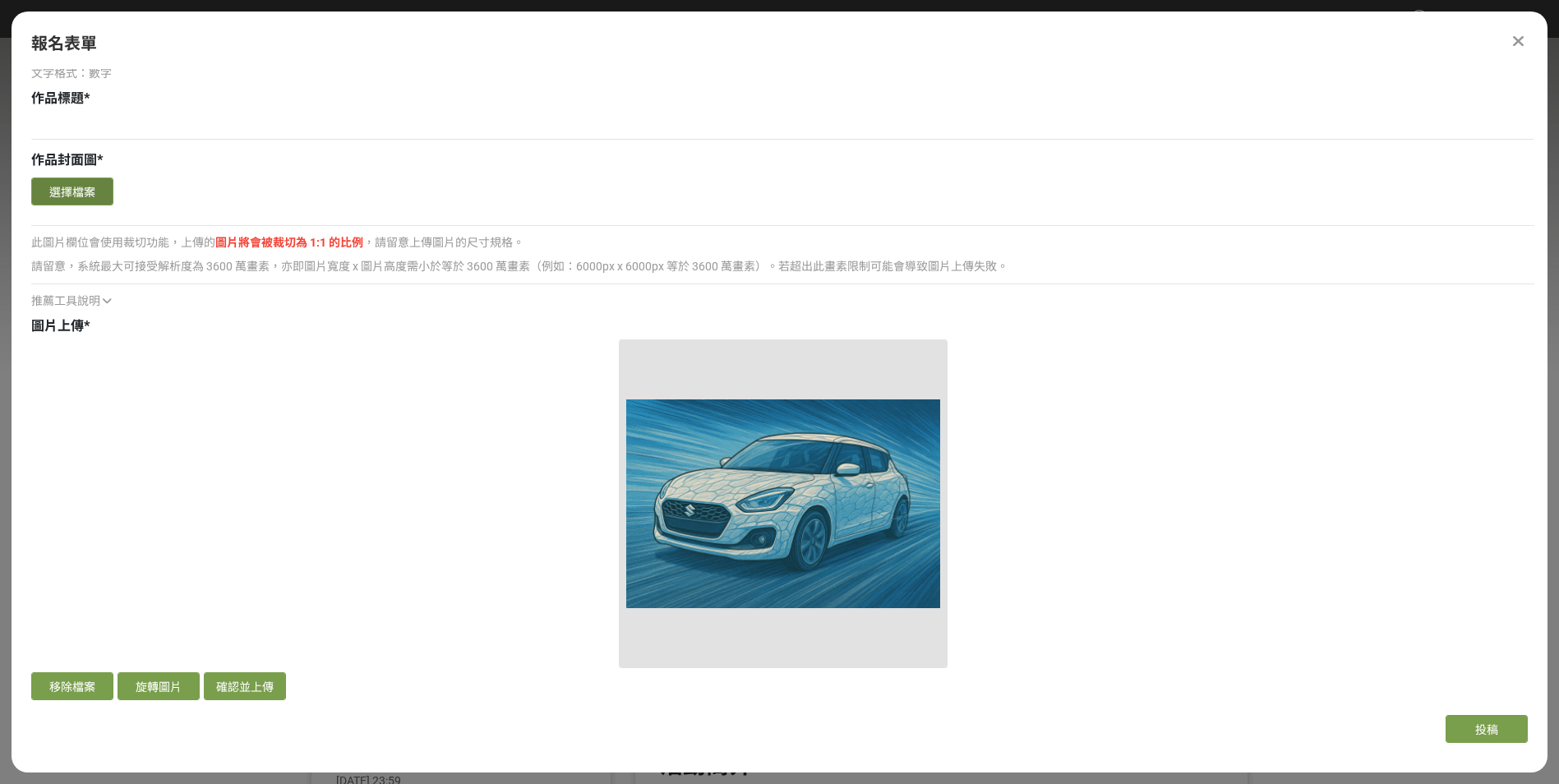
click at [92, 189] on button "選擇檔案" at bounding box center [72, 191] width 82 height 28
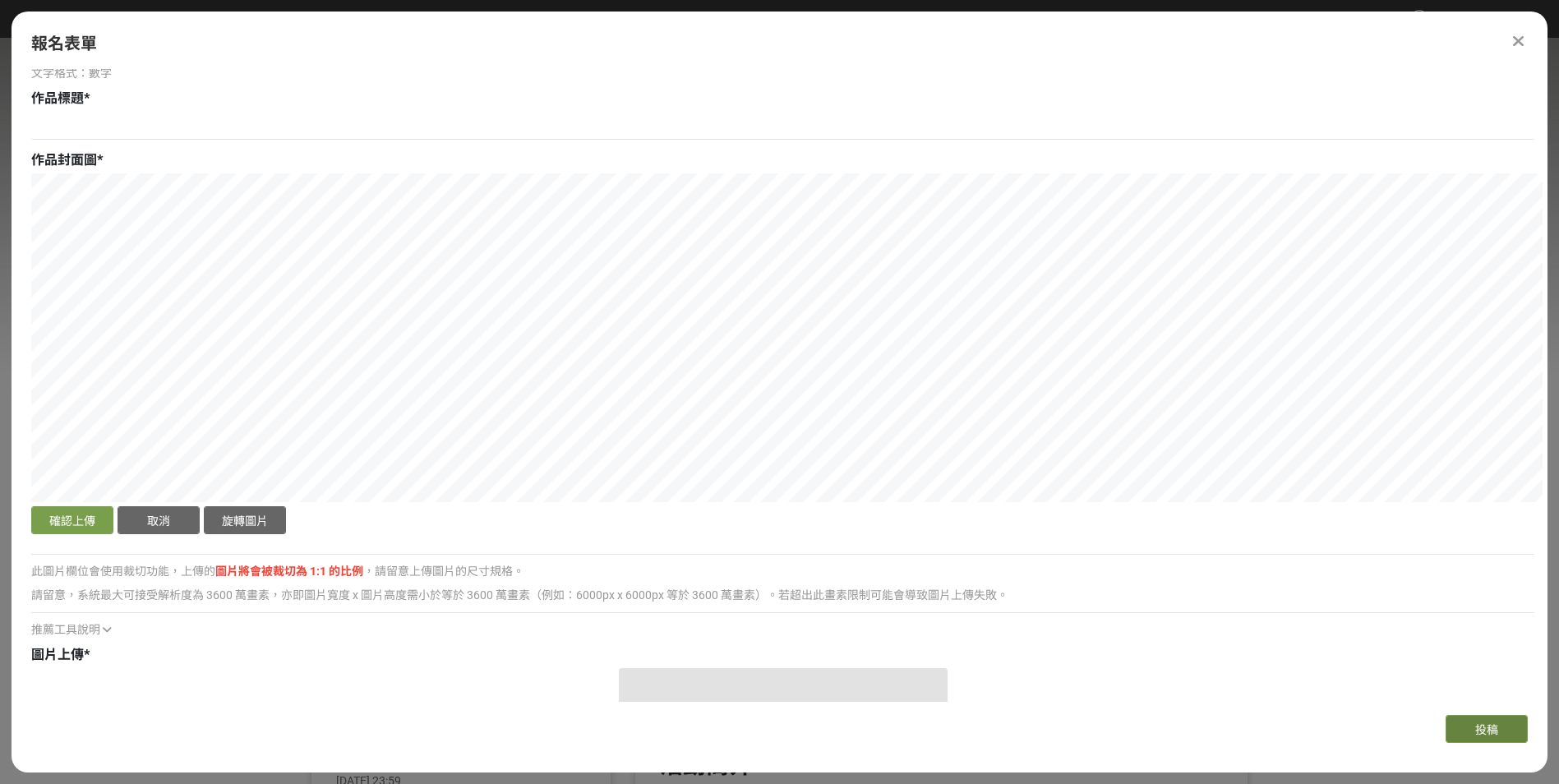
click at [1489, 729] on span "投稿" at bounding box center [1486, 729] width 23 height 13
click at [53, 521] on button "確認上傳" at bounding box center [72, 520] width 82 height 28
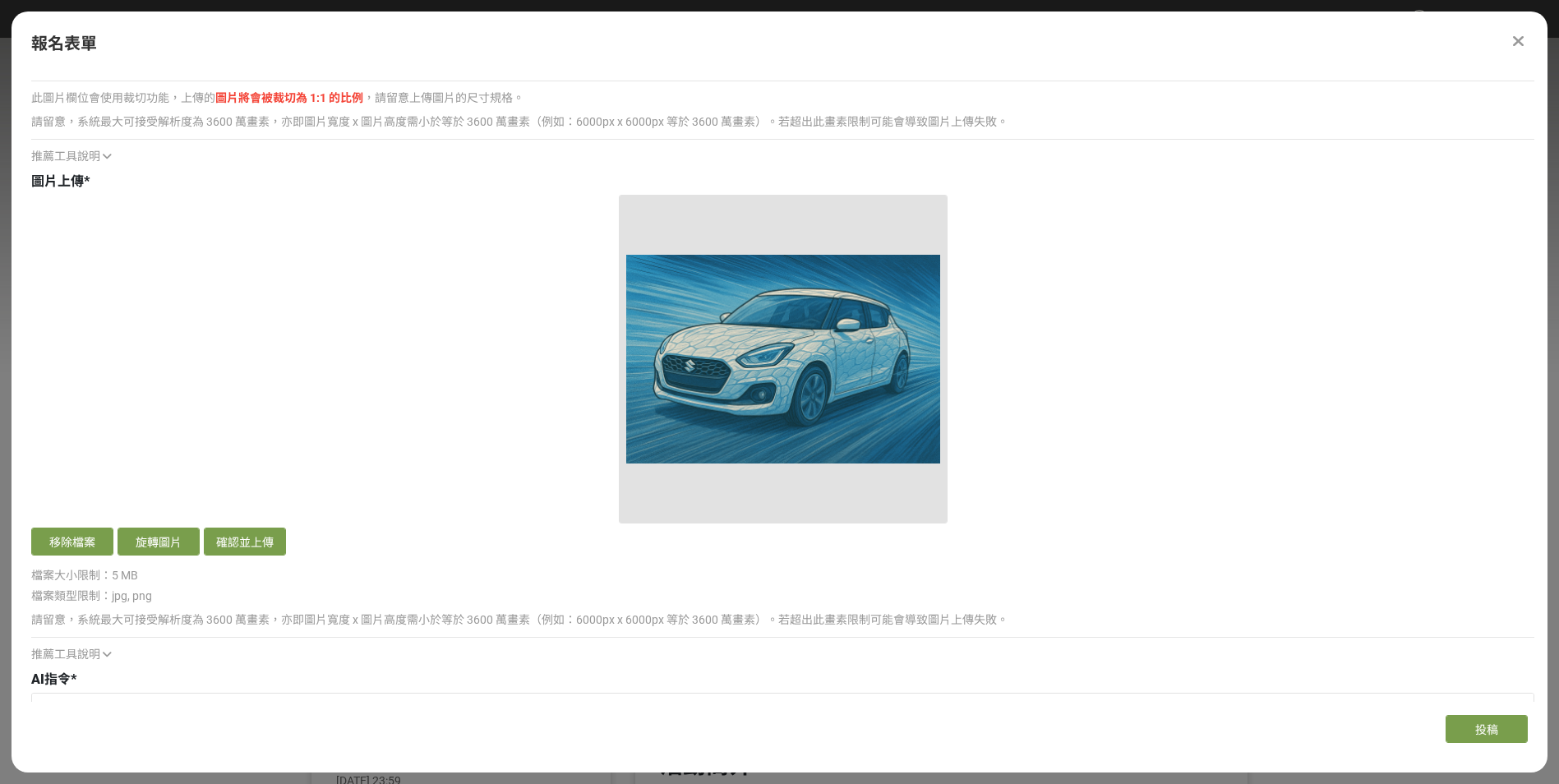
scroll to position [821, 0]
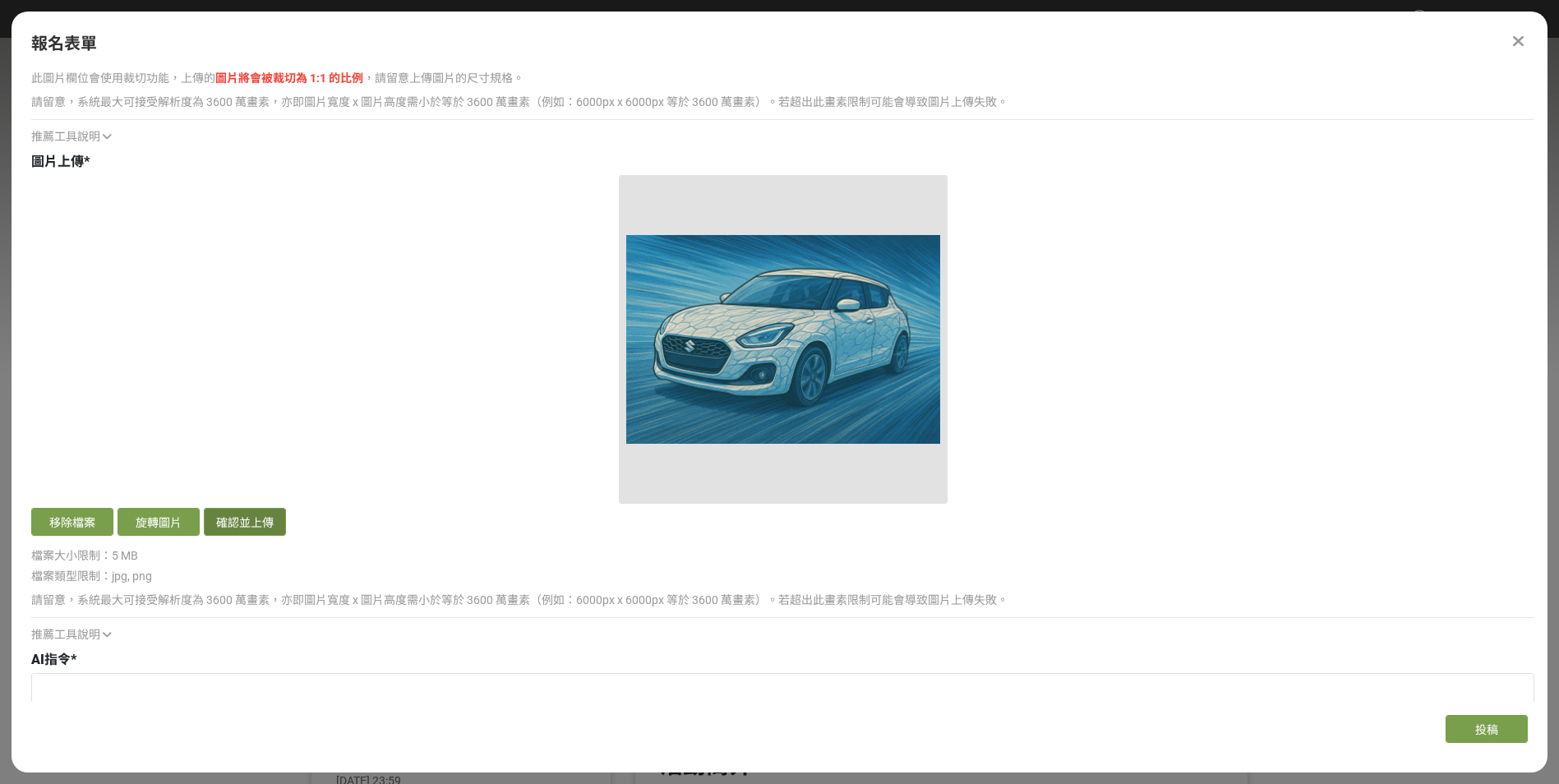
click at [223, 525] on button "確認並上傳" at bounding box center [245, 521] width 82 height 28
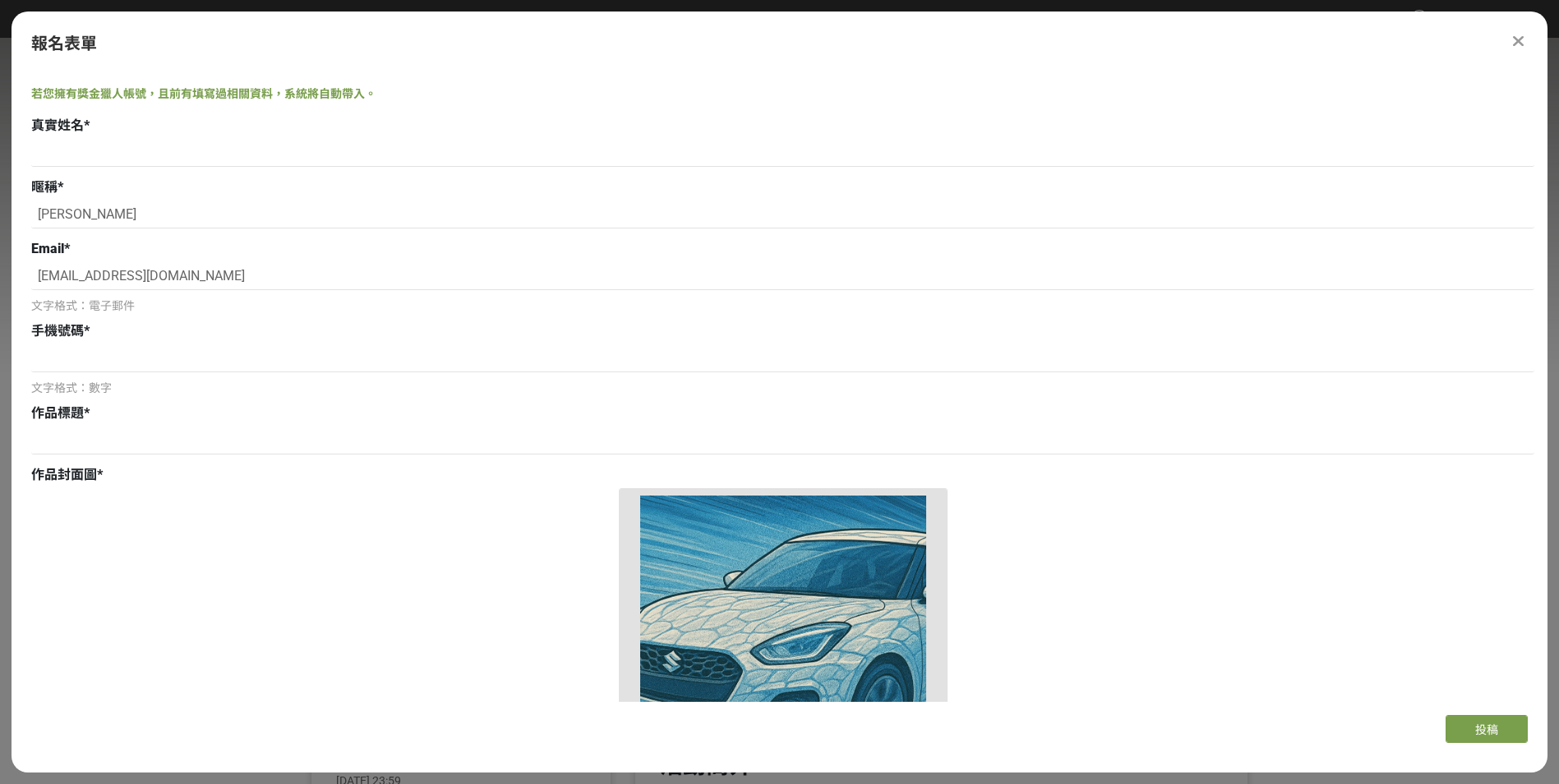
scroll to position [0, 0]
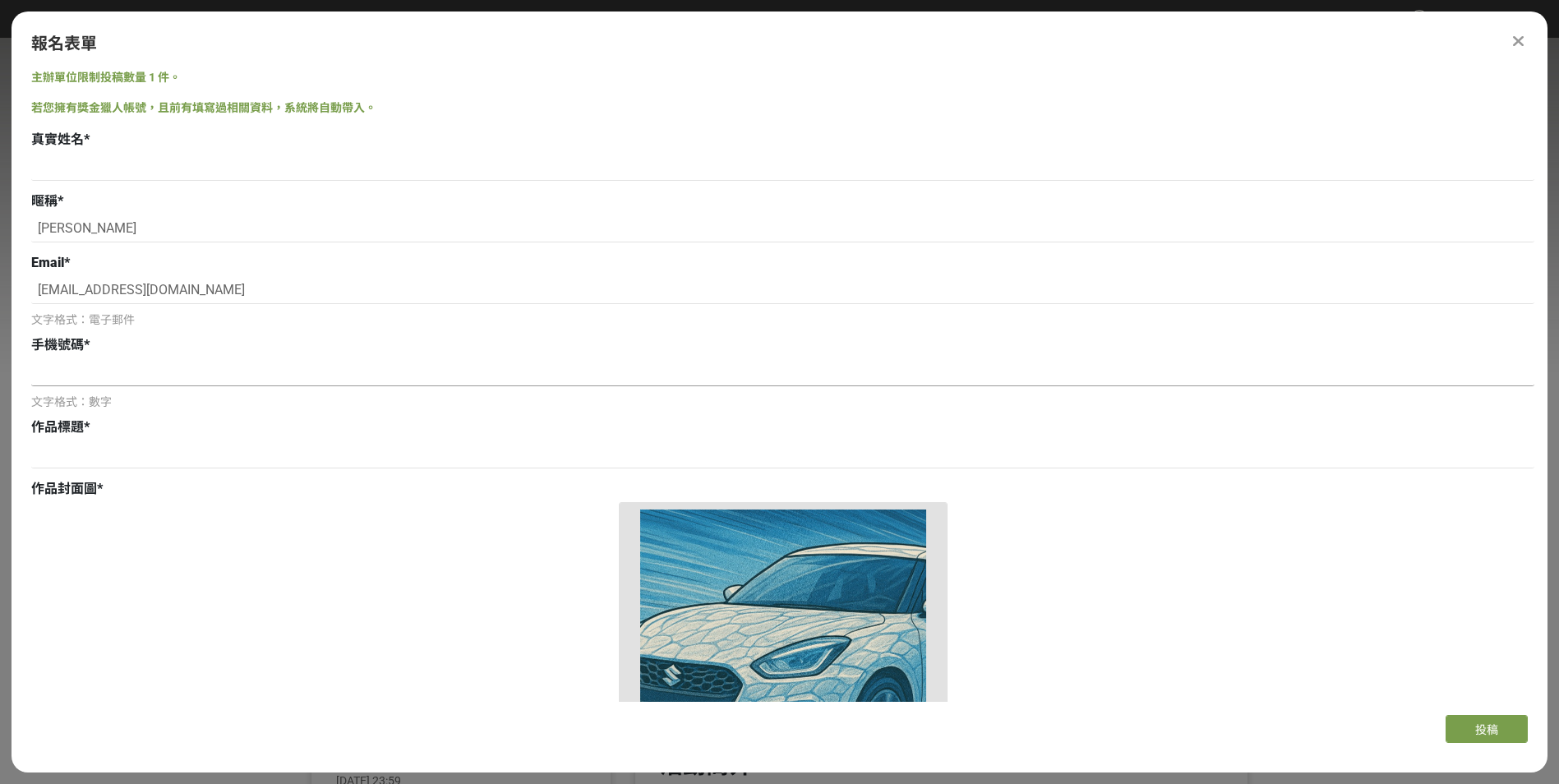
click at [253, 363] on input at bounding box center [782, 372] width 1503 height 28
type input "0989036956"
click at [244, 428] on div "作品標題 *" at bounding box center [782, 428] width 1503 height 20
click at [244, 442] on input at bounding box center [782, 454] width 1503 height 28
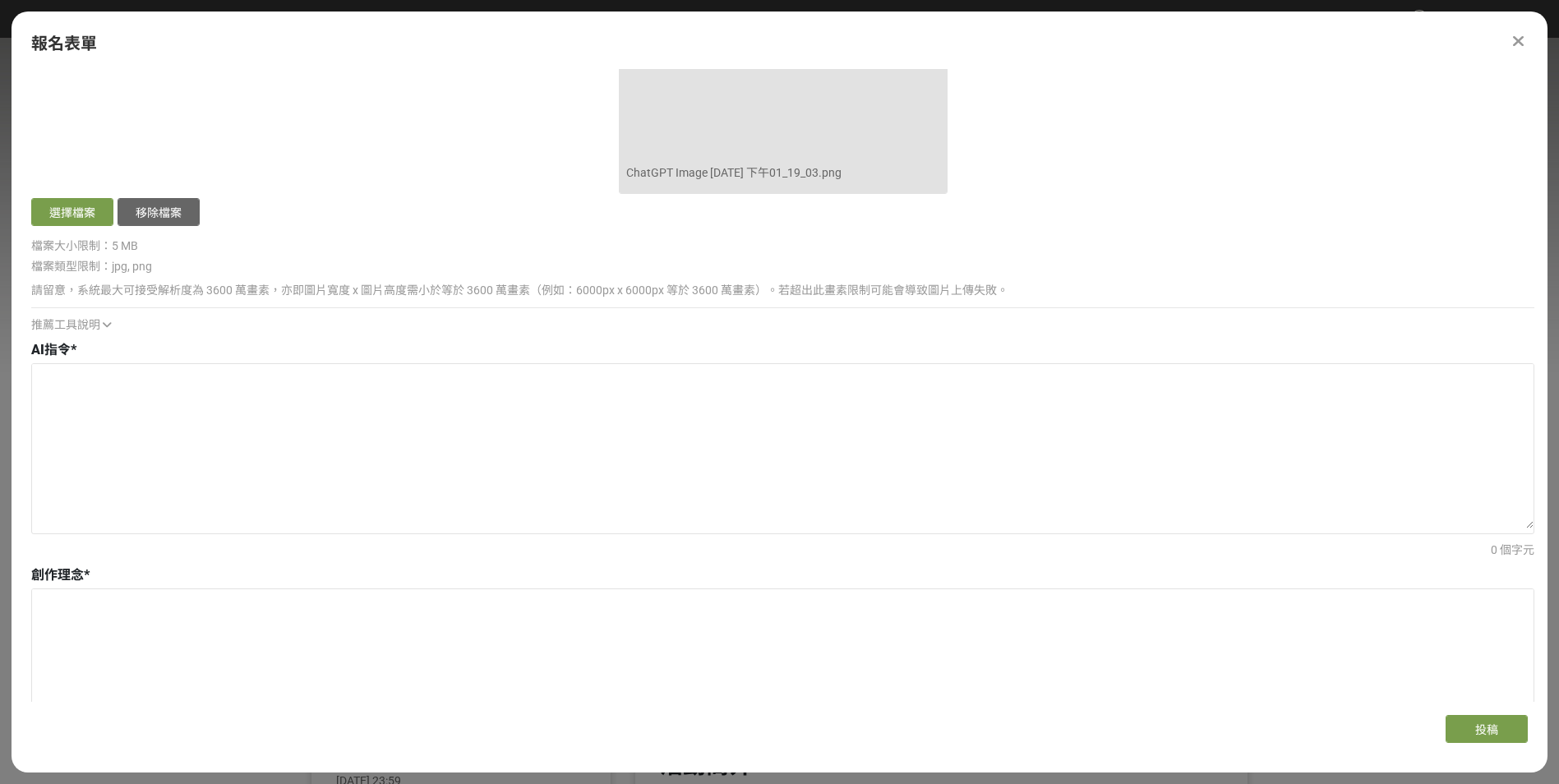
scroll to position [1150, 0]
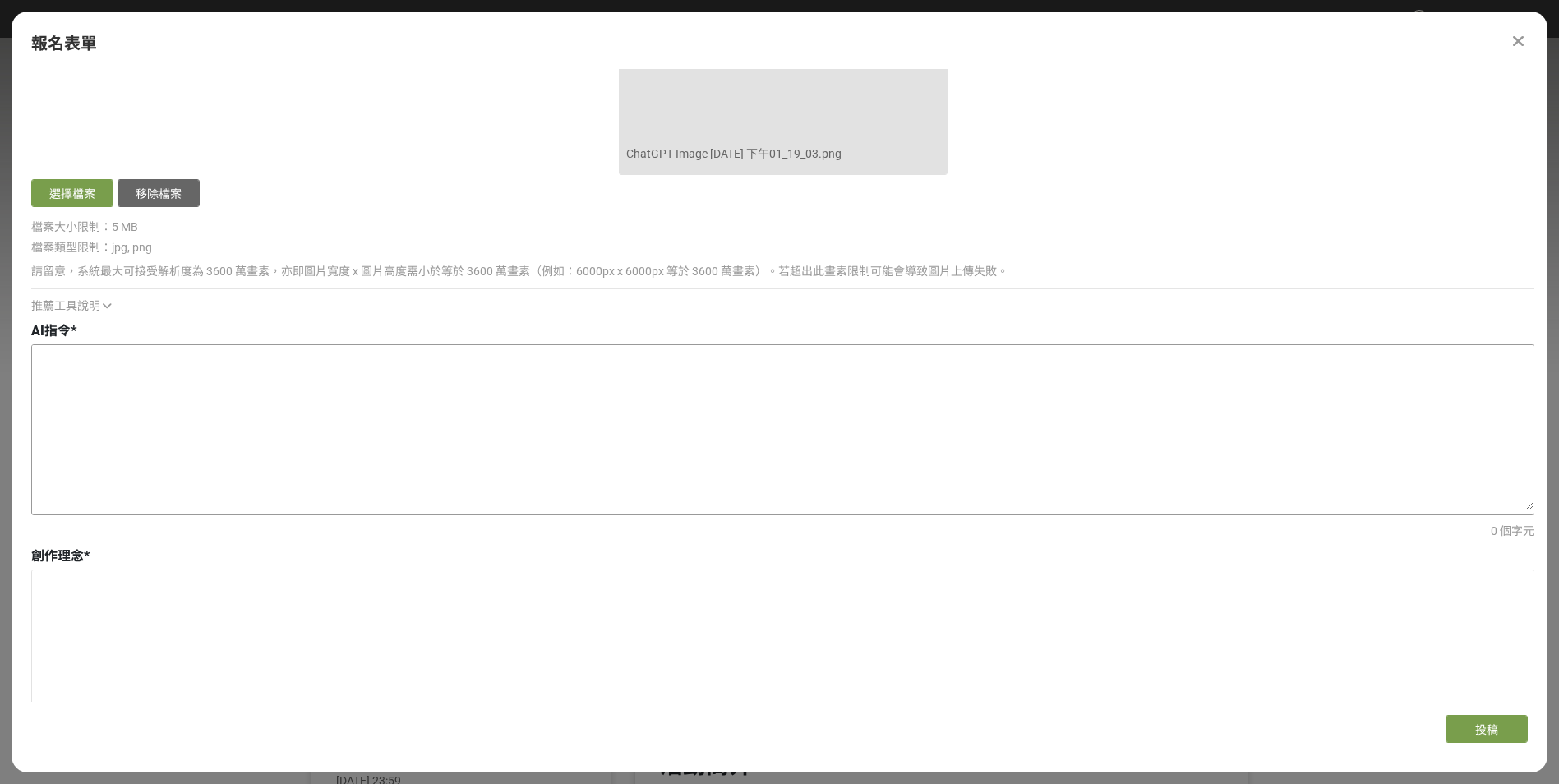
click at [243, 428] on textarea at bounding box center [782, 428] width 1502 height 164
paste textarea "創作一張韓國四格漫畫風格的SUZUKI SWIFT 四代圖像，中間為超科技白色衝出來速度感作為主角，無縫一體式光學隱形車身，模組化自組裝車體，橫式，車子就像活…"
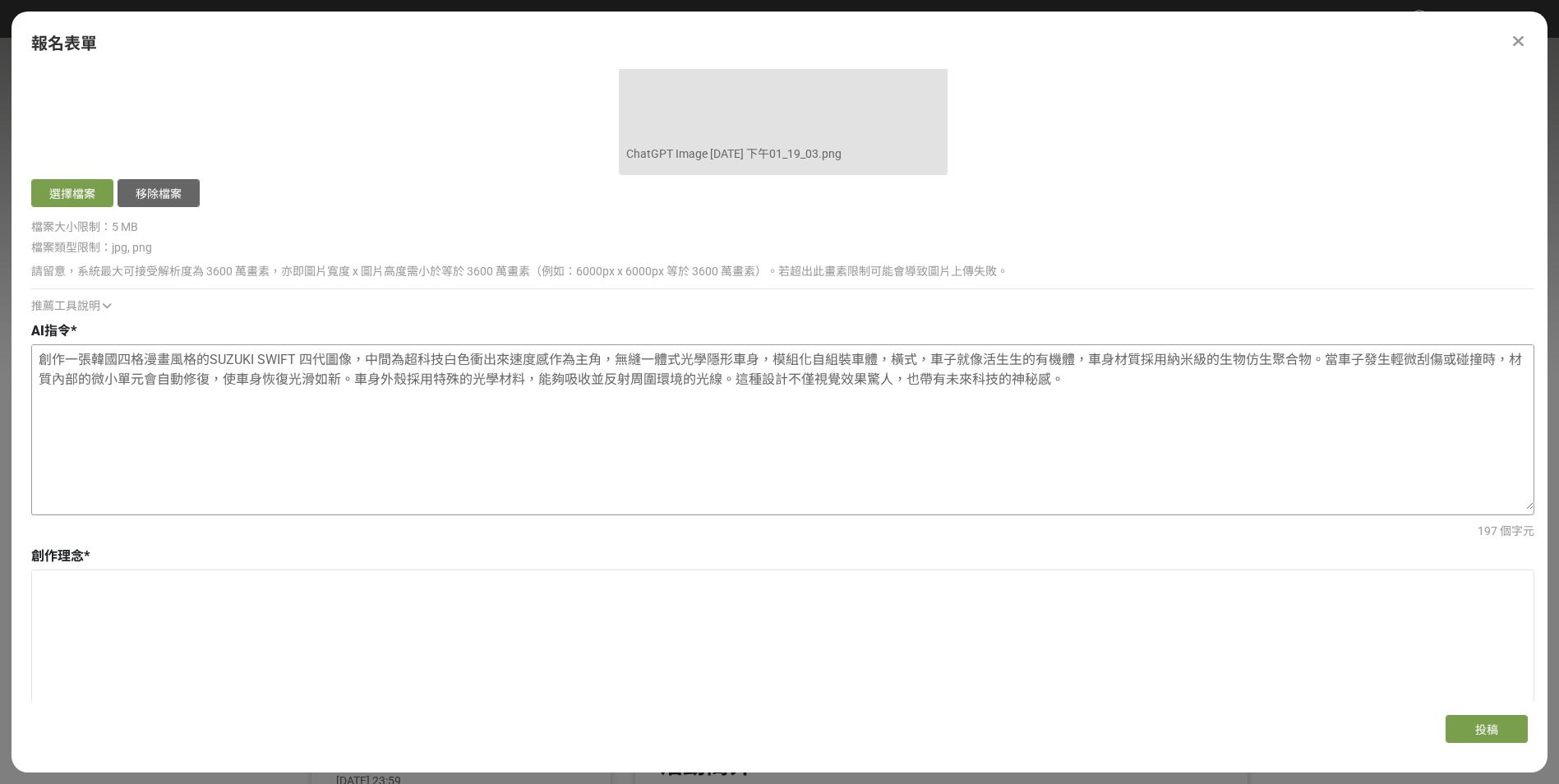
drag, startPoint x: 111, startPoint y: 359, endPoint x: 139, endPoint y: 357, distance: 28.1
click at [139, 357] on textarea "創作一張韓國四格漫畫風格的SUZUKI SWIFT 四代圖像，中間為超科技白色衝出來速度感作為主角，無縫一體式光學隱形車身，模組化自組裝車體，橫式，車子就像活…" at bounding box center [782, 428] width 1502 height 164
drag, startPoint x: 136, startPoint y: 359, endPoint x: 114, endPoint y: 363, distance: 22.4
click at [114, 363] on textarea "創作一張韓國漫畫風格的SUZUKI SWIFT 四代圖像，中間為超科技白色衝出來速度感作為主角，無縫一體式光學隱形車身，模組化自組裝車體，橫式，車子就像活生生…" at bounding box center [782, 428] width 1502 height 164
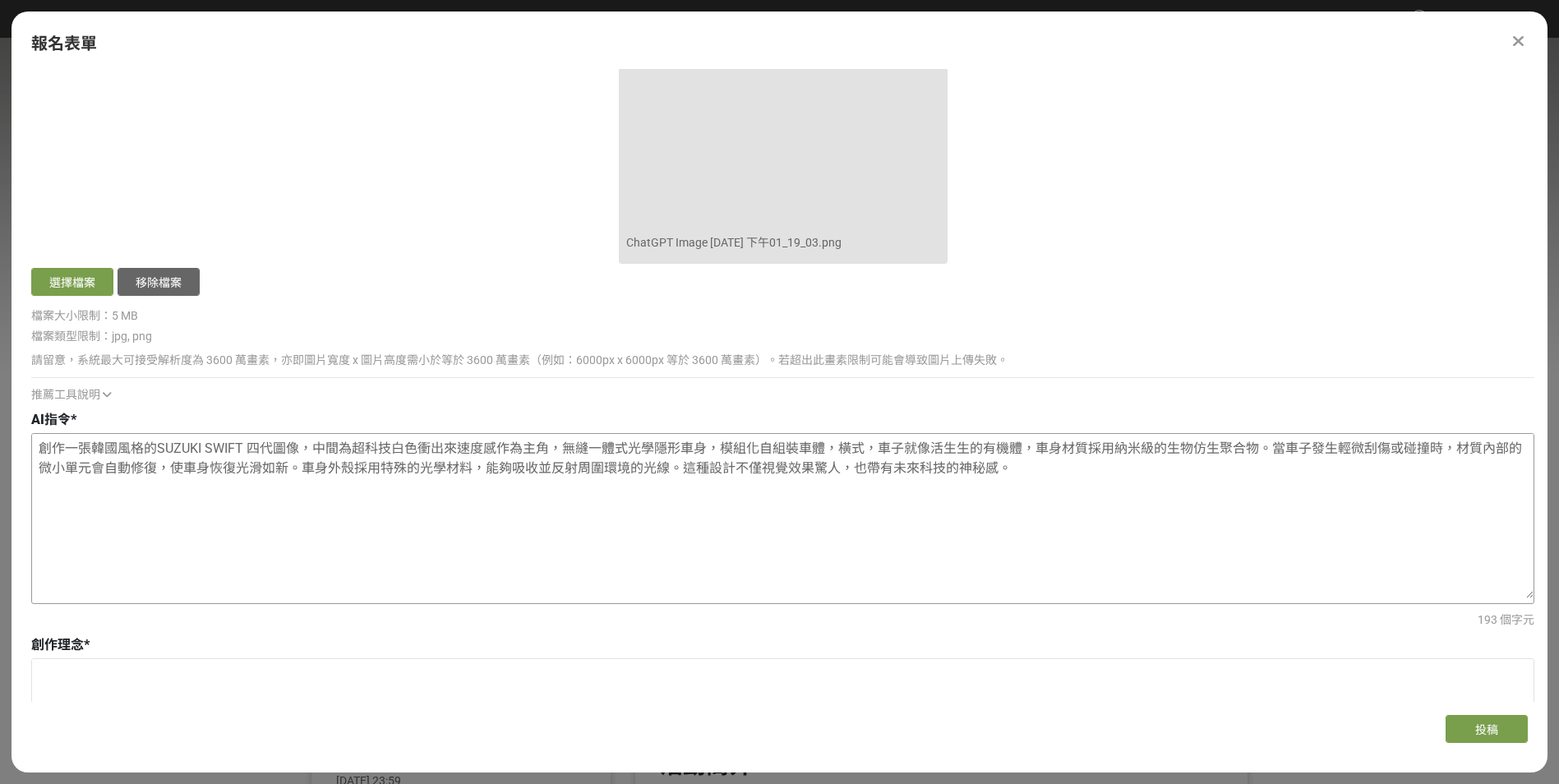
scroll to position [1068, 0]
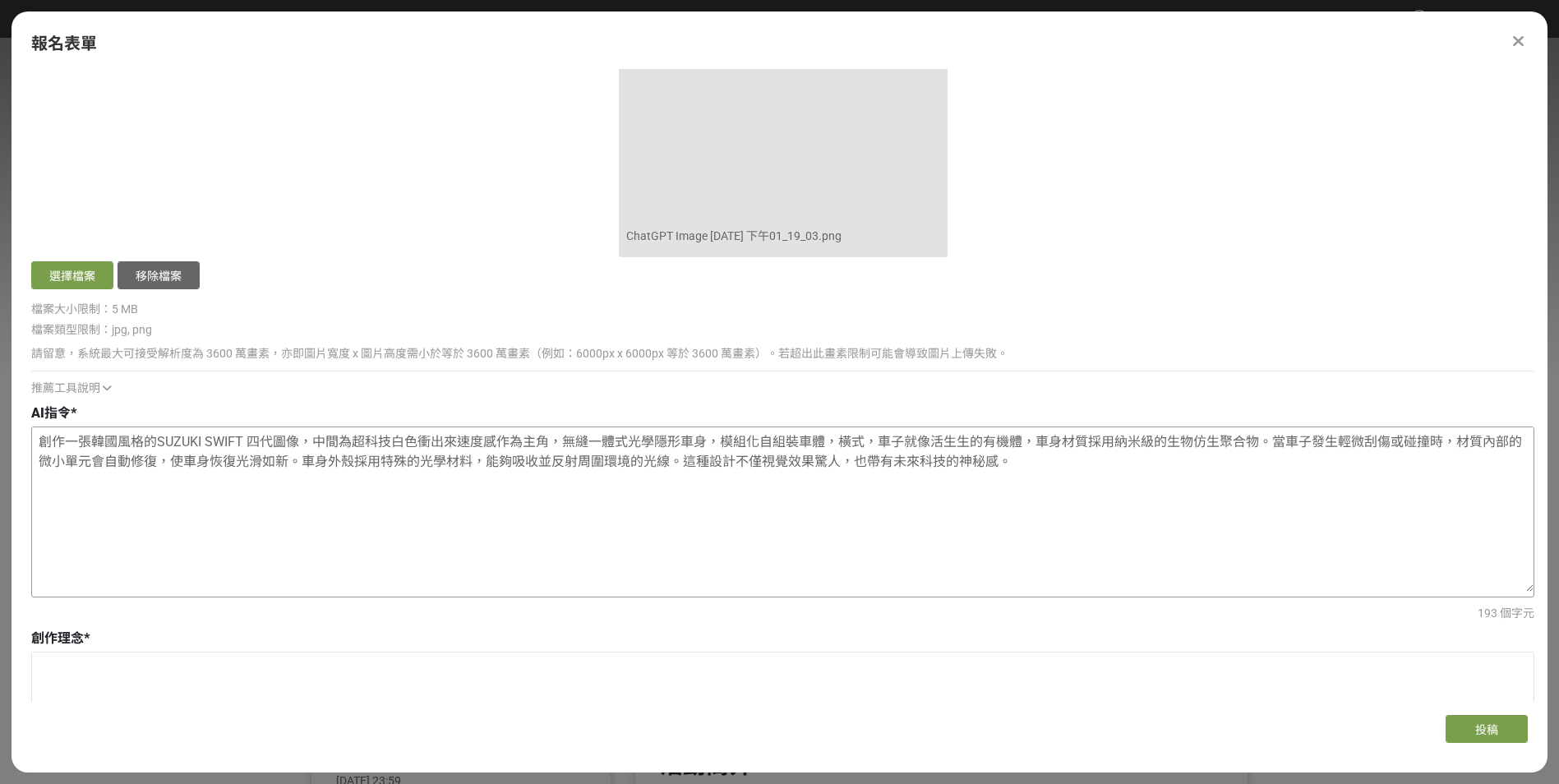
click at [1041, 470] on textarea "創作一張韓國風格的SUZUKI SWIFT 四代圖像，中間為超科技白色衝出來速度感作為主角，無縫一體式光學隱形車身，模組化自組裝車體，橫式，車子就像活生生的有…" at bounding box center [782, 510] width 1502 height 164
paste textarea "這種設計單獨一張，很帥有速度感"
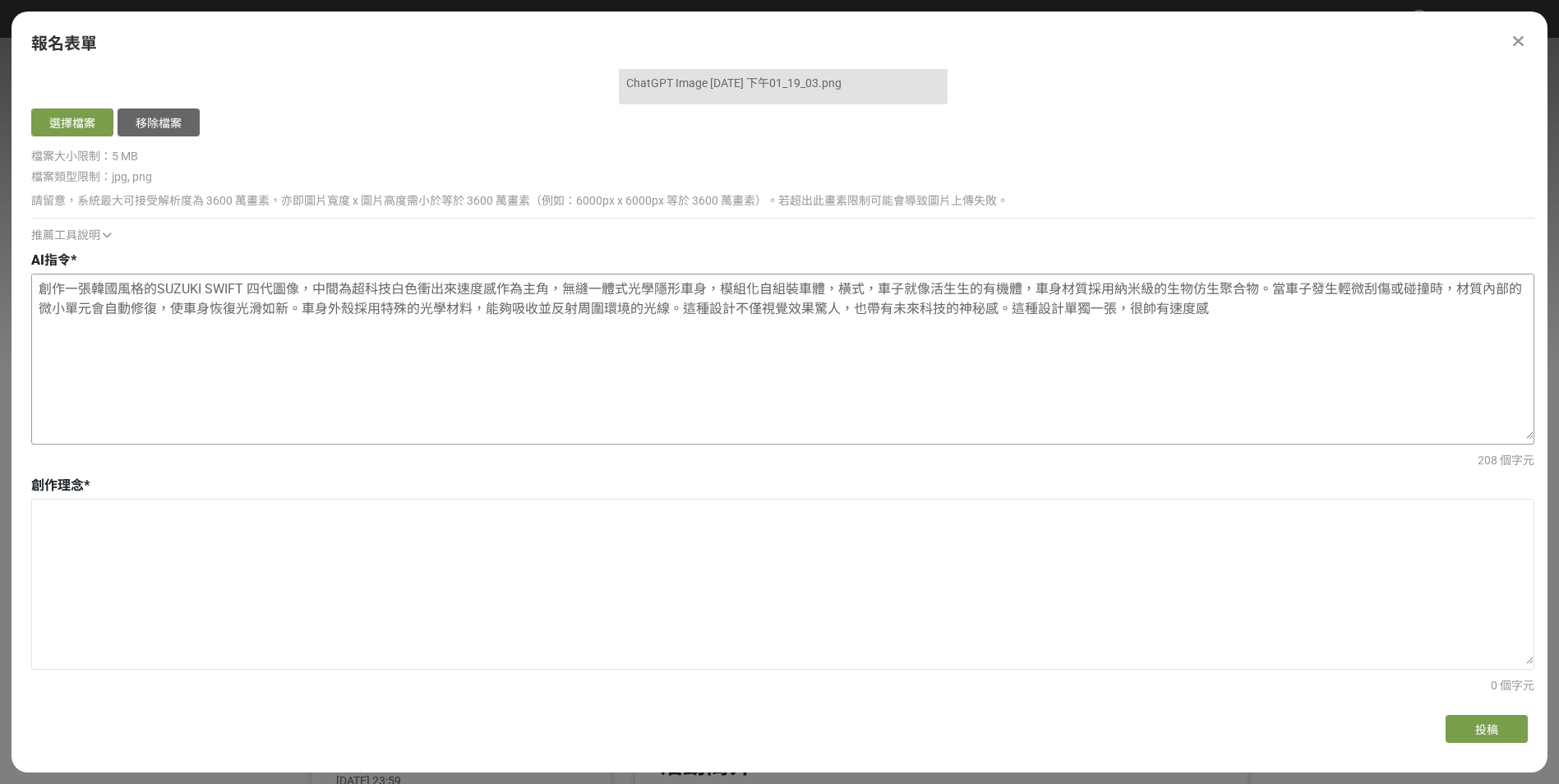
scroll to position [1315, 0]
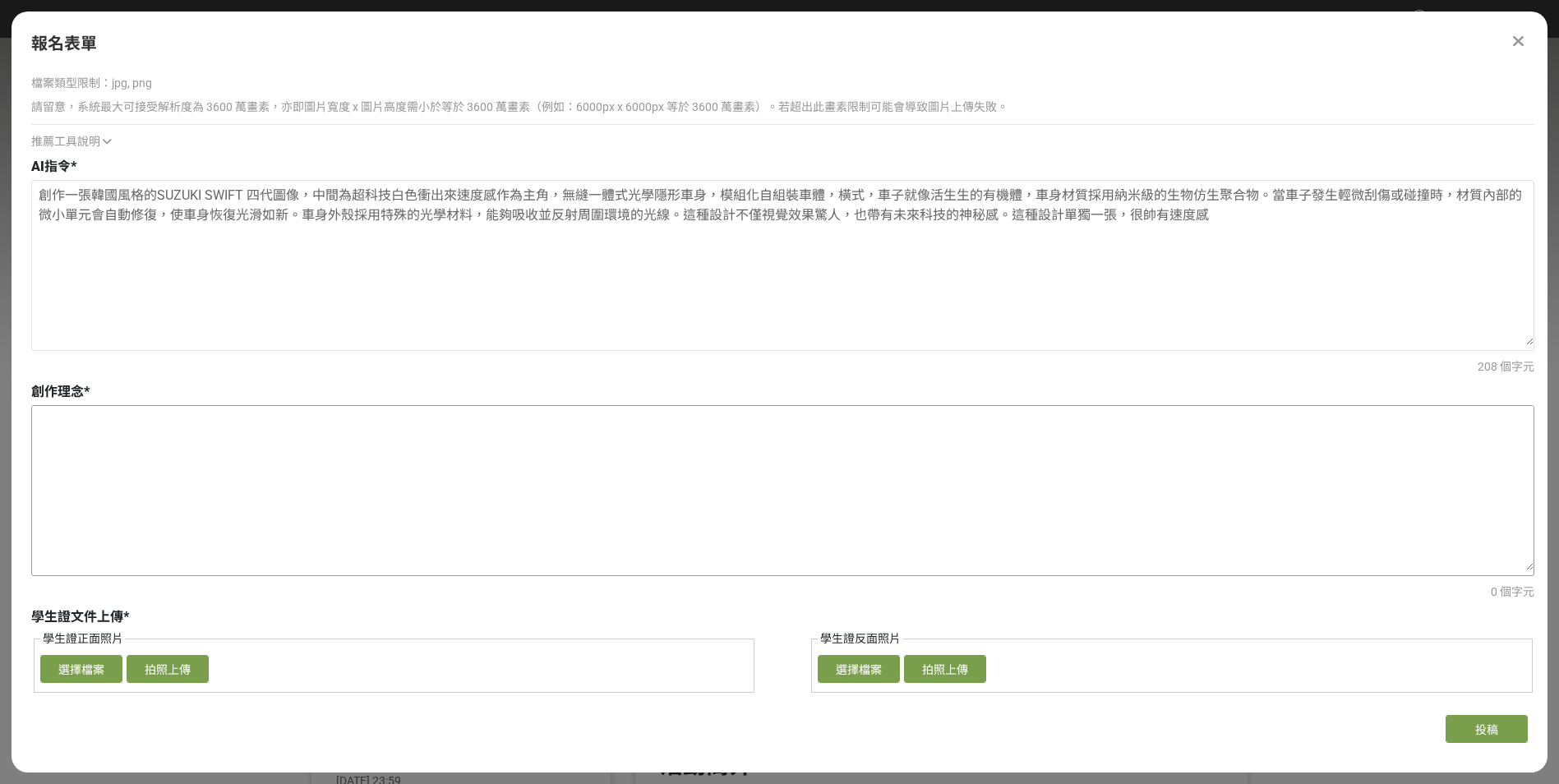
click at [626, 449] on textarea at bounding box center [782, 488] width 1502 height 164
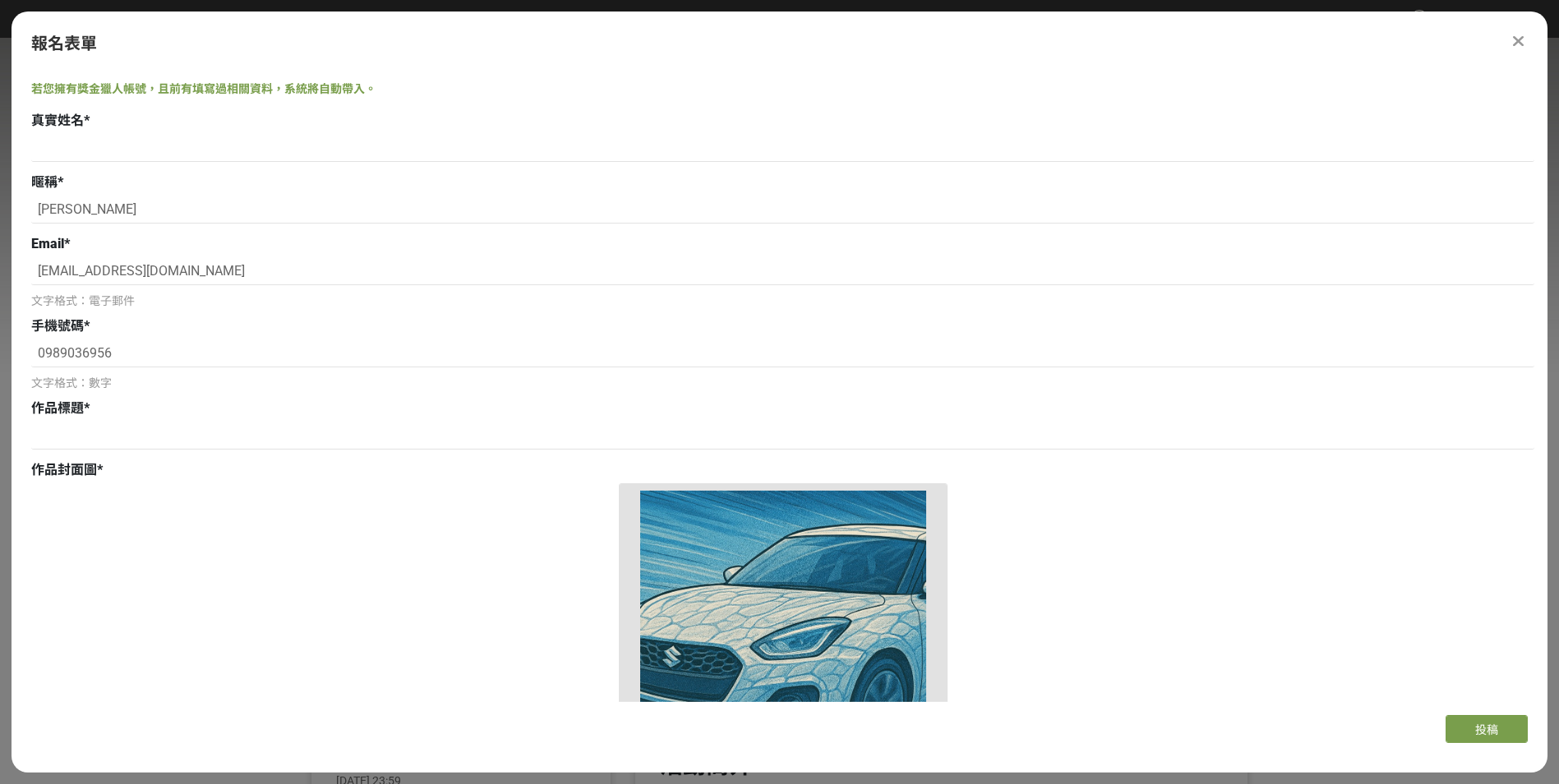
scroll to position [0, 0]
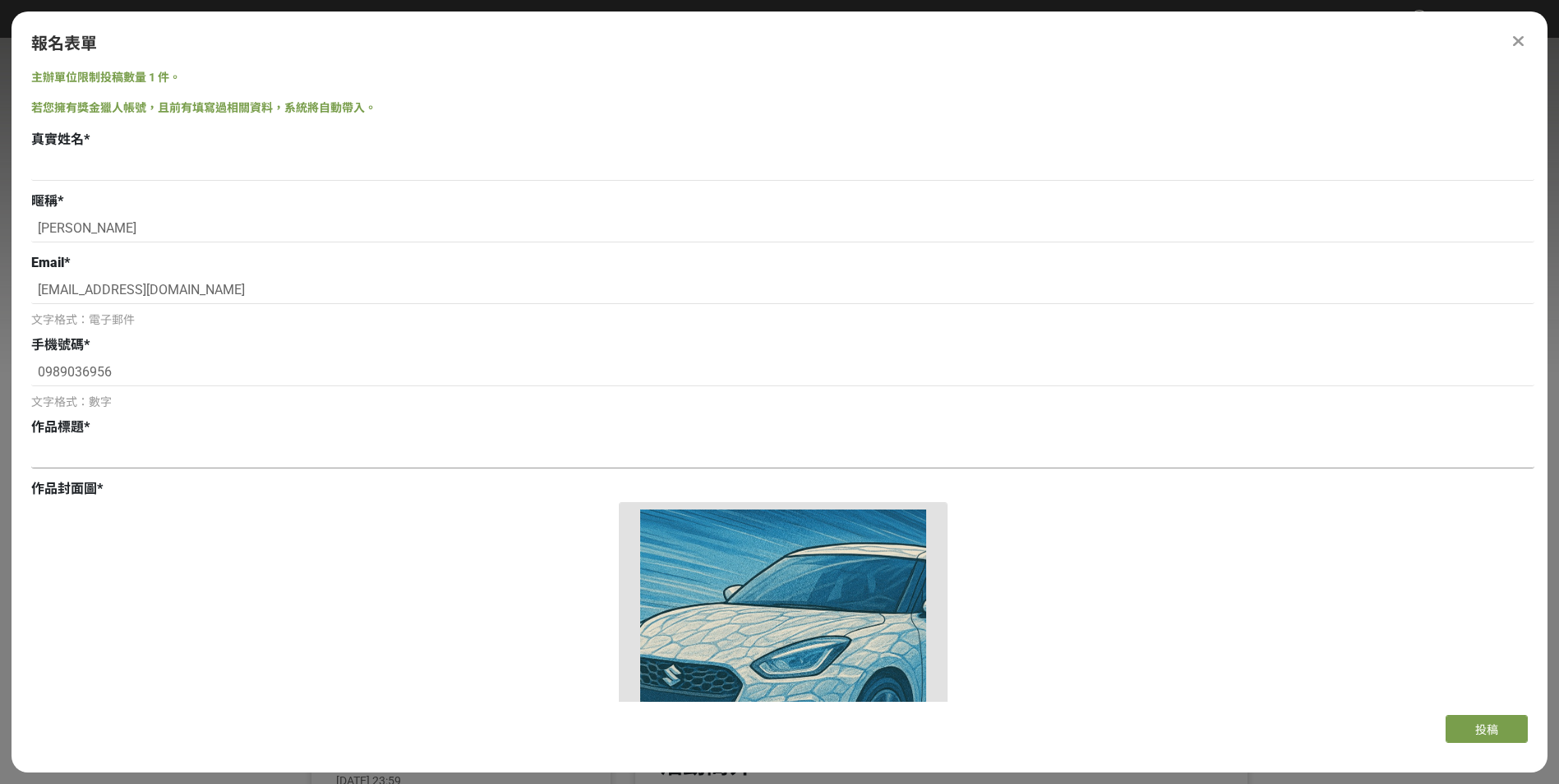
click at [248, 449] on input at bounding box center [782, 454] width 1503 height 28
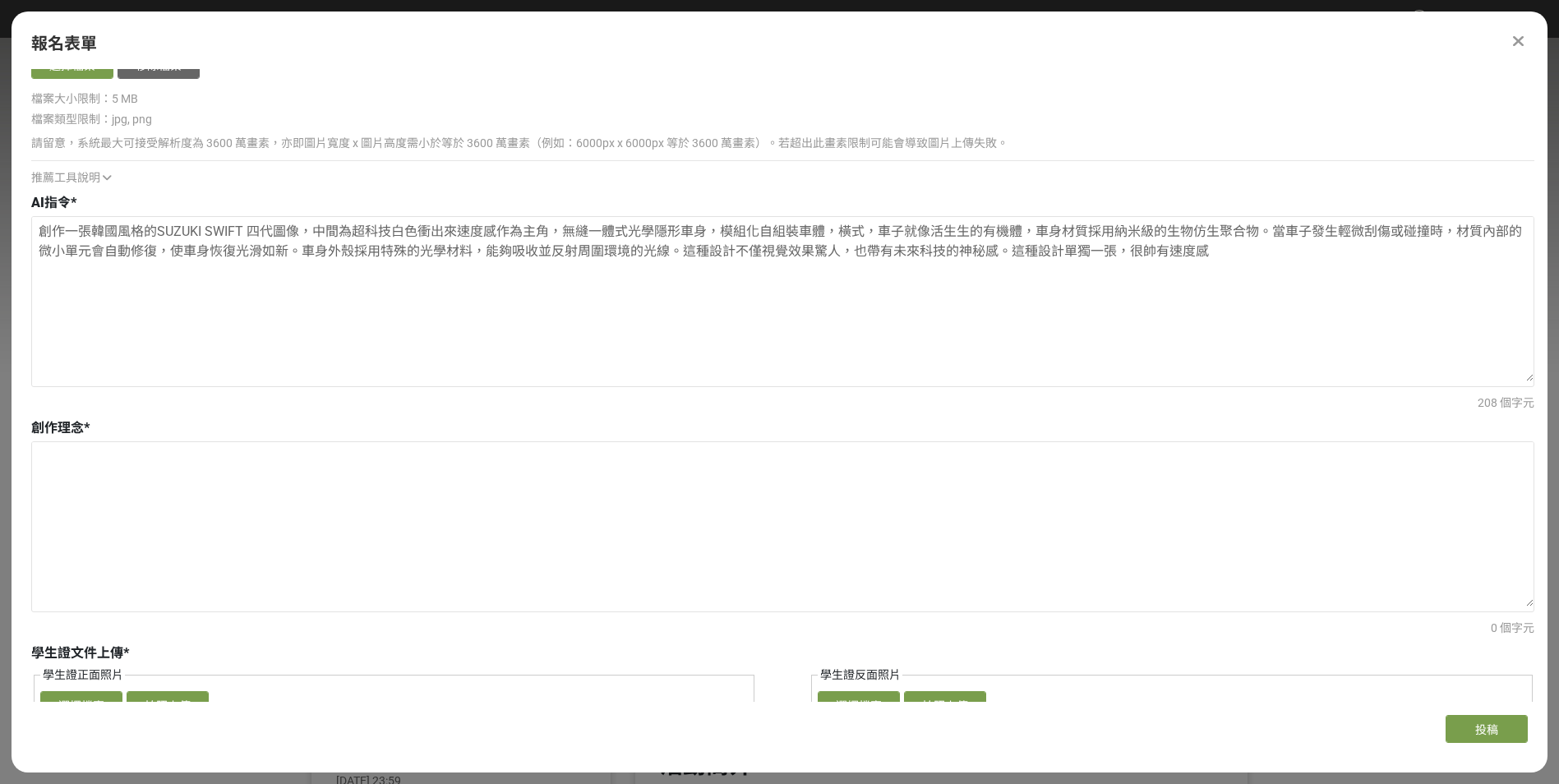
scroll to position [1315, 0]
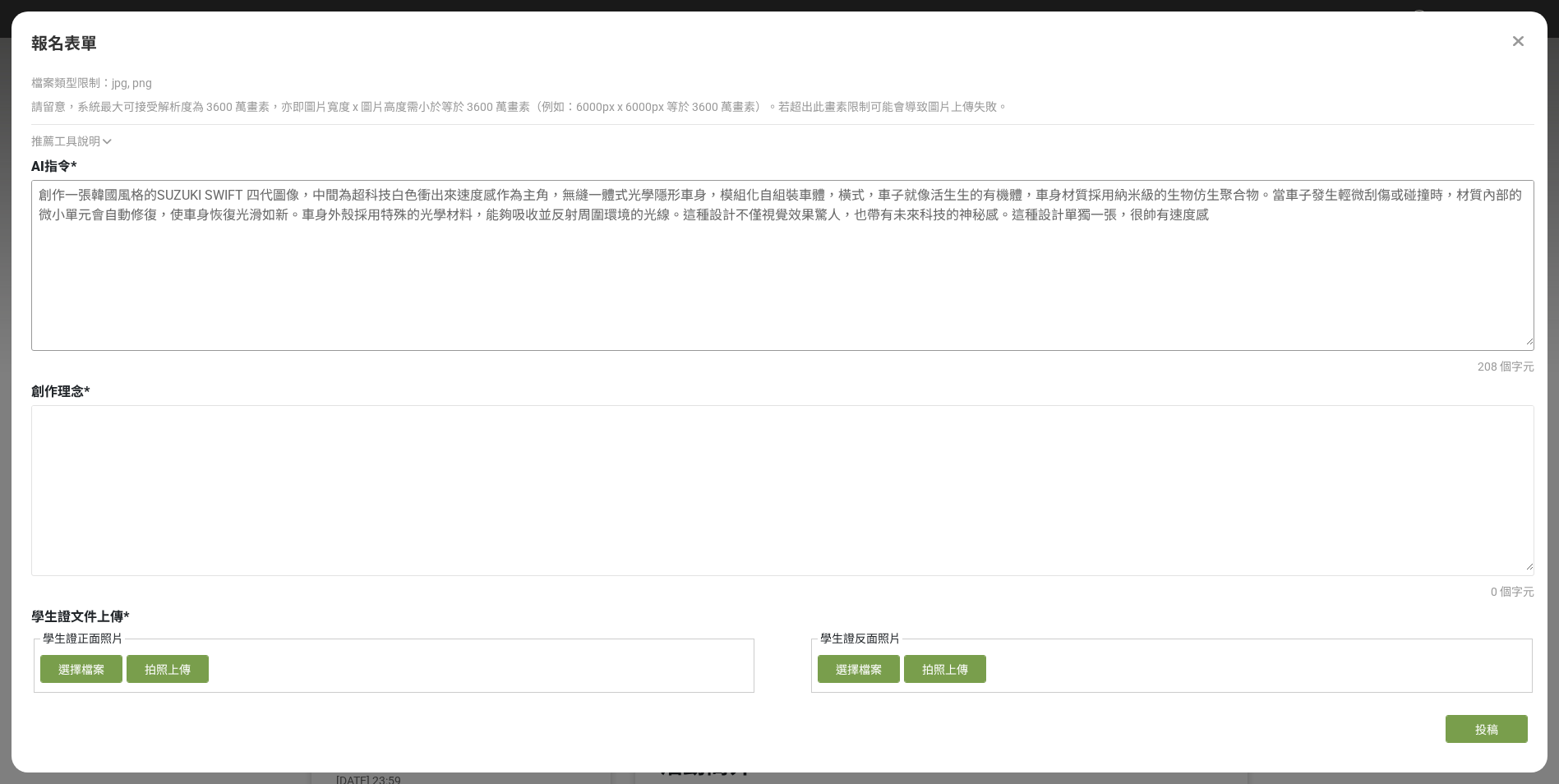
drag, startPoint x: 552, startPoint y: 190, endPoint x: 486, endPoint y: 189, distance: 66.0
click at [486, 189] on textarea "創作一張韓國風格的SUZUKI SWIFT 四代圖像，中間為超科技白色衝出來速度感作為主角，無縫一體式光學隱形車身，模組化自組裝車體，橫式，車子就像活生生的有…" at bounding box center [782, 263] width 1502 height 164
click at [479, 211] on textarea "創作一張韓國風格的SUZUKI SWIFT 四代圖像，中間為超科技白色衝出來速度感作為主角，無縫一體式光學隱形車身，模組化自組裝車體，橫式，車子就像活生生的有…" at bounding box center [782, 263] width 1502 height 164
drag, startPoint x: 542, startPoint y: 191, endPoint x: 295, endPoint y: 185, distance: 247.1
click at [295, 185] on textarea "創作一張韓國風格的SUZUKI SWIFT 四代圖像，中間為超科技白色衝出來速度感作為主角，無縫一體式光學隱形車身，模組化自組裝車體，橫式，車子就像活生生的有…" at bounding box center [782, 263] width 1502 height 164
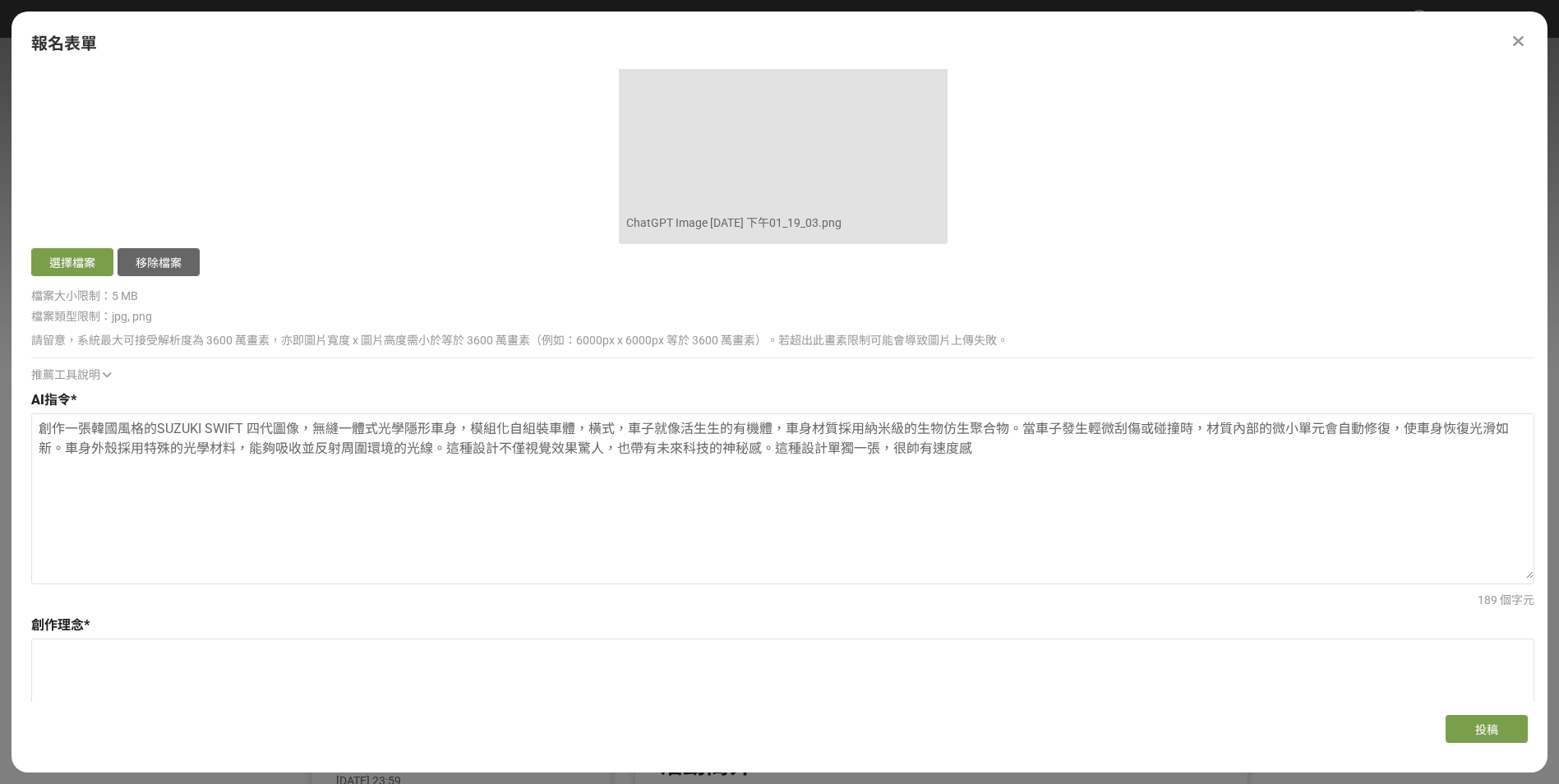
scroll to position [1150, 0]
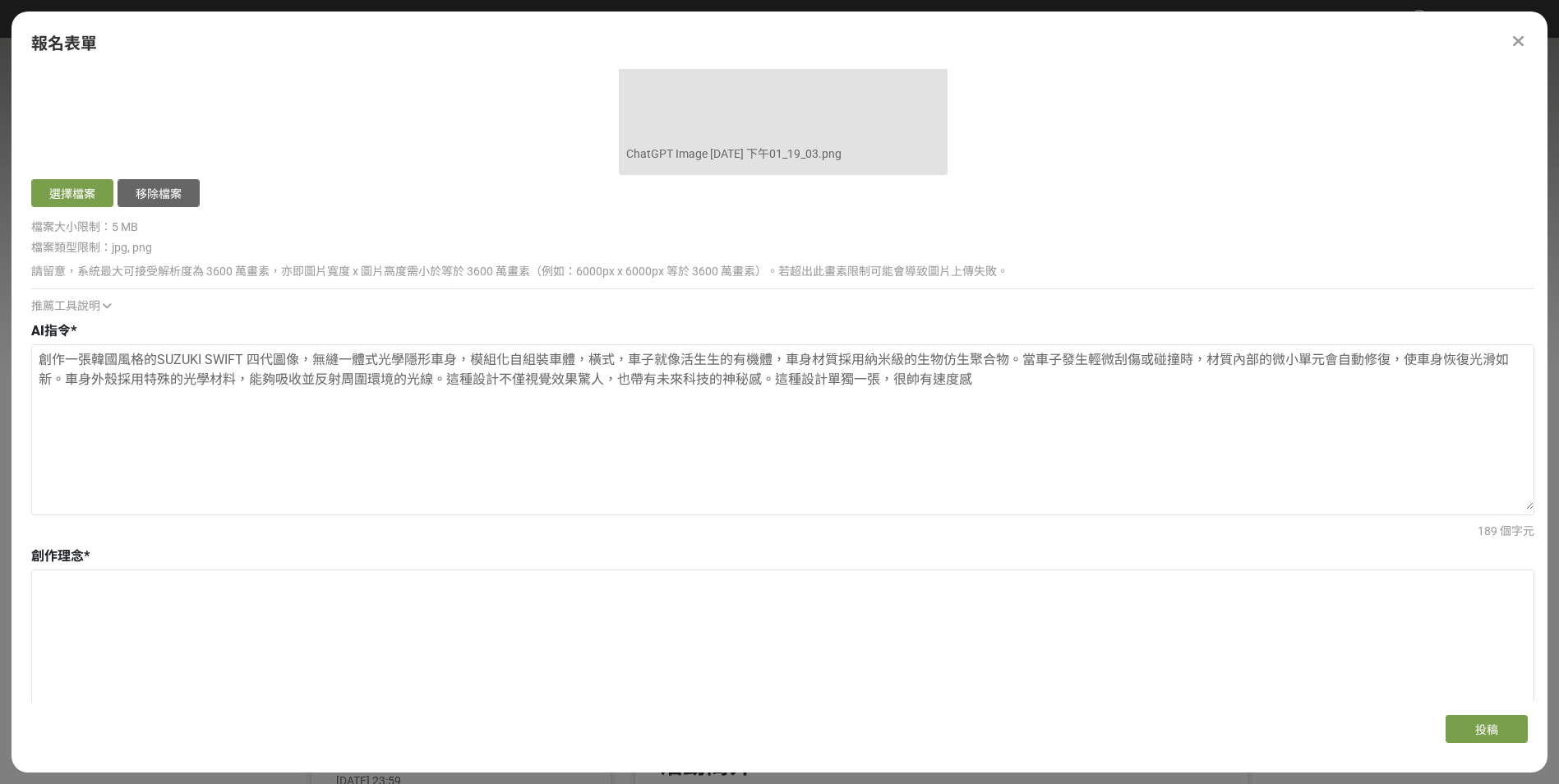
type textarea "創作一張韓國風格的SUZUKI SWIFT 四代圖像，無縫一體式光學隱形車身，模組化自組裝車體，橫式，車子就像活生生的有機體，車身材質採用納米級的生物仿生聚合…"
drag, startPoint x: 1004, startPoint y: 387, endPoint x: 37, endPoint y: 344, distance: 968.0
click at [37, 344] on div "AI指令 * 創作一張韓國風格的SUZUKI SWIFT 四代圖像，無縫一體式光學隱形車身，模組化自組裝車體，橫式，車子就像活生生的有機體，車身材質採用納米級…" at bounding box center [782, 430] width 1503 height 219
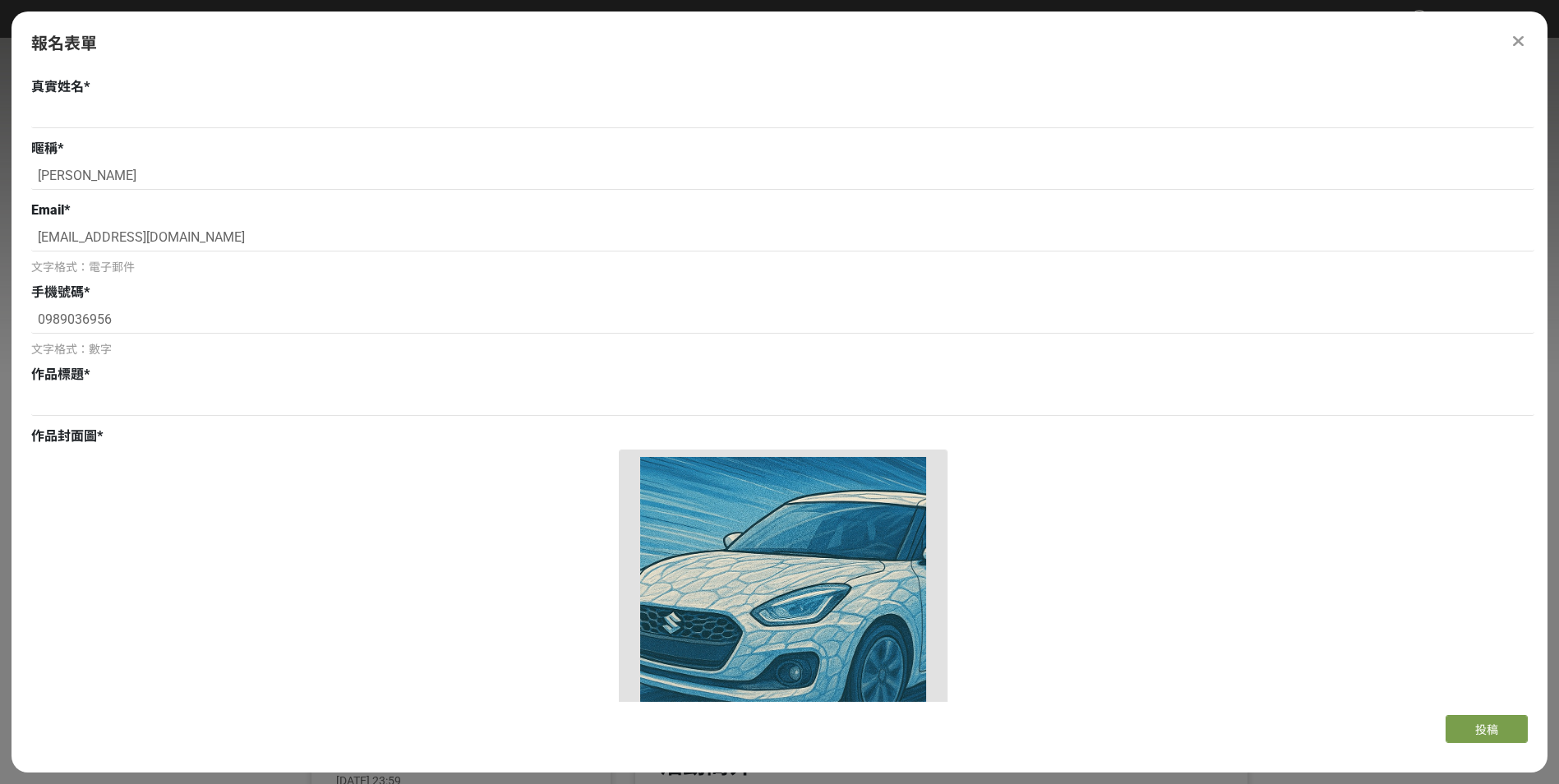
scroll to position [0, 0]
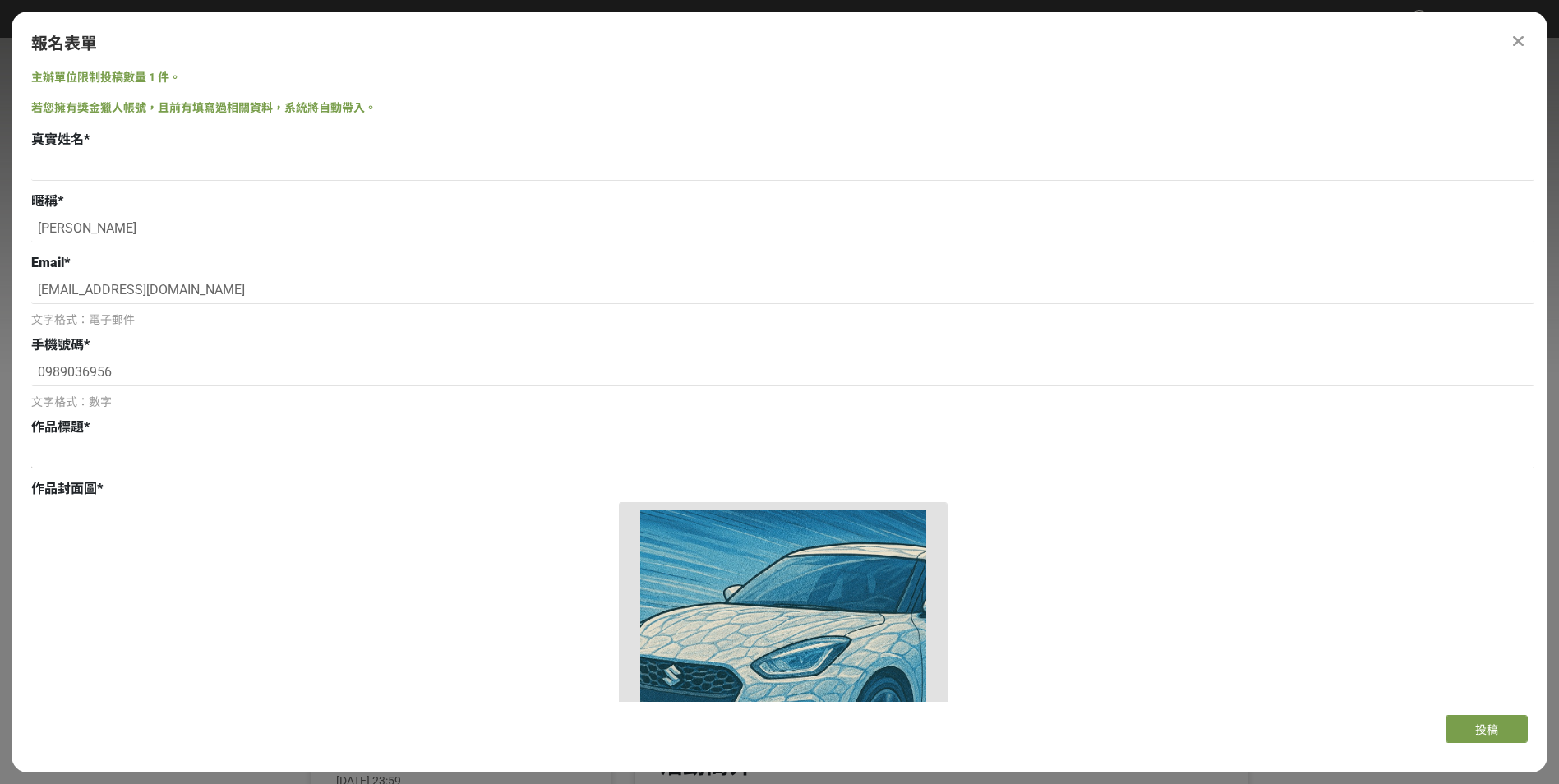
click at [188, 454] on input at bounding box center [782, 454] width 1503 height 28
click at [188, 465] on input at bounding box center [782, 454] width 1503 height 28
paste input "ㄏ"
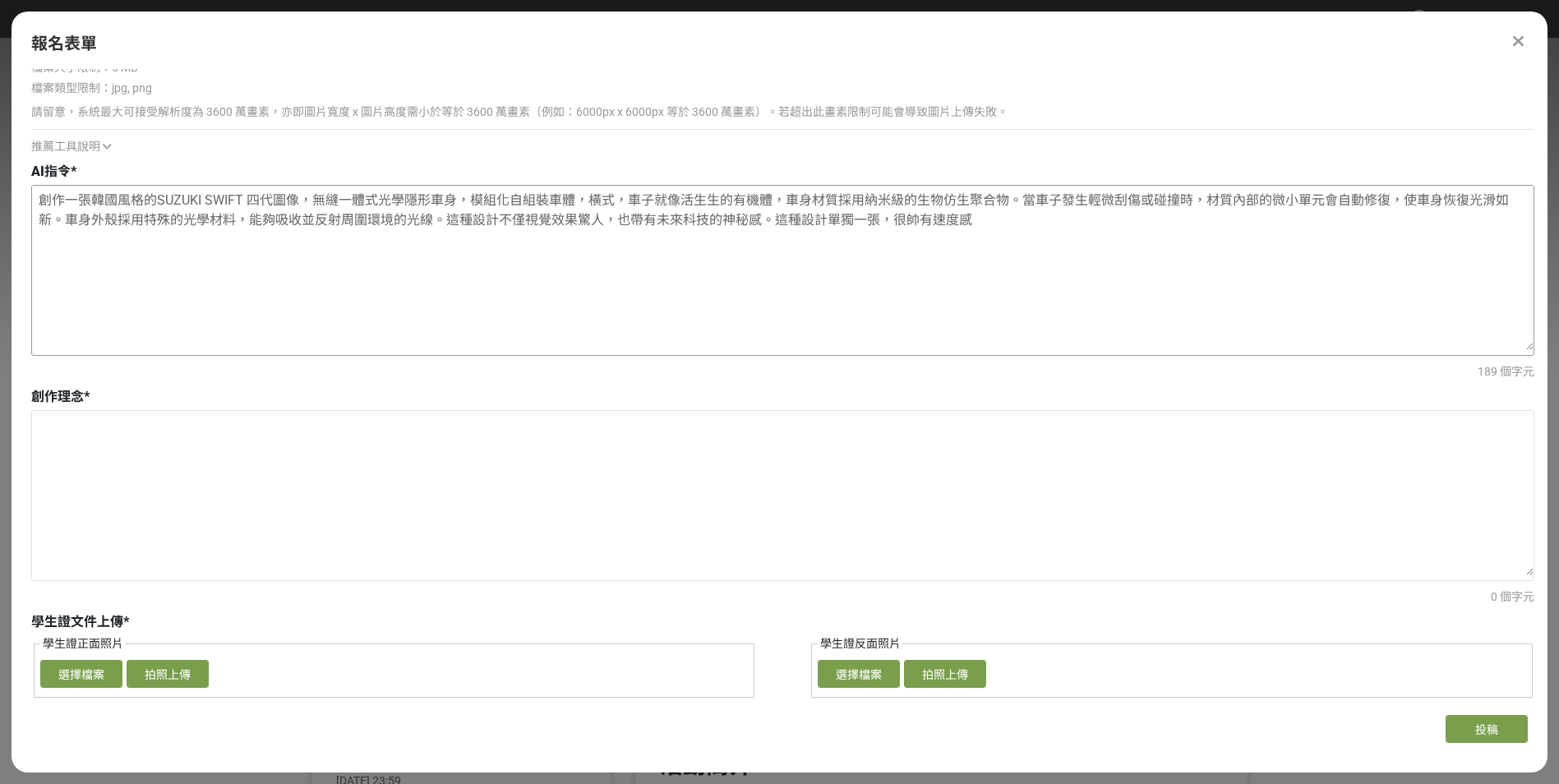
scroll to position [1315, 0]
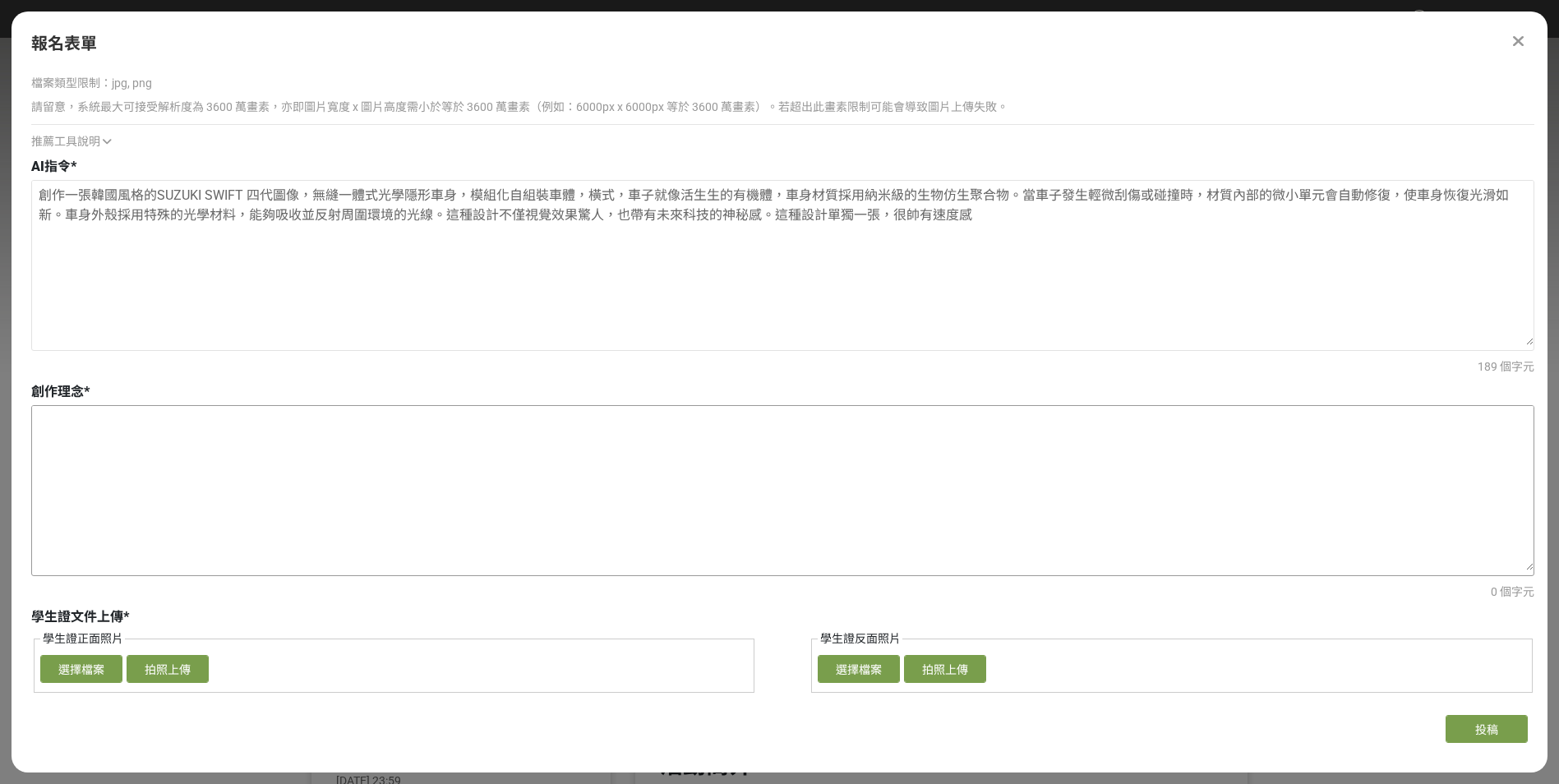
type input "活體仿身美學"
click at [170, 476] on textarea at bounding box center [782, 488] width 1502 height 164
paste textarea "想像車身材質不再是冰冷的金屬，而是由納米級的生物仿生聚合物構成。這使得車身具備了如生物般的自我修復能力，當遭遇輕微的刮傷或碰撞時，材質內部的微小單元會自動活躍…"
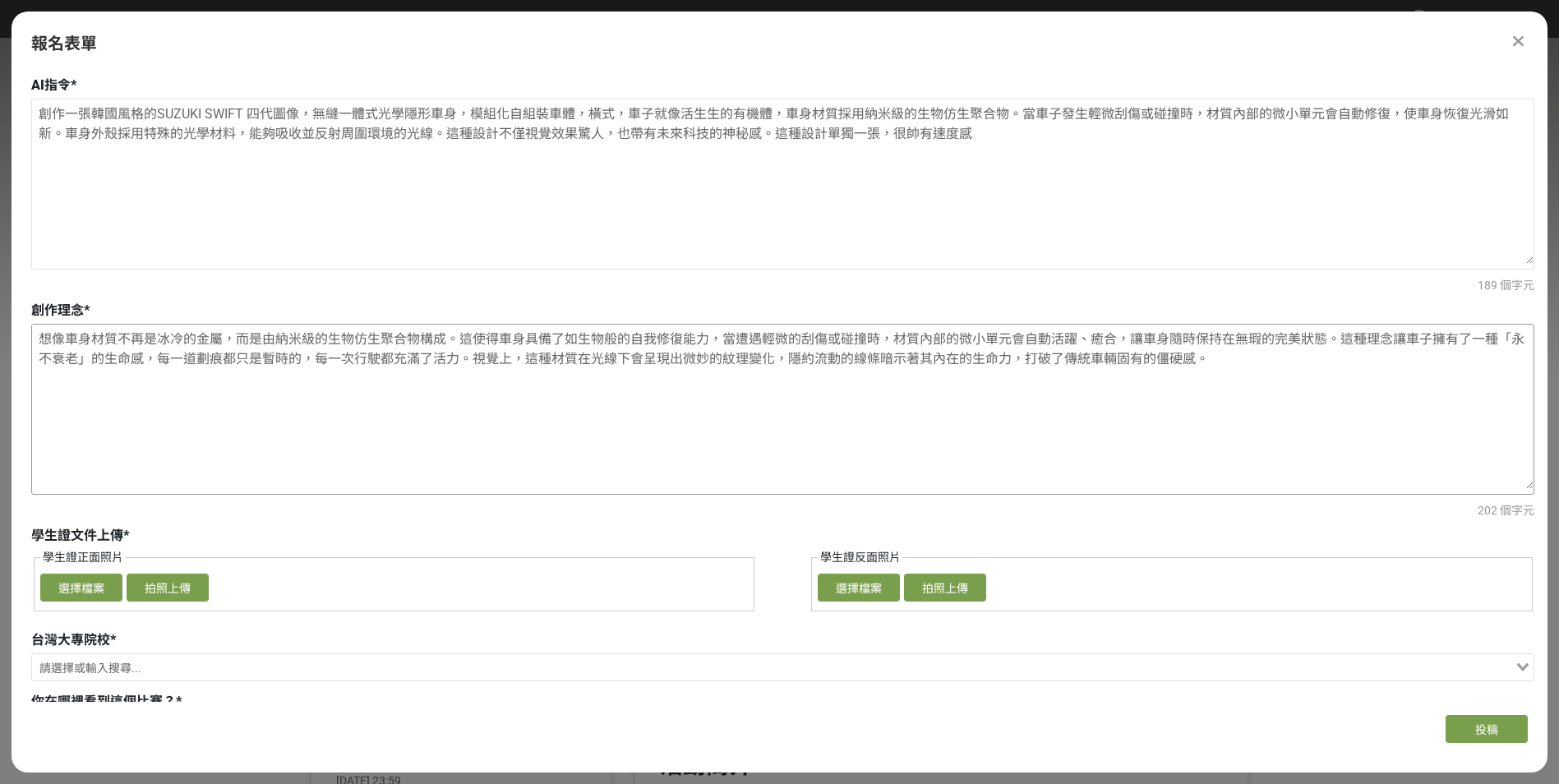
scroll to position [1397, 0]
type textarea "想像車身材質不再是冰冷的金屬，而是由納米級的生物仿生聚合物構成。這使得車身具備了如生物般的自我修復能力，當遭遇輕微的刮傷或碰撞時，材質內部的微小單元會自動活躍…"
click at [63, 591] on button "選擇檔案" at bounding box center [81, 586] width 82 height 28
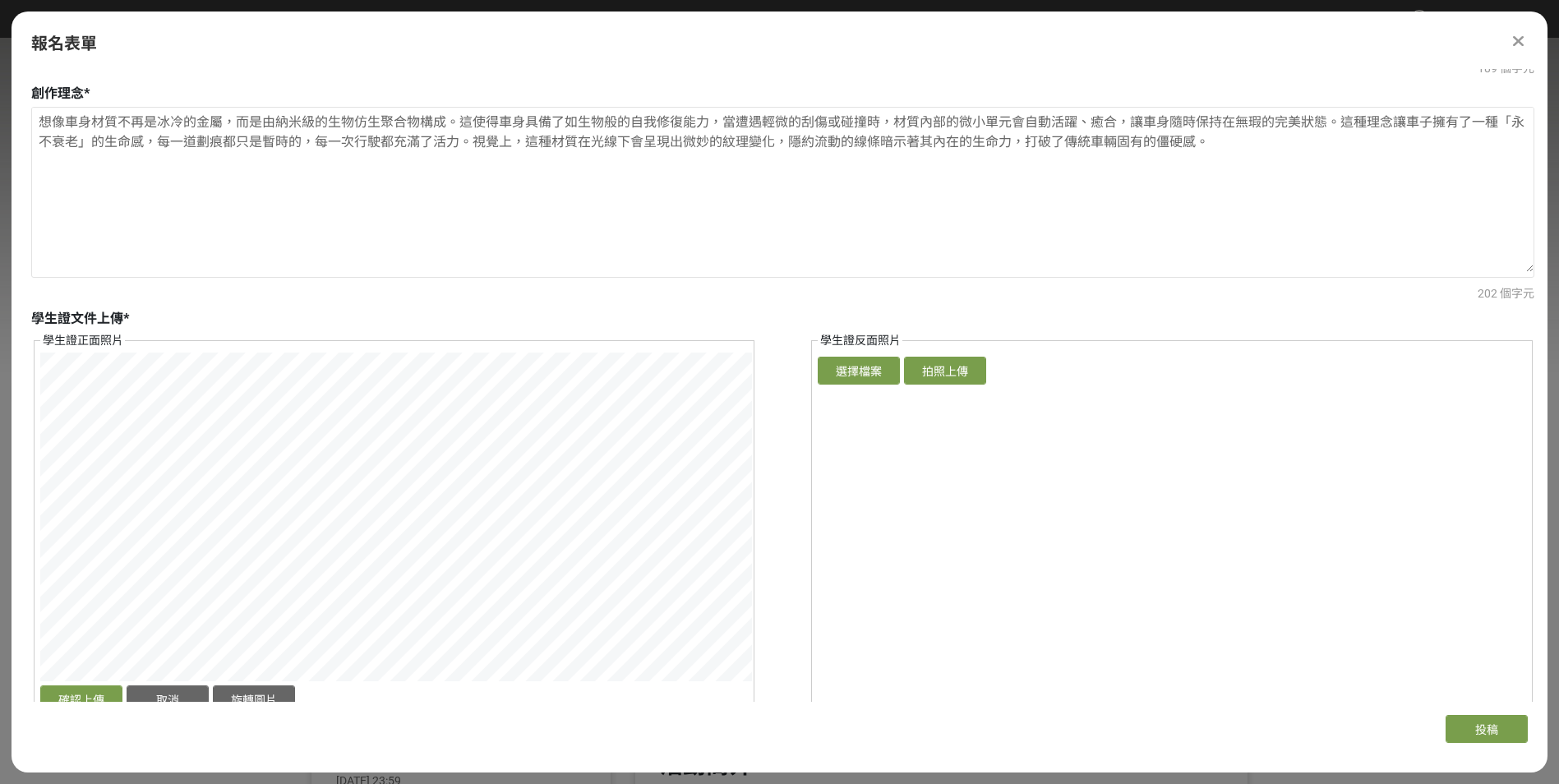
scroll to position [1644, 0]
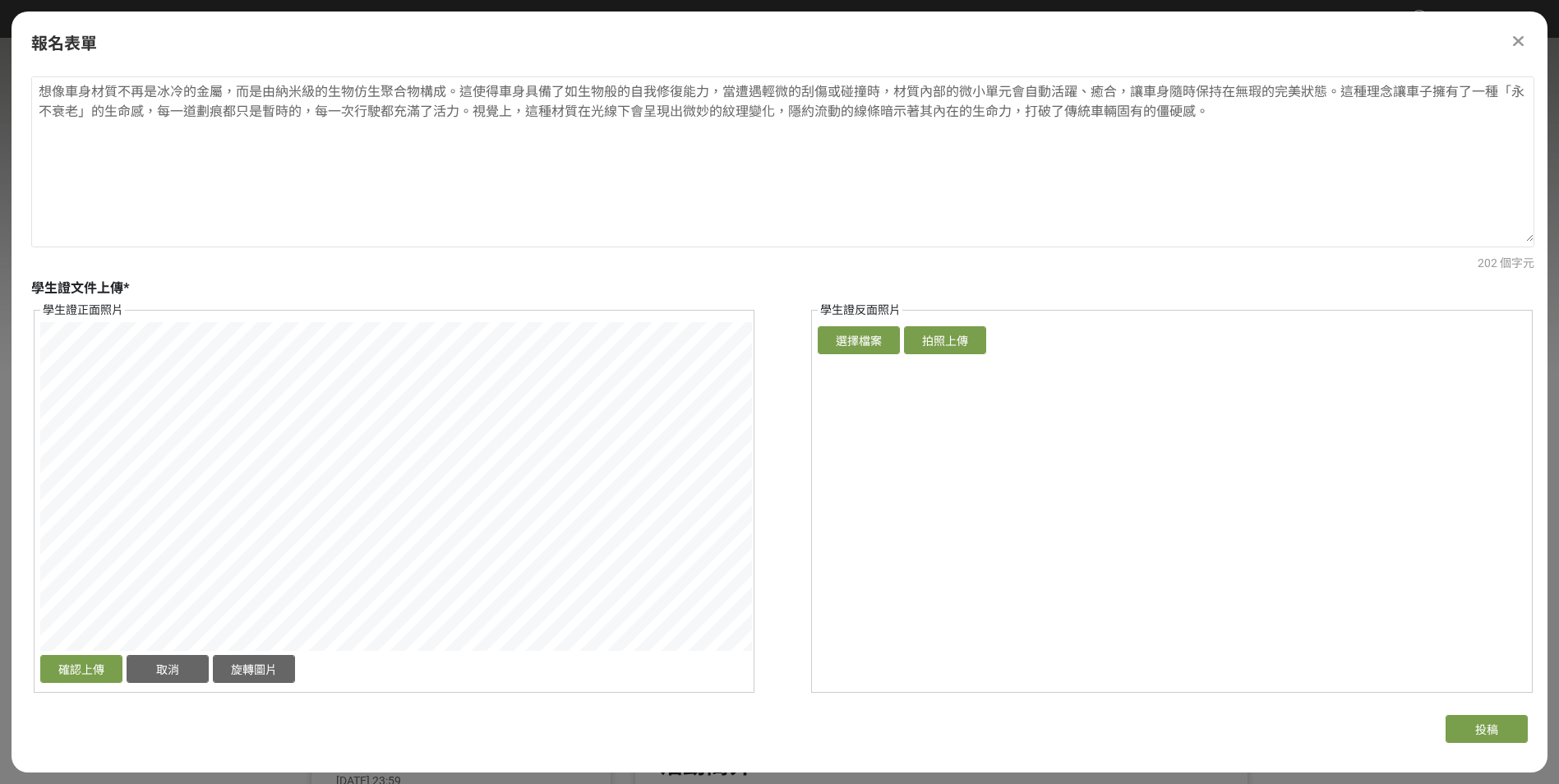
click at [703, 658] on div "確認上傳 取消 旋轉圖片" at bounding box center [394, 504] width 707 height 365
click at [45, 678] on button "確認上傳" at bounding box center [81, 668] width 82 height 28
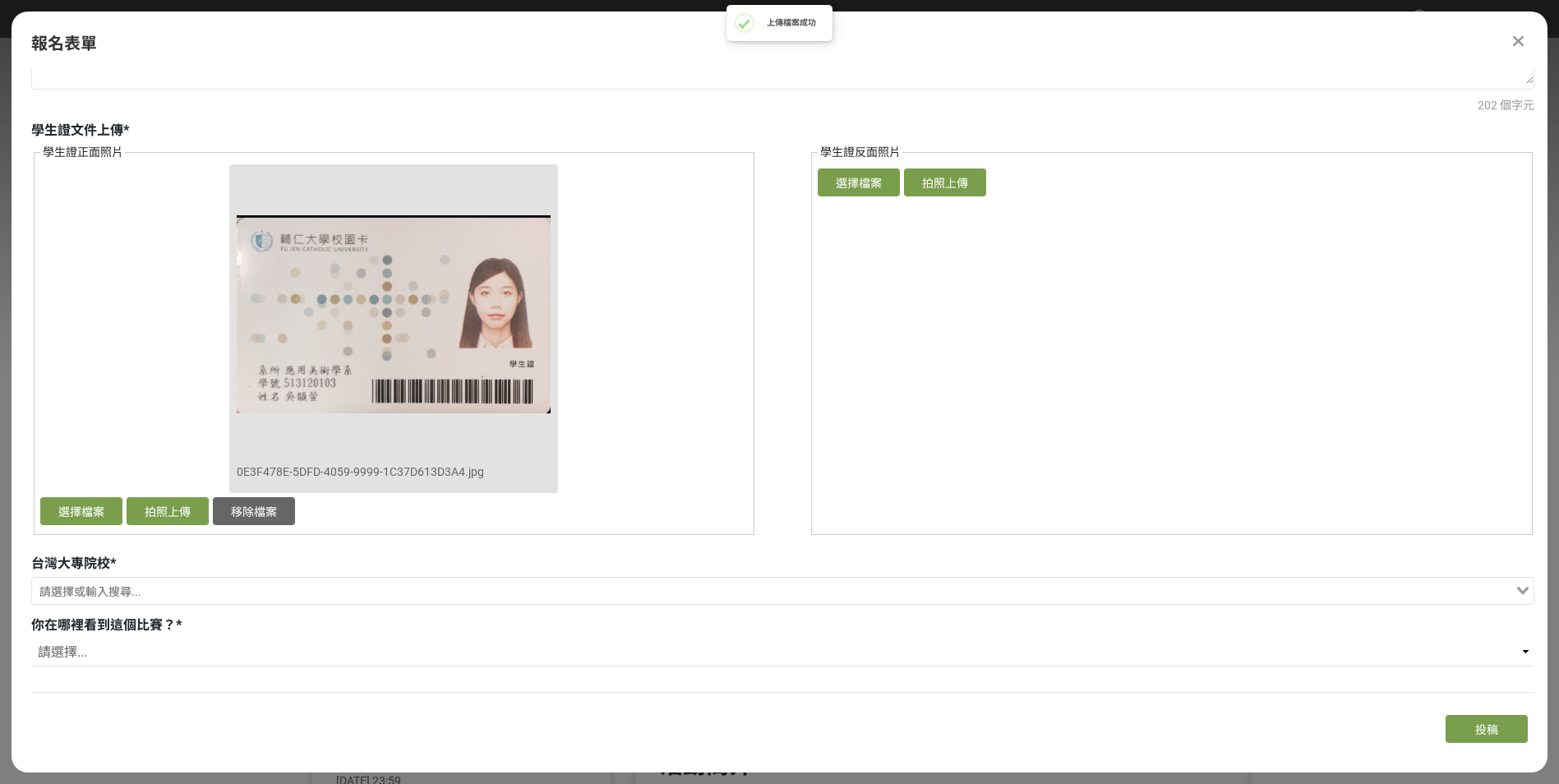
scroll to position [1830, 0]
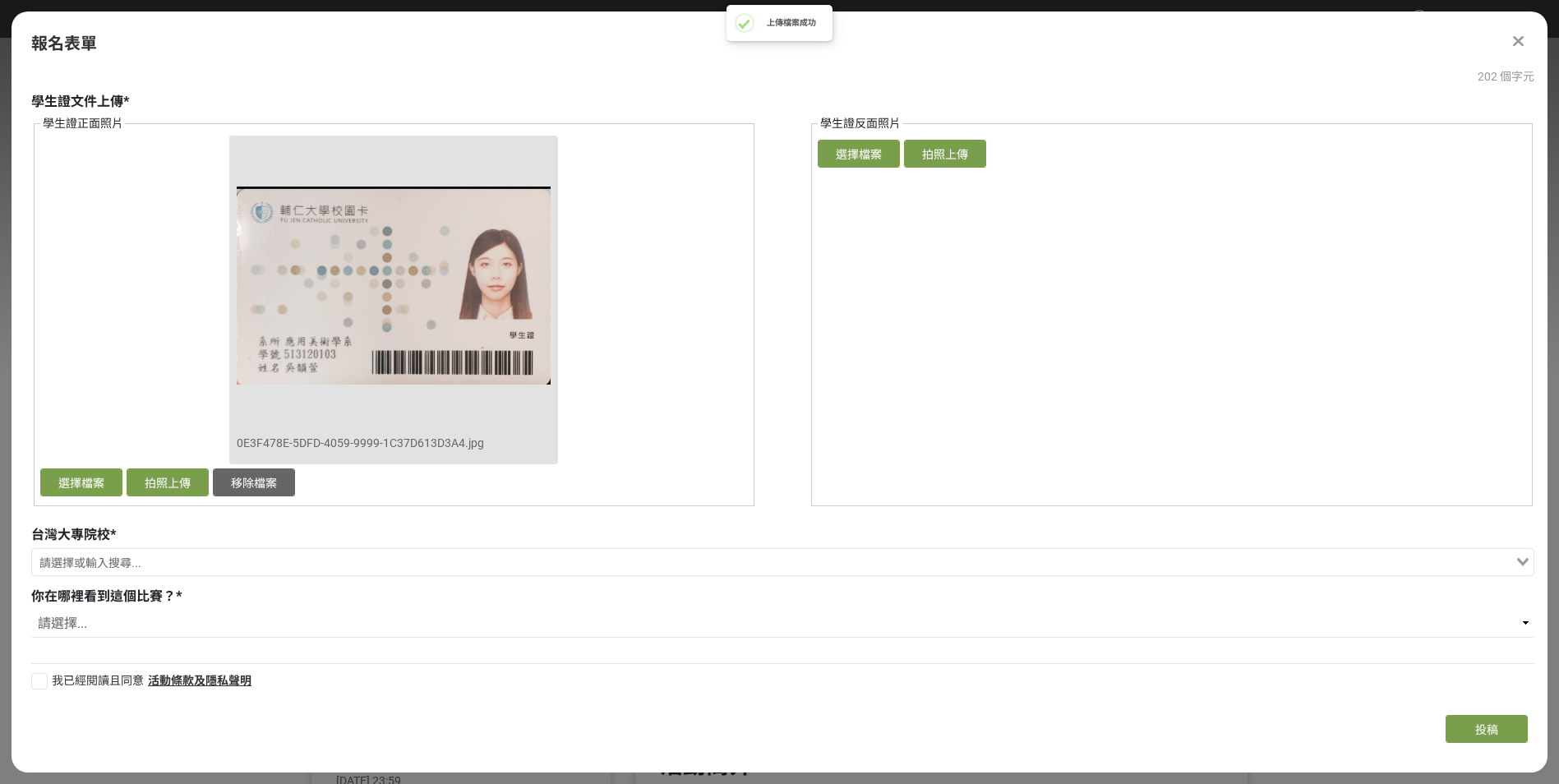
click at [185, 572] on input "Search for option" at bounding box center [773, 563] width 1479 height 23
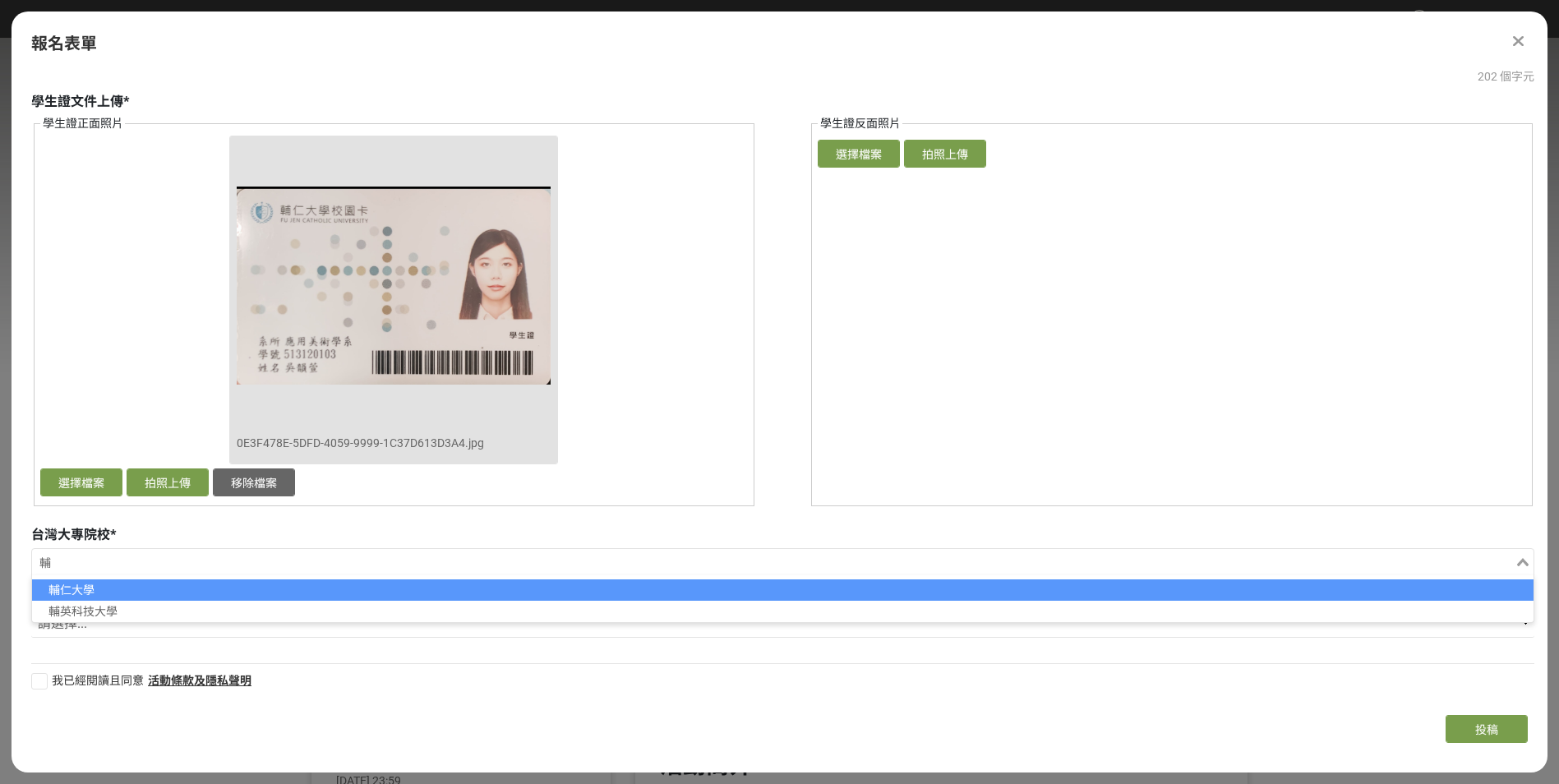
click at [139, 585] on li "輔仁大學" at bounding box center [782, 589] width 1502 height 21
type input "輔"
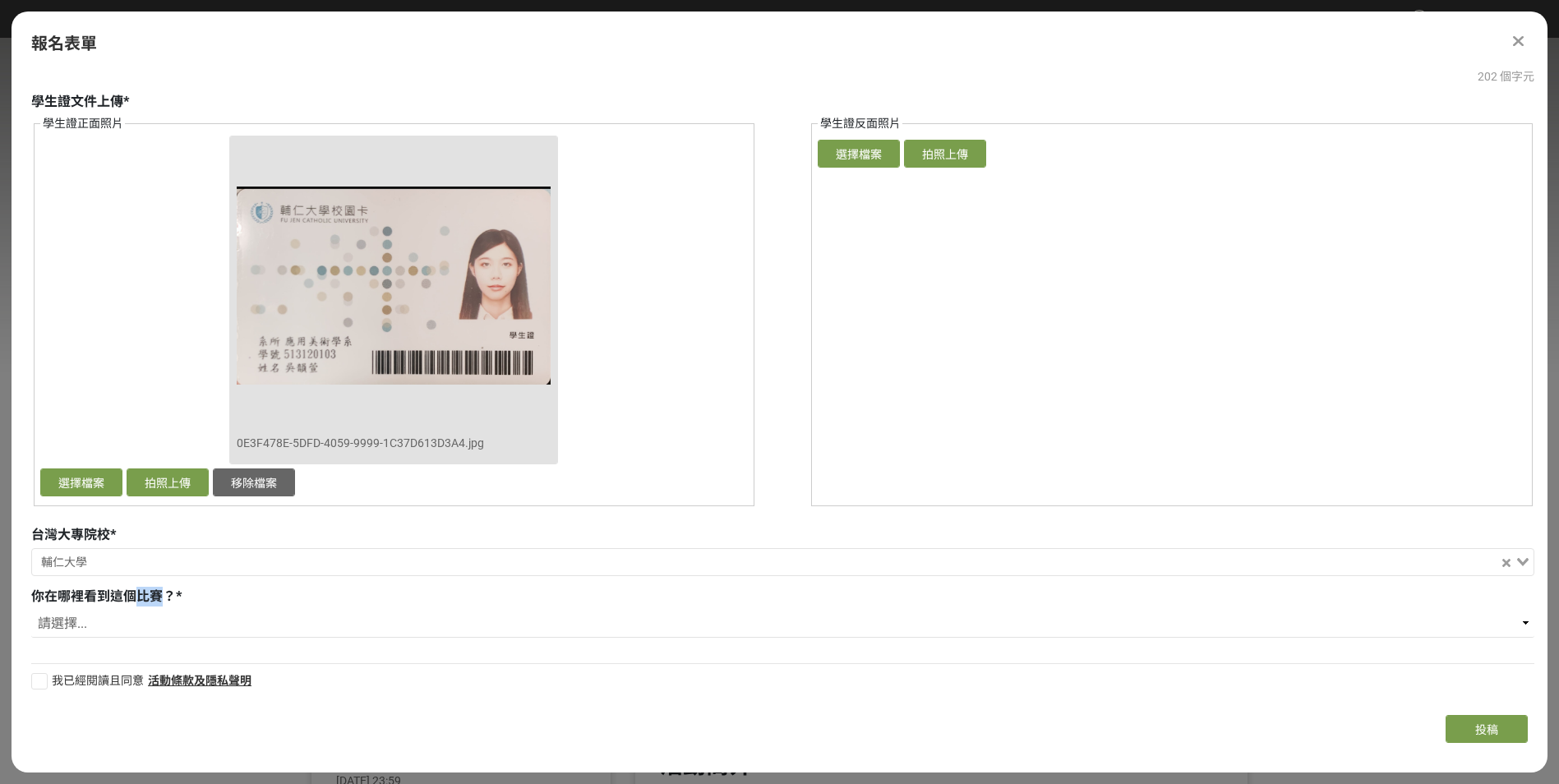
drag, startPoint x: 139, startPoint y: 585, endPoint x: 133, endPoint y: 617, distance: 32.6
click at [133, 617] on select "請選擇... 獎金獵人網站 Facebook / Instagram 校園講座 / 老師系上推薦 電子郵件 海報 其他" at bounding box center [782, 624] width 1503 height 28
select select "獎金獵人網站"
click at [31, 610] on select "請選擇... 獎金獵人網站 Facebook / Instagram 校園講座 / 老師系上推薦 電子郵件 海報 其他" at bounding box center [782, 624] width 1503 height 28
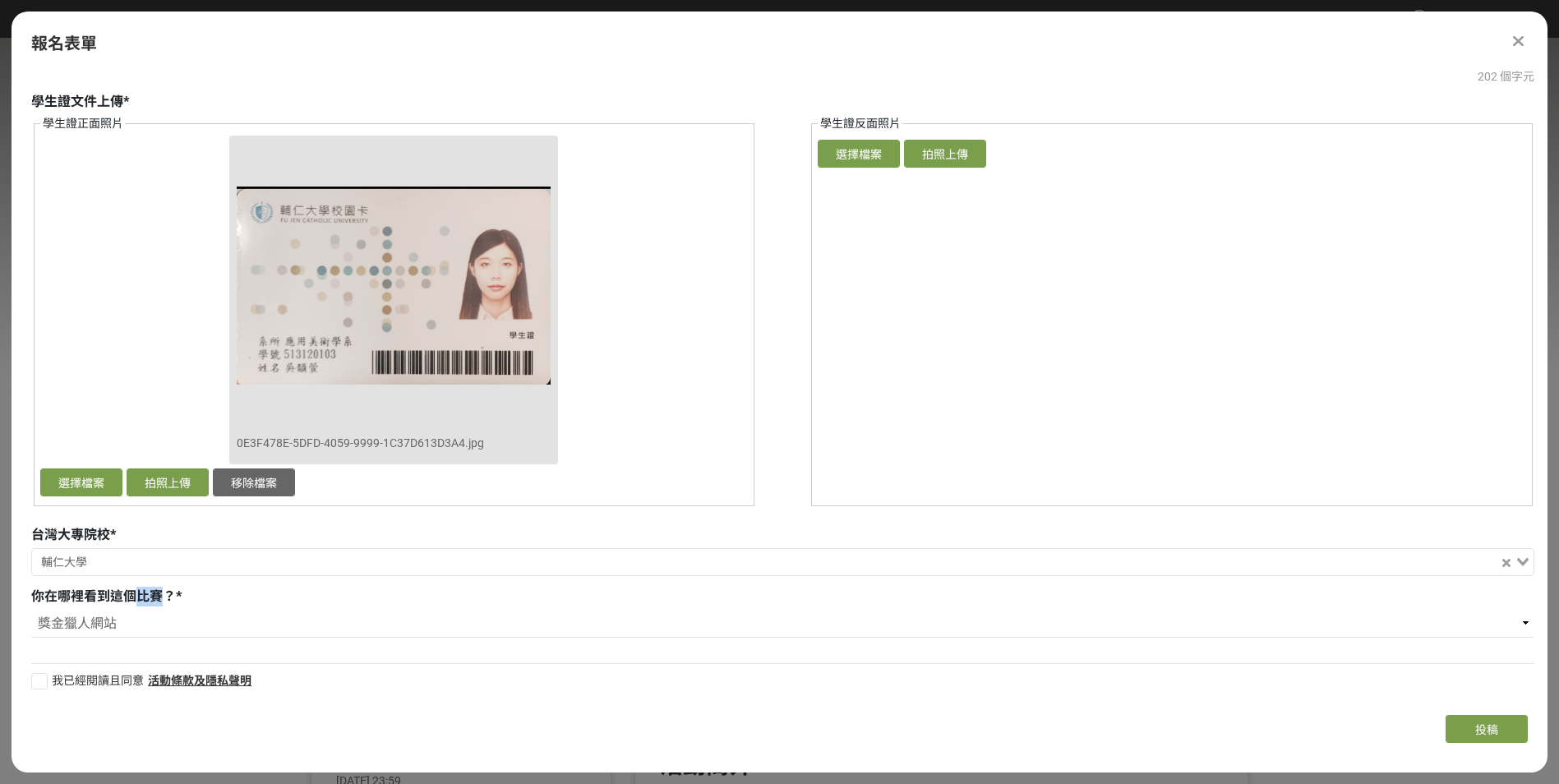
click at [31, 680] on div at bounding box center [39, 681] width 16 height 16
checkbox input "true"
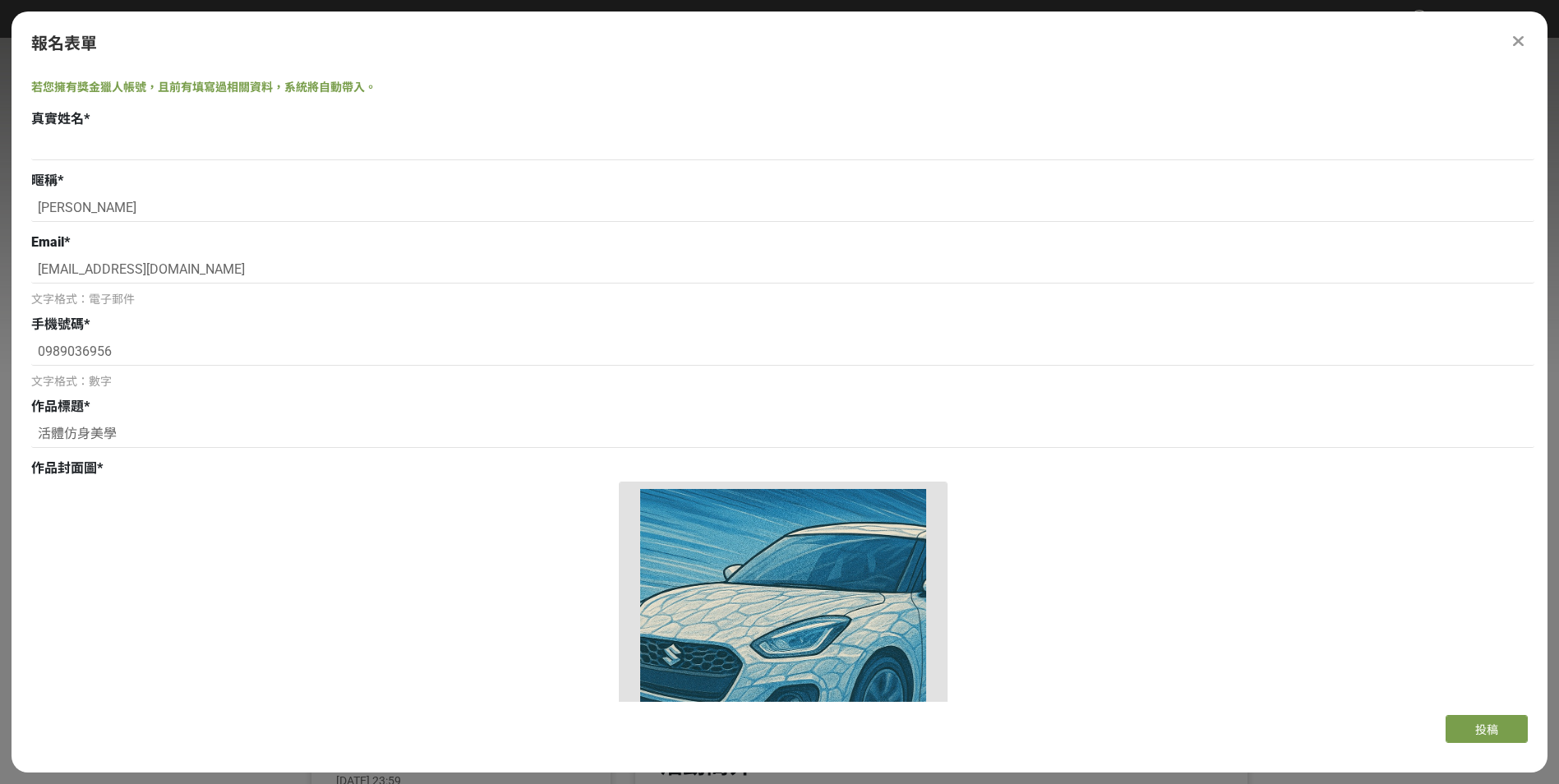
scroll to position [0, 0]
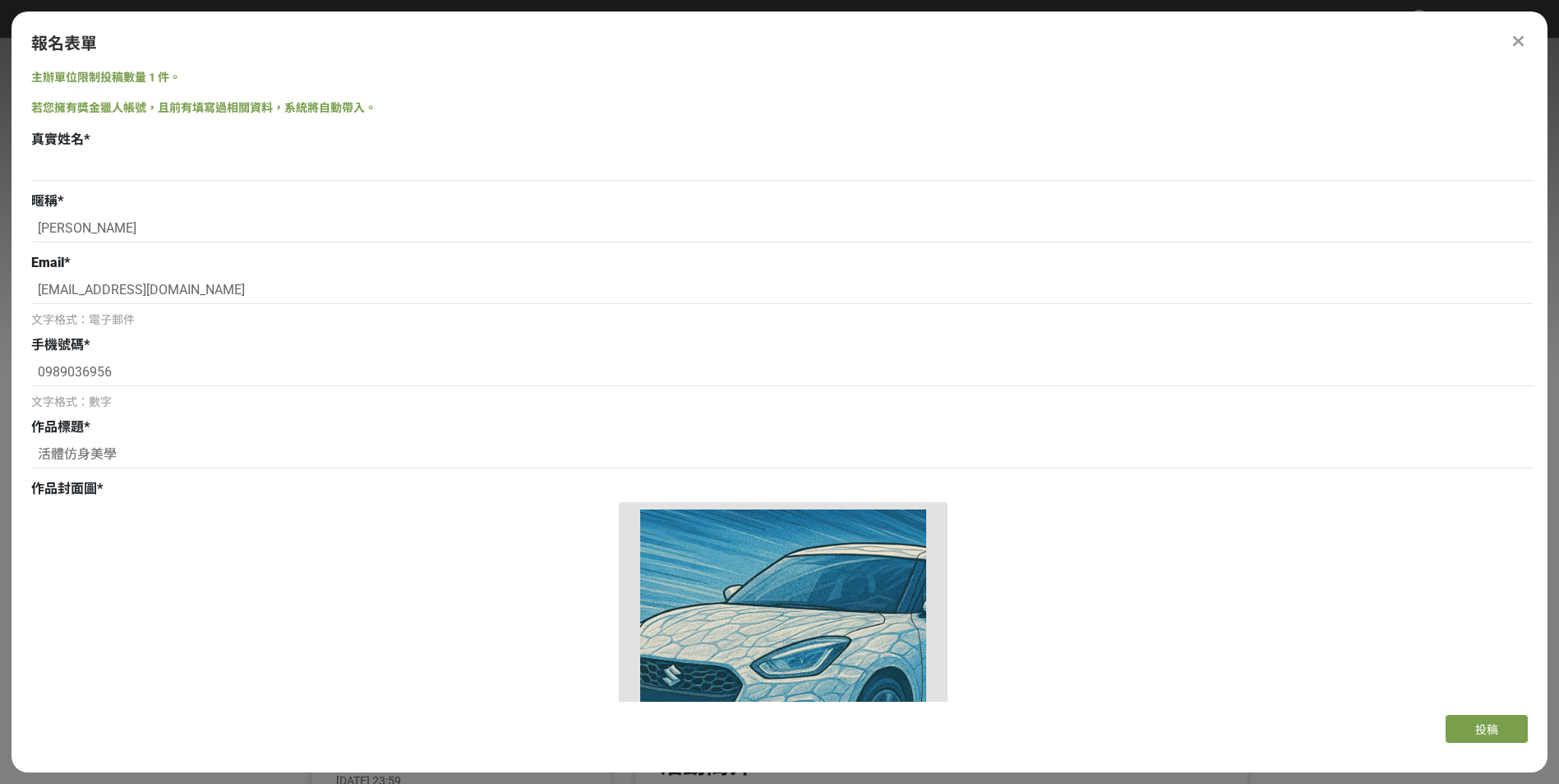
click at [284, 181] on div at bounding box center [782, 169] width 1503 height 32
click at [171, 213] on div "暱稱 * 吳韻萱" at bounding box center [782, 219] width 1503 height 55
click at [124, 229] on input "[PERSON_NAME]" at bounding box center [782, 228] width 1503 height 28
drag, startPoint x: 103, startPoint y: 223, endPoint x: 25, endPoint y: 229, distance: 78.2
click at [31, 229] on input "[PERSON_NAME]" at bounding box center [782, 228] width 1503 height 28
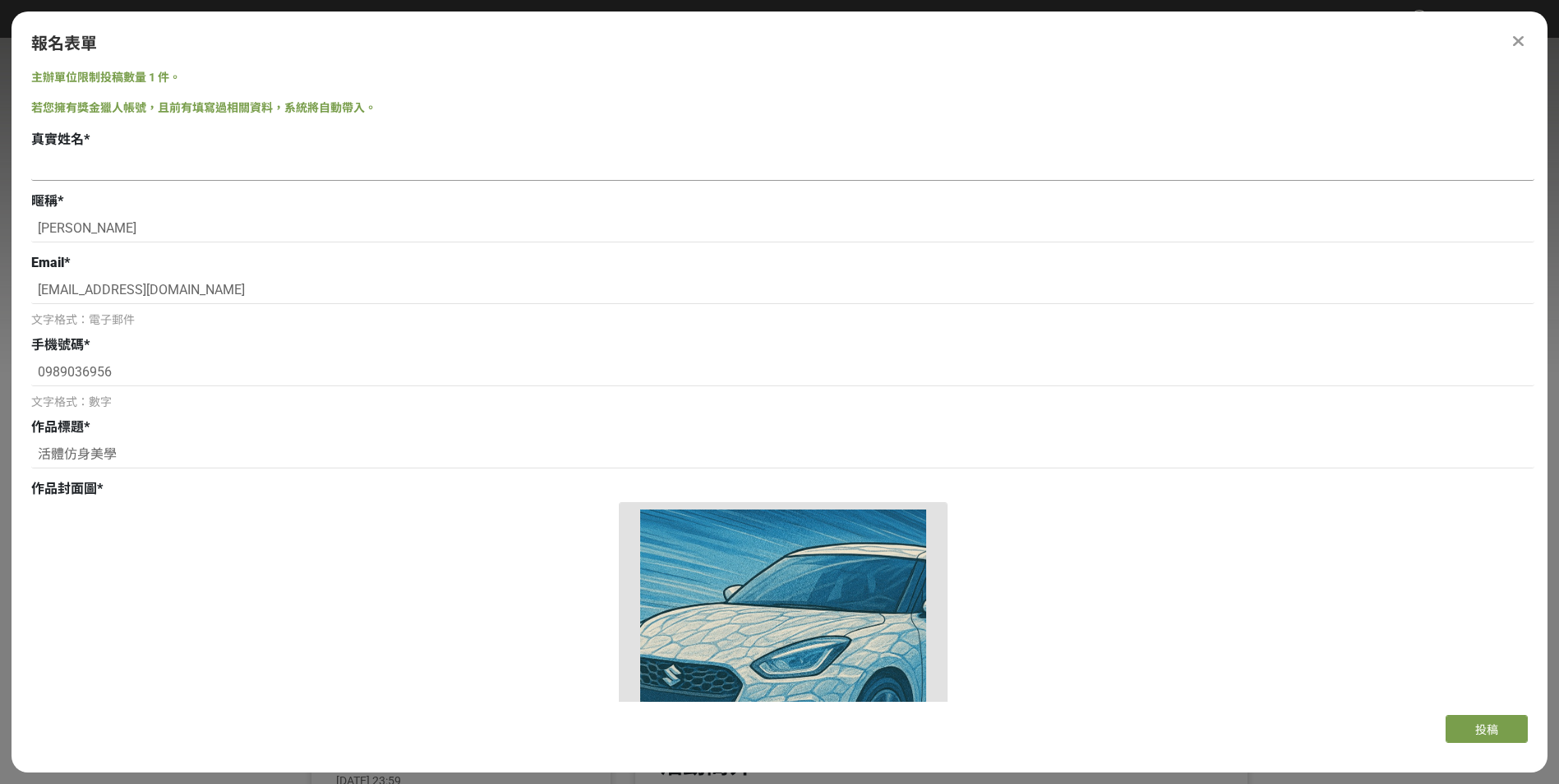
click at [101, 157] on input at bounding box center [782, 167] width 1503 height 28
paste input "[PERSON_NAME]"
type input "[PERSON_NAME]"
click at [79, 212] on div "暱稱 * 吳韻萱" at bounding box center [782, 219] width 1503 height 55
drag, startPoint x: 88, startPoint y: 225, endPoint x: -4, endPoint y: 230, distance: 92.1
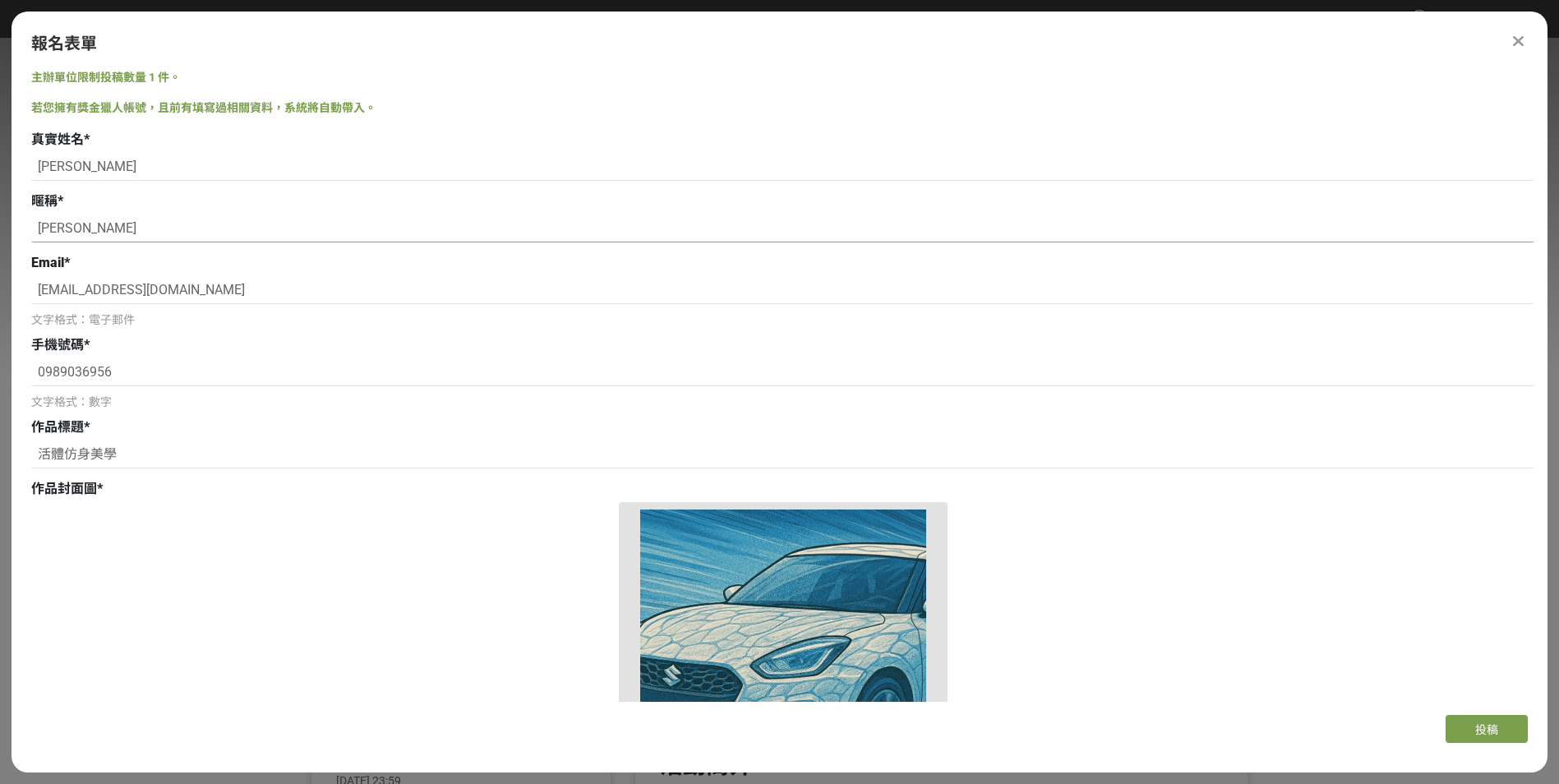
click at [0, 0] on html "取消收藏這個活動 吳韻萱 此網站由獎金獵人建置，若有網站建置需求 可洽 LINE: @irv0112w 分享 報名表單 主辦單位限制投稿數量 1 件。 若您擁…" at bounding box center [780, 0] width 1559 height 0
type input "Wu"
drag, startPoint x: 191, startPoint y: 284, endPoint x: -4, endPoint y: 298, distance: 195.5
click at [0, 0] on html "取消收藏這個活動 吳韻萱 此網站由獎金獵人建置，若有網站建置需求 可洽 LINE: @irv0112w 分享 報名表單 主辦單位限制投稿數量 1 件。 若您擁…" at bounding box center [780, 0] width 1559 height 0
type input "sana88work8@gmail.com"
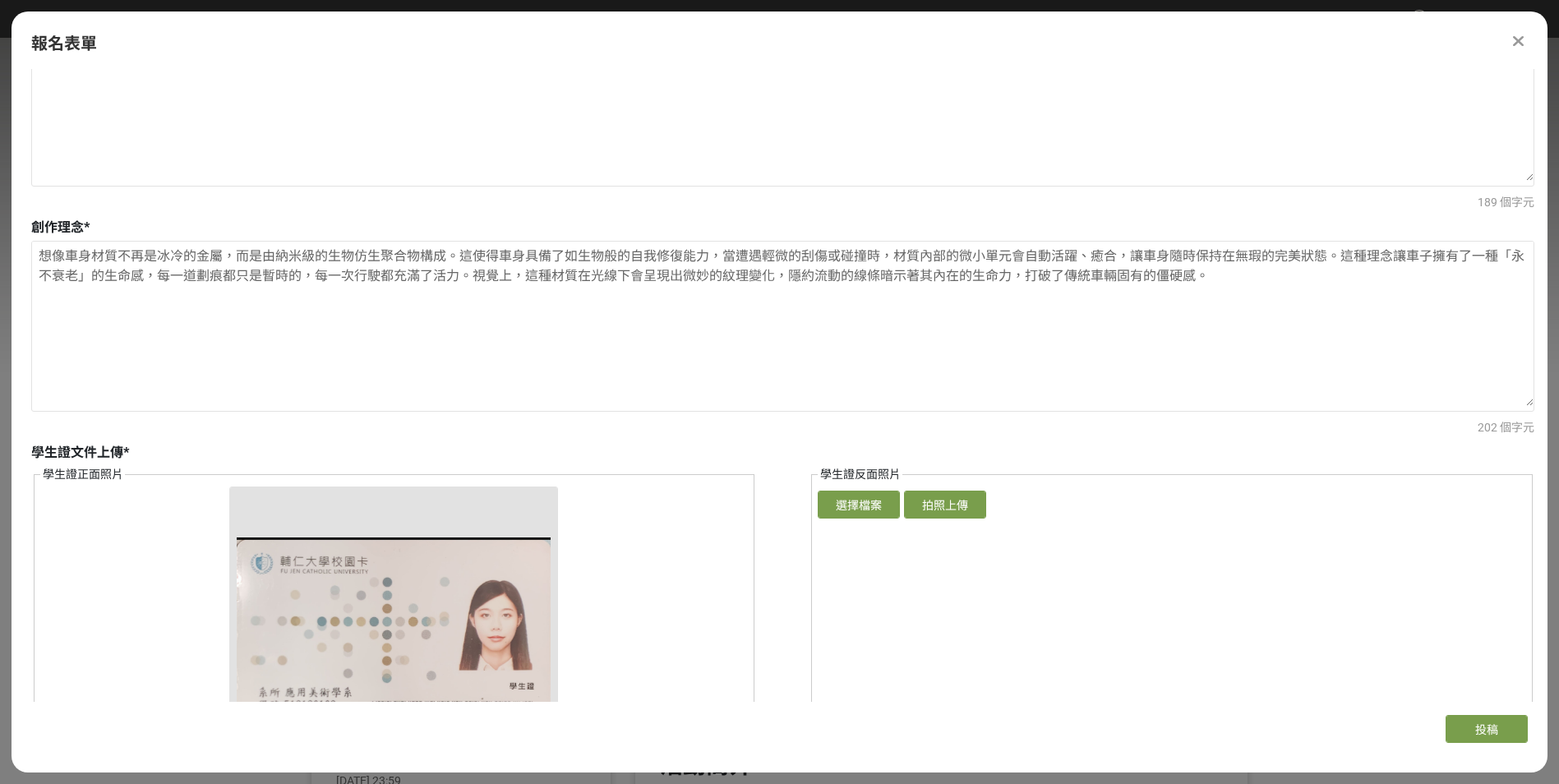
scroll to position [1830, 0]
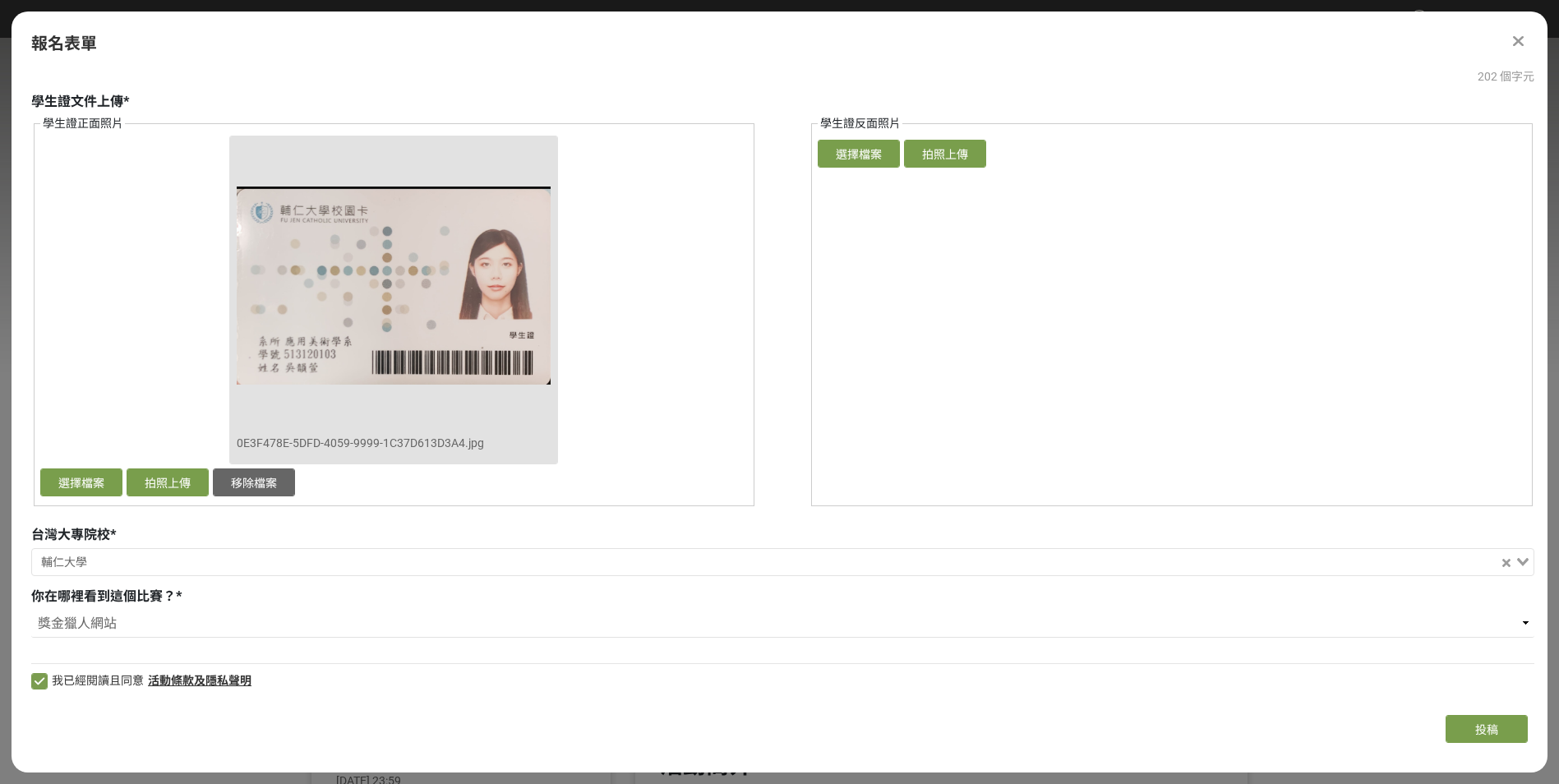
click at [980, 346] on fieldset "學生證反面照片 確認上傳 取消 旋轉圖片 選擇檔案 拍照上傳" at bounding box center [1172, 310] width 721 height 391
click at [1459, 724] on button "投稿" at bounding box center [1486, 728] width 82 height 28
click at [1118, 475] on fieldset "學生證反面照片 確認上傳 取消 旋轉圖片 選擇檔案 拍照上傳" at bounding box center [1172, 310] width 721 height 391
click at [937, 140] on button "拍照上傳" at bounding box center [945, 153] width 82 height 28
click at [866, 154] on button "選擇檔案" at bounding box center [859, 153] width 82 height 28
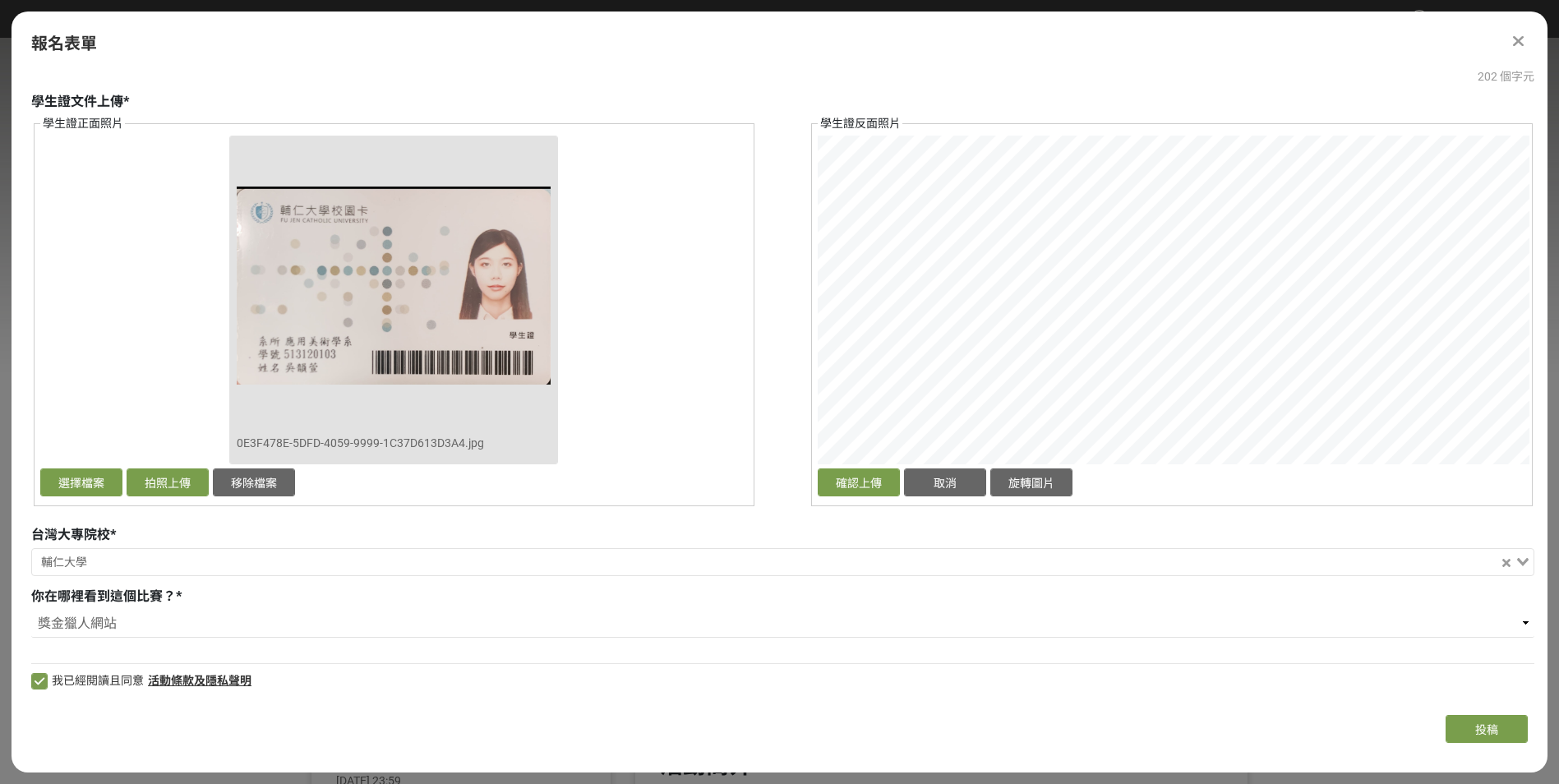
click at [892, 119] on fieldset "學生證反面照片 確認上傳 取消 旋轉圖片 選擇檔案 拍照上傳" at bounding box center [1172, 310] width 721 height 391
click at [1468, 490] on div "確認上傳 取消 旋轉圖片" at bounding box center [1172, 318] width 707 height 365
click at [845, 485] on button "確認上傳" at bounding box center [859, 482] width 82 height 28
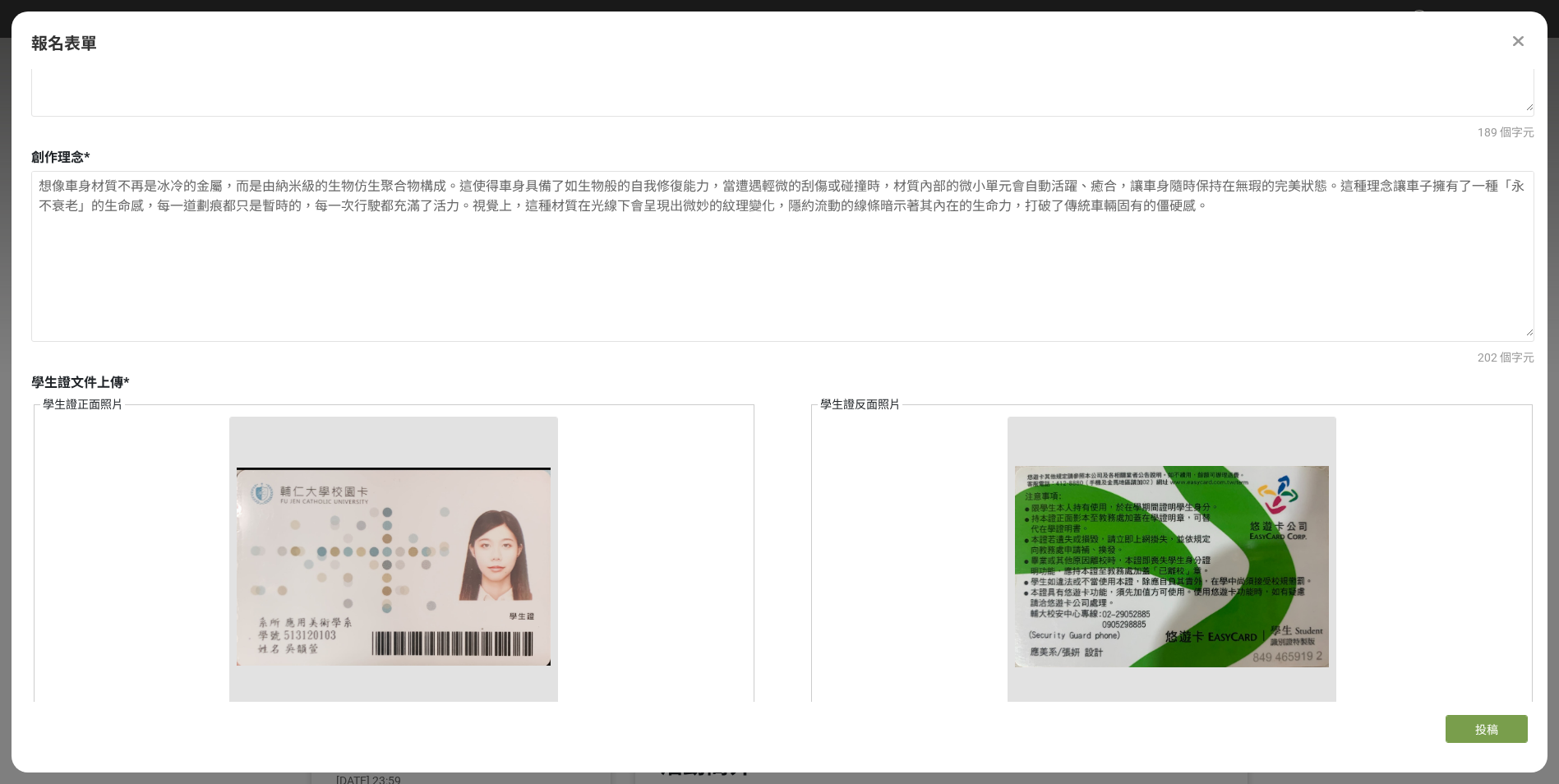
scroll to position [1562, 0]
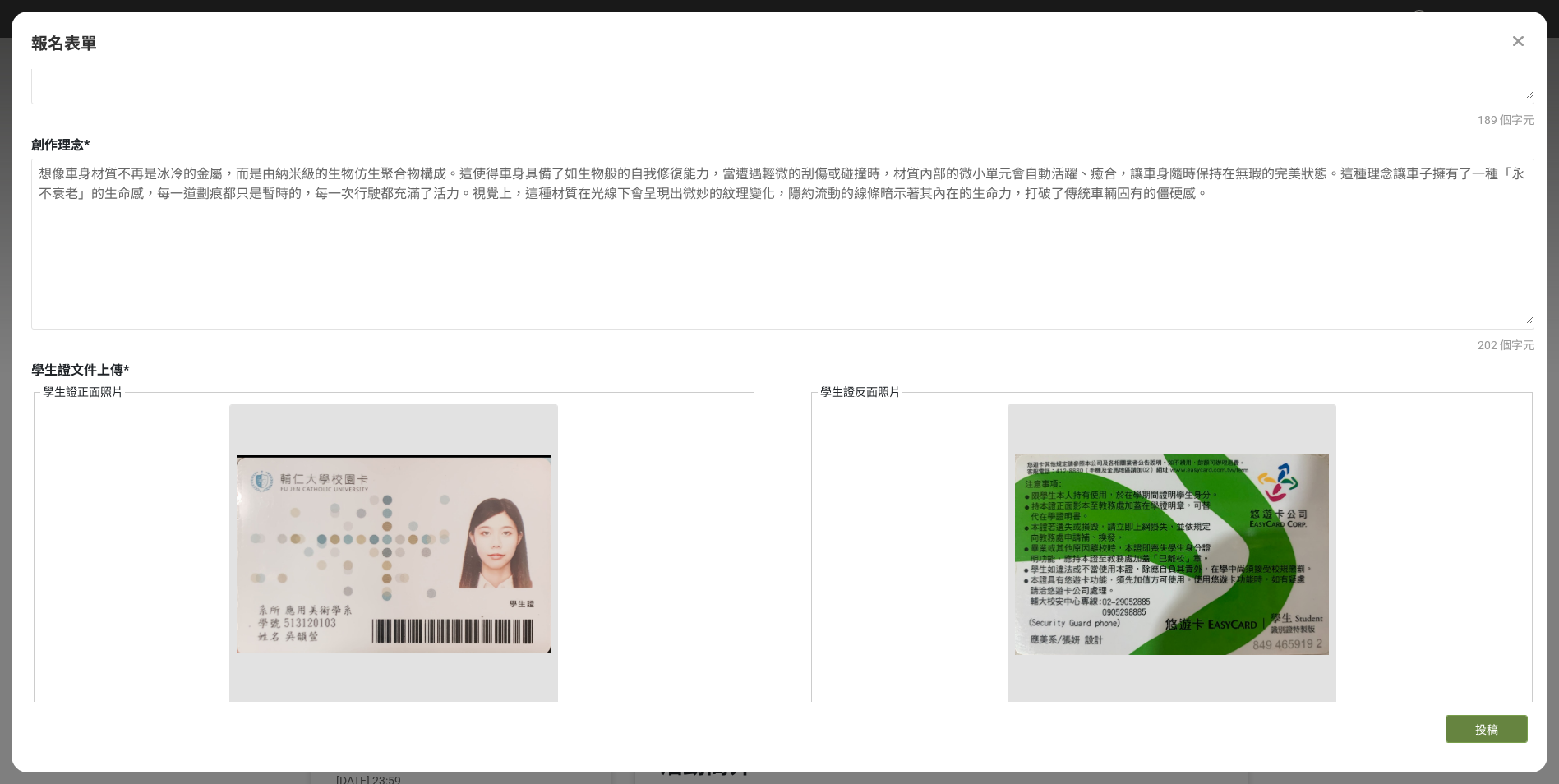
click at [1479, 730] on button "投稿" at bounding box center [1486, 728] width 82 height 28
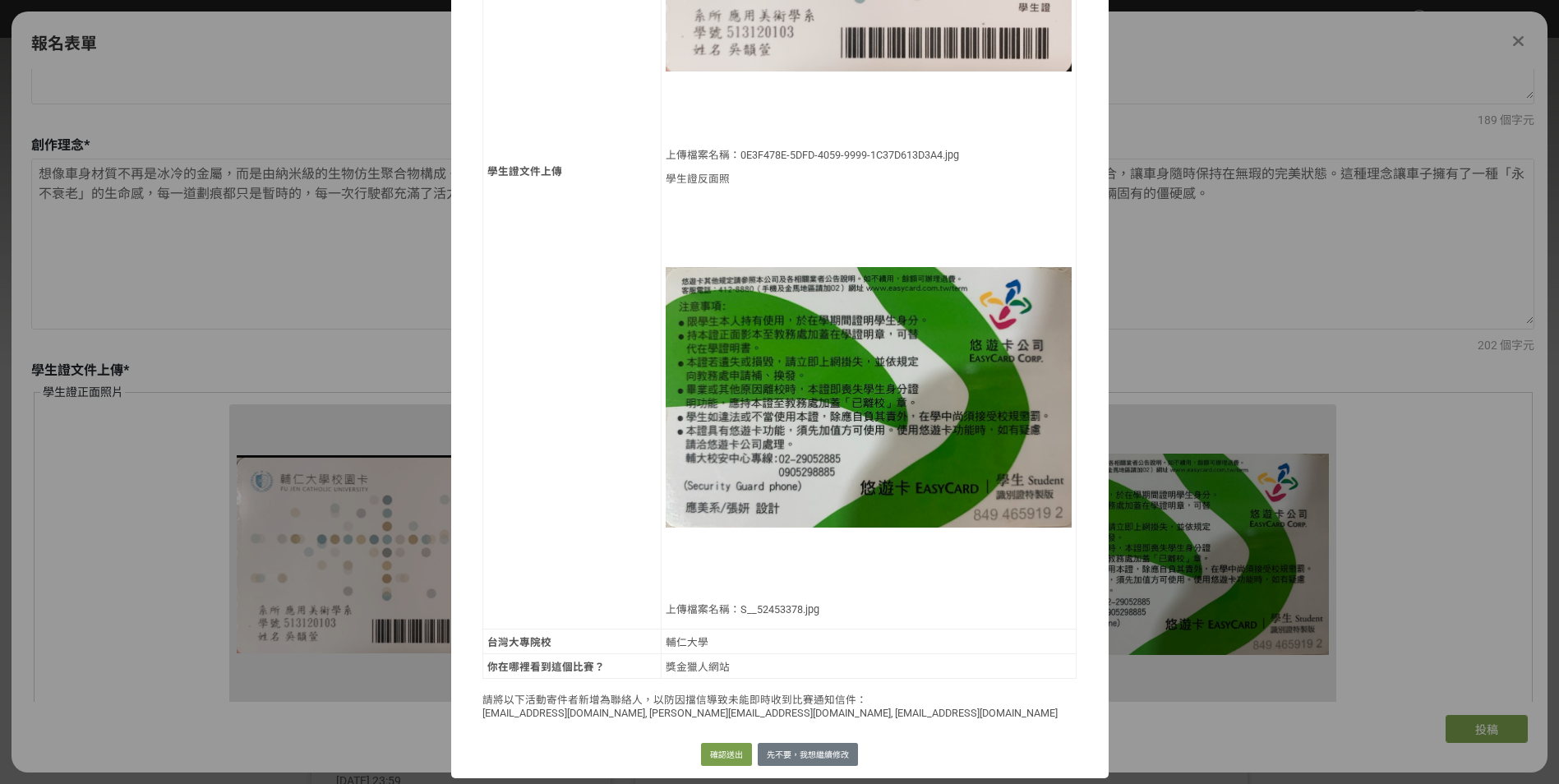
scroll to position [1617, 0]
click at [715, 757] on button "確認送出" at bounding box center [727, 754] width 51 height 23
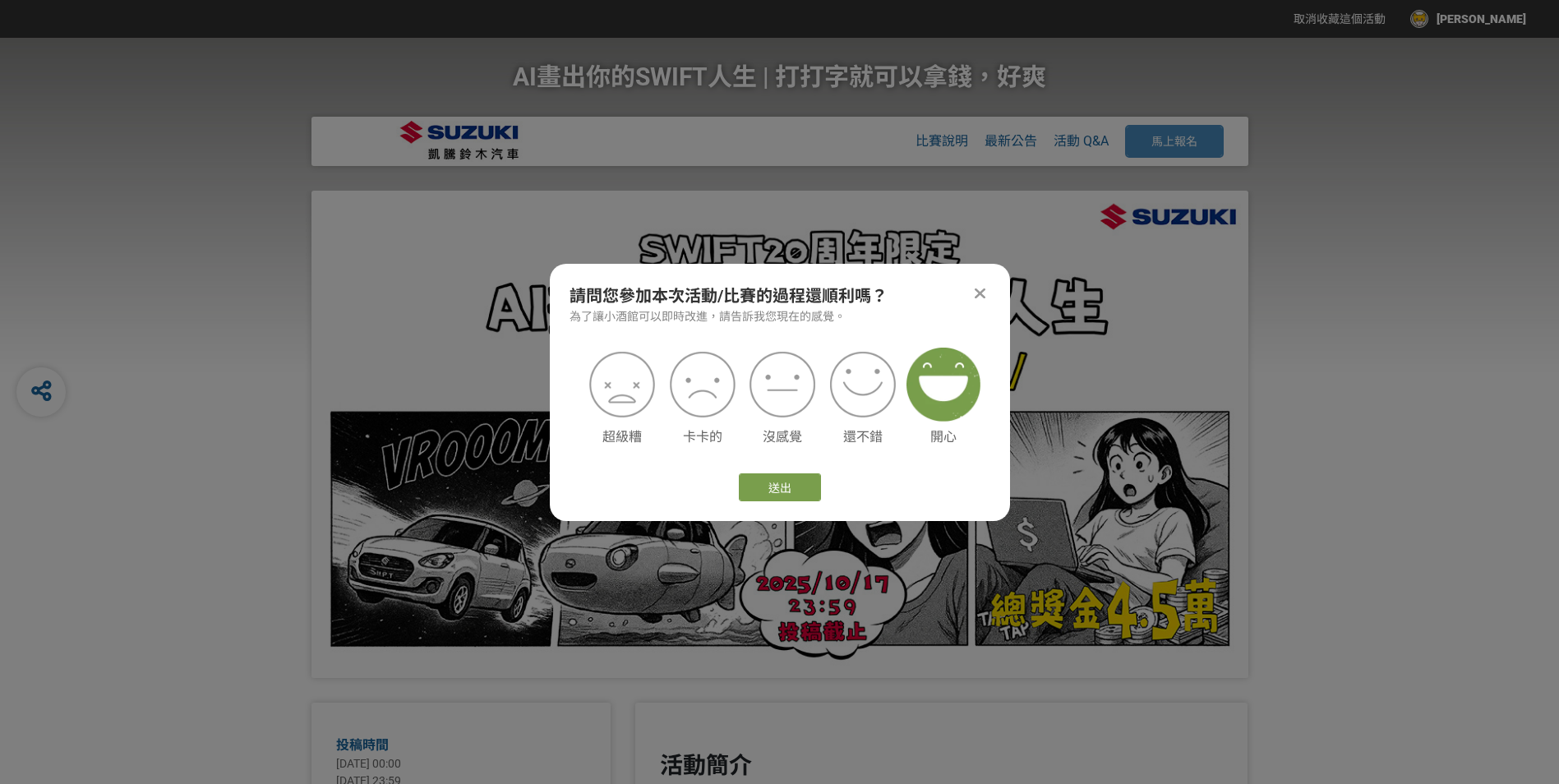
click at [921, 394] on img at bounding box center [943, 384] width 74 height 74
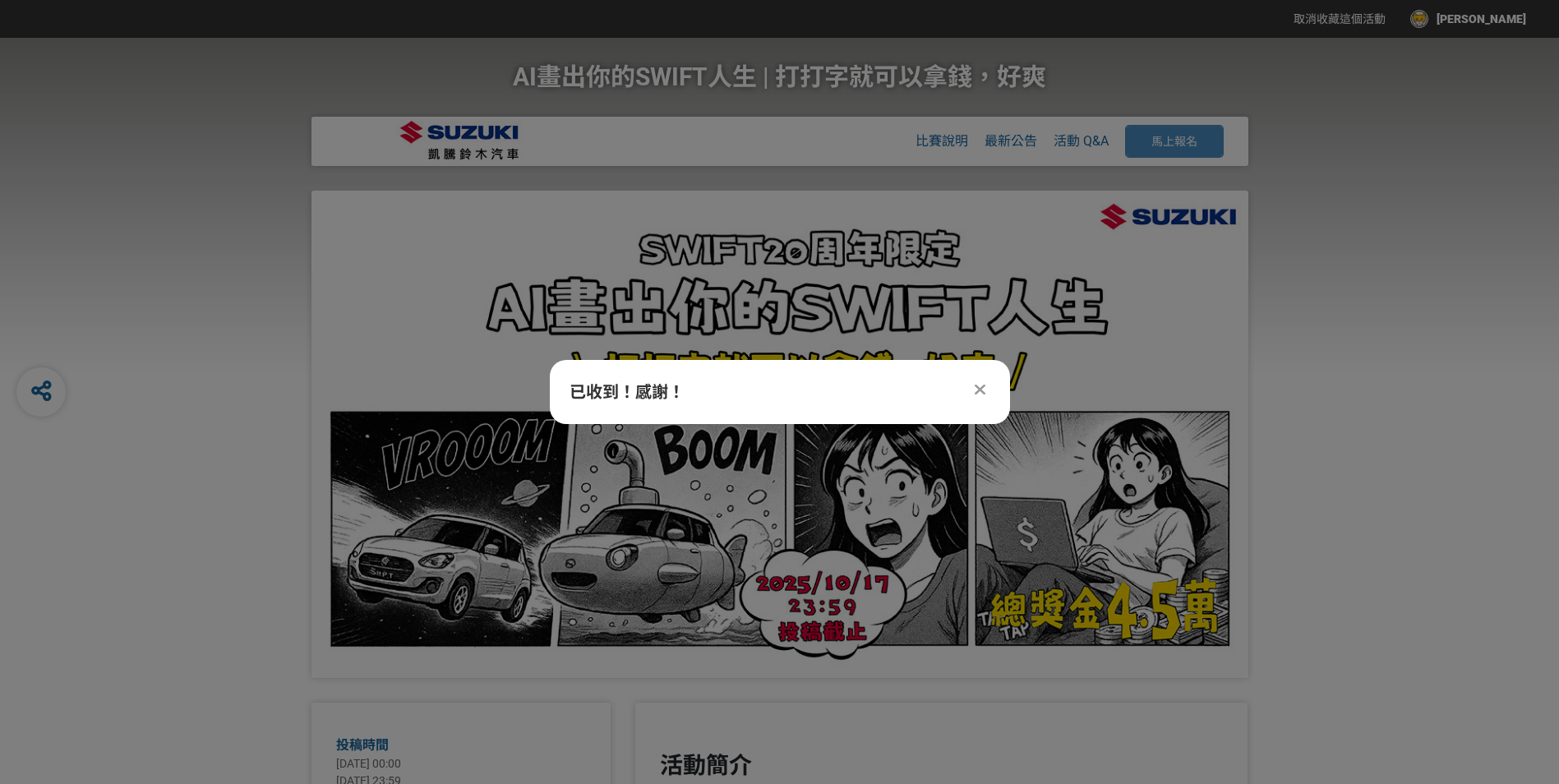
click at [984, 384] on icon at bounding box center [980, 389] width 11 height 16
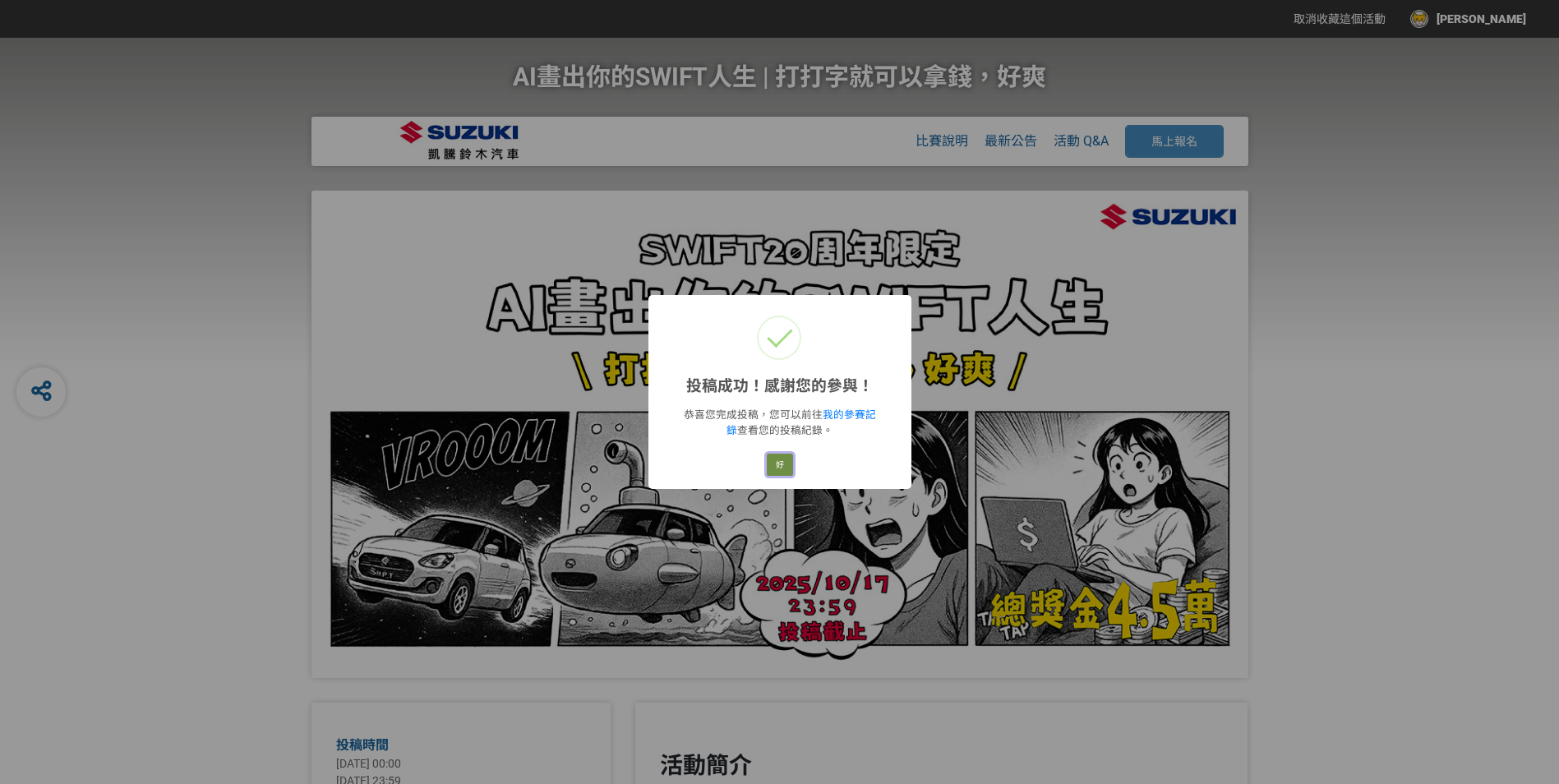
click at [784, 469] on button "好" at bounding box center [780, 465] width 26 height 23
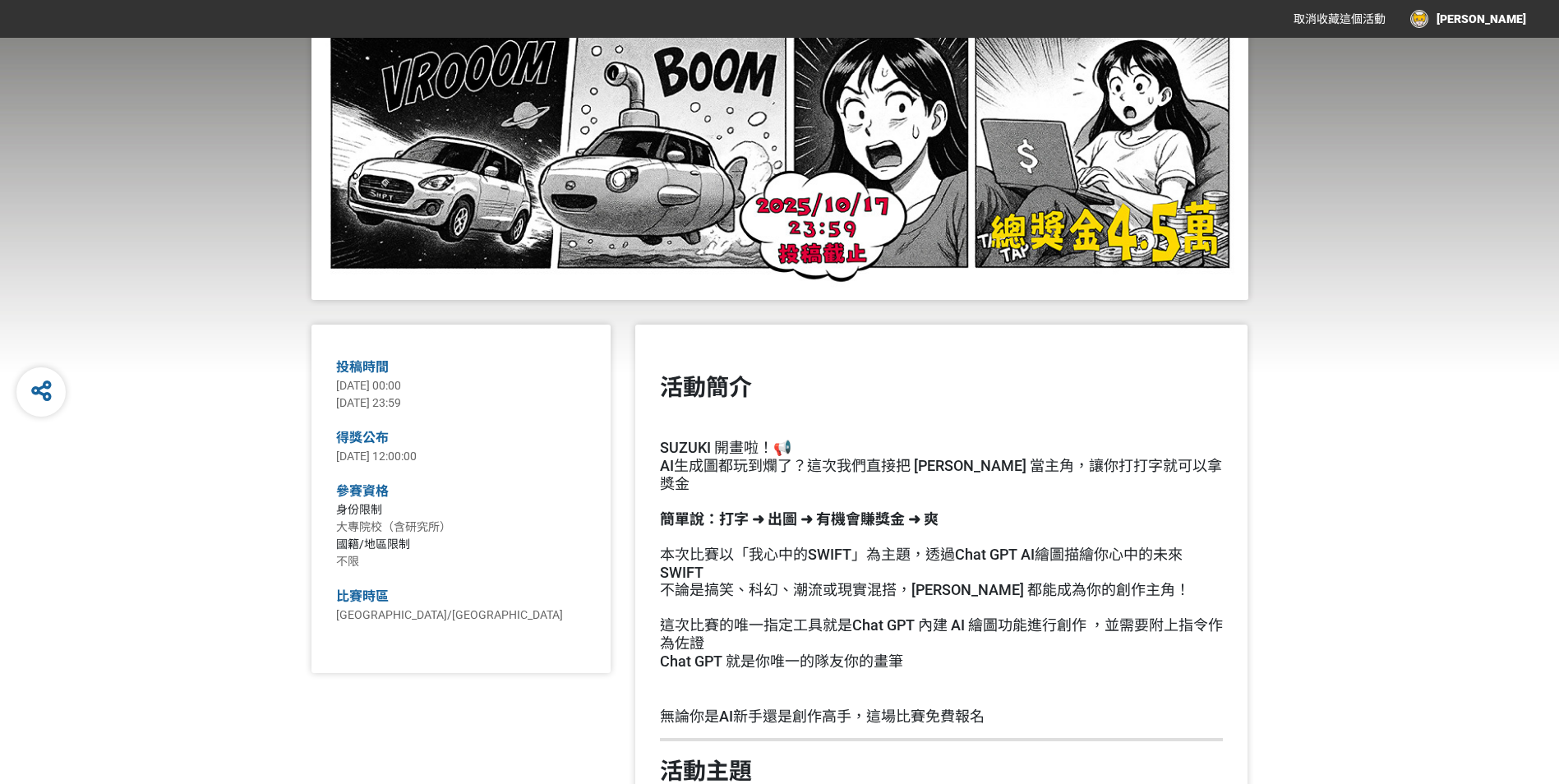
scroll to position [0, 0]
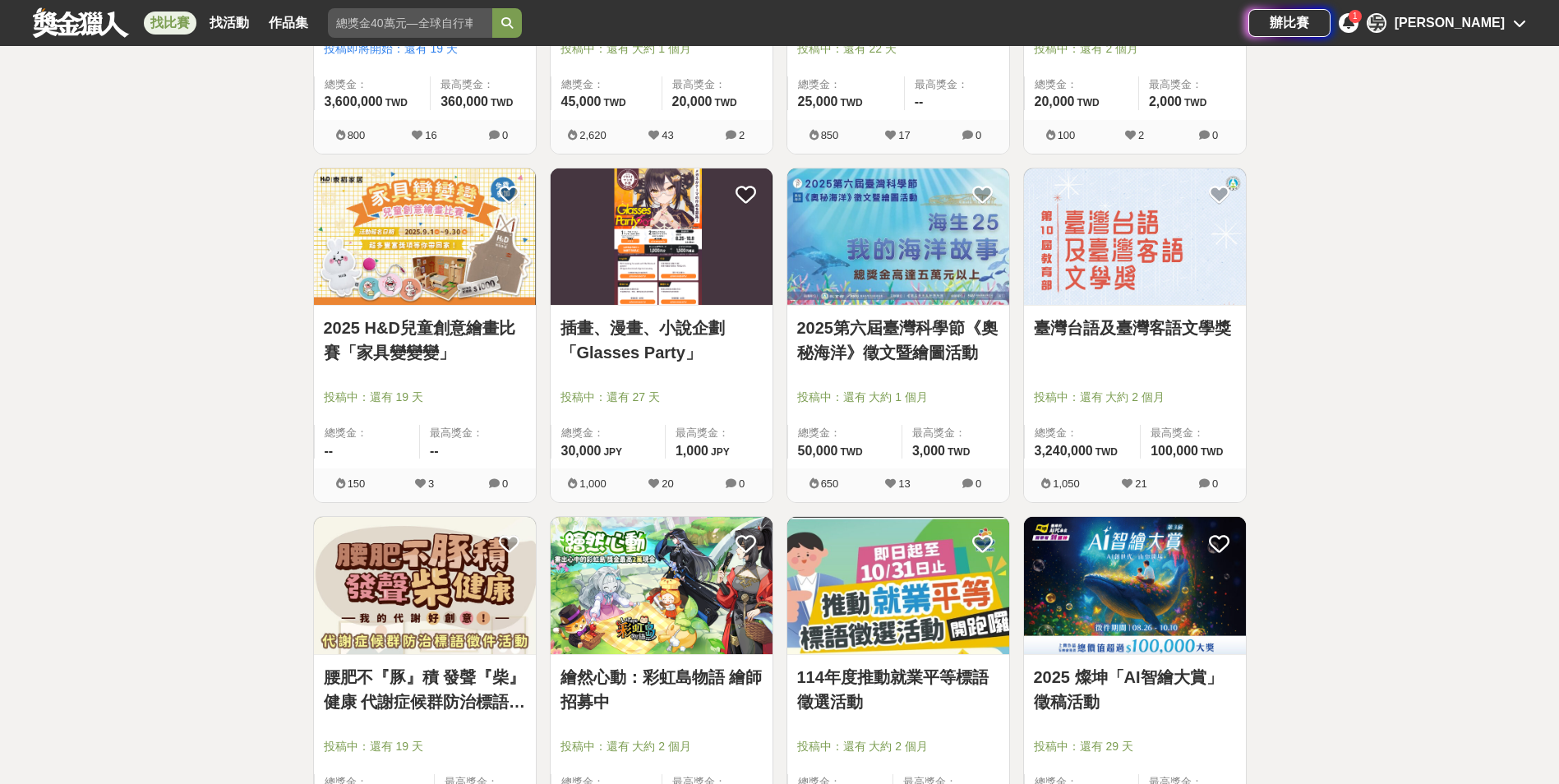
scroll to position [3368, 0]
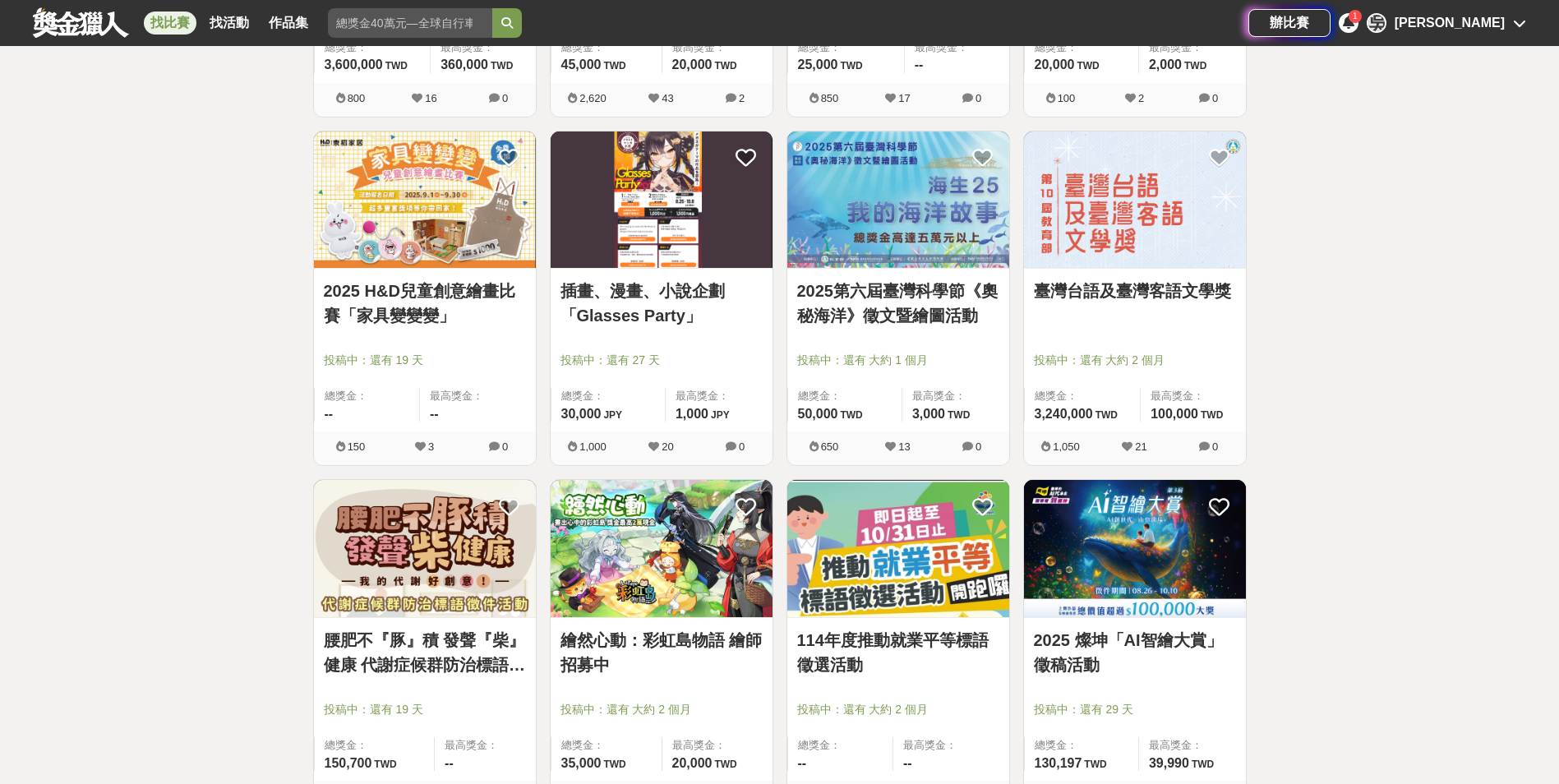
drag, startPoint x: 493, startPoint y: 545, endPoint x: 488, endPoint y: 562, distance: 17.7
drag, startPoint x: 488, startPoint y: 562, endPoint x: 377, endPoint y: 553, distance: 111.4
click at [377, 555] on img at bounding box center [424, 548] width 222 height 138
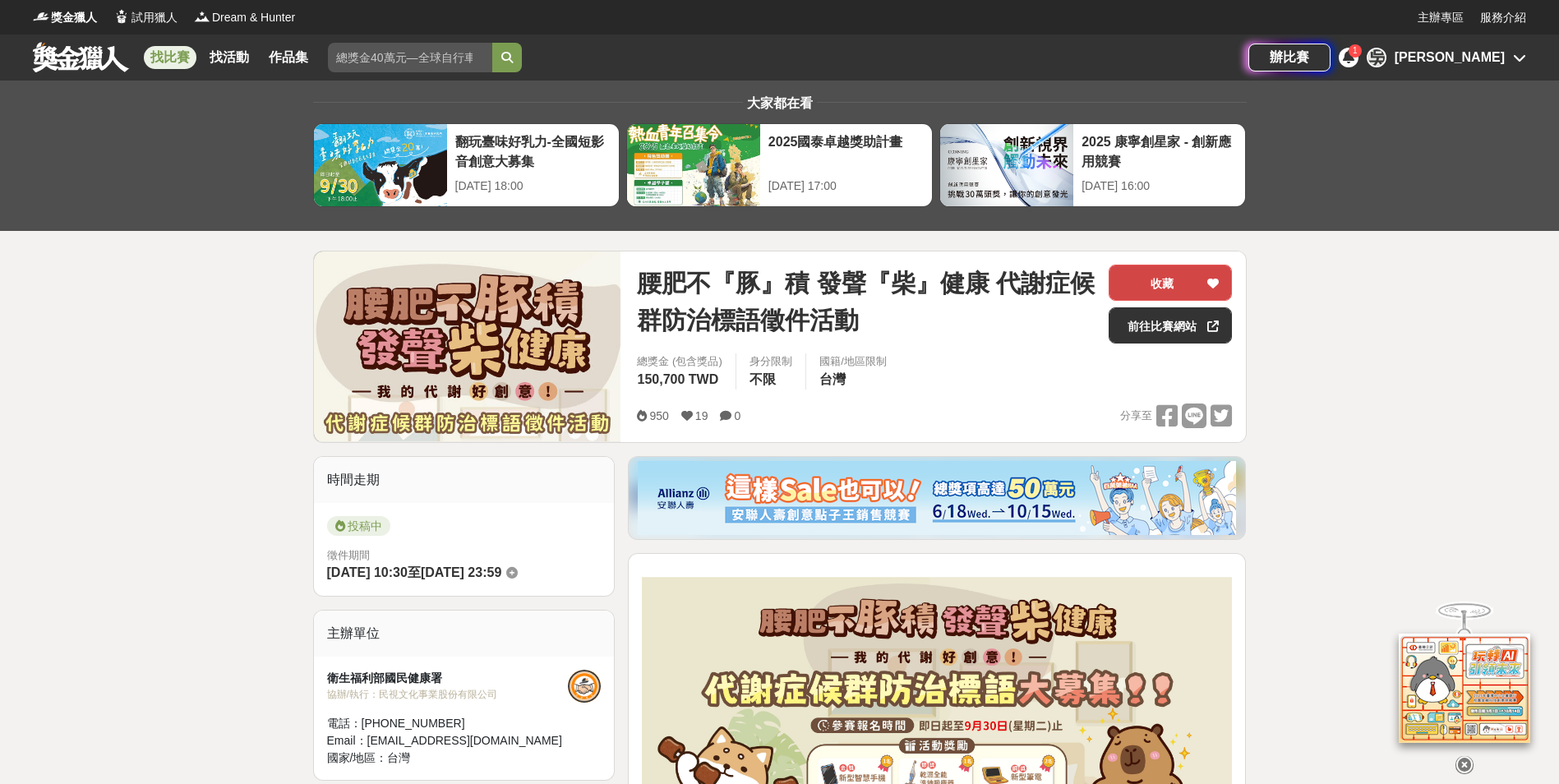
click at [1209, 274] on div at bounding box center [1213, 283] width 16 height 35
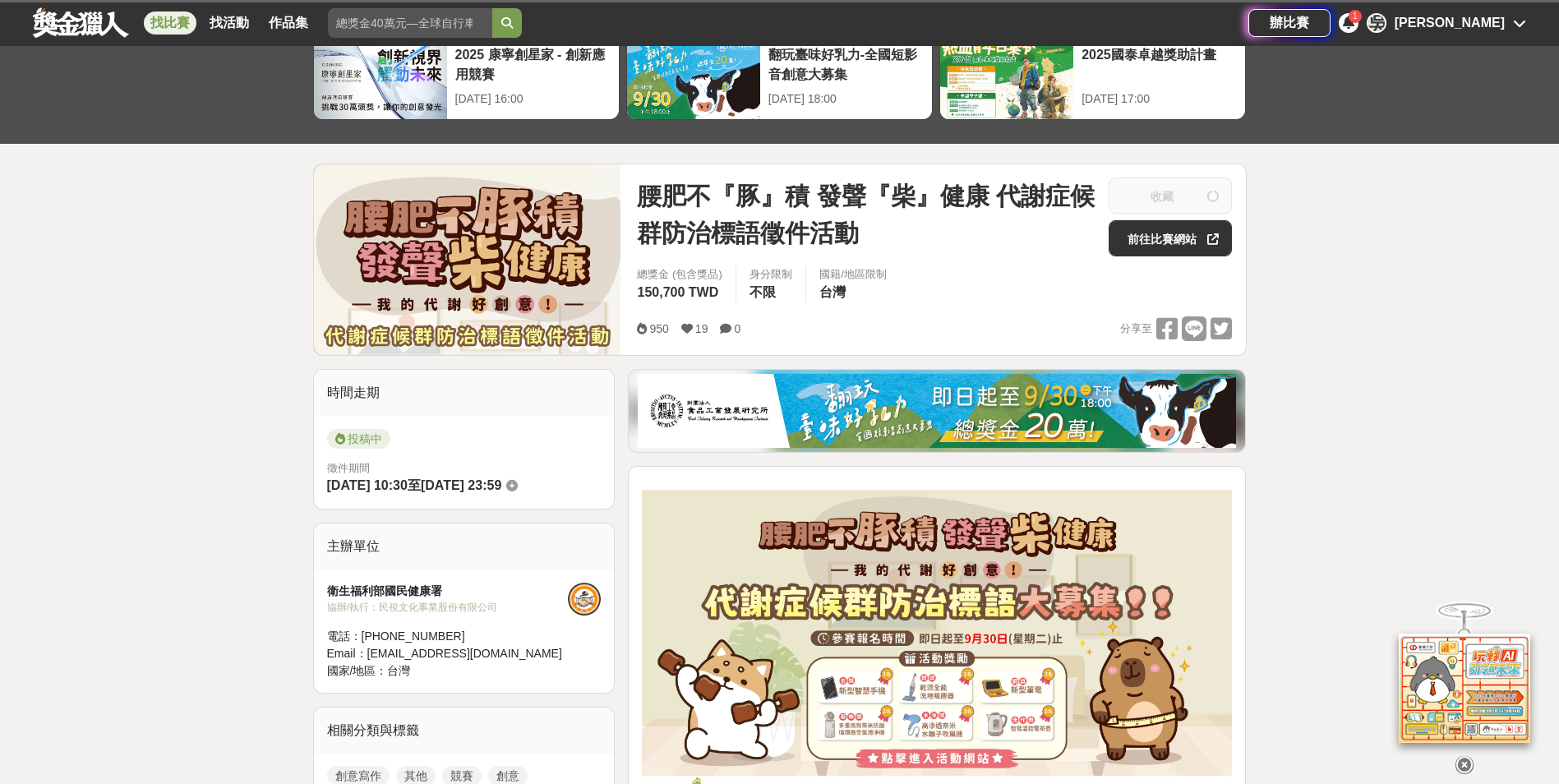
scroll to position [82, 0]
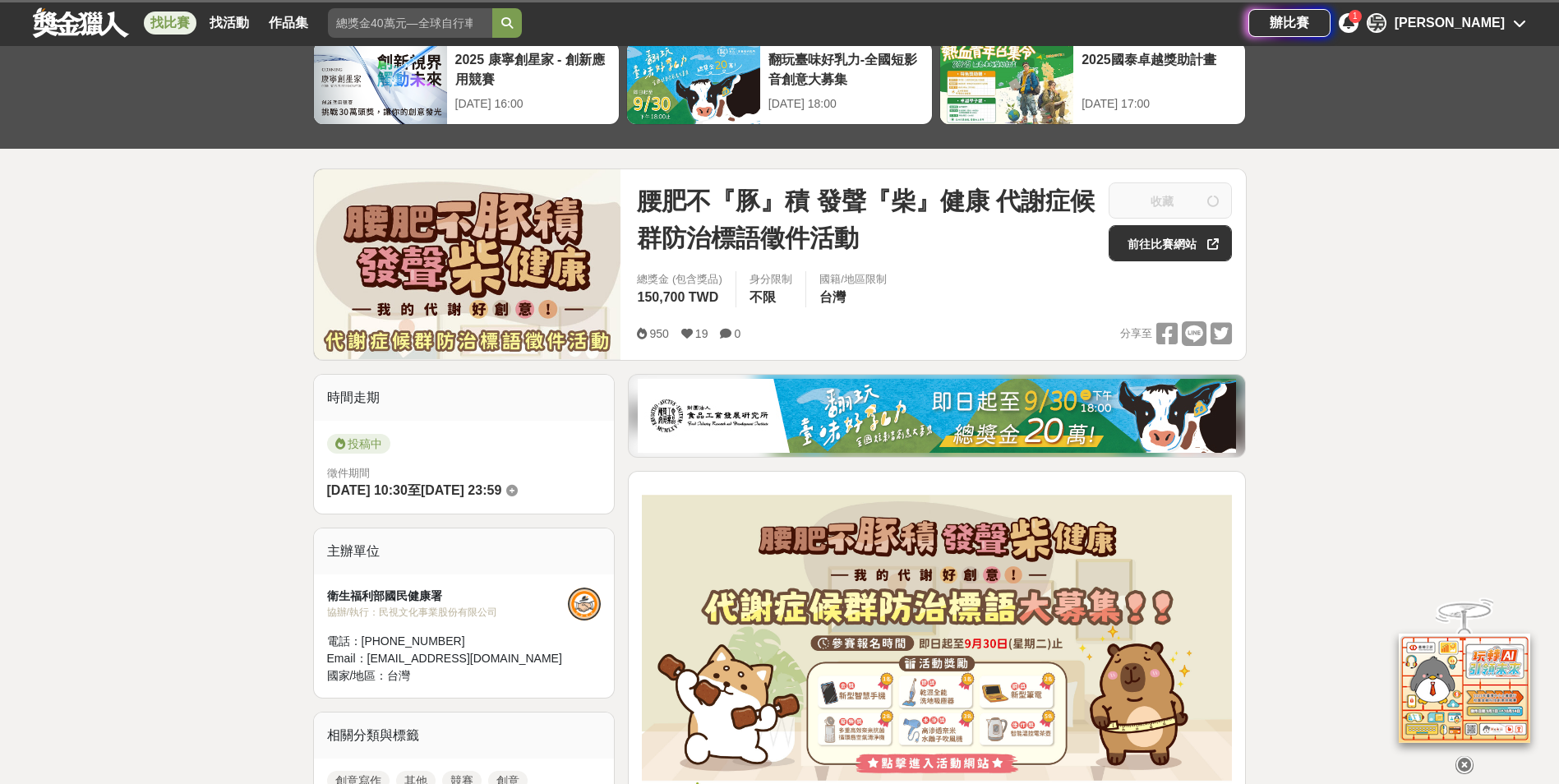
click at [1184, 267] on div "腰肥不『豚』積 發聲『柴』健康 代謝症候群防治標語徵件活動 收藏 前往比賽網站" at bounding box center [934, 226] width 595 height 88
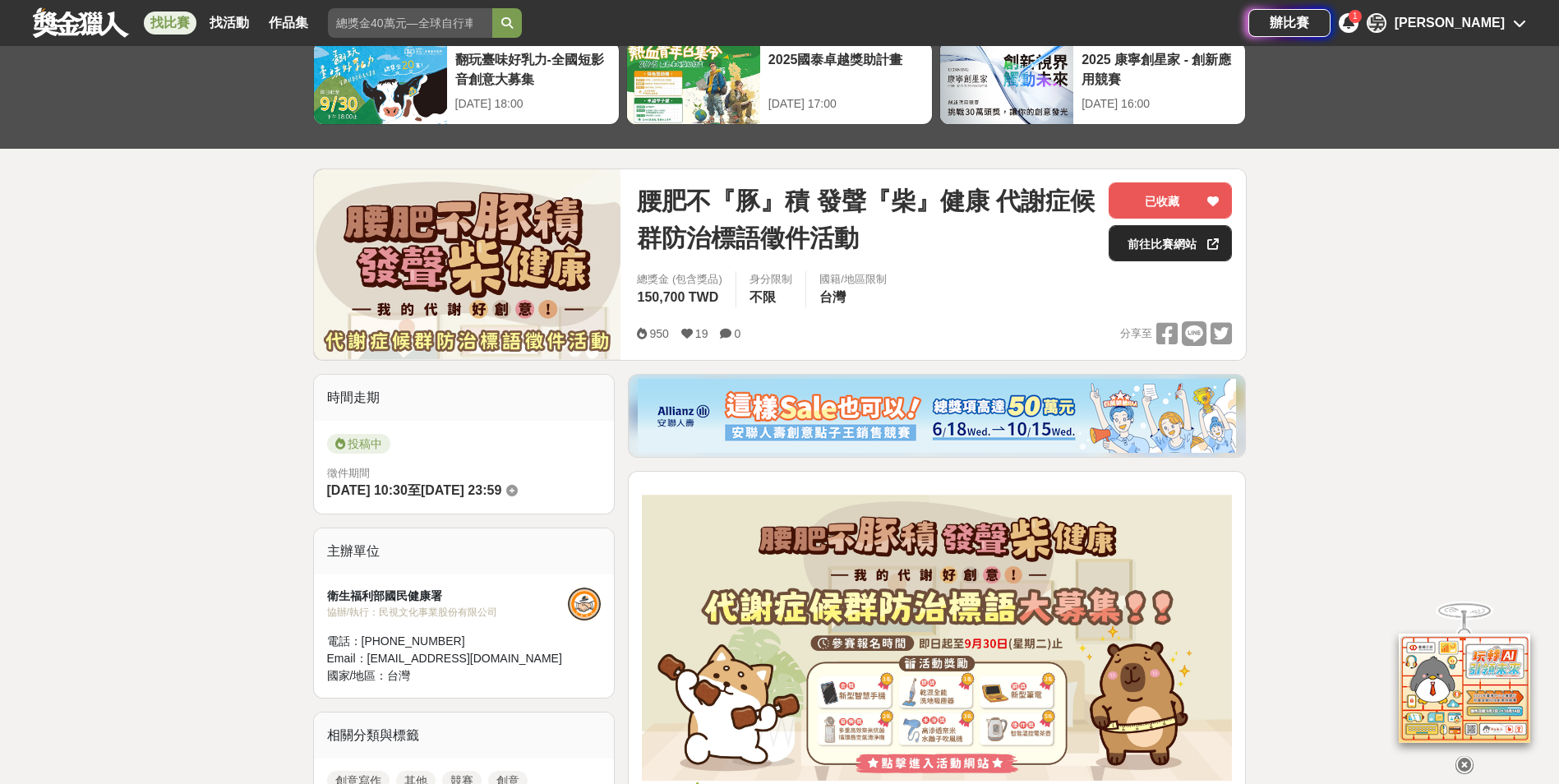
click at [1186, 255] on link "前往比賽網站" at bounding box center [1170, 243] width 123 height 36
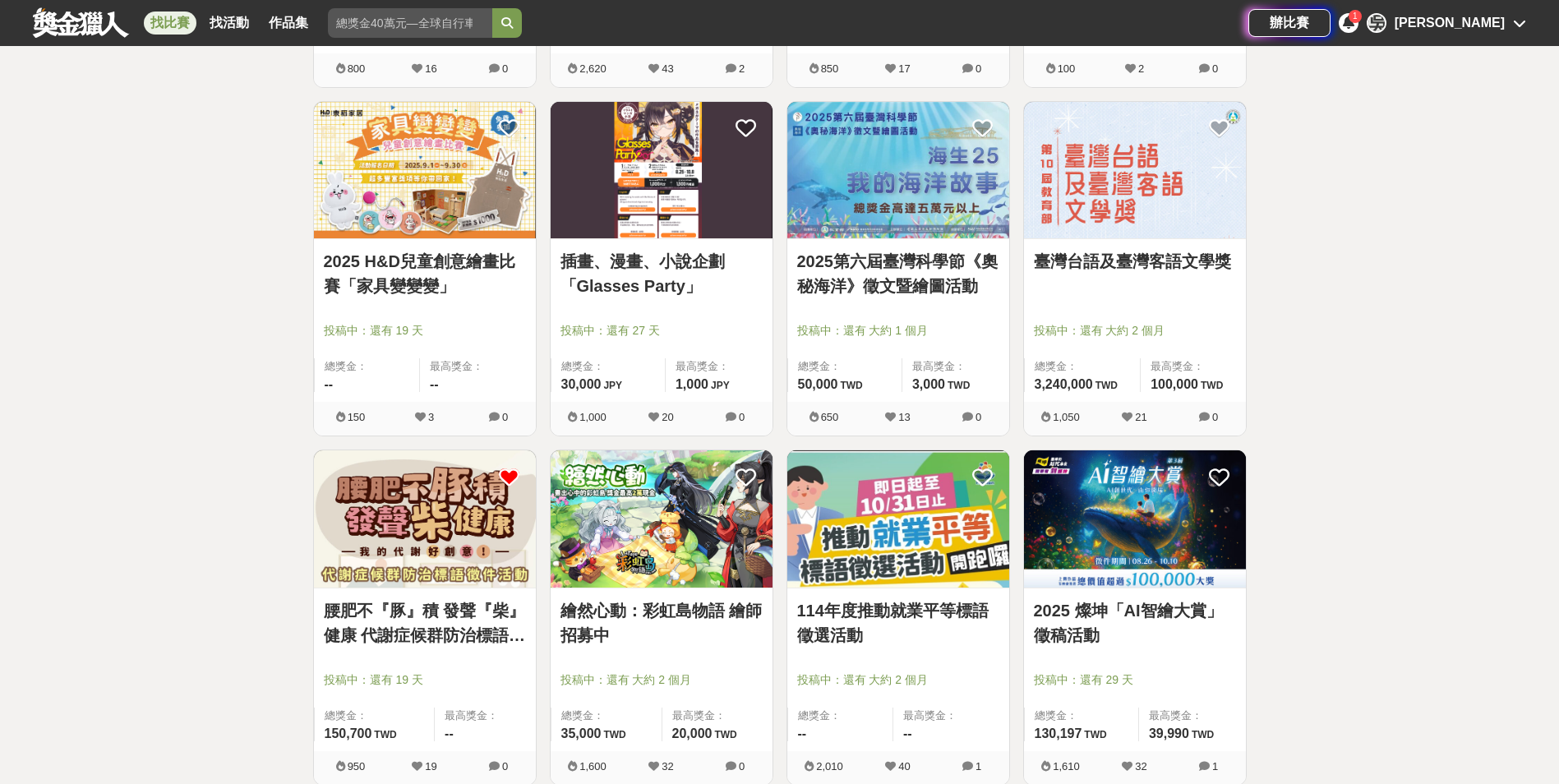
scroll to position [3451, 0]
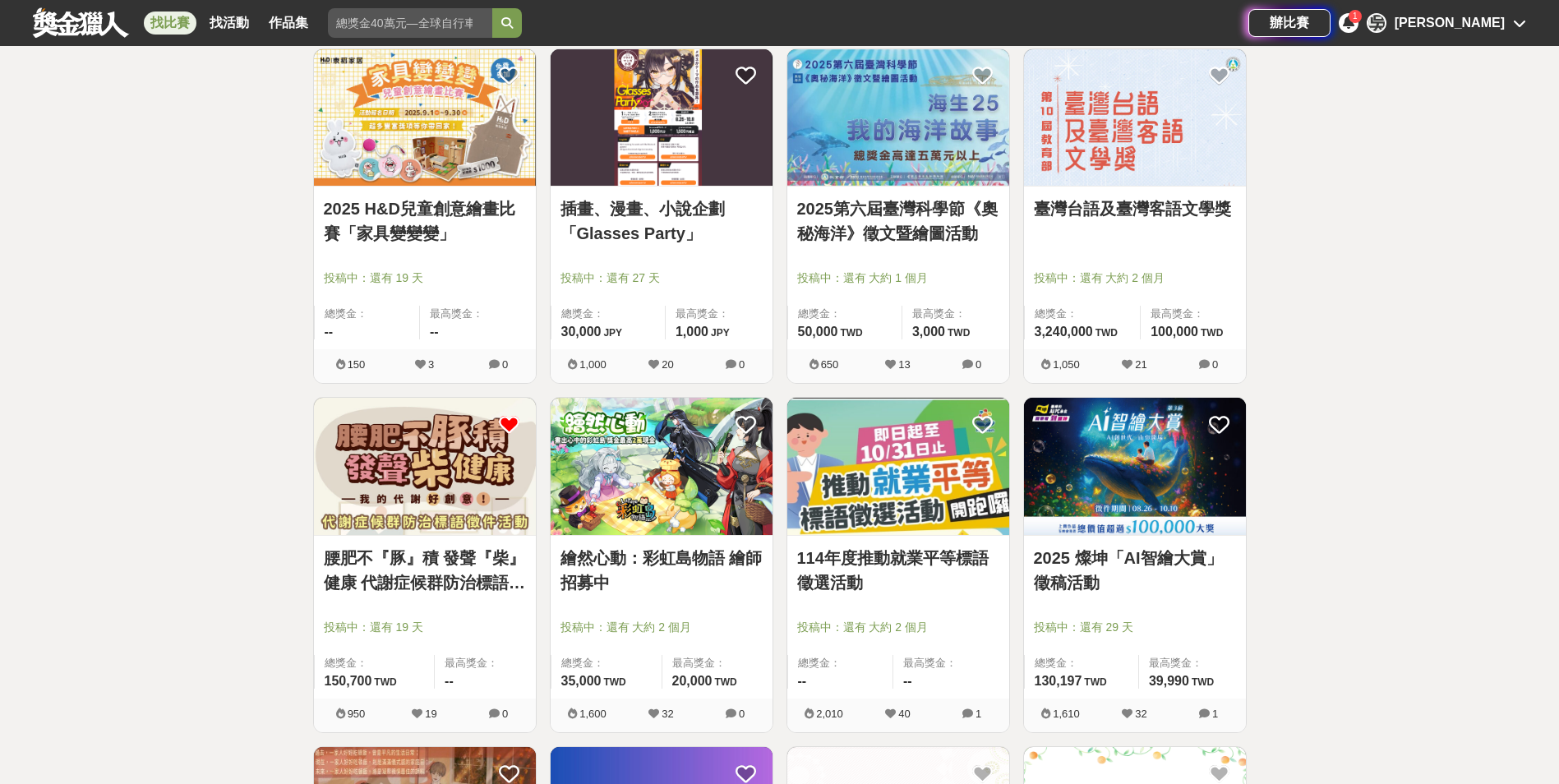
click at [1143, 474] on img at bounding box center [1134, 466] width 222 height 138
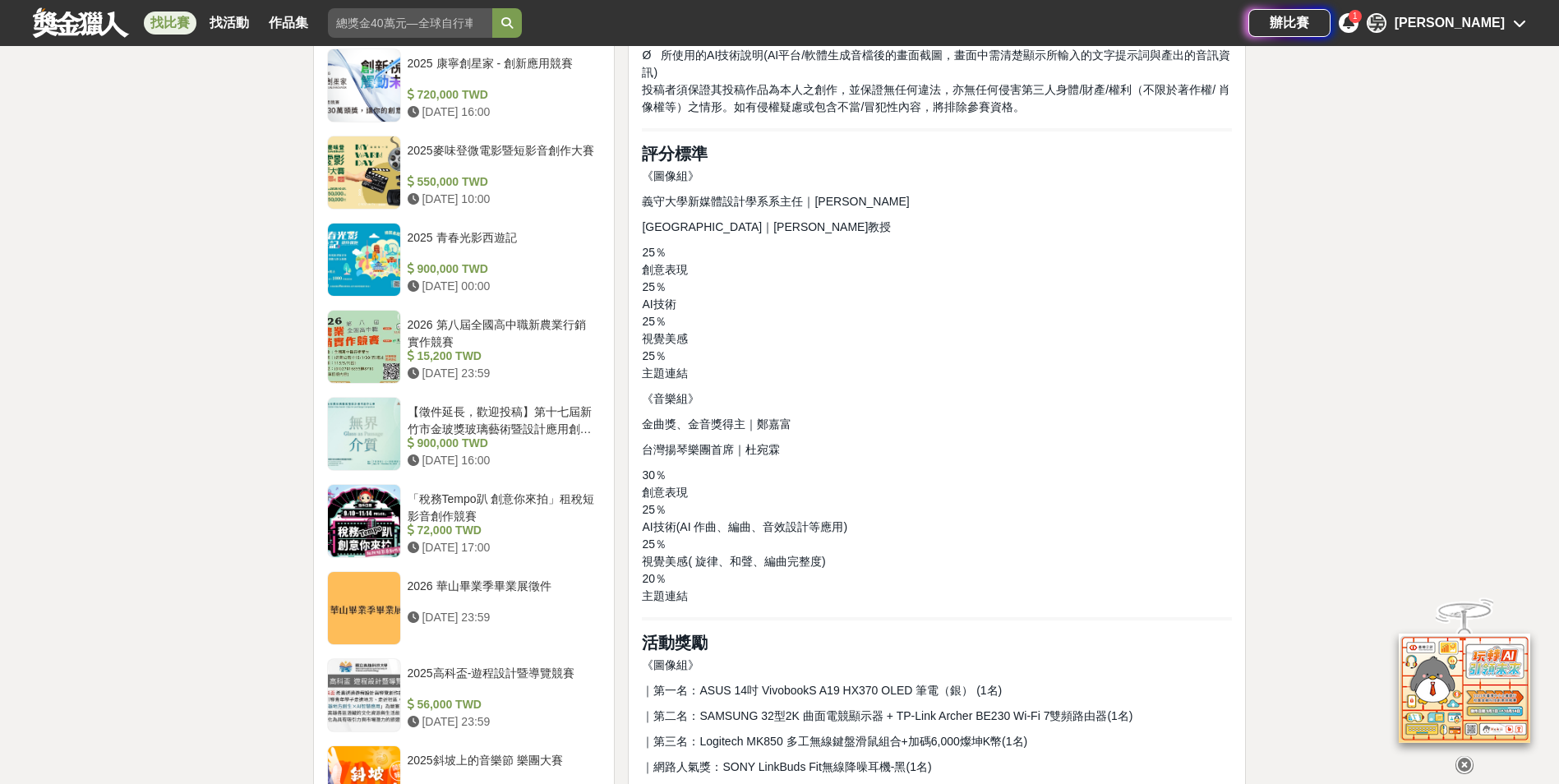
scroll to position [1972, 0]
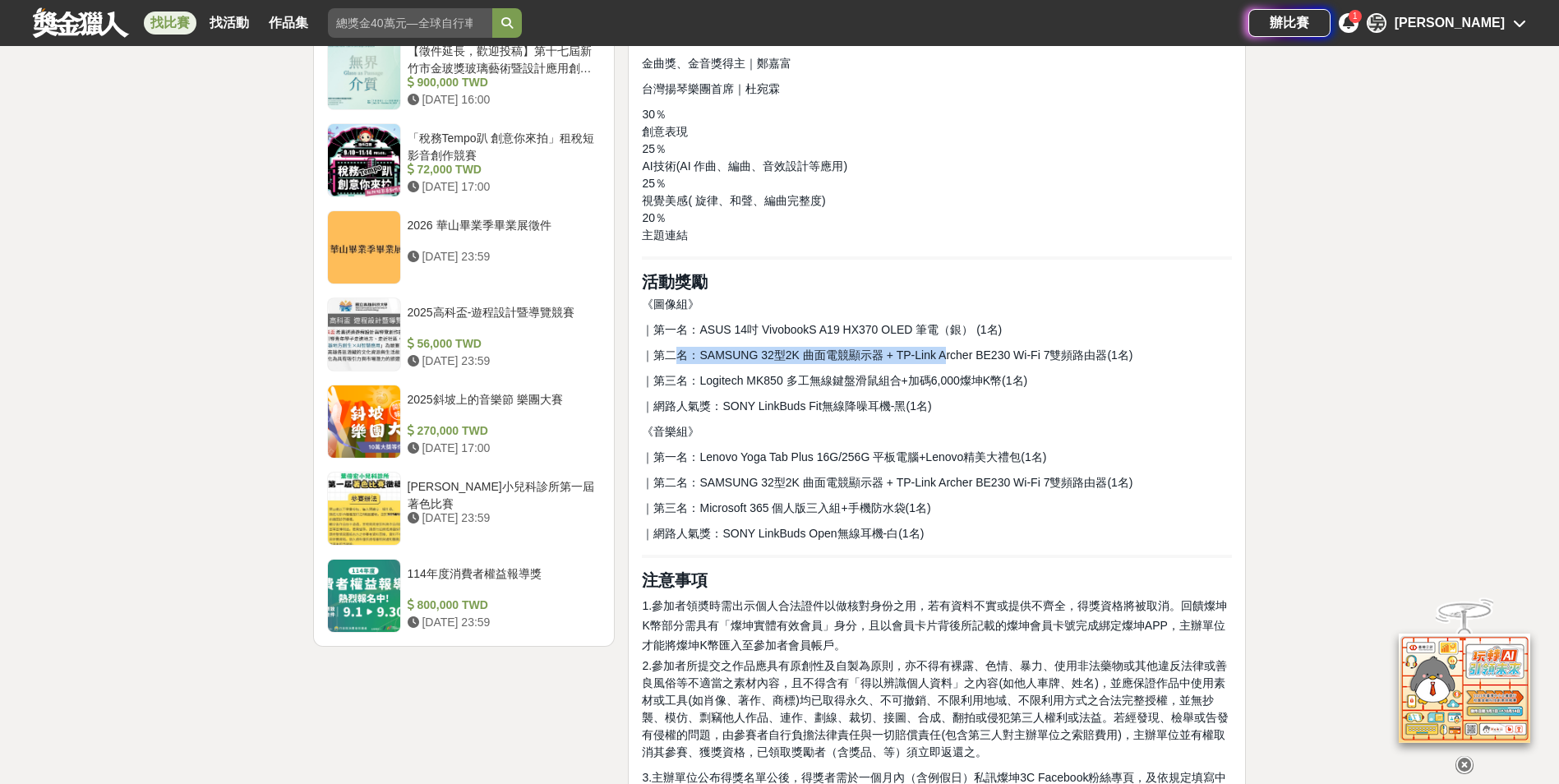
drag, startPoint x: 675, startPoint y: 356, endPoint x: 939, endPoint y: 356, distance: 264.0
click at [939, 356] on span "｜第二名：SAMSUNG 32型2K 曲面電競顯示器 + TP-Link Archer BE230 Wi-Fi 7雙頻路由器(1名)" at bounding box center [887, 355] width 490 height 13
drag, startPoint x: 939, startPoint y: 356, endPoint x: 798, endPoint y: 401, distance: 148.0
click at [802, 400] on span "｜網路人氣獎：SONY LinkBuds Fit無線降噪耳機-黑(1名)" at bounding box center [786, 406] width 289 height 13
drag, startPoint x: 666, startPoint y: 403, endPoint x: 872, endPoint y: 393, distance: 206.2
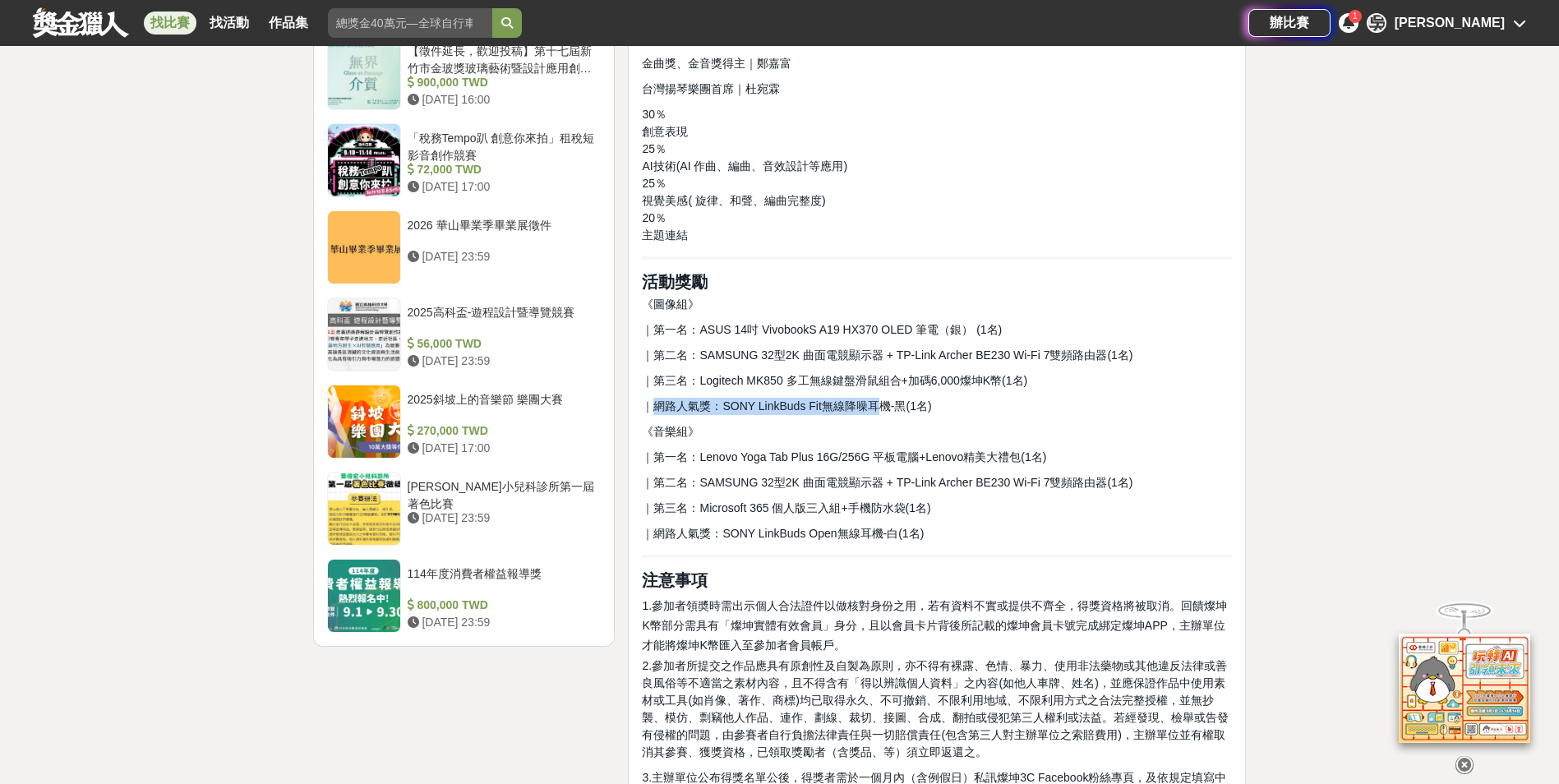
click at [872, 393] on div "前言 2025 AI智繪時代，由燦坤啟動。AI創作早已不只是話題，從音樂到圖文，人人都能用AI表達自己。2025燦坤持續推動AI智繪新風潮，邀請熱愛創作的你一…" at bounding box center [936, 408] width 590 height 3626
drag, startPoint x: 872, startPoint y: 393, endPoint x: 837, endPoint y: 468, distance: 82.8
click at [837, 468] on div "前言 2025 AI智繪時代，由燦坤啟動。AI創作早已不只是話題，從音樂到圖文，人人都能用AI表達自己。2025燦坤持續推動AI智繪新風潮，邀請熱愛創作的你一…" at bounding box center [936, 408] width 590 height 3626
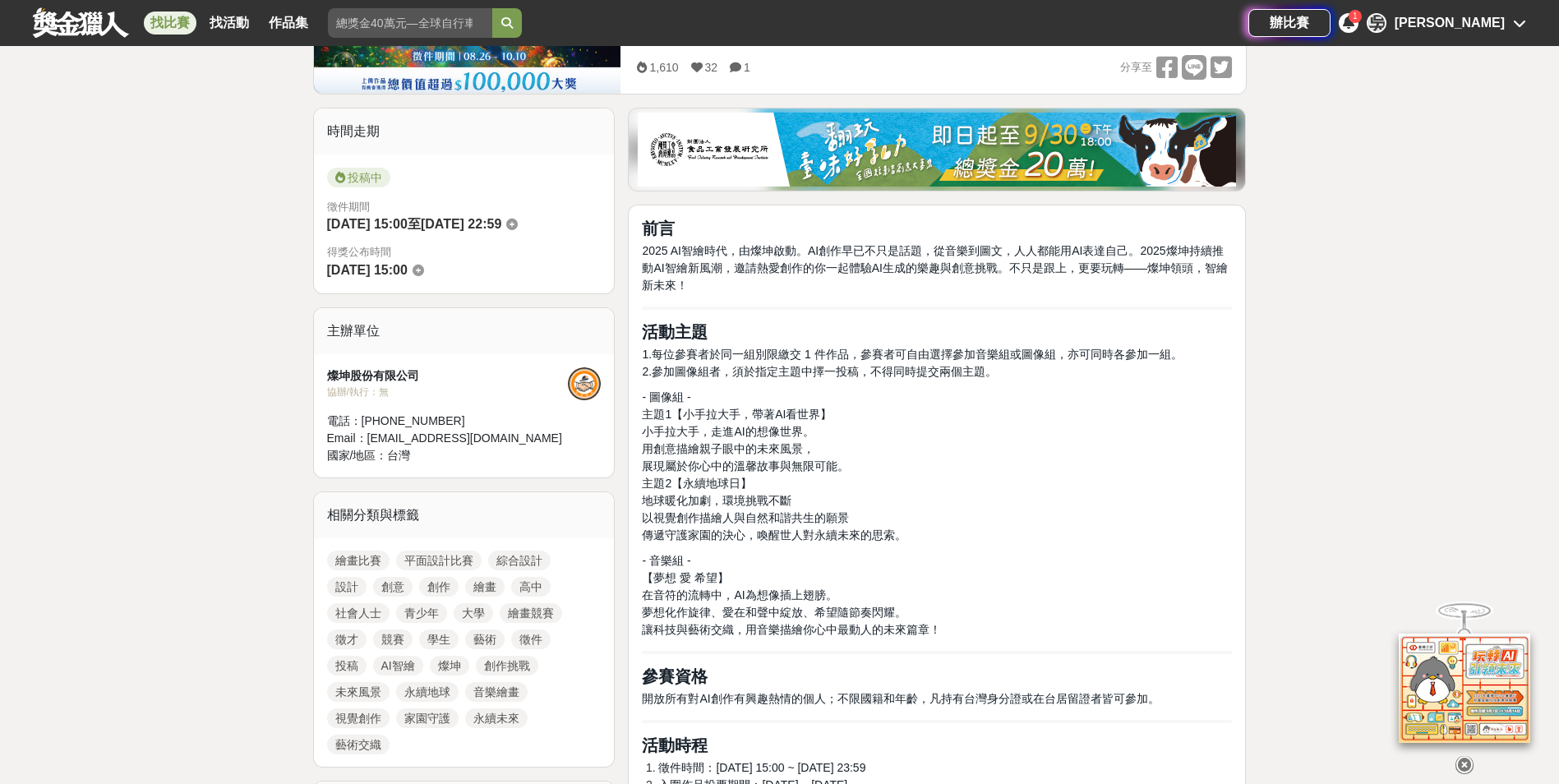
scroll to position [82, 0]
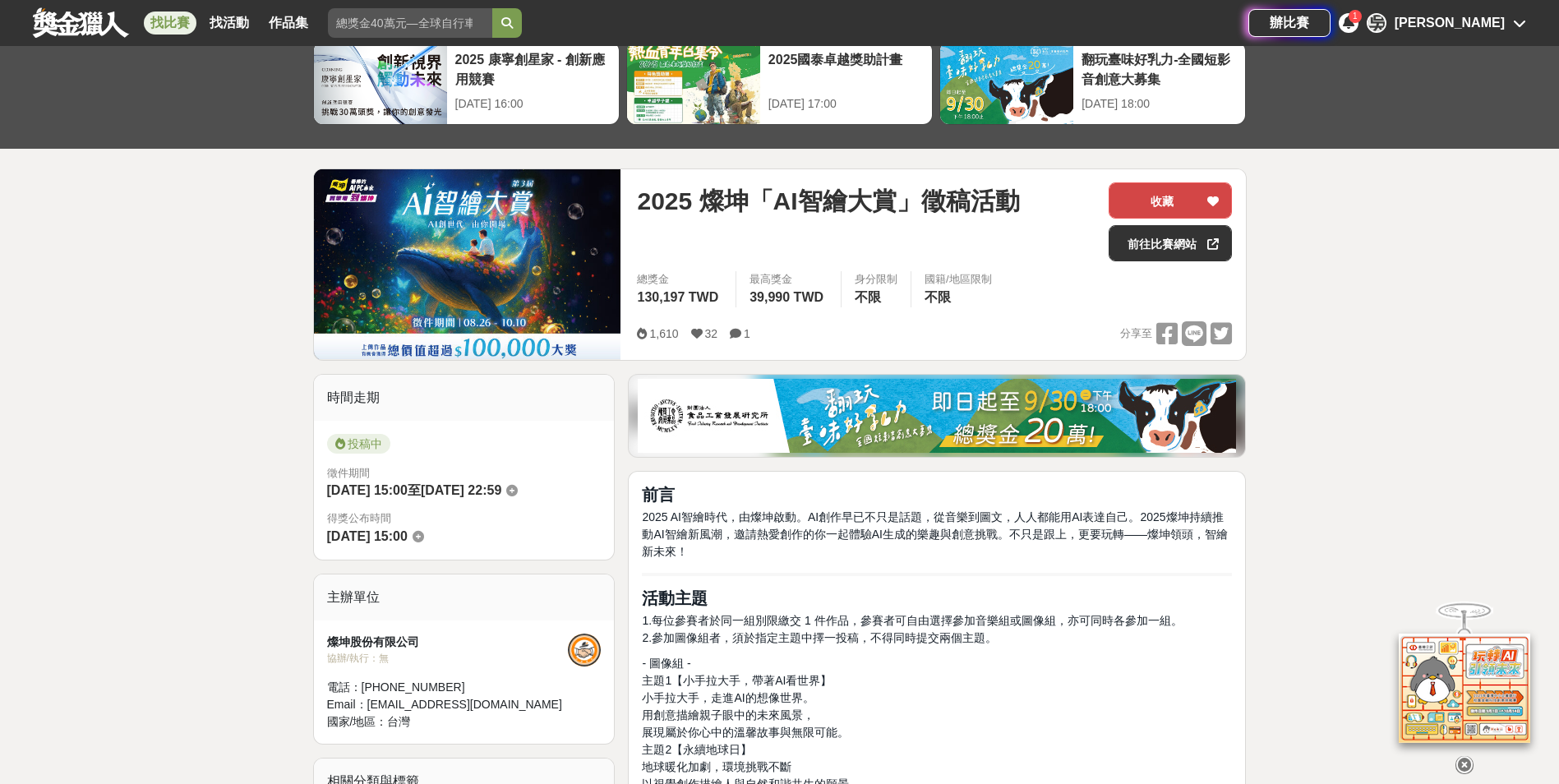
click at [1155, 191] on button "收藏" at bounding box center [1170, 201] width 123 height 36
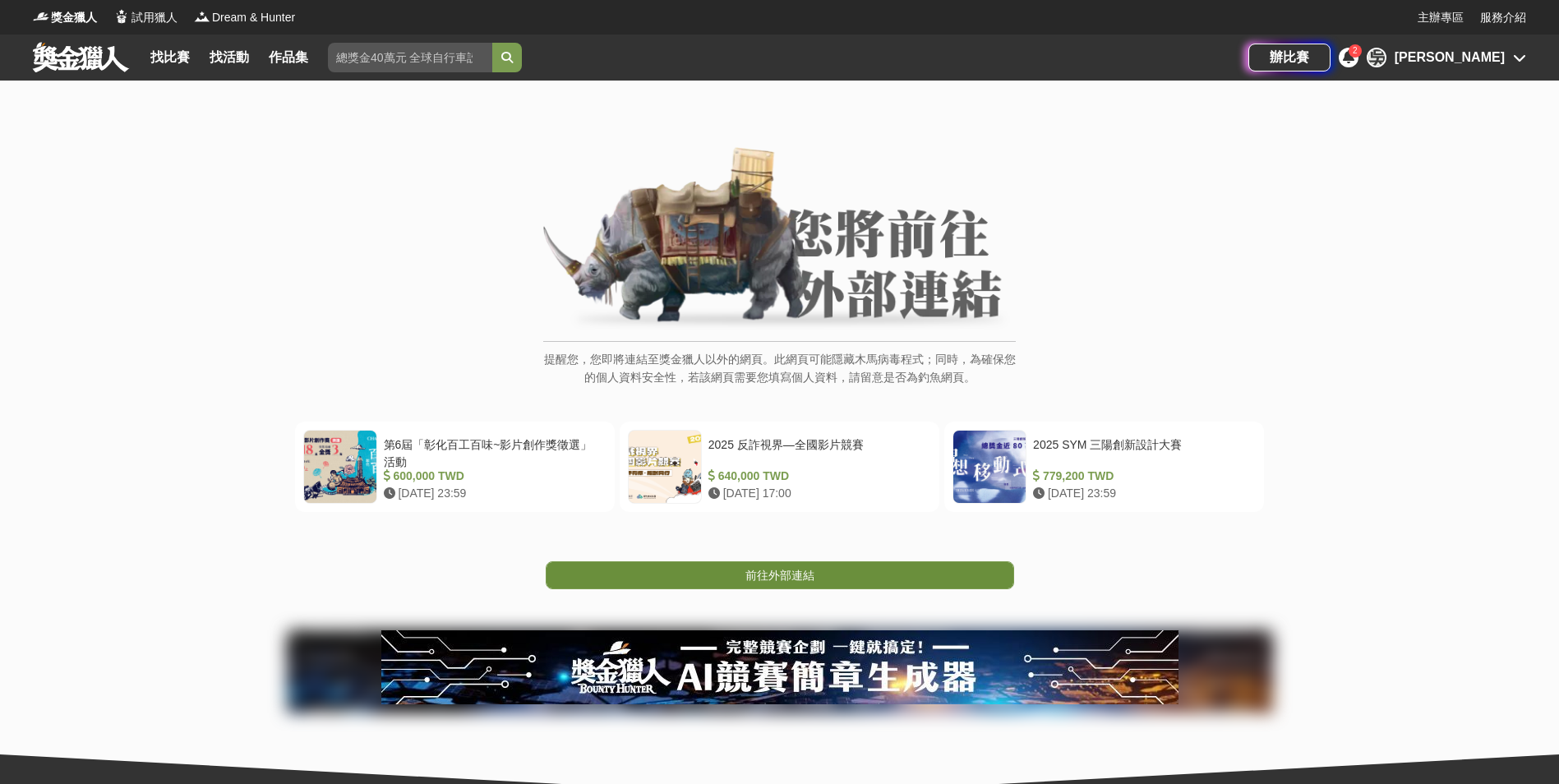
click at [798, 579] on span "前往外部連結" at bounding box center [780, 575] width 69 height 13
